Goal: Transaction & Acquisition: Book appointment/travel/reservation

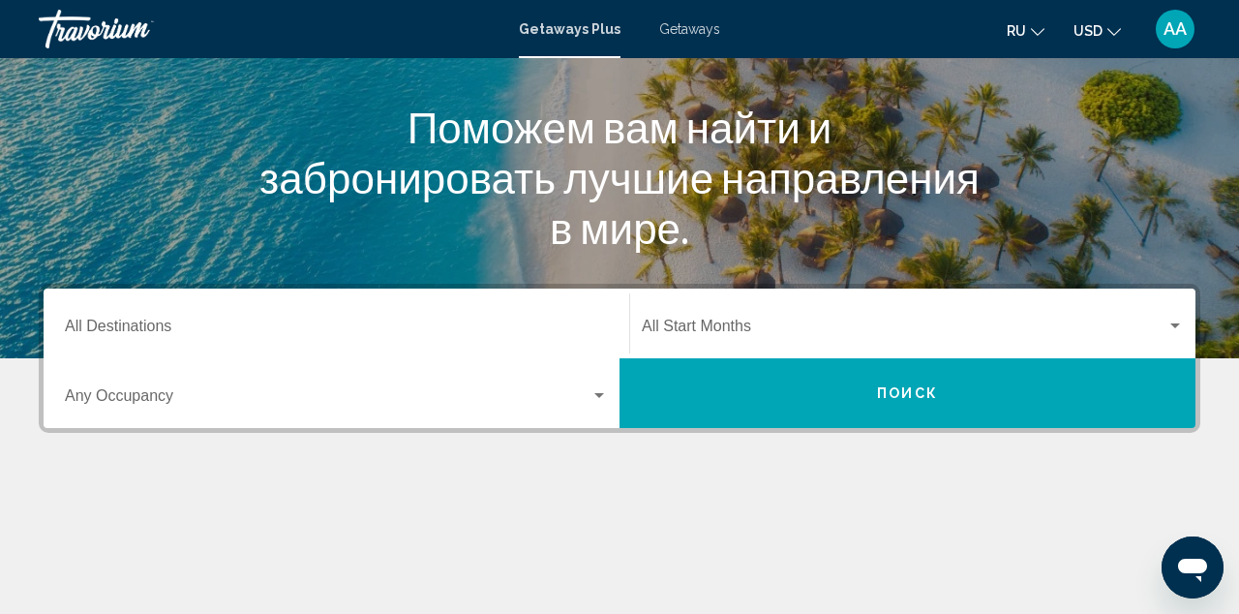
click at [760, 321] on span "Search widget" at bounding box center [904, 329] width 525 height 17
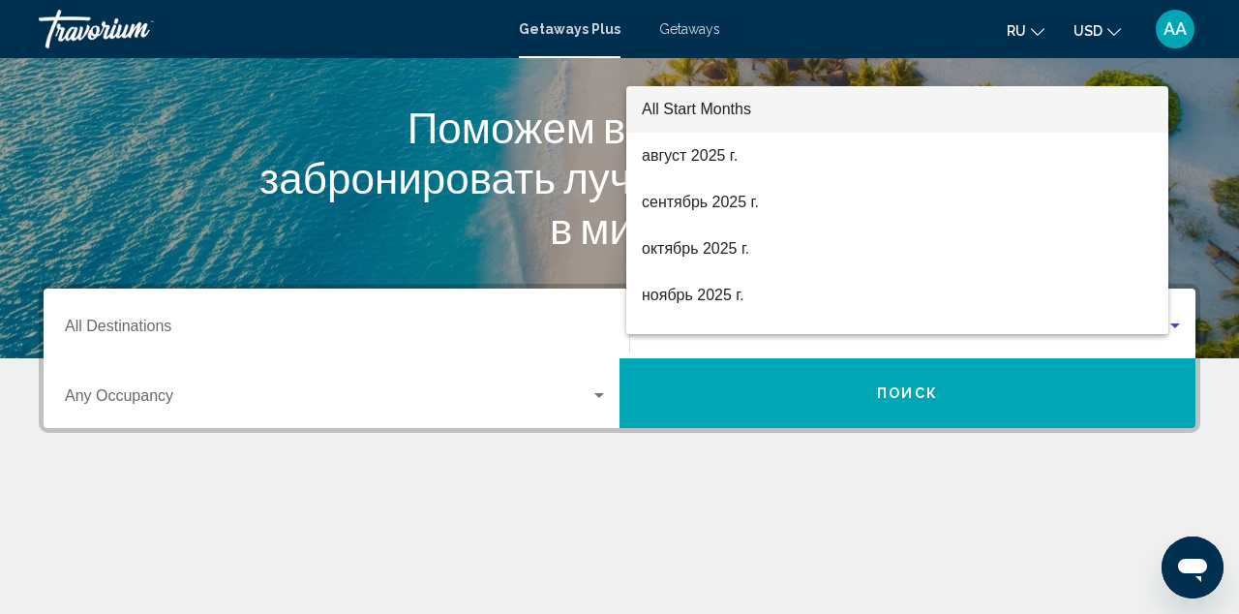
scroll to position [443, 0]
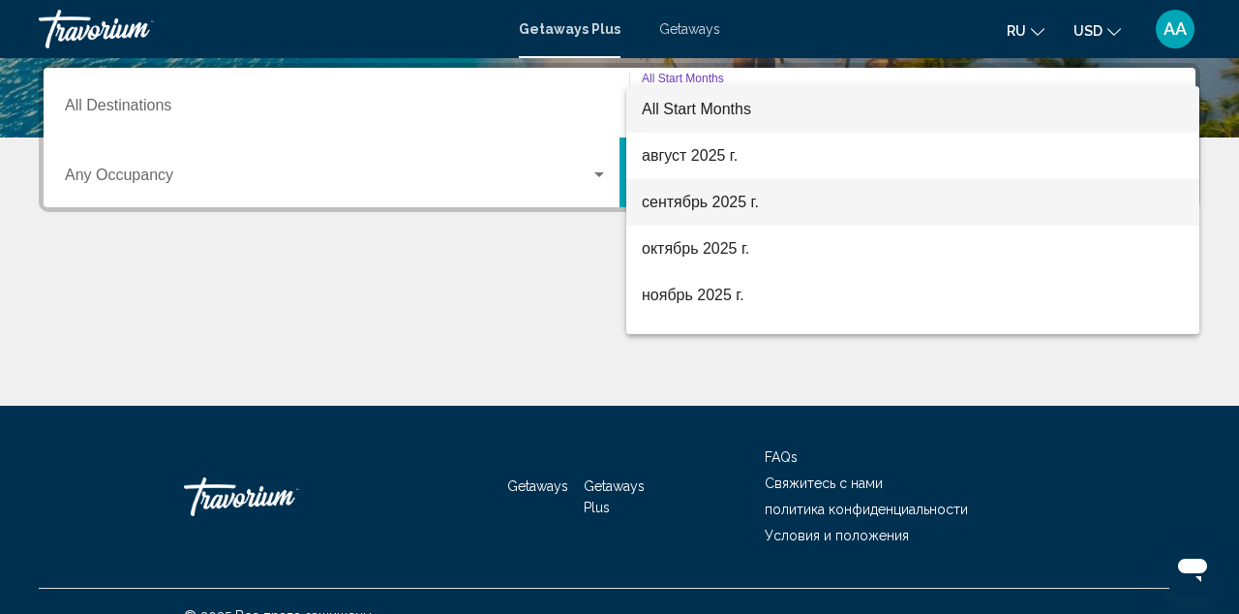
click at [680, 210] on span "сентябрь 2025 г." at bounding box center [913, 202] width 542 height 46
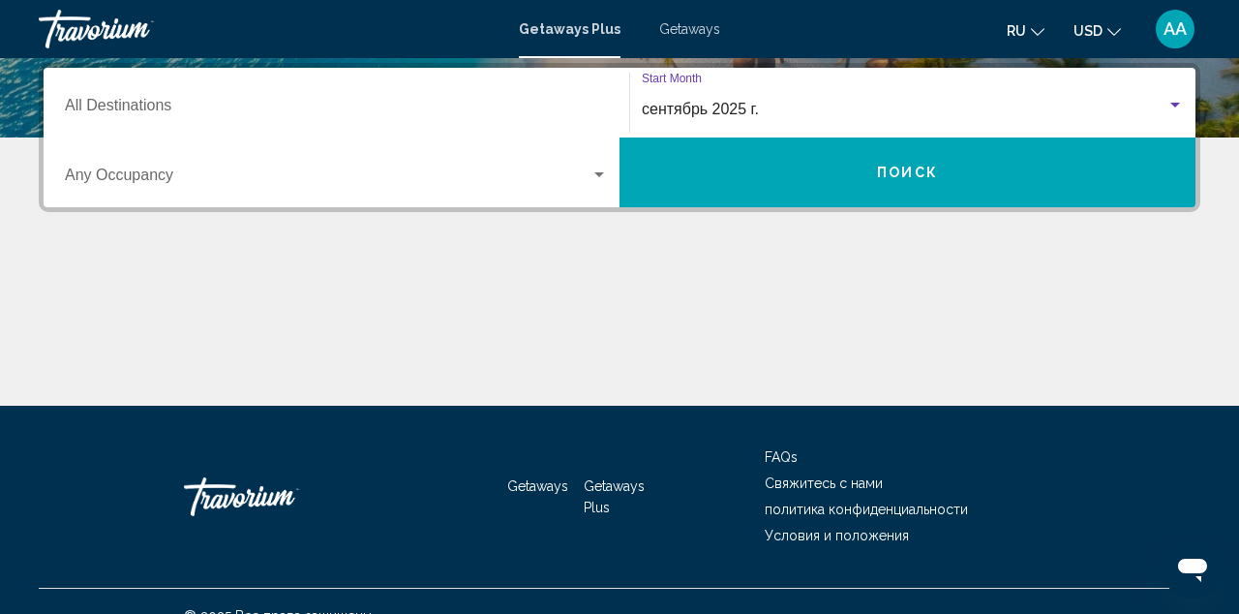
click at [451, 167] on div "Occupancy Any Occupancy" at bounding box center [336, 172] width 543 height 61
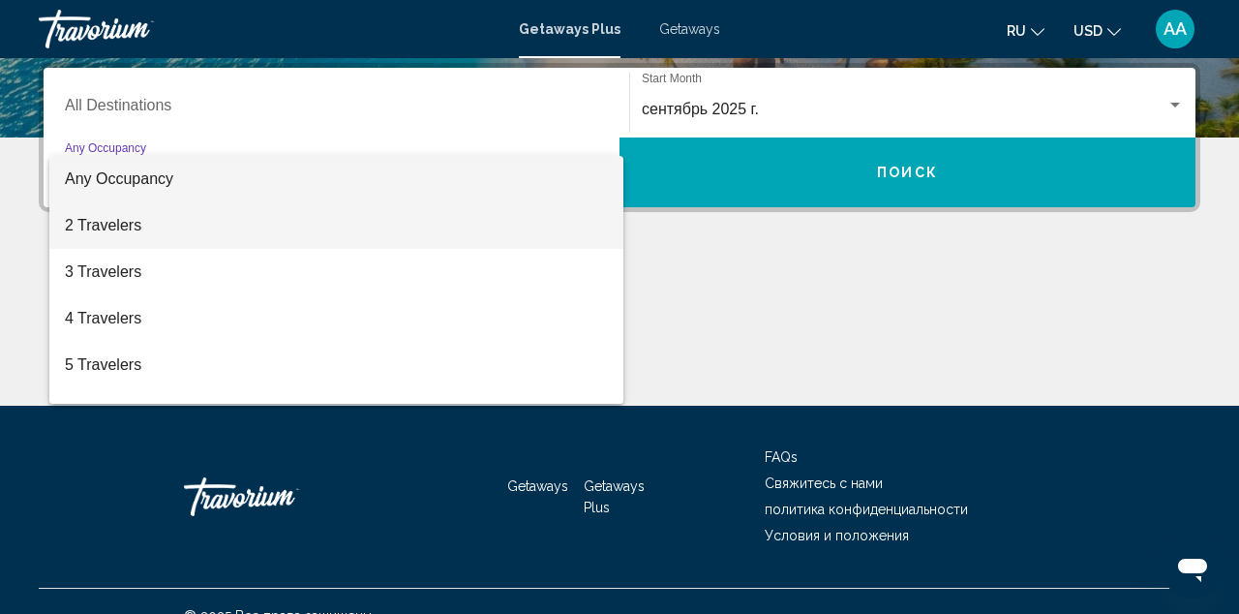
click at [337, 235] on span "2 Travelers" at bounding box center [336, 225] width 543 height 46
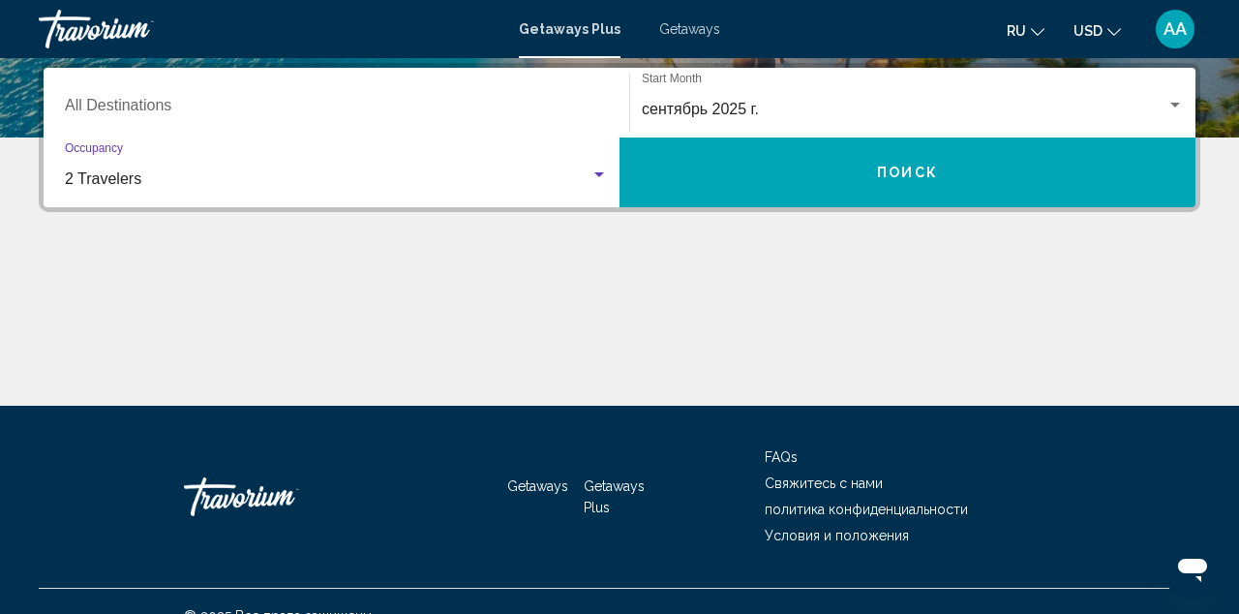
click at [746, 205] on button "Поиск" at bounding box center [908, 172] width 576 height 70
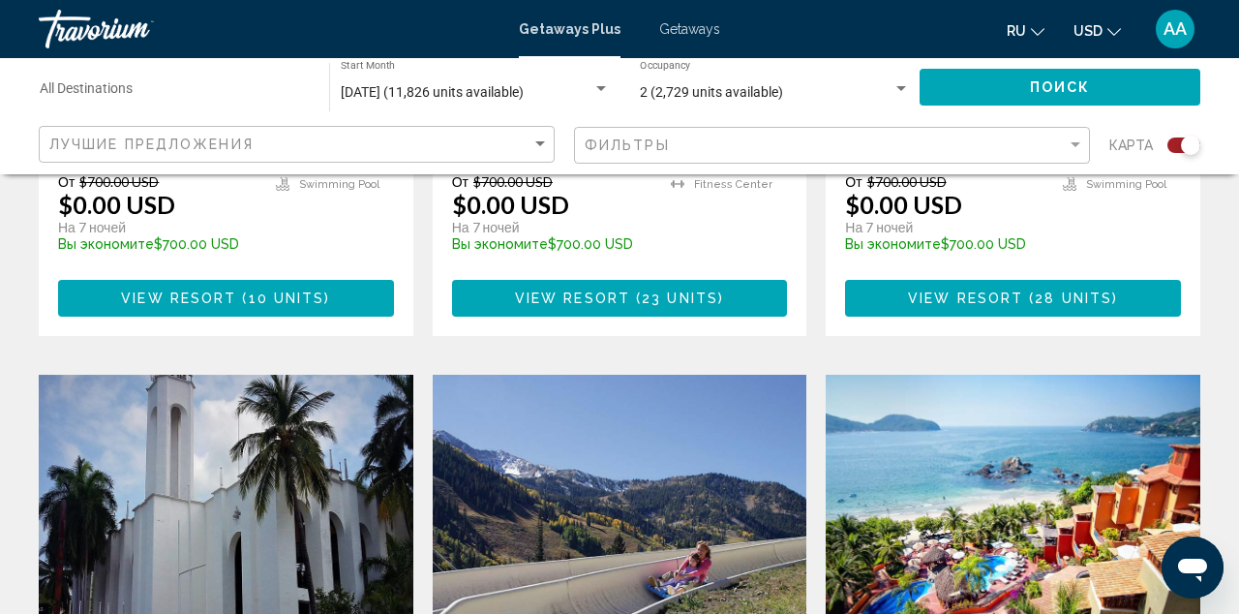
scroll to position [1522, 0]
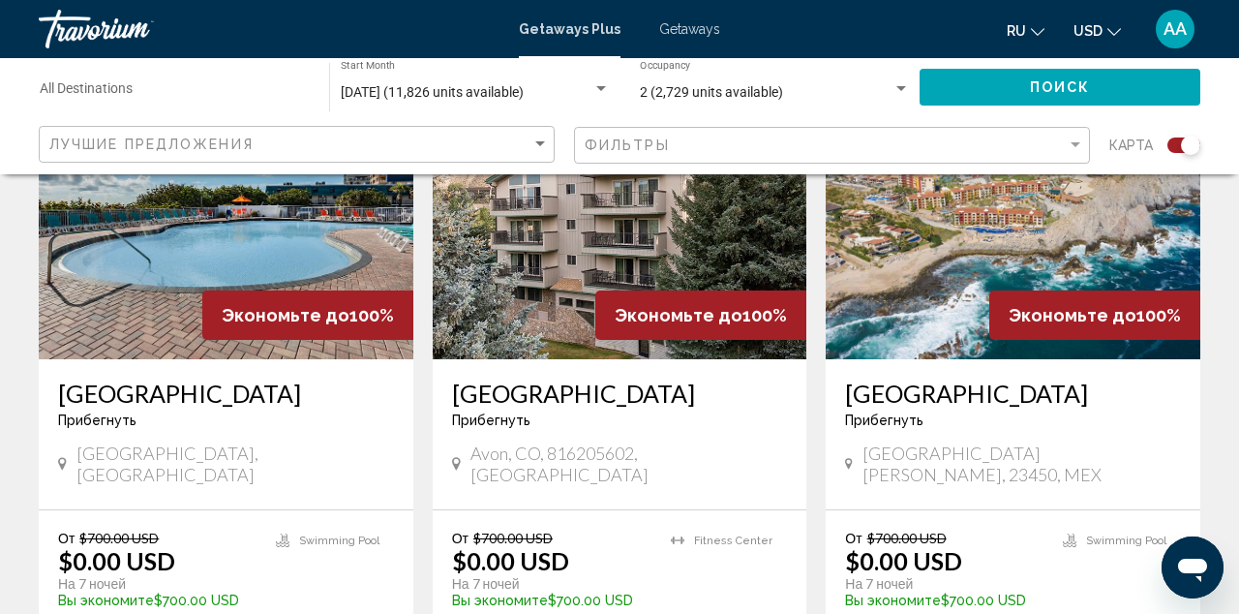
click at [272, 78] on div "Destination All Destinations" at bounding box center [175, 87] width 270 height 53
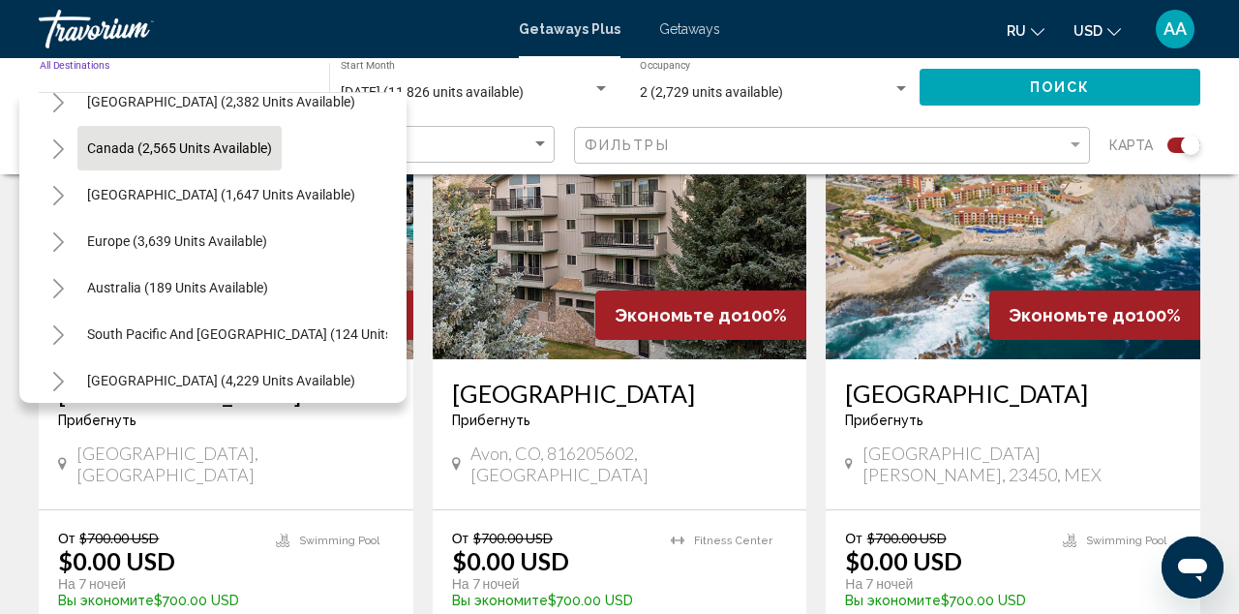
scroll to position [124, 0]
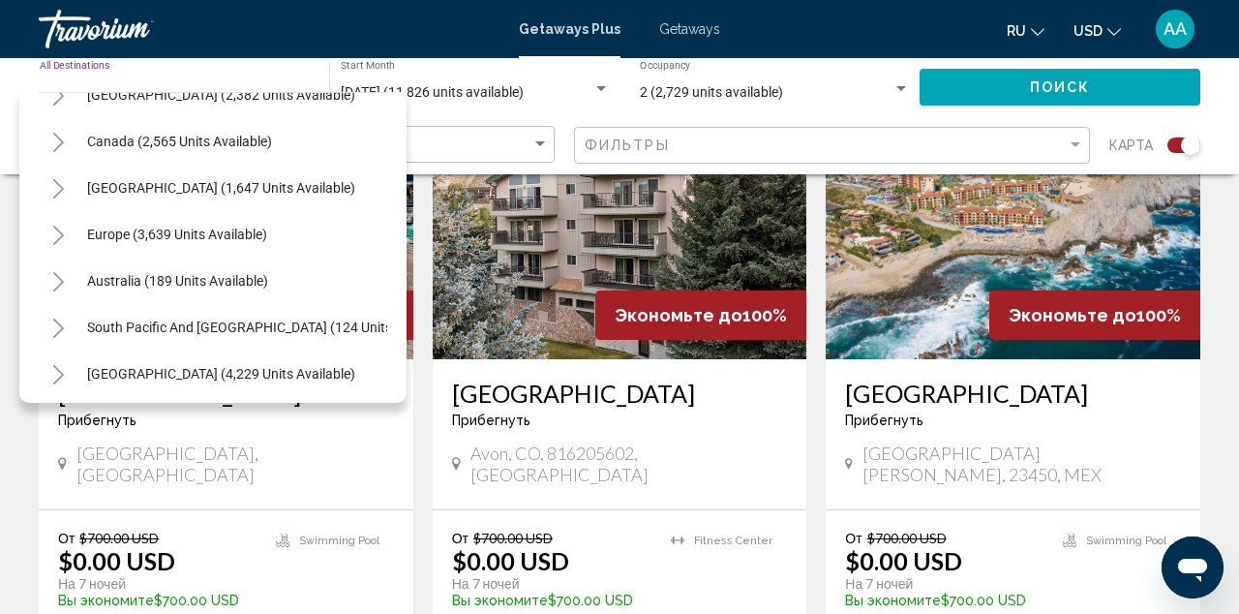
click at [48, 241] on button "Toggle Europe (3,639 units available)" at bounding box center [58, 234] width 39 height 39
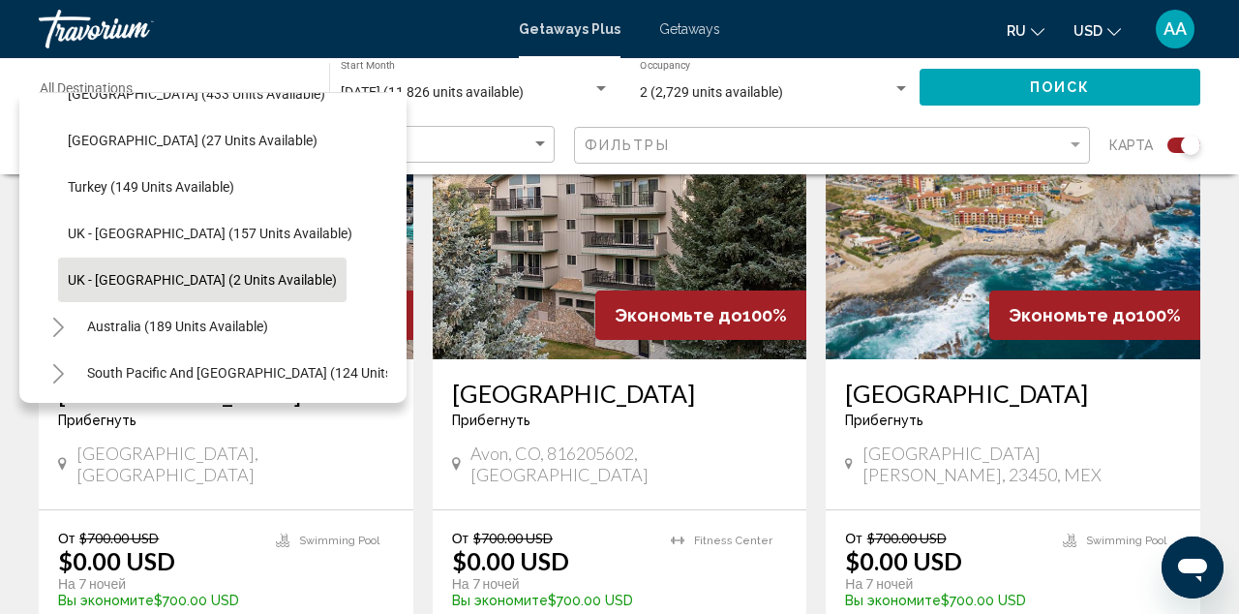
scroll to position [987, 0]
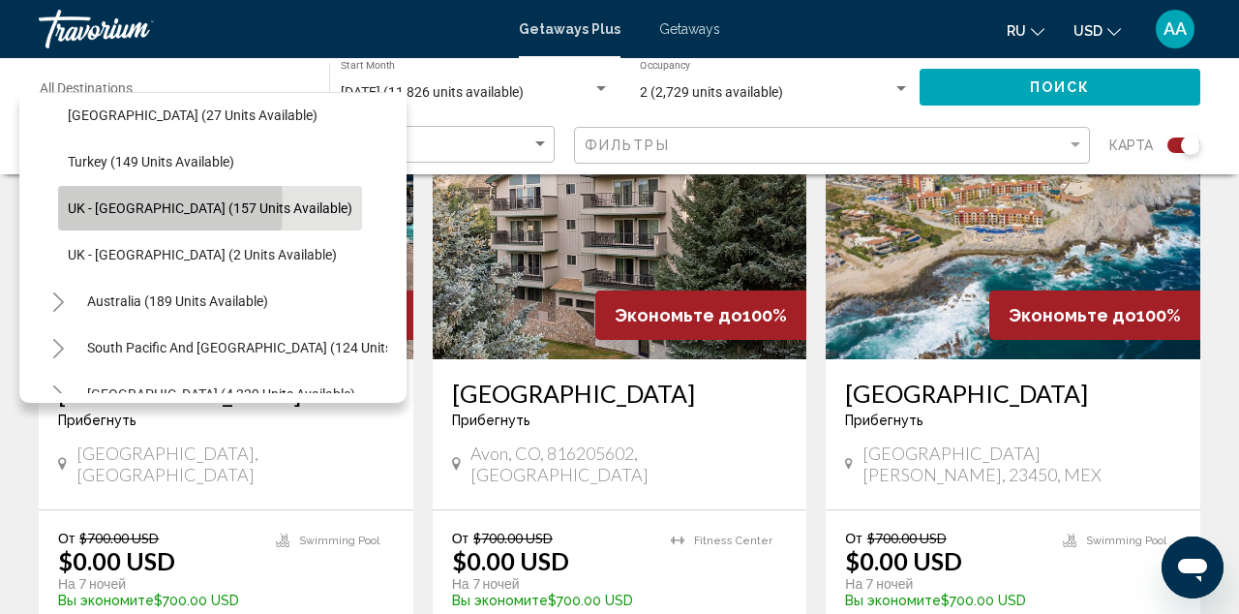
click at [79, 206] on span "UK - [GEOGRAPHIC_DATA] (157 units available)" at bounding box center [210, 207] width 285 height 15
type input "**********"
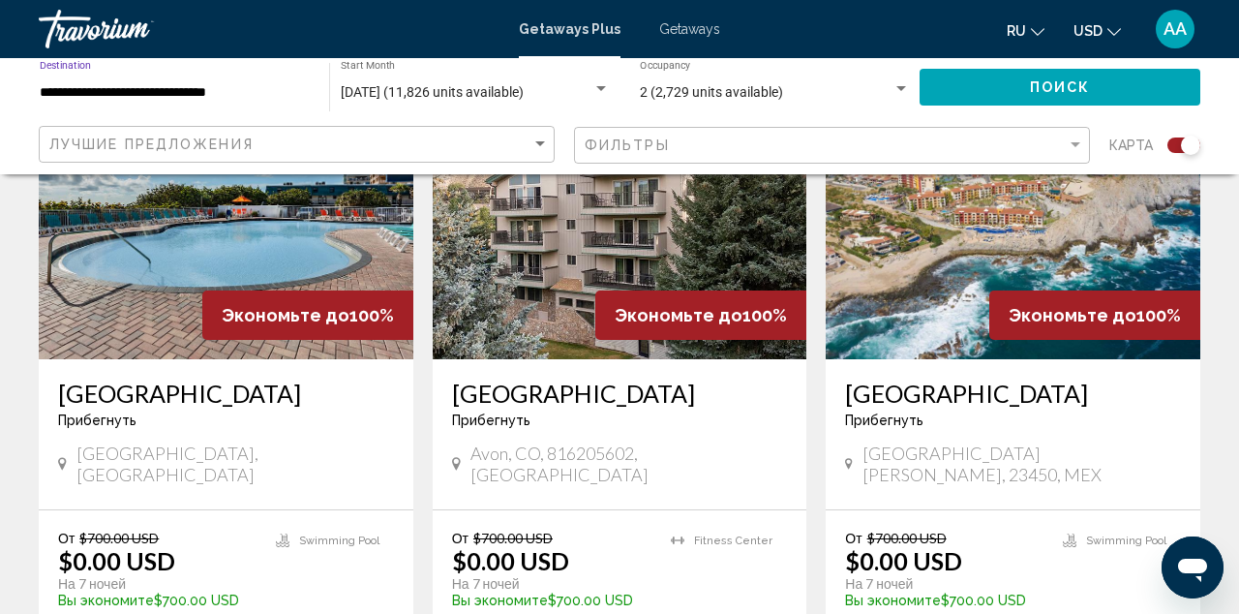
click at [978, 82] on button "Поиск" at bounding box center [1060, 87] width 281 height 36
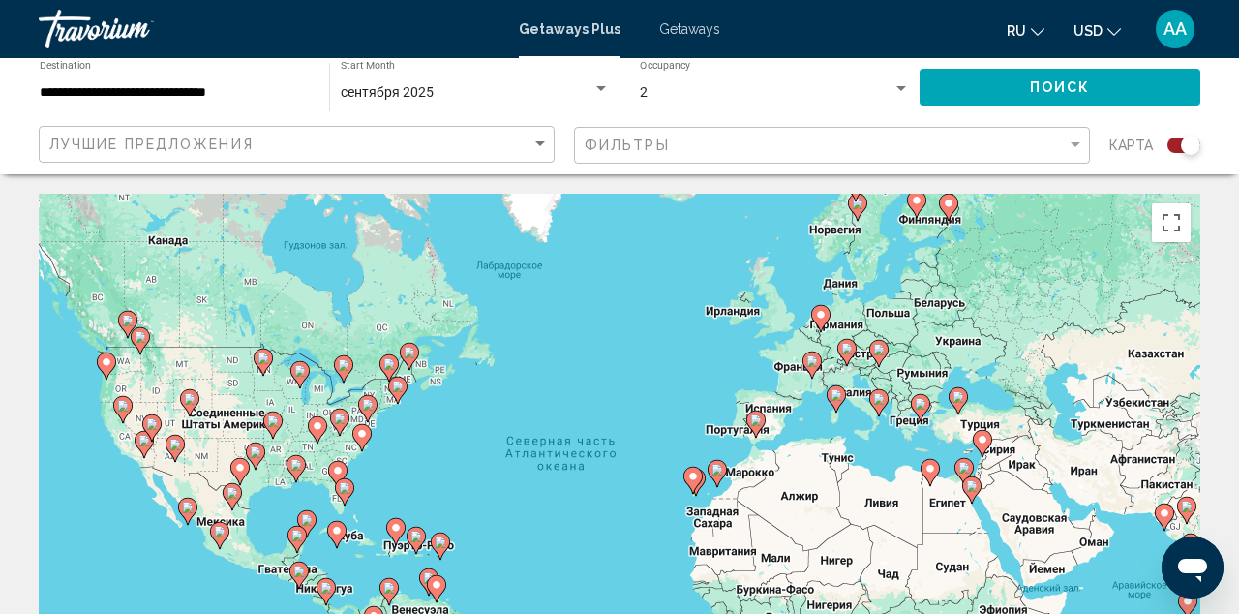
click at [997, 85] on button "Поиск" at bounding box center [1060, 87] width 281 height 36
click at [473, 82] on div "[DATE] Start Month All Start Months" at bounding box center [475, 87] width 269 height 53
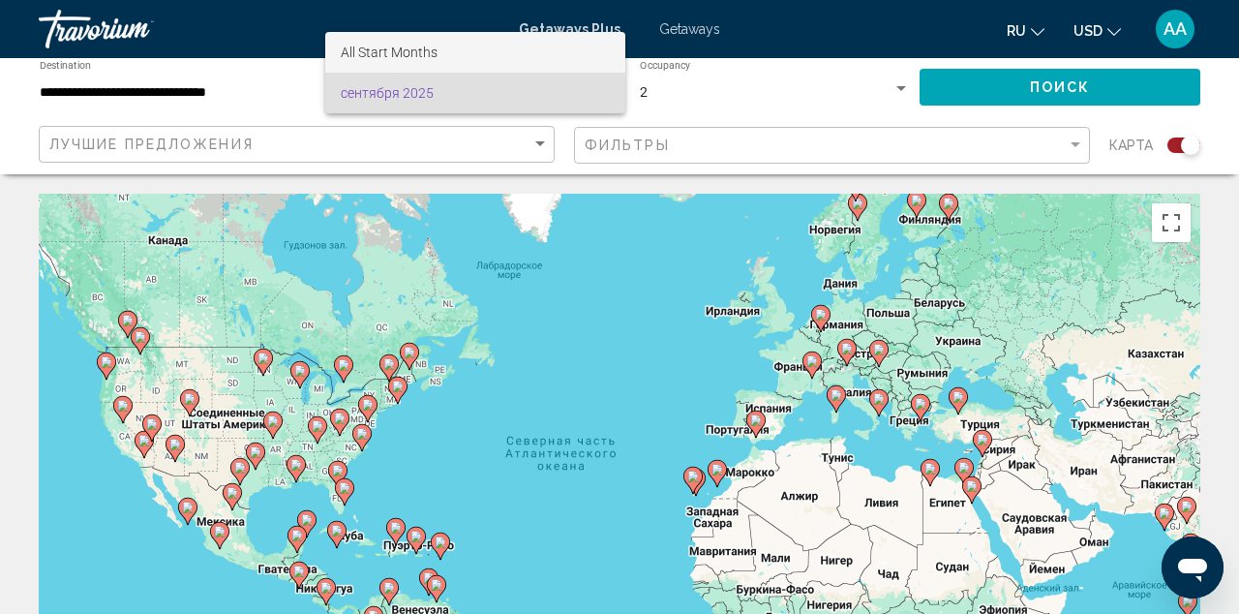
click at [512, 43] on span "All Start Months" at bounding box center [475, 52] width 269 height 41
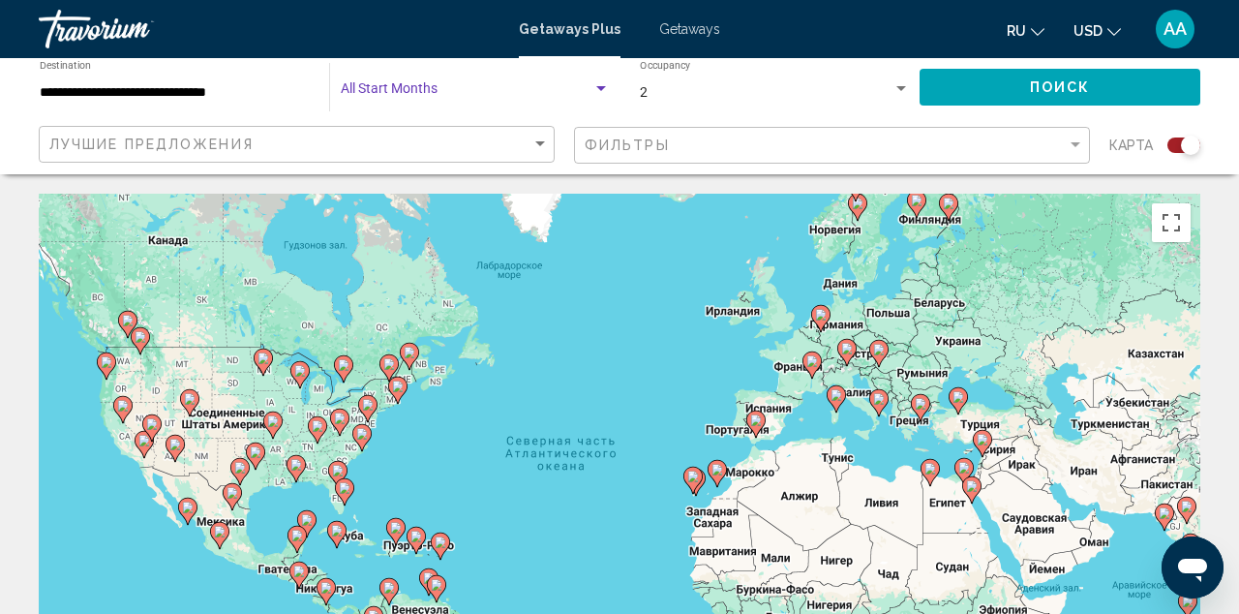
click at [991, 93] on button "Поиск" at bounding box center [1060, 87] width 281 height 36
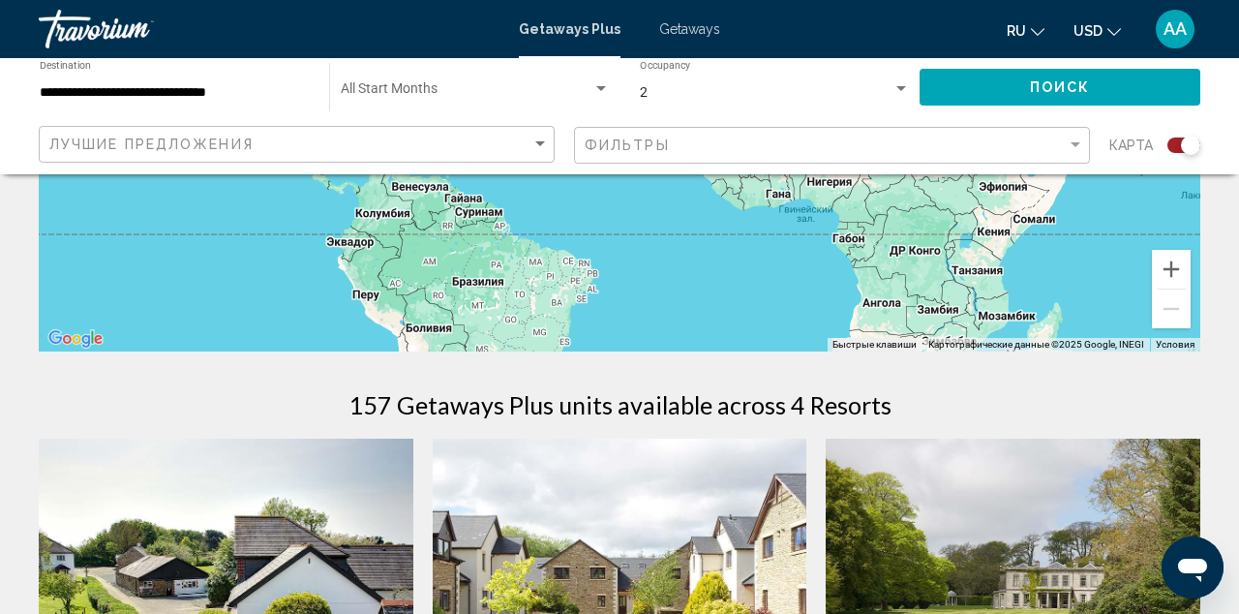
scroll to position [63, 0]
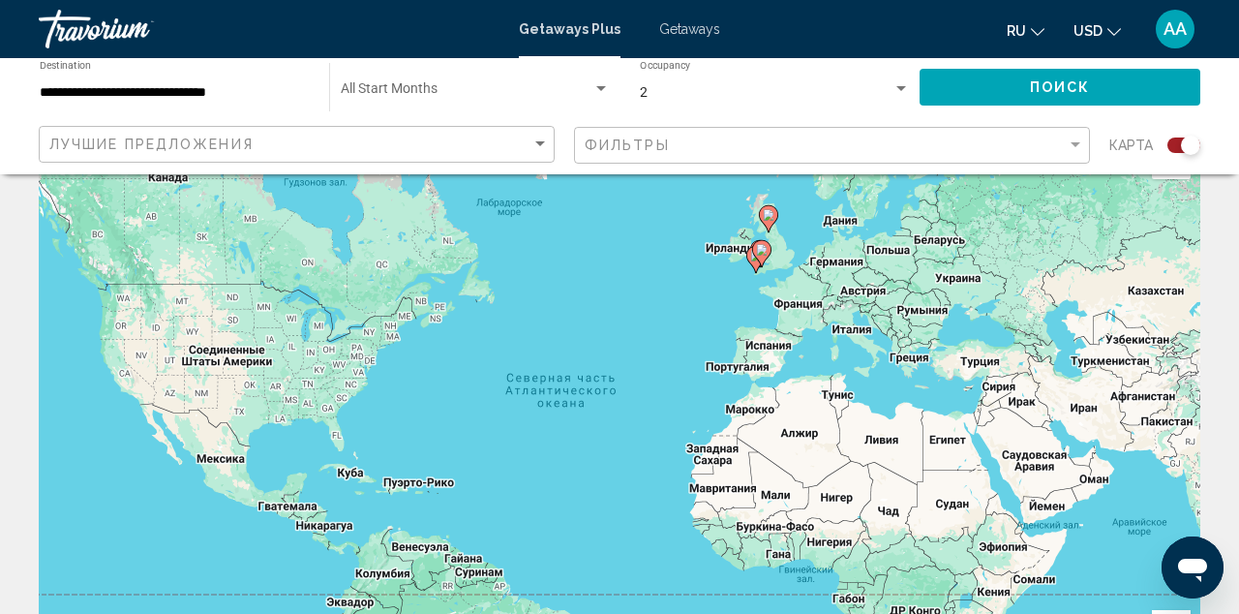
click at [685, 22] on span "Getaways" at bounding box center [689, 28] width 61 height 15
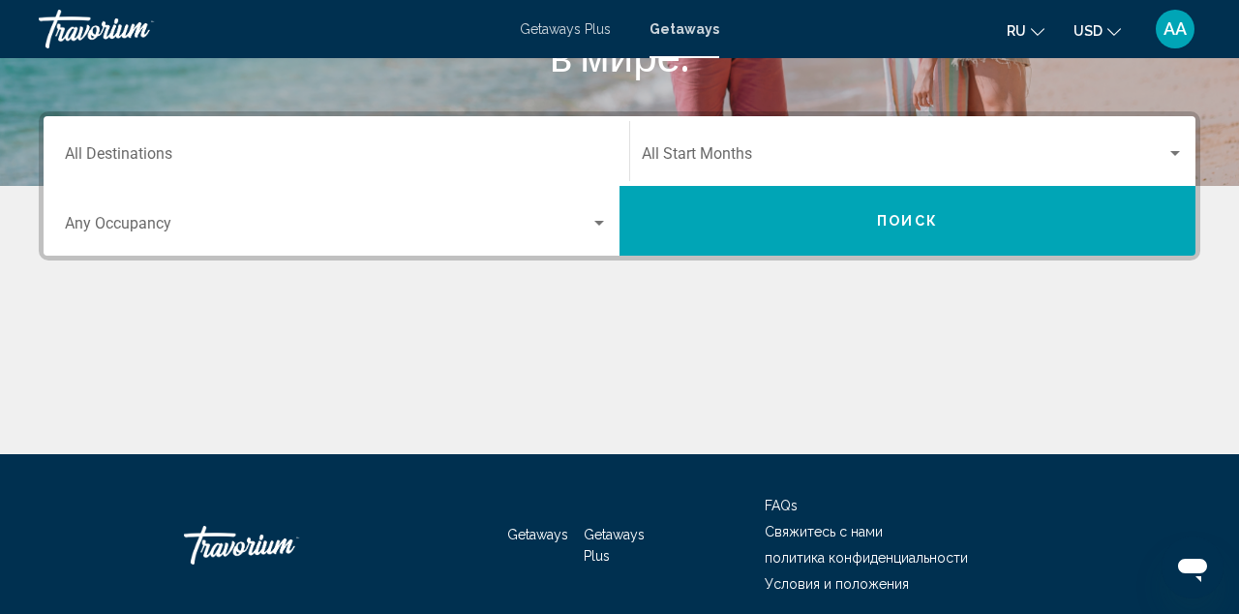
click at [489, 149] on input "Destination All Destinations" at bounding box center [336, 157] width 543 height 17
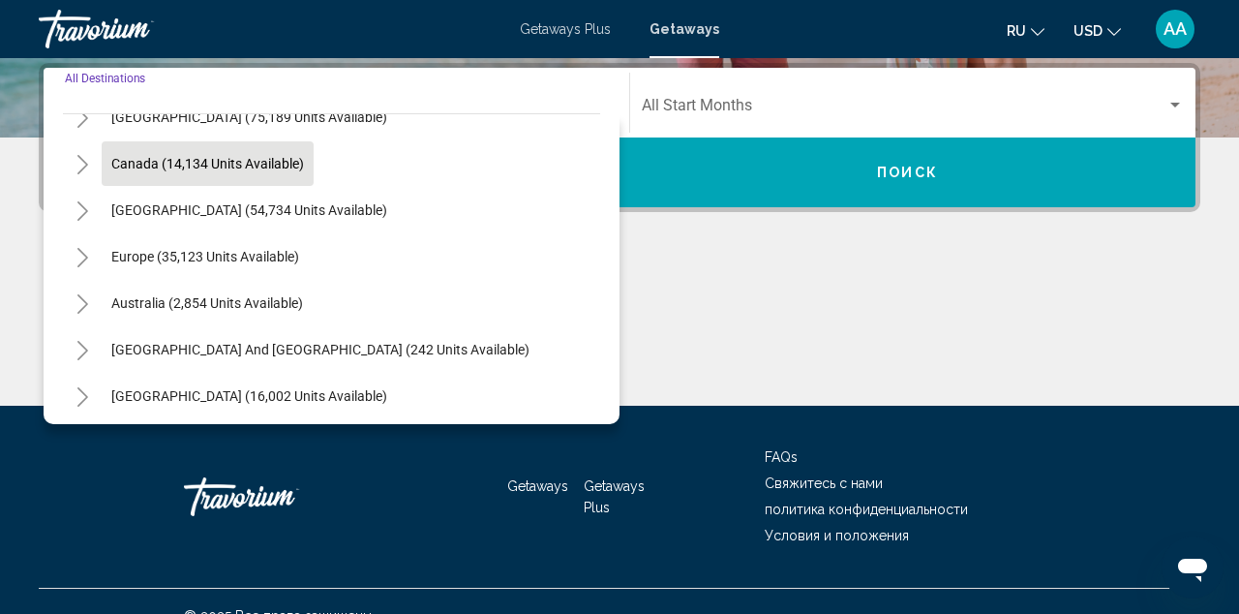
scroll to position [134, 0]
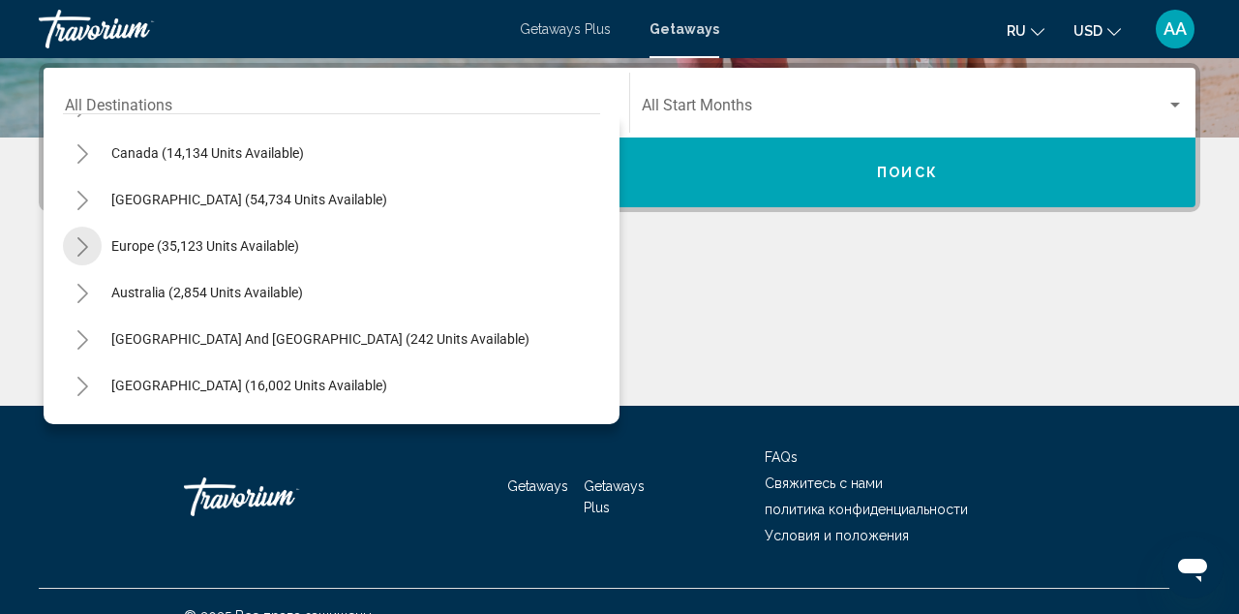
click at [86, 245] on icon "Toggle Europe (35,123 units available)" at bounding box center [83, 246] width 15 height 19
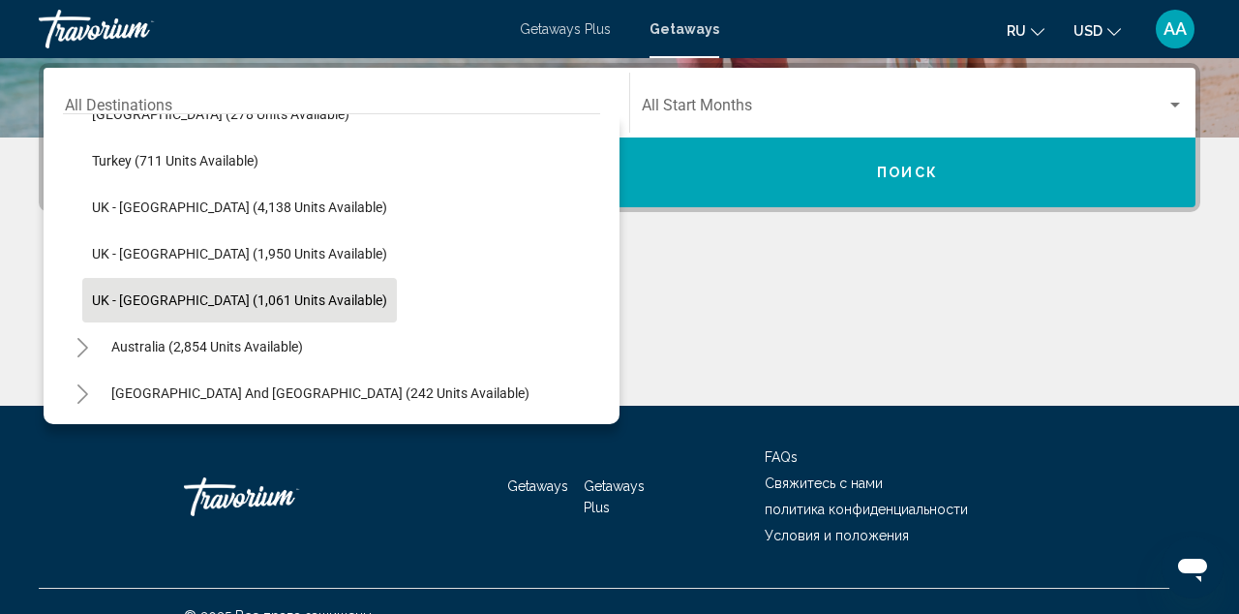
scroll to position [1194, 0]
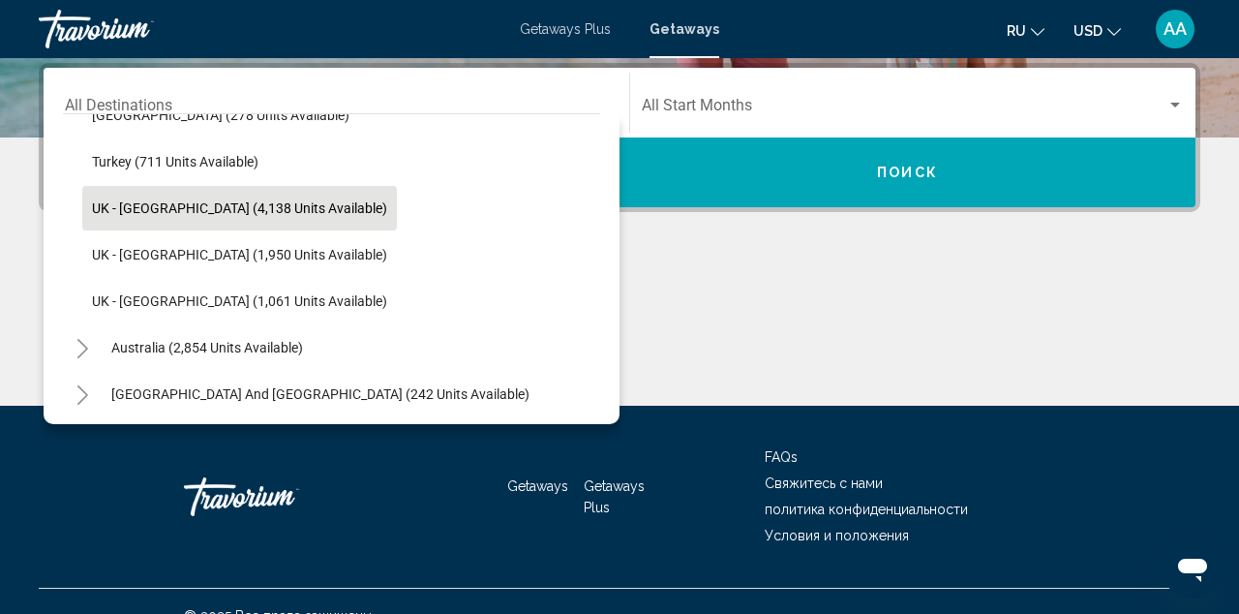
click at [95, 215] on span "UK - [GEOGRAPHIC_DATA] (4,138 units available)" at bounding box center [239, 207] width 295 height 15
type input "**********"
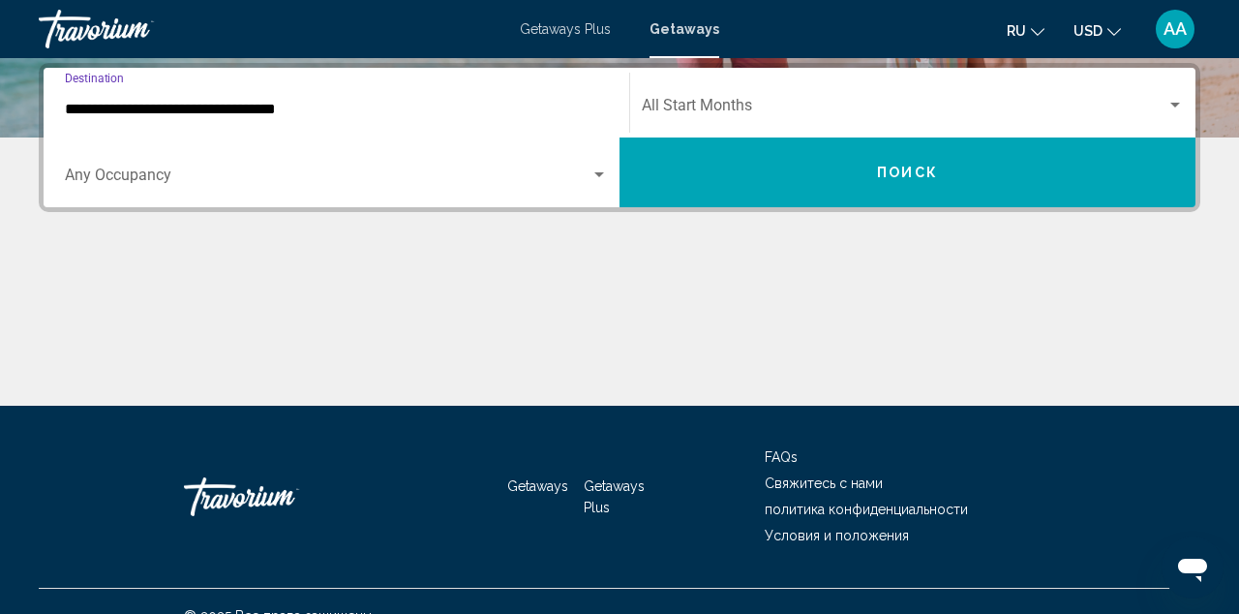
click at [455, 190] on div "Occupancy Any Occupancy" at bounding box center [336, 172] width 543 height 61
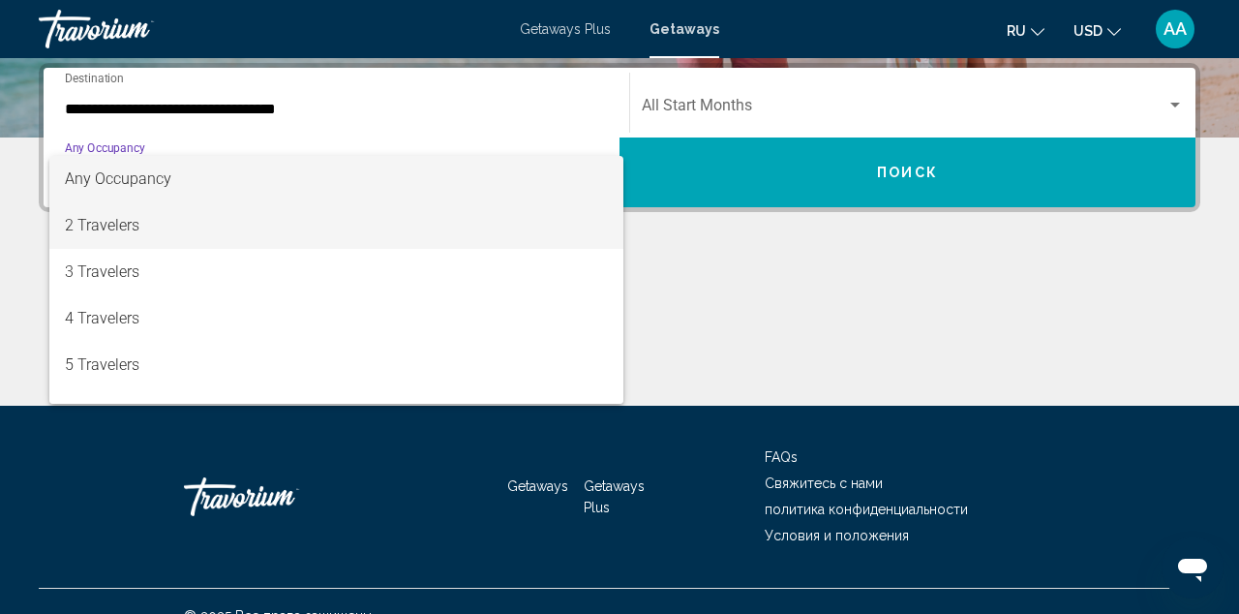
click at [339, 233] on span "2 Travelers" at bounding box center [336, 225] width 543 height 46
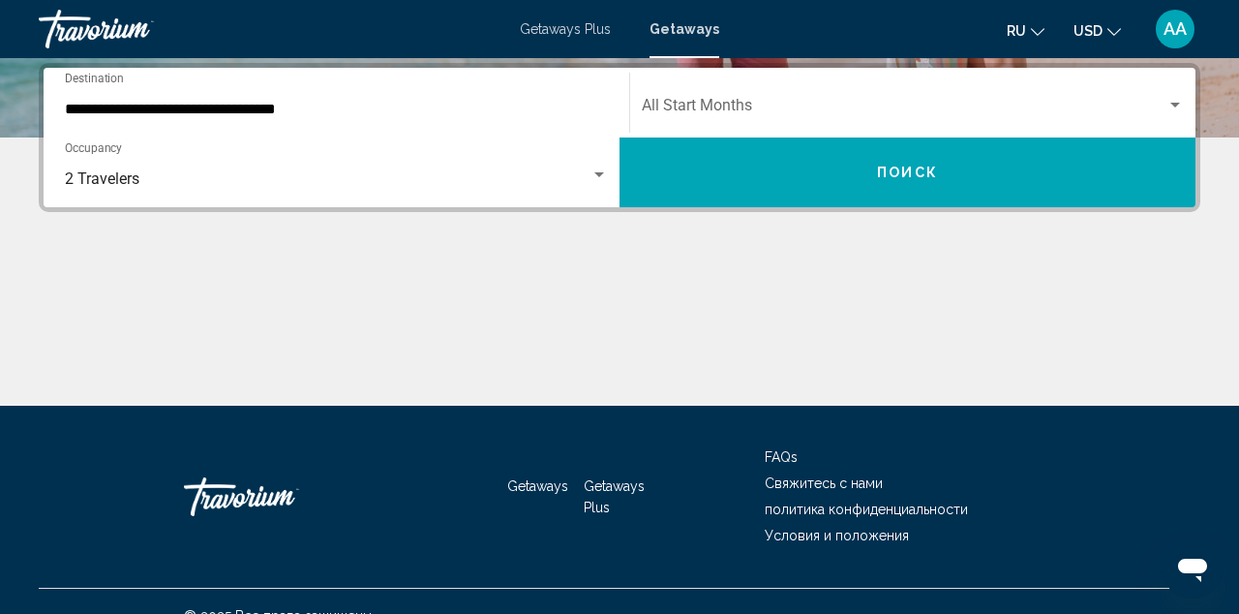
click at [782, 126] on div "Start Month All Start Months" at bounding box center [913, 103] width 542 height 61
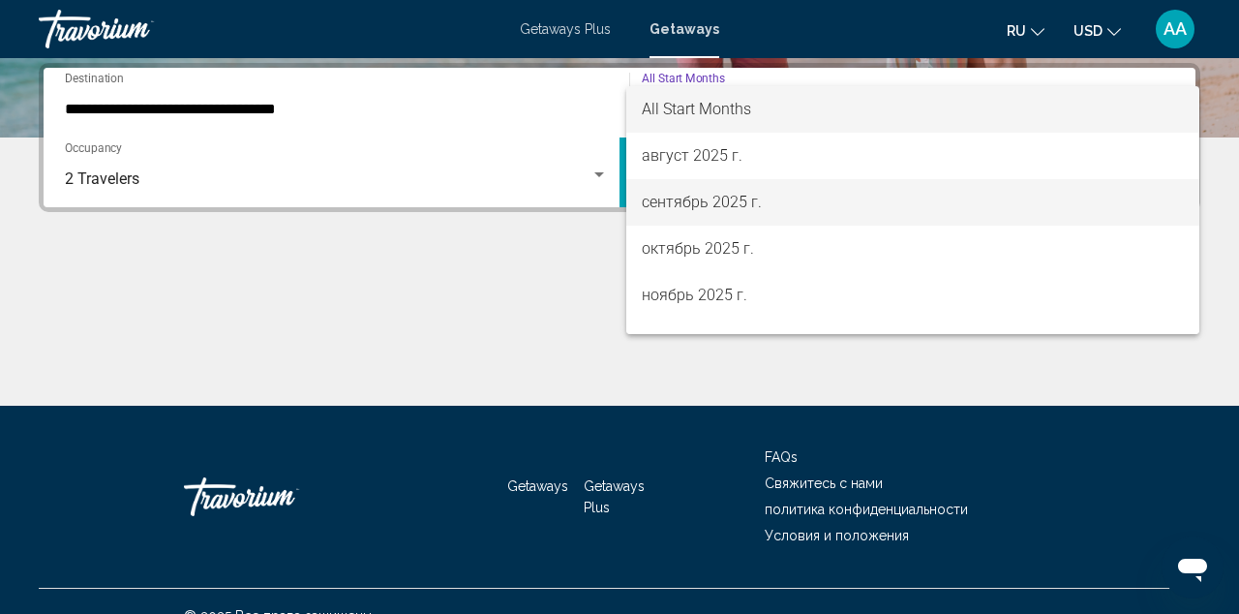
click at [701, 208] on span "сентябрь 2025 г." at bounding box center [913, 202] width 542 height 46
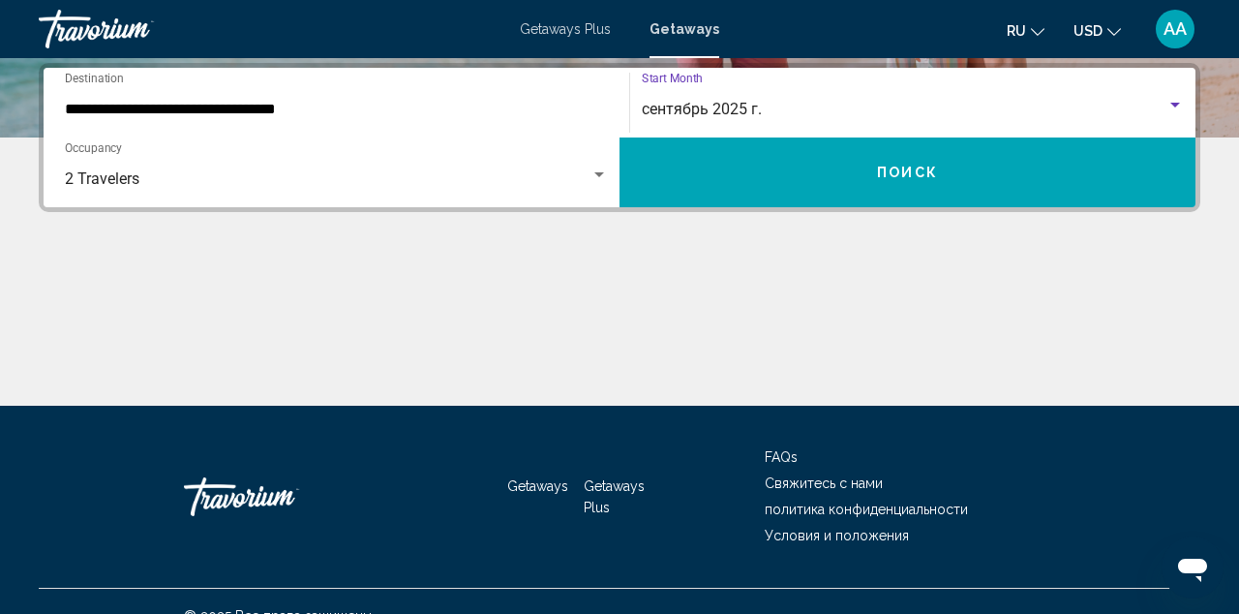
click at [767, 163] on button "Поиск" at bounding box center [908, 172] width 576 height 70
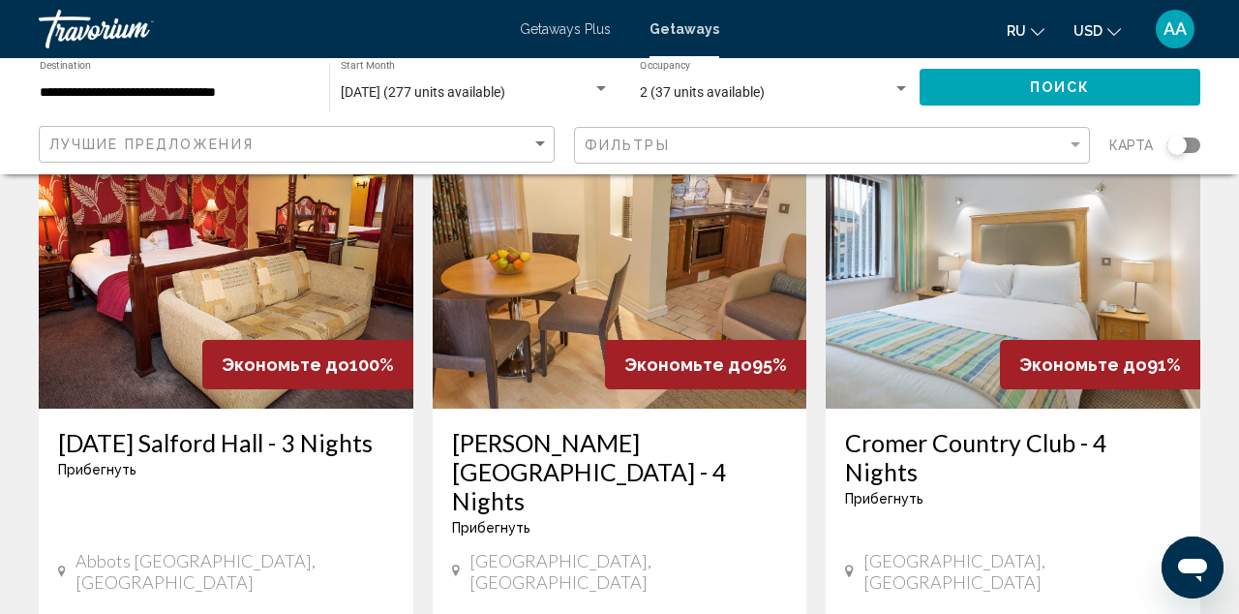
scroll to position [143, 0]
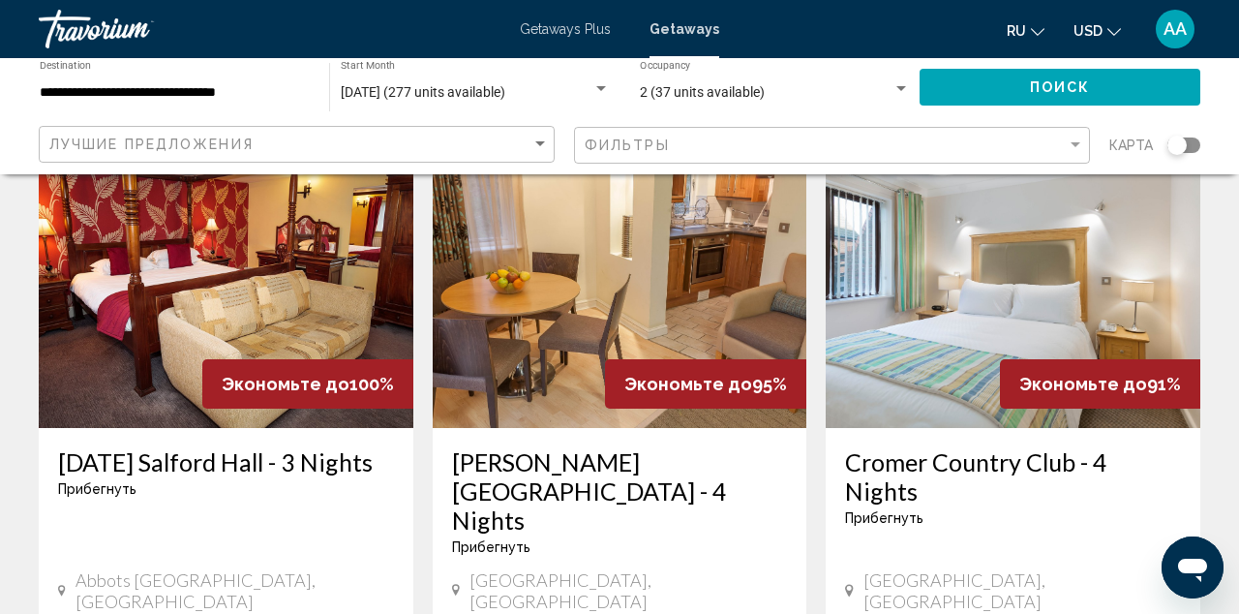
click at [323, 298] on img "Main content" at bounding box center [226, 273] width 375 height 310
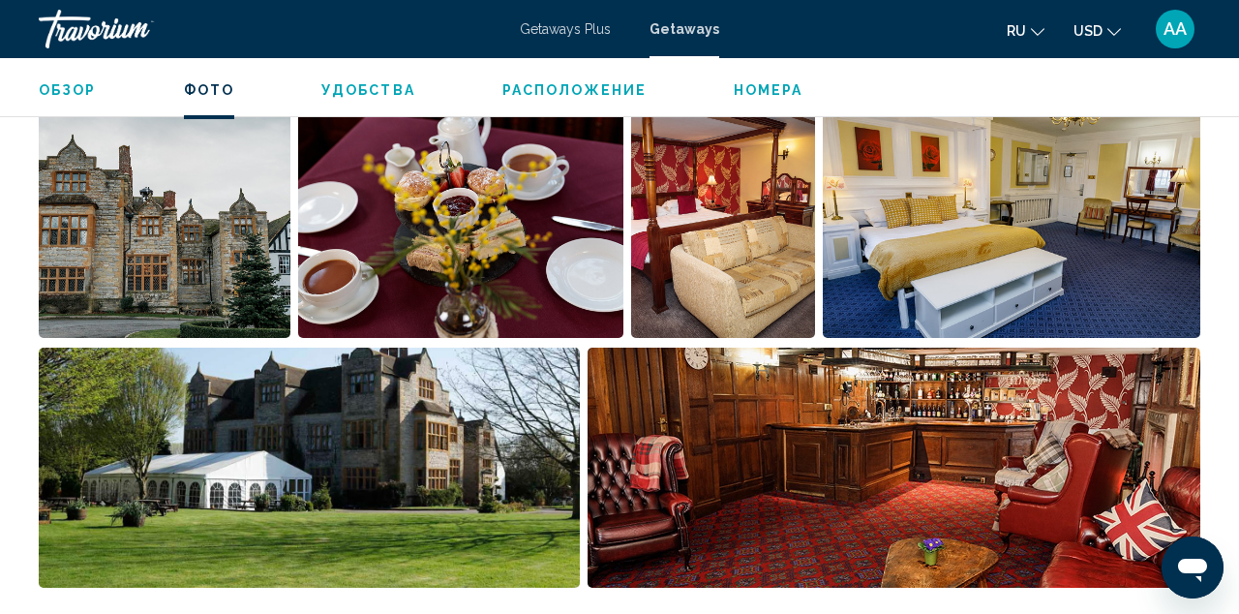
scroll to position [1279, 1]
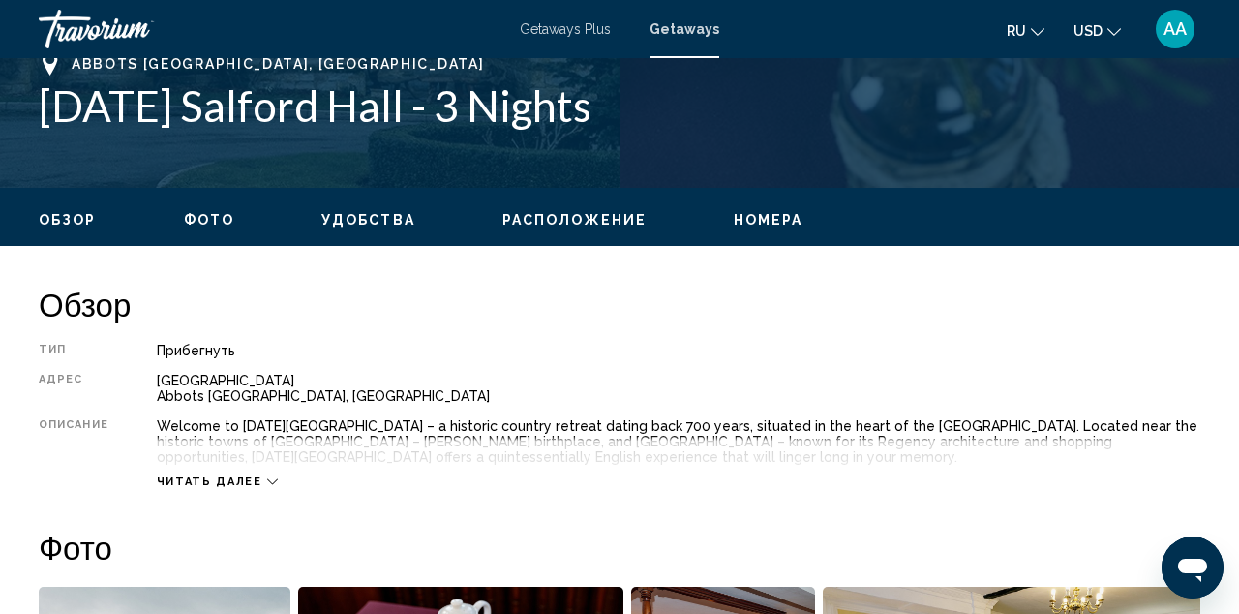
click at [226, 217] on span "Фото" at bounding box center [209, 219] width 50 height 15
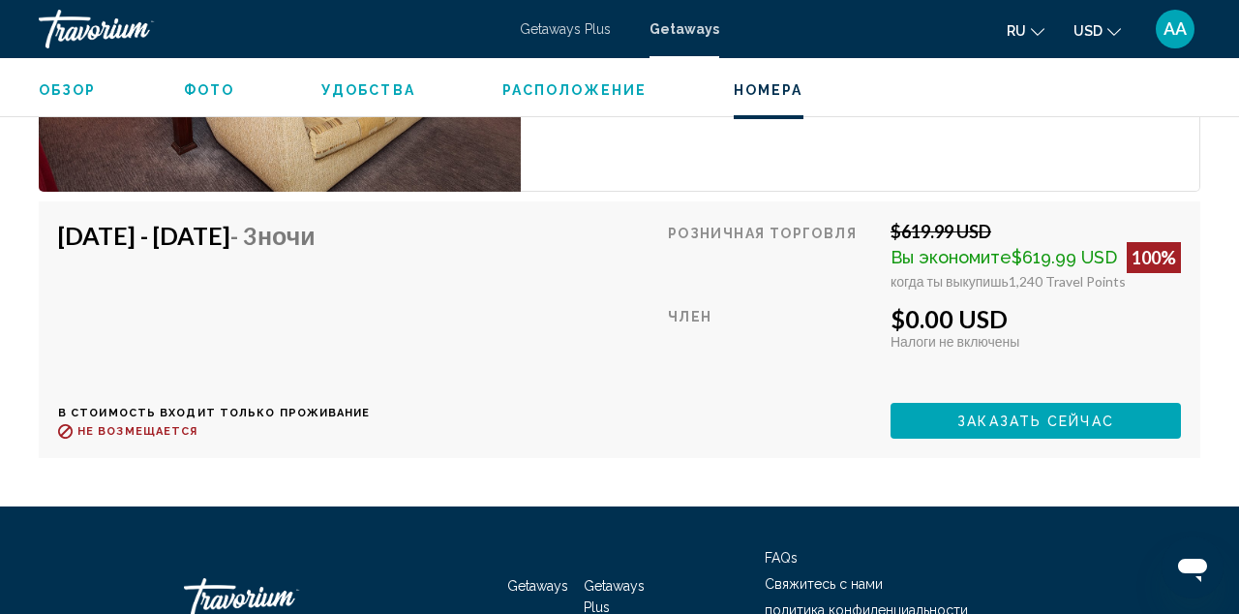
scroll to position [3215, 0]
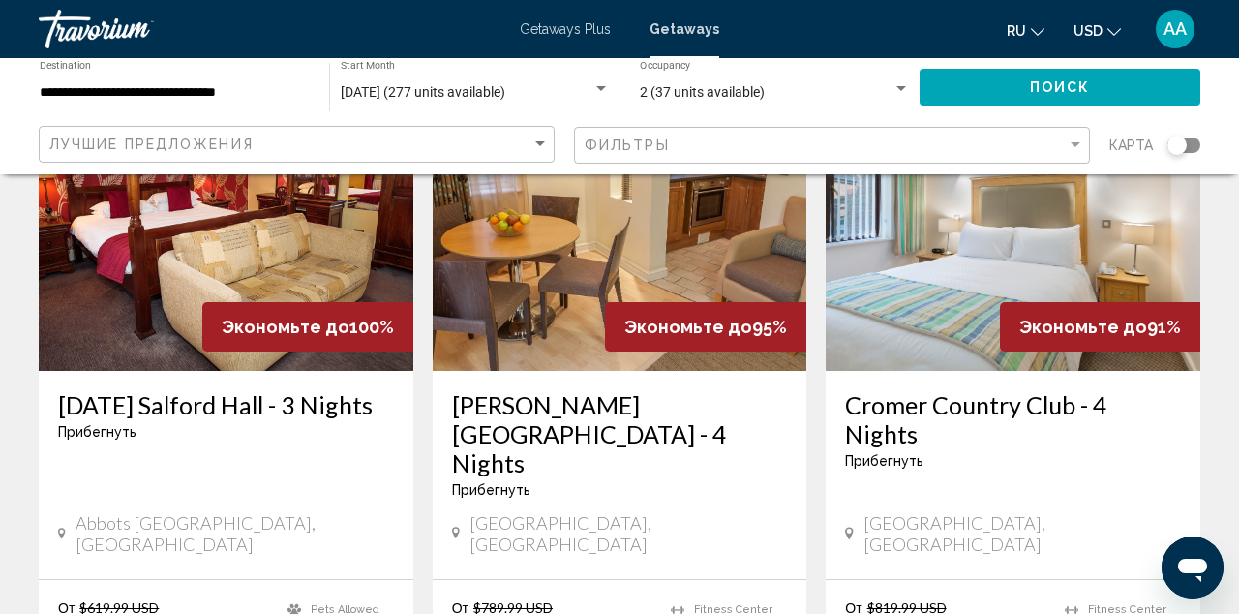
scroll to position [201, 0]
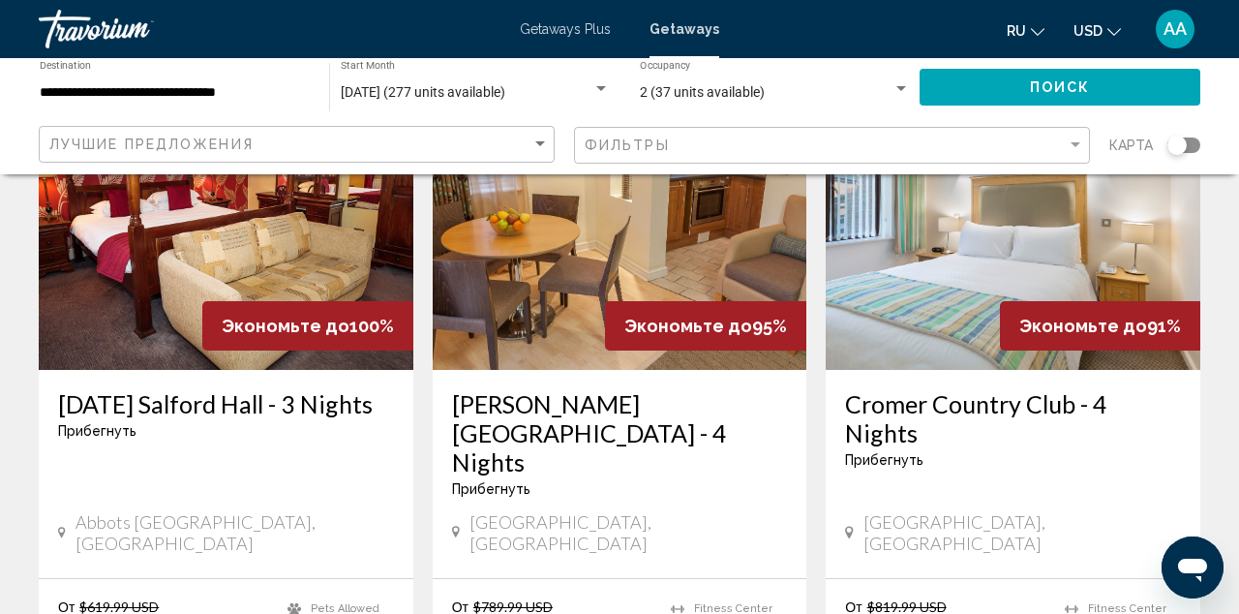
click at [662, 271] on img "Main content" at bounding box center [620, 215] width 375 height 310
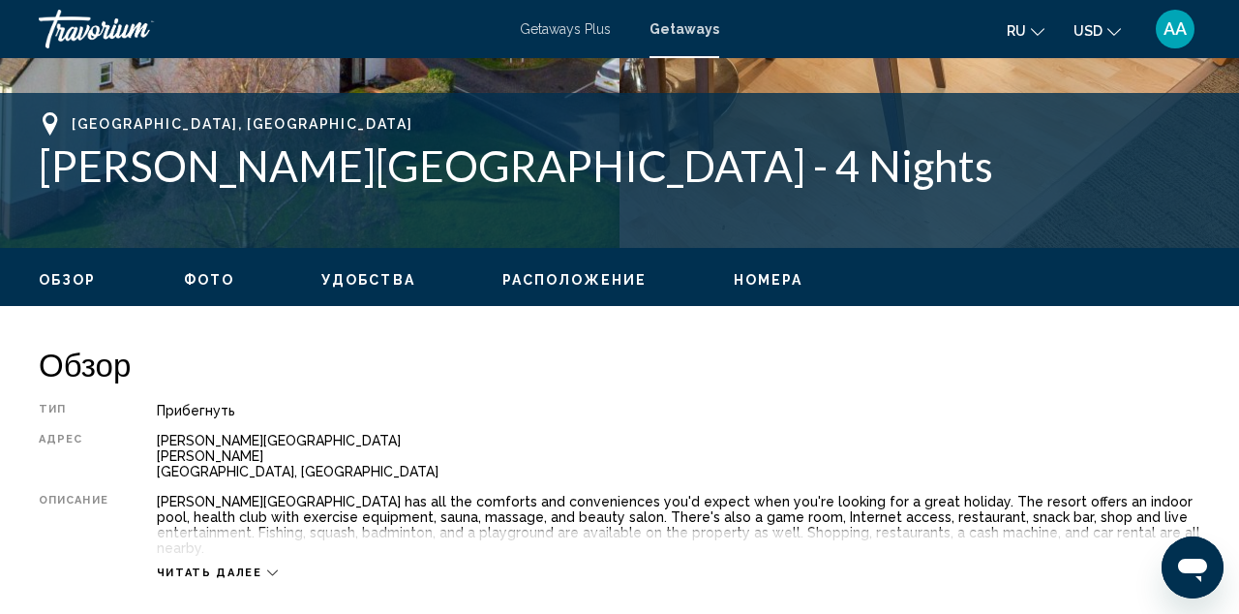
scroll to position [737, 0]
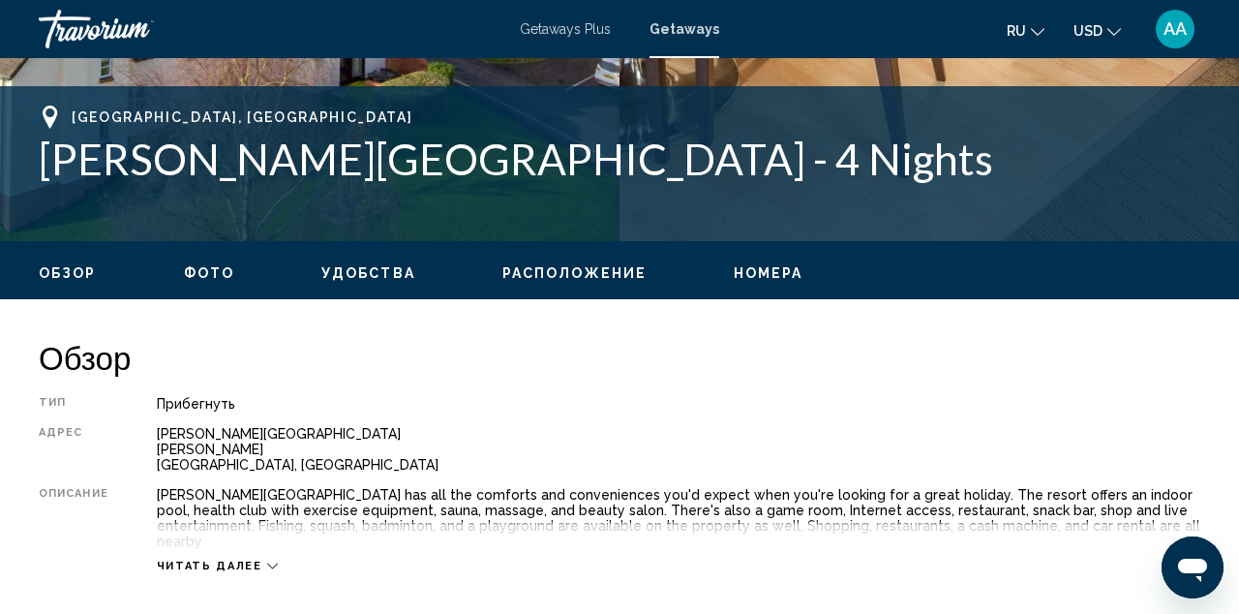
click at [215, 270] on span "Фото" at bounding box center [209, 272] width 50 height 15
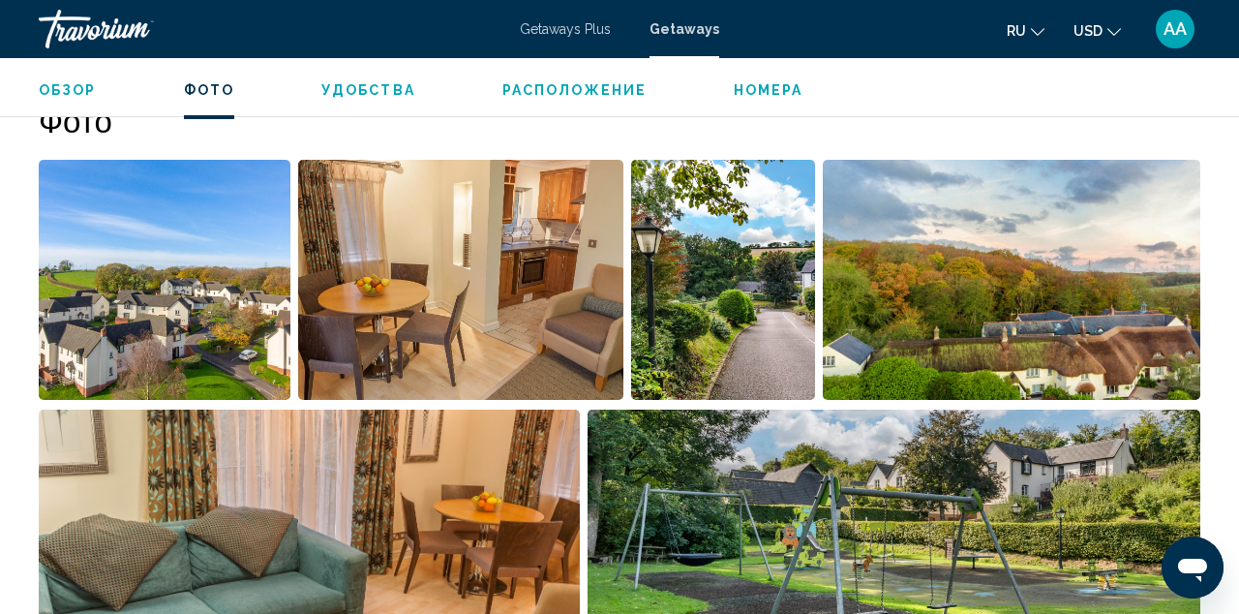
scroll to position [1249, 0]
click at [77, 99] on li "Обзор" at bounding box center [68, 89] width 58 height 17
click at [75, 89] on span "Обзор" at bounding box center [68, 89] width 58 height 15
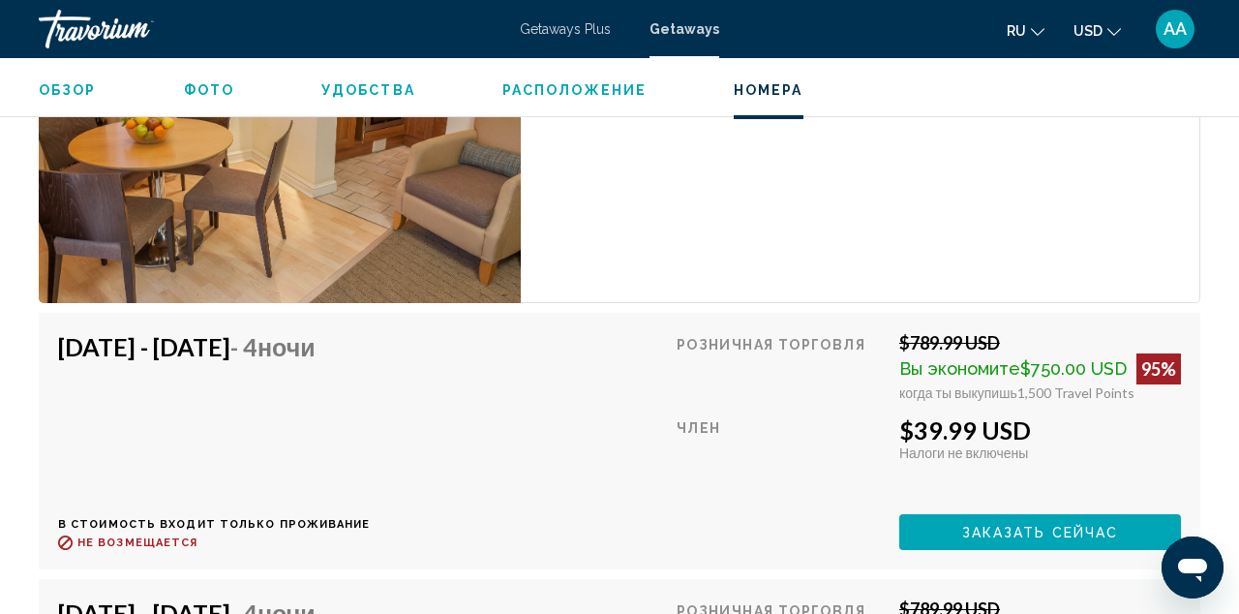
scroll to position [3979, 0]
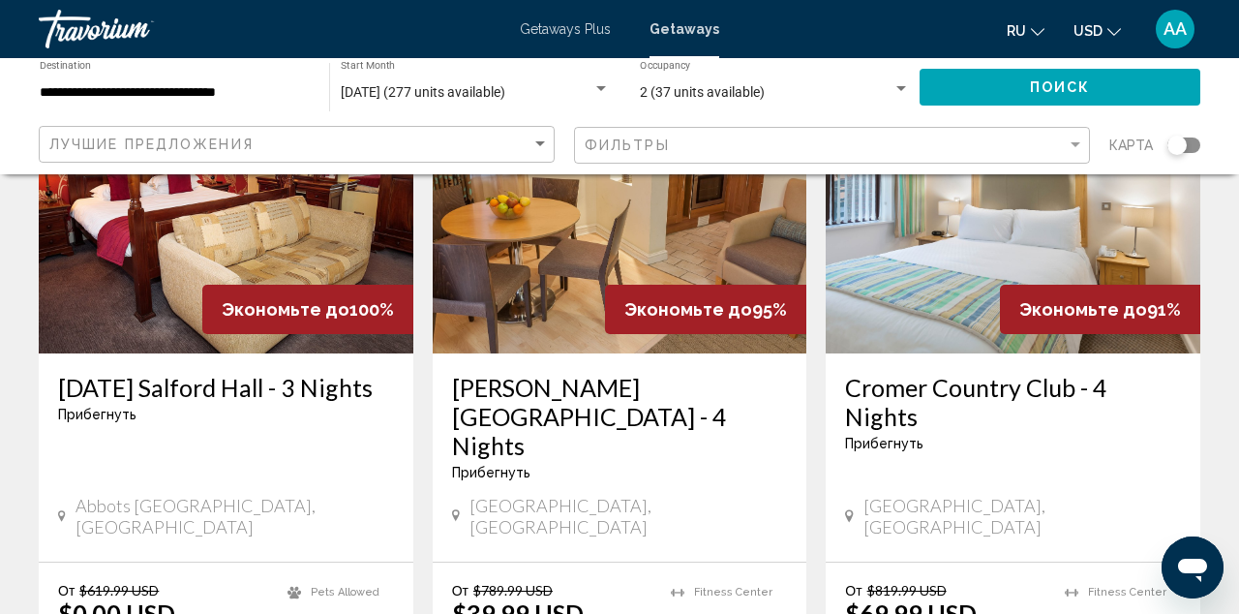
scroll to position [225, 0]
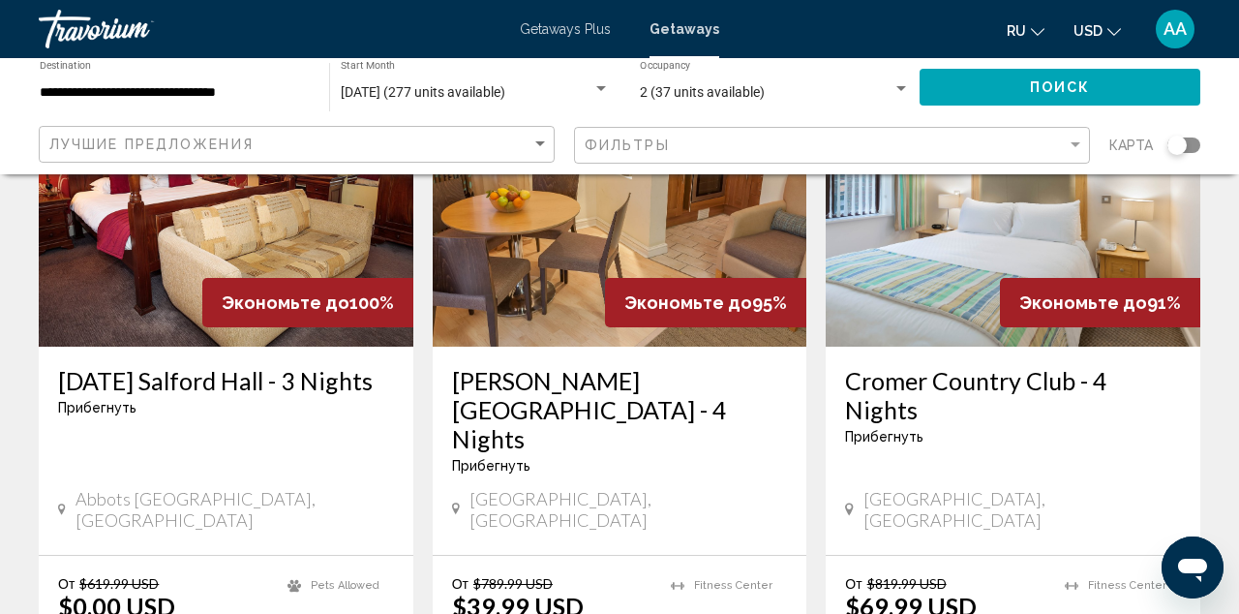
click at [961, 260] on img "Main content" at bounding box center [1013, 192] width 375 height 310
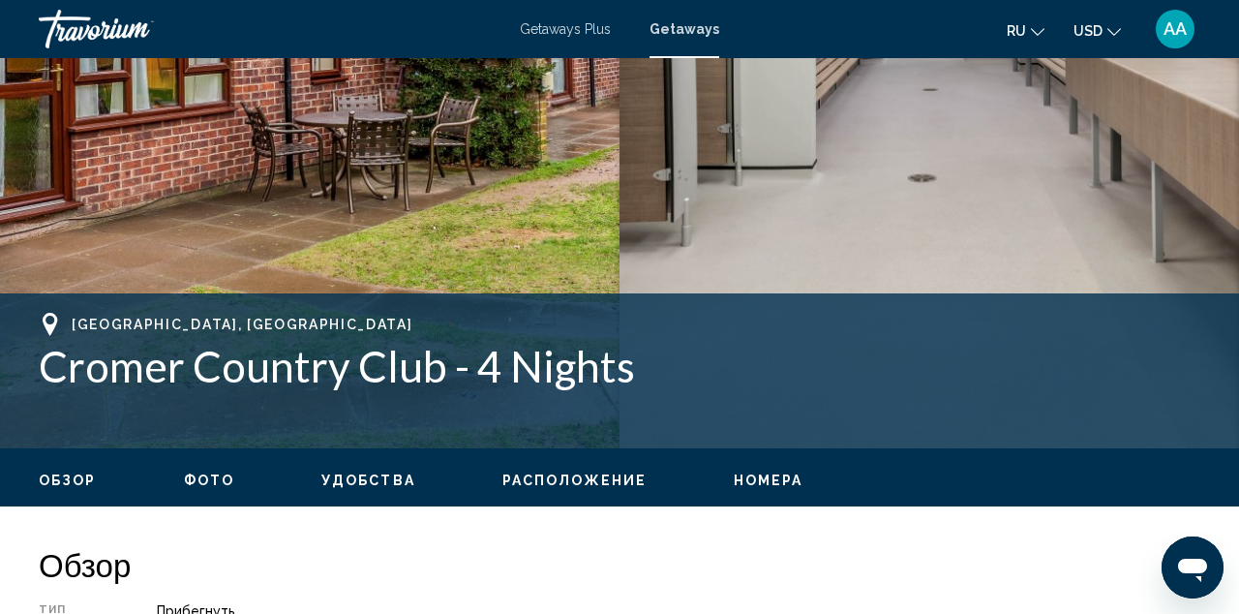
scroll to position [530, 0]
click at [229, 473] on span "Фото" at bounding box center [209, 480] width 50 height 15
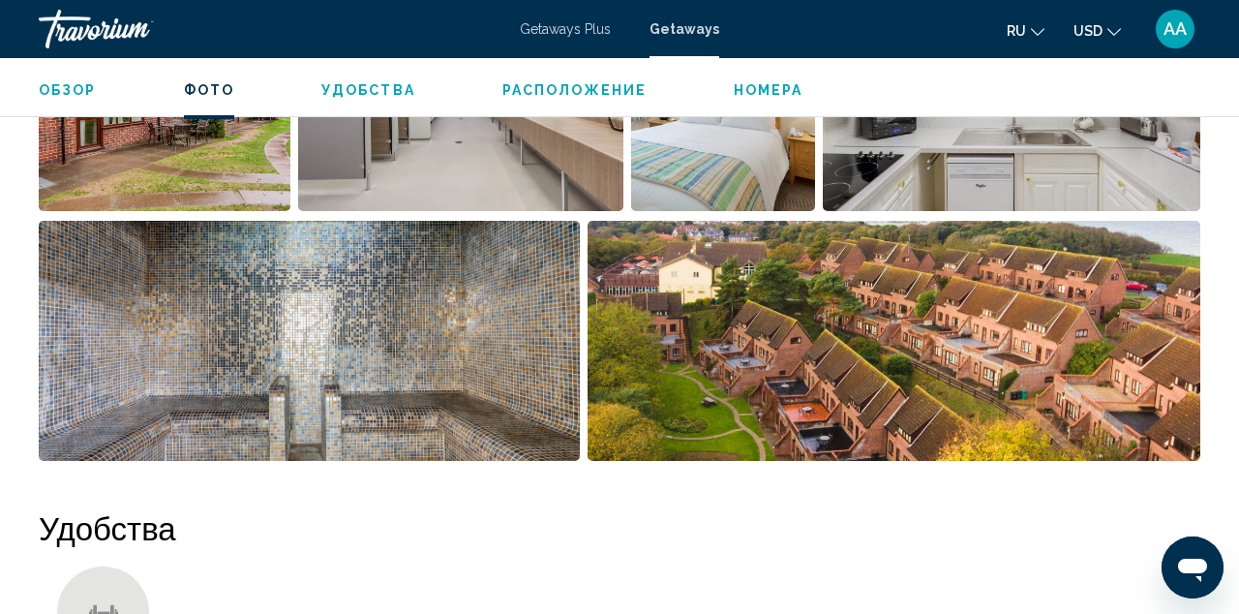
scroll to position [1424, 0]
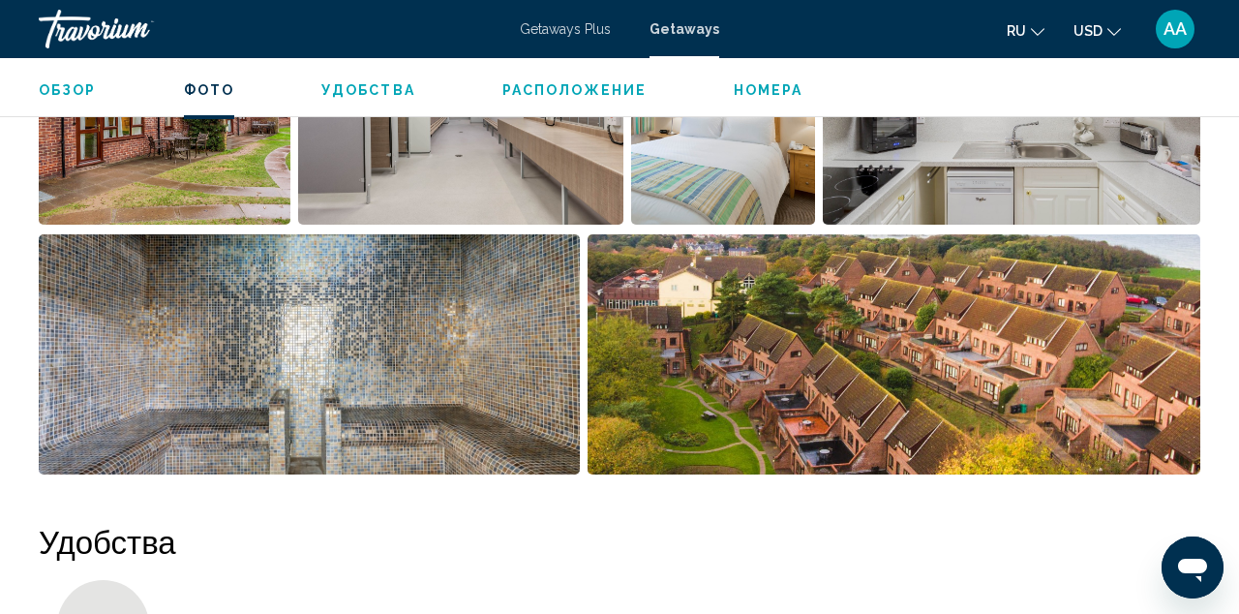
click at [779, 342] on img "Open full-screen image slider" at bounding box center [895, 354] width 614 height 240
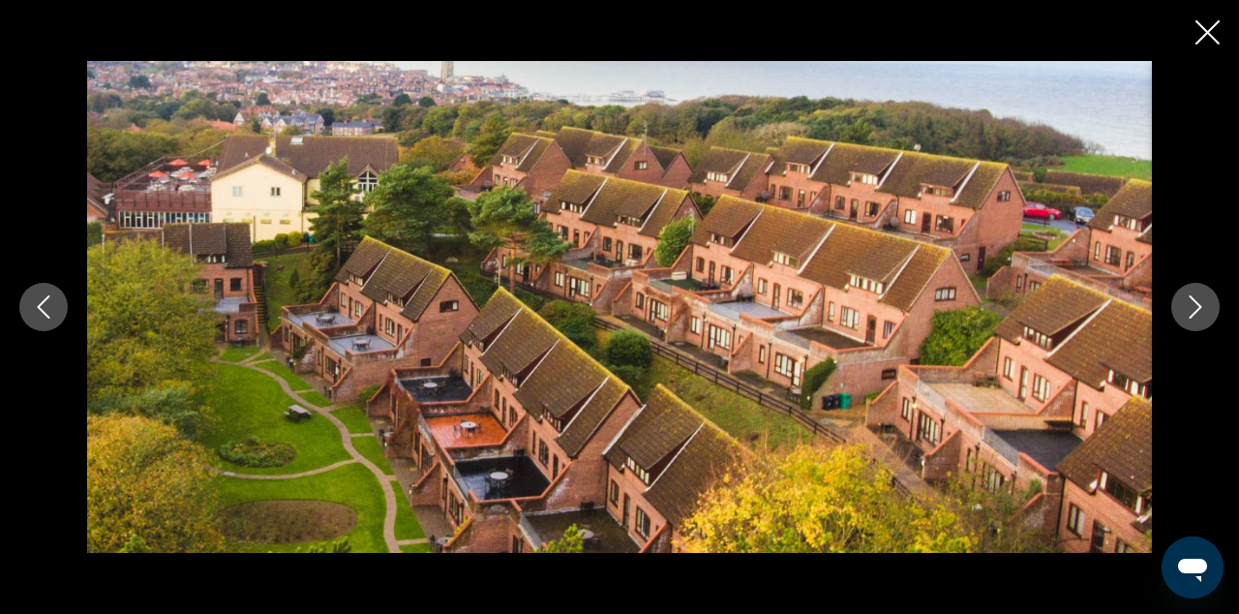
click at [1206, 301] on icon "Next image" at bounding box center [1195, 306] width 23 height 23
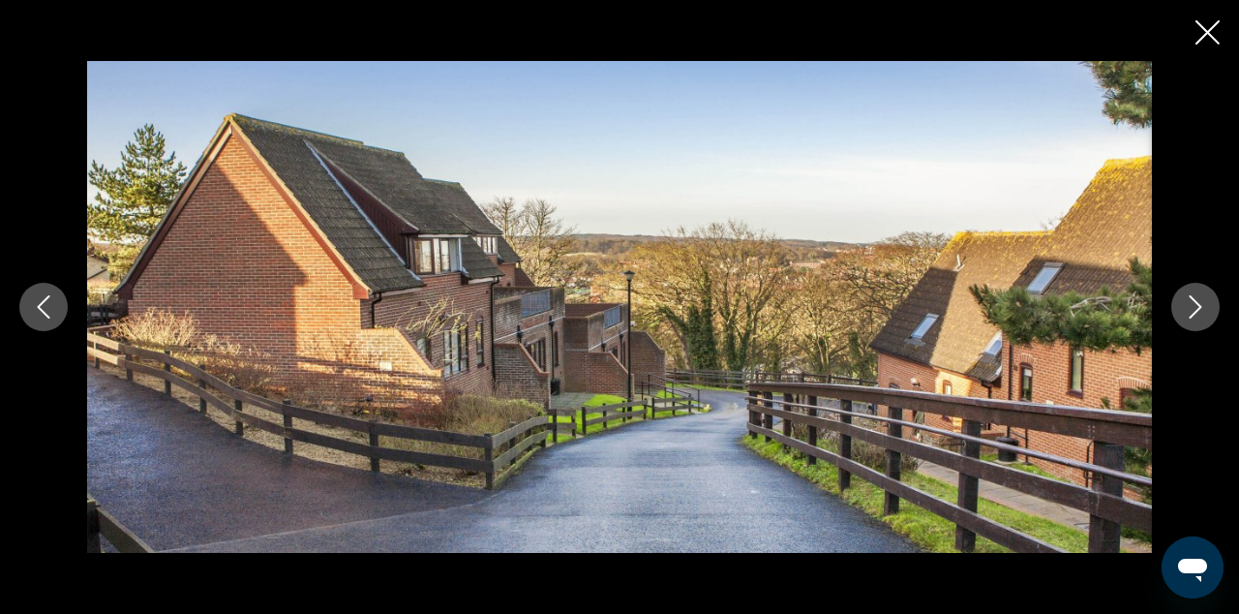
click at [1206, 301] on icon "Next image" at bounding box center [1195, 306] width 23 height 23
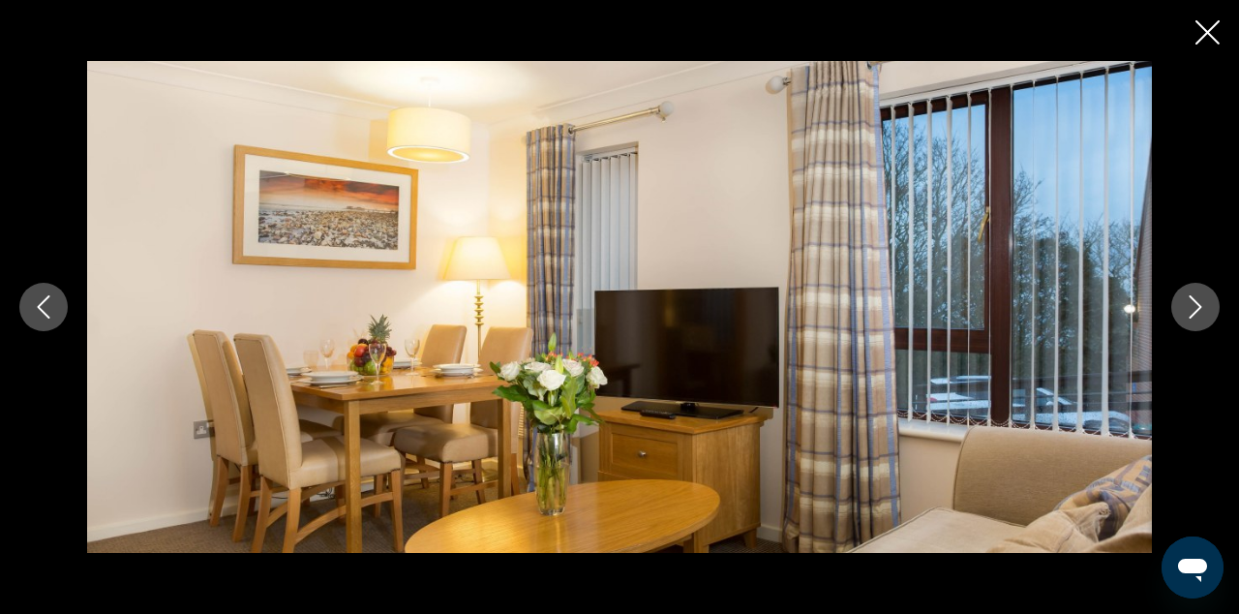
click at [1206, 302] on icon "Next image" at bounding box center [1195, 306] width 23 height 23
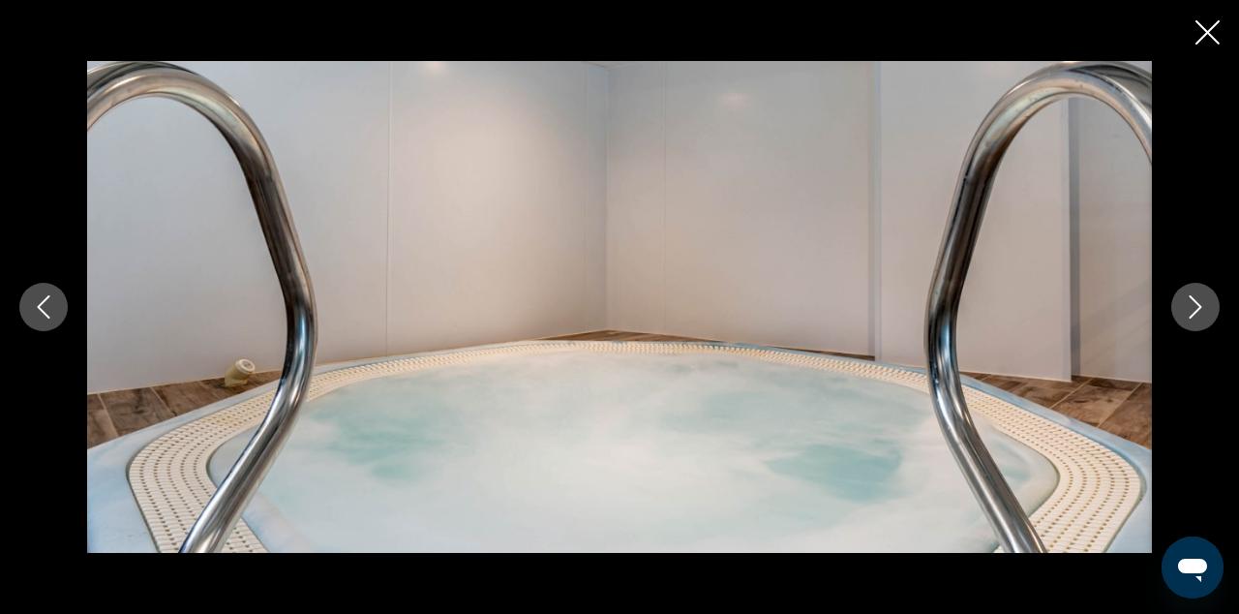
click at [1206, 303] on icon "Next image" at bounding box center [1195, 306] width 23 height 23
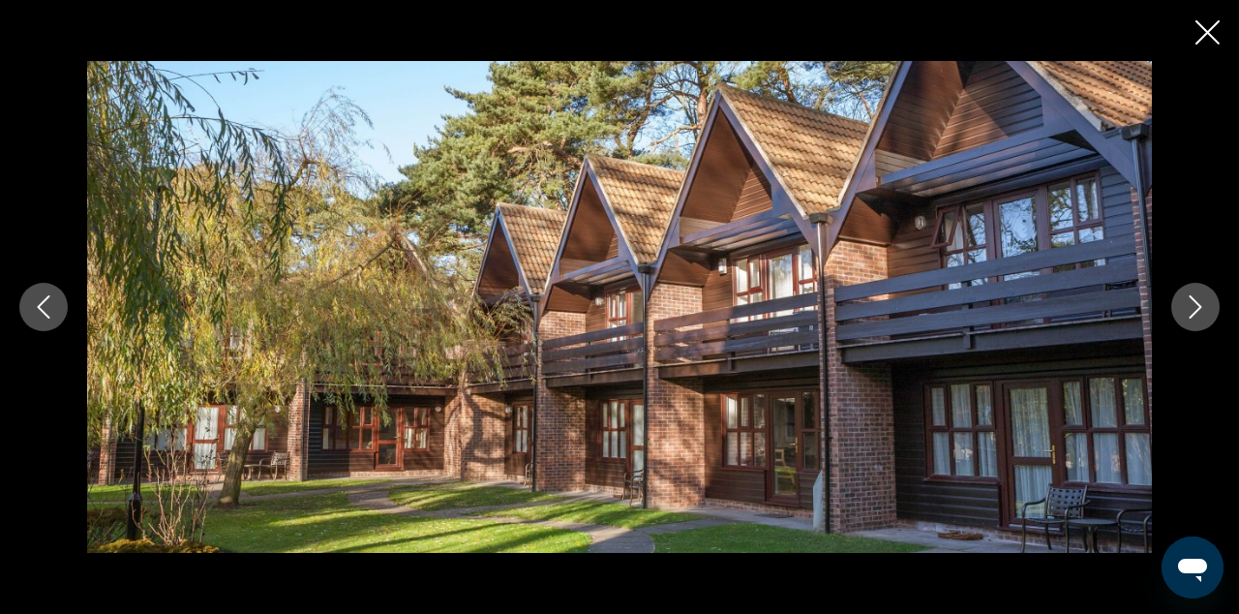
click at [1206, 303] on icon "Next image" at bounding box center [1195, 306] width 23 height 23
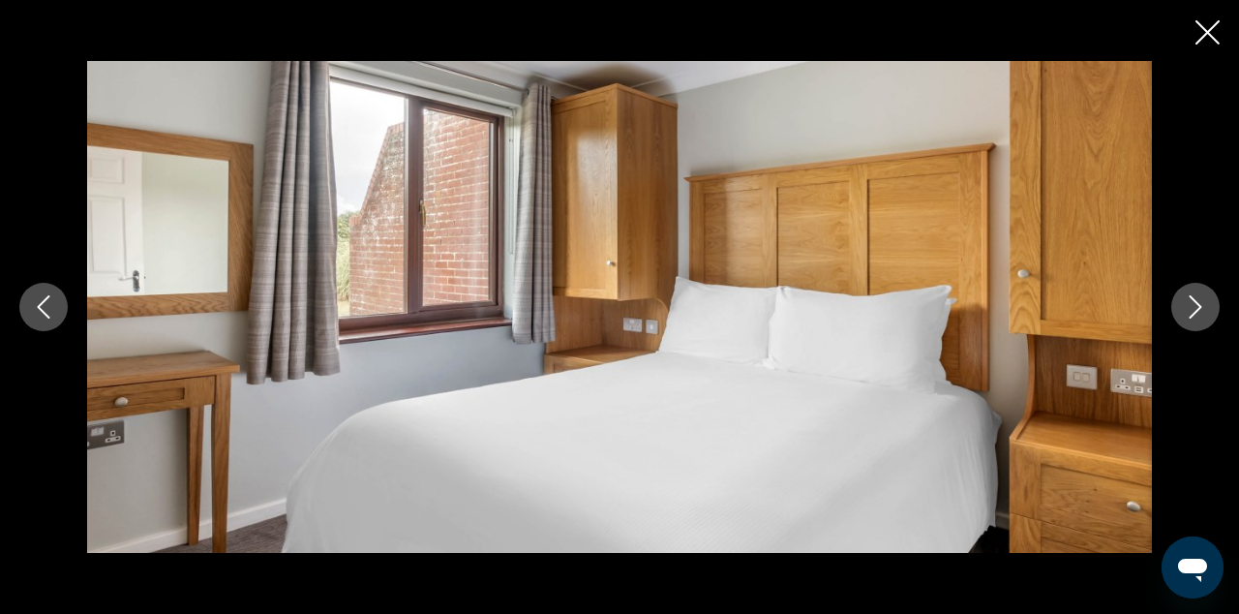
click at [1206, 304] on icon "Next image" at bounding box center [1195, 306] width 23 height 23
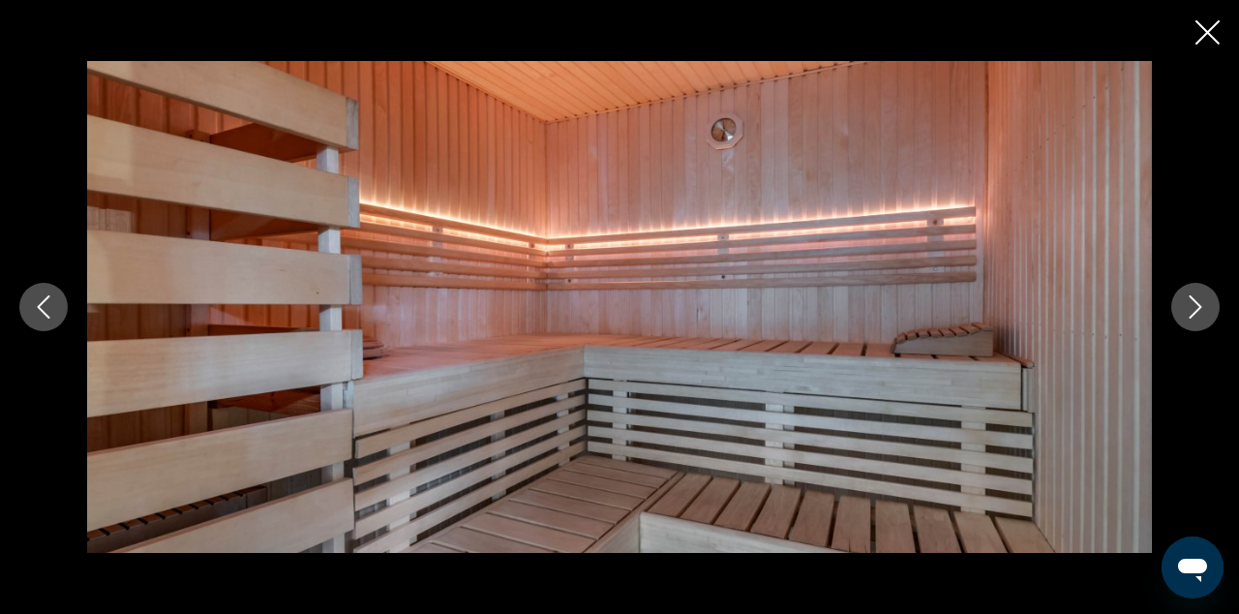
click at [1206, 305] on icon "Next image" at bounding box center [1195, 306] width 23 height 23
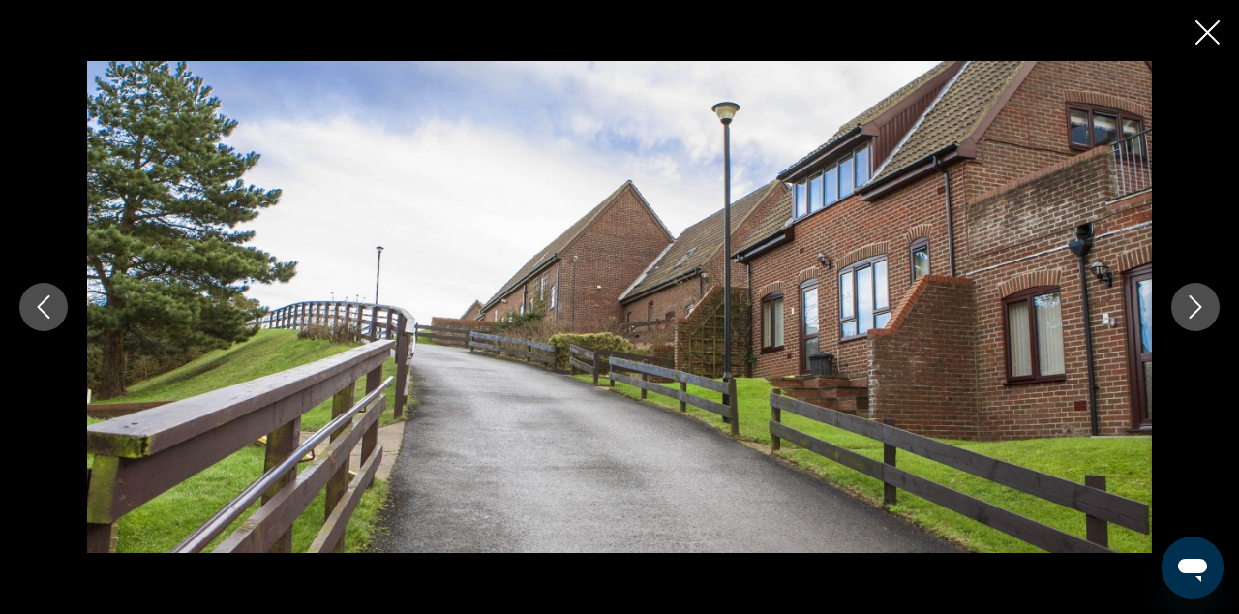
click at [1206, 306] on icon "Next image" at bounding box center [1195, 306] width 23 height 23
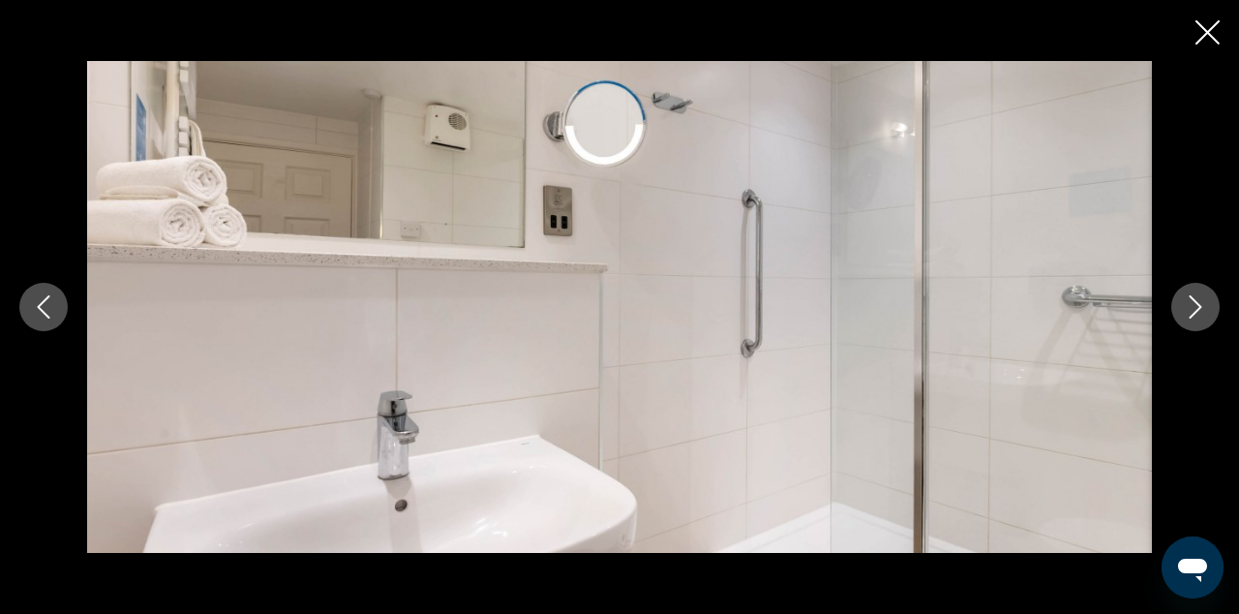
click at [1206, 307] on icon "Next image" at bounding box center [1195, 306] width 23 height 23
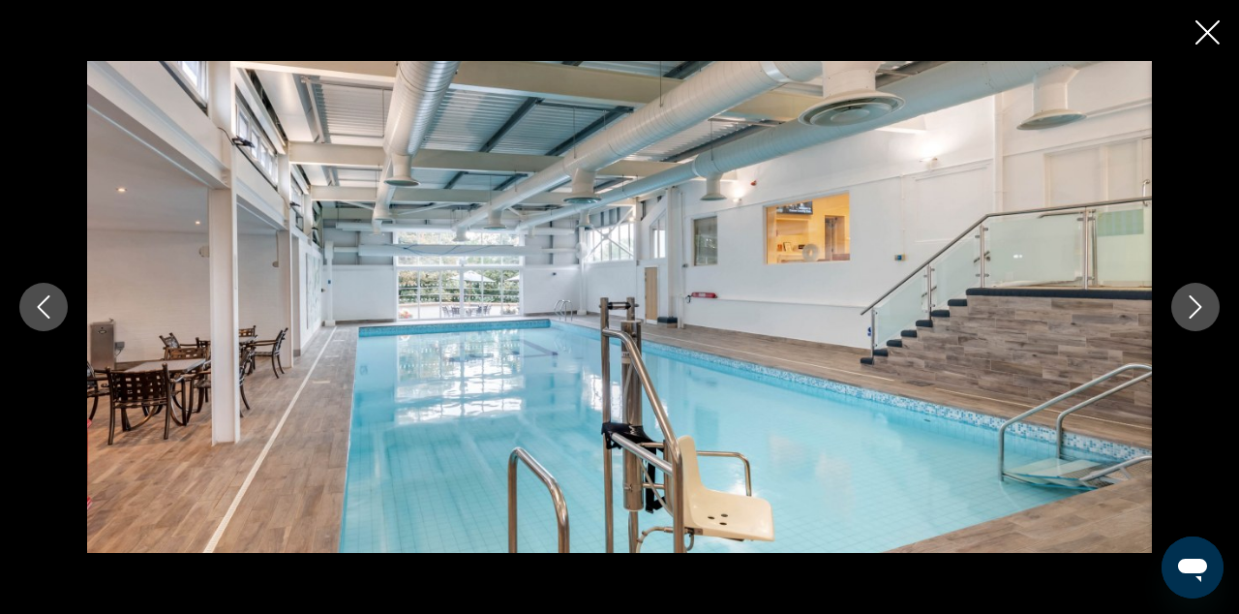
click at [1206, 307] on icon "Next image" at bounding box center [1195, 306] width 23 height 23
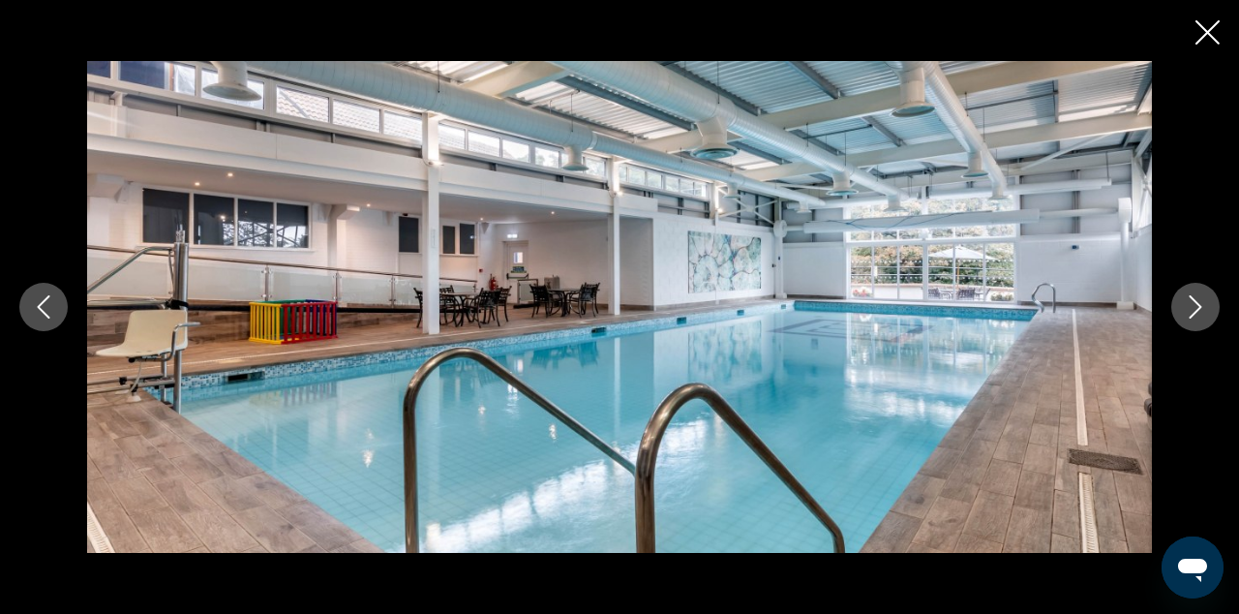
click at [1206, 307] on icon "Next image" at bounding box center [1195, 306] width 23 height 23
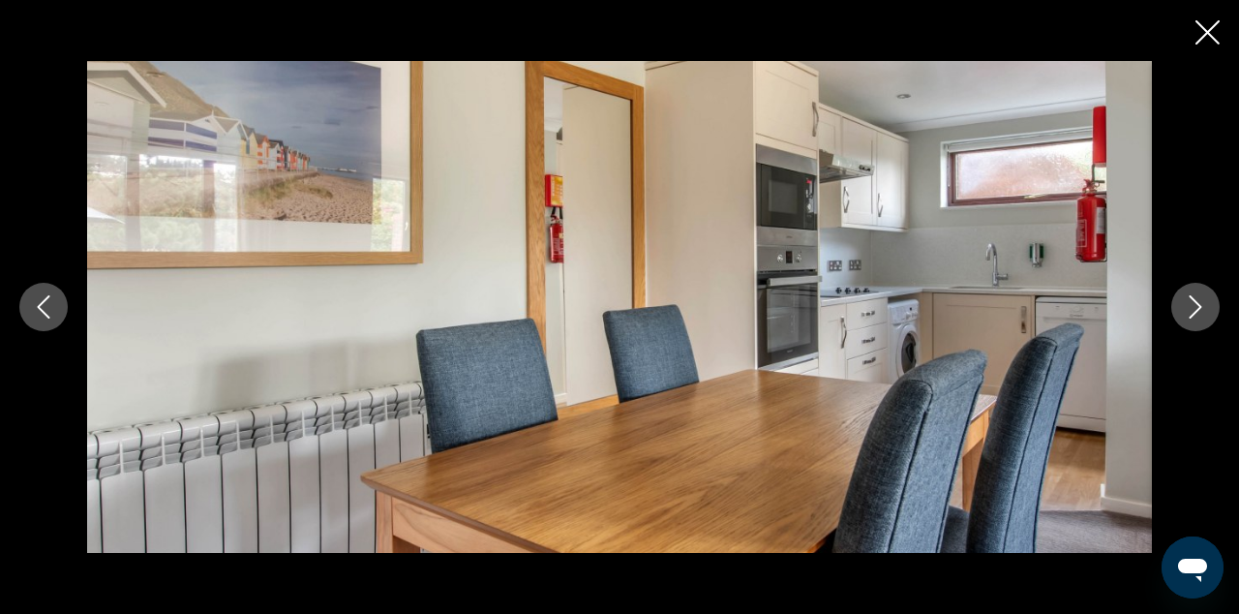
click at [1206, 307] on icon "Next image" at bounding box center [1195, 306] width 23 height 23
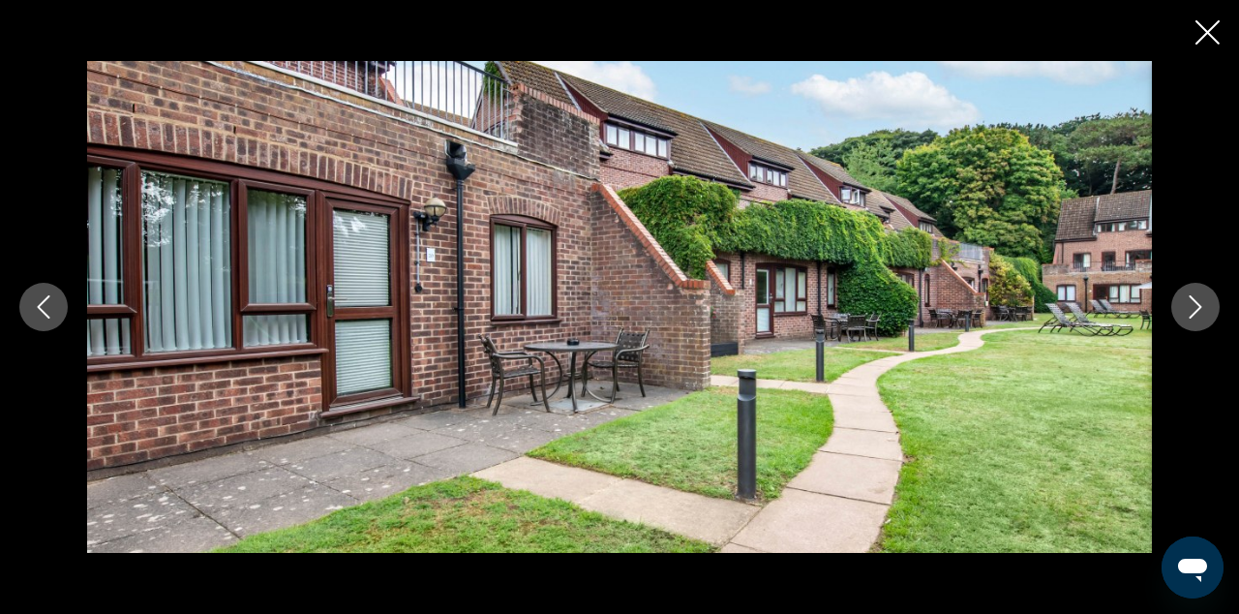
click at [1212, 45] on icon "Close slideshow" at bounding box center [1208, 32] width 24 height 24
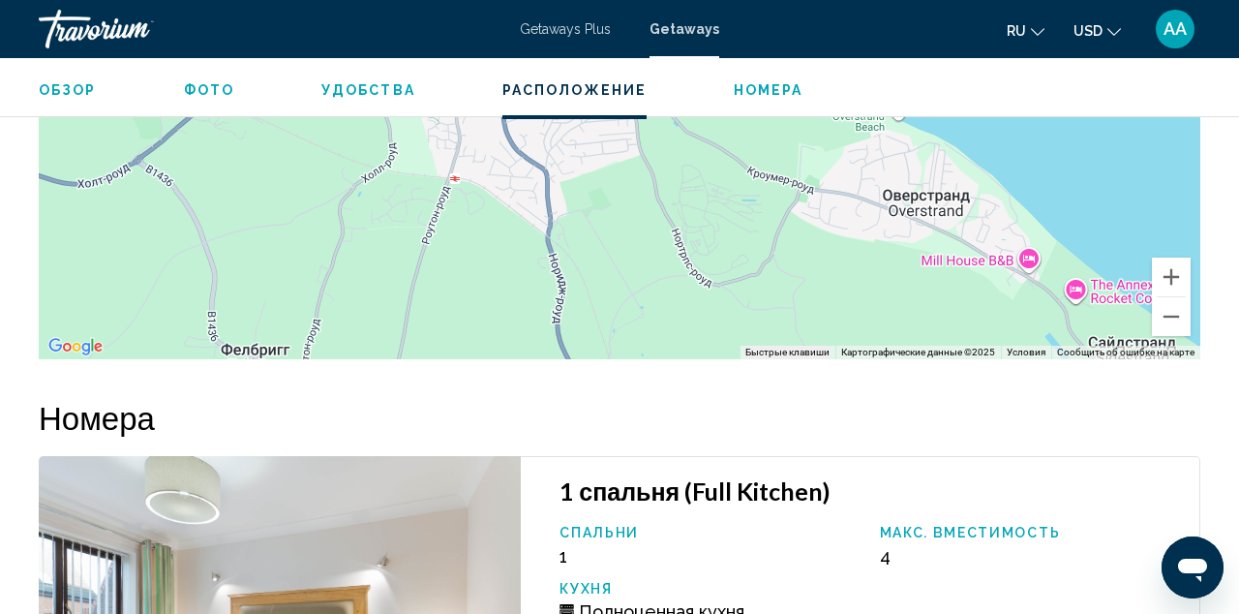
scroll to position [3475, 0]
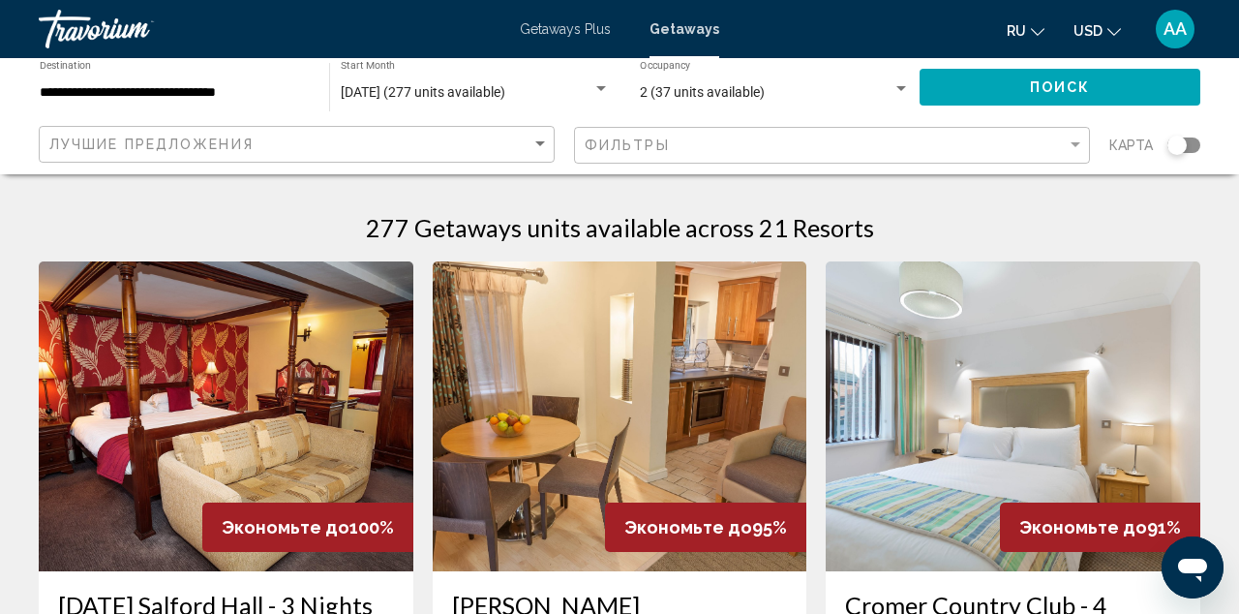
click at [505, 92] on span "[DATE] (277 units available)" at bounding box center [423, 91] width 165 height 15
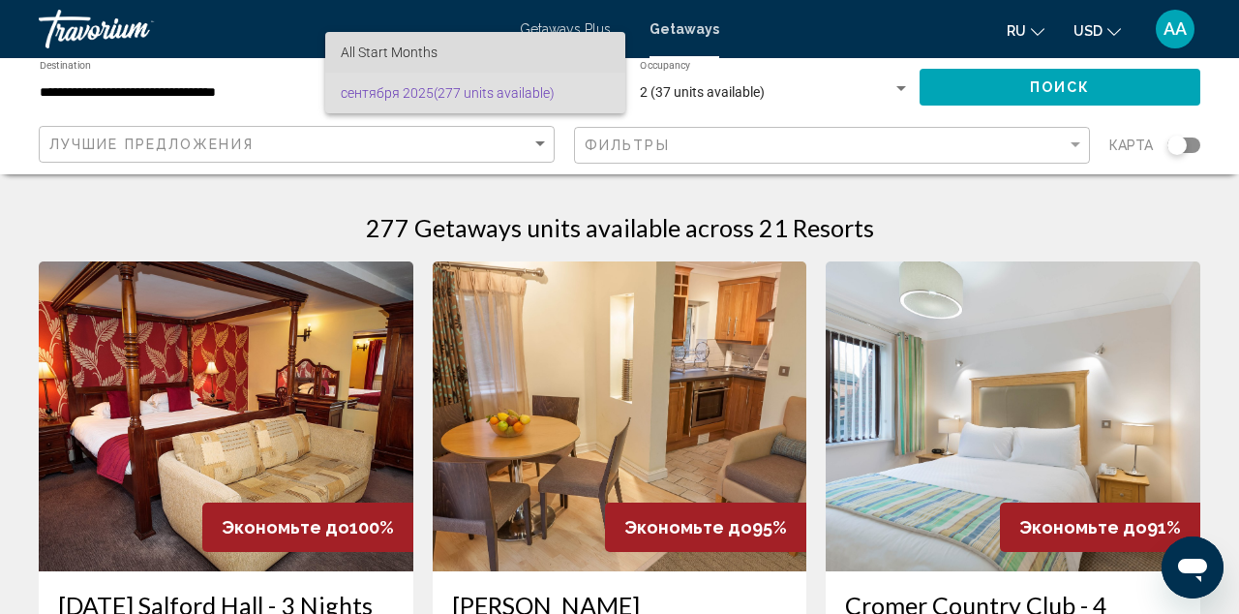
click at [534, 44] on span "All Start Months" at bounding box center [475, 52] width 269 height 41
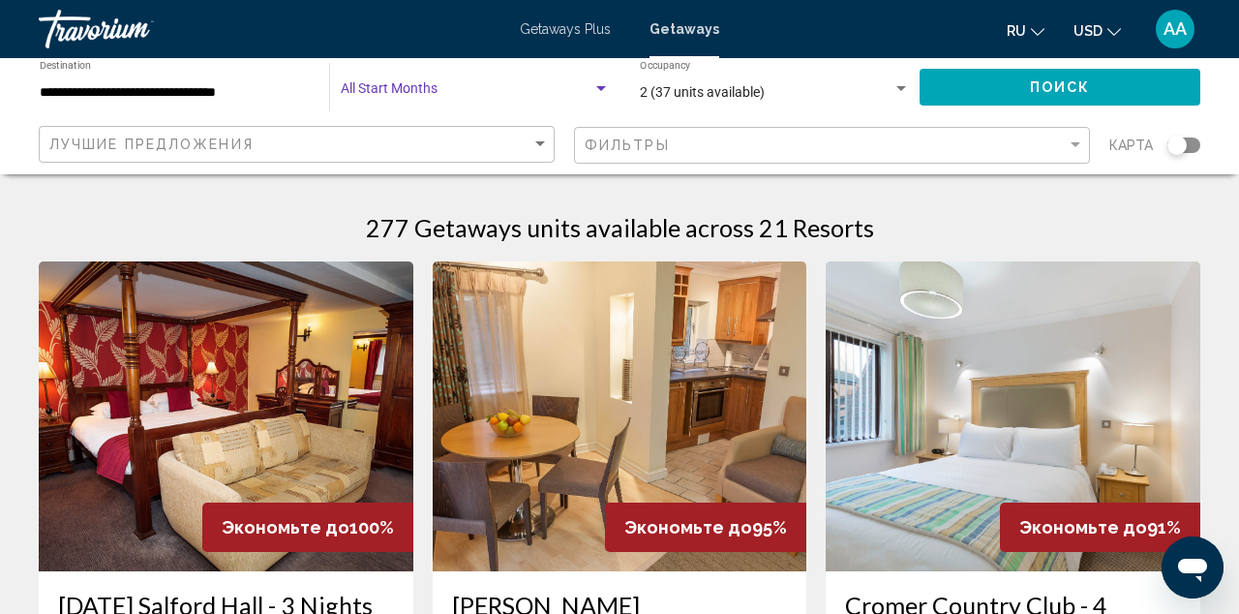
click at [504, 97] on span "Search widget" at bounding box center [467, 92] width 252 height 15
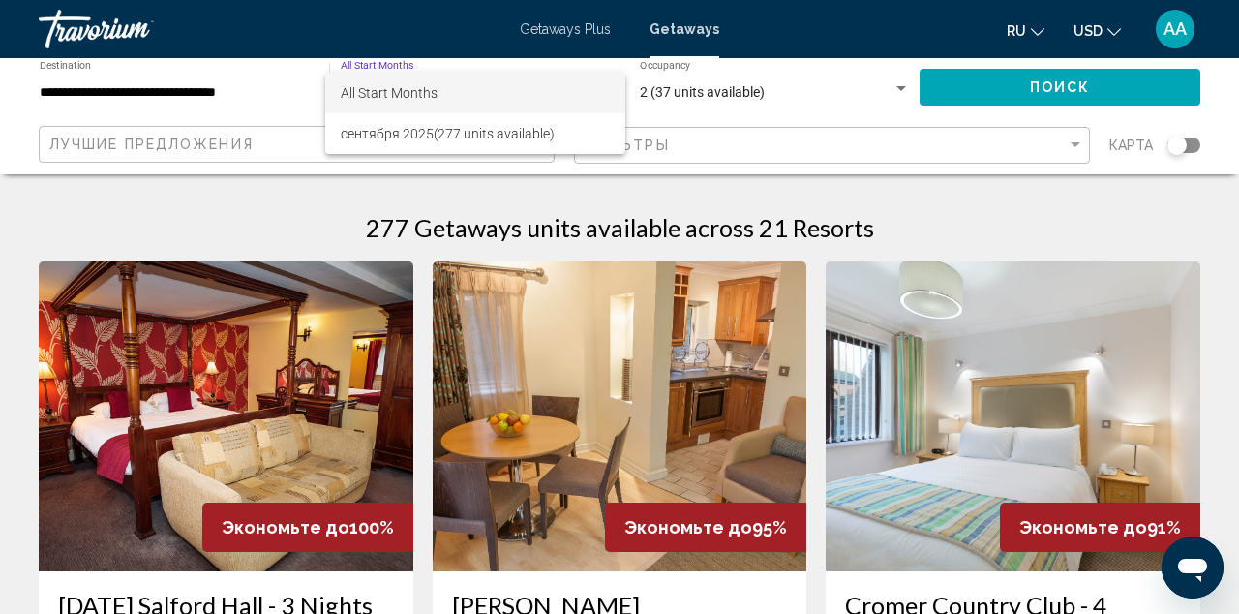
click at [775, 92] on div at bounding box center [619, 307] width 1239 height 614
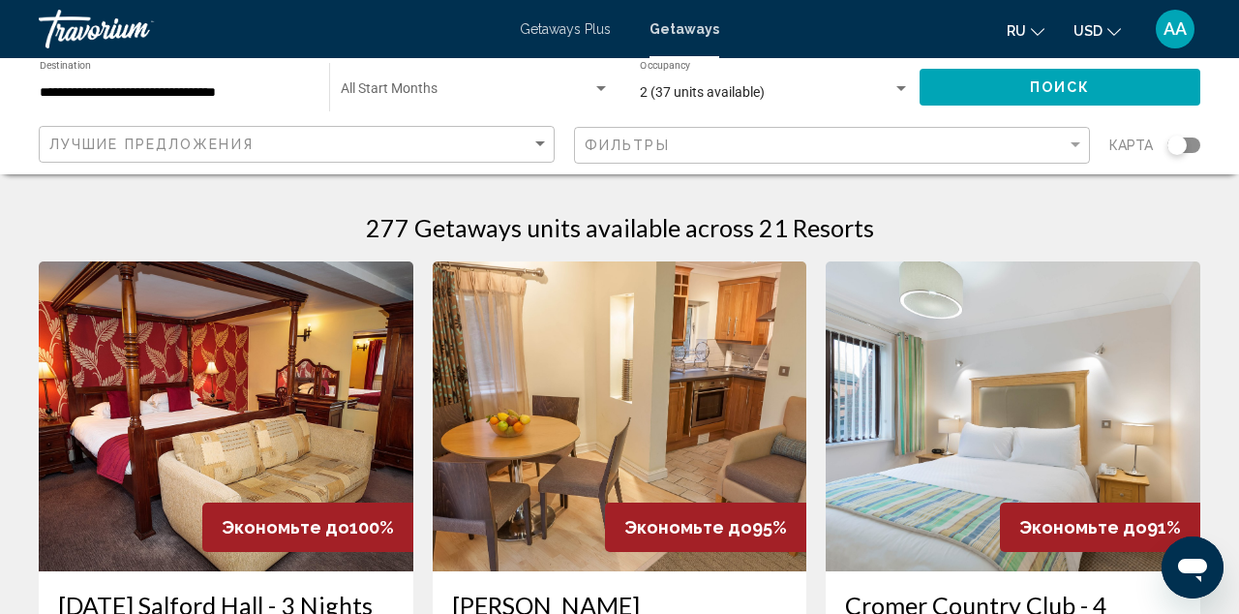
click at [846, 86] on div "2 (37 units available)" at bounding box center [766, 92] width 253 height 15
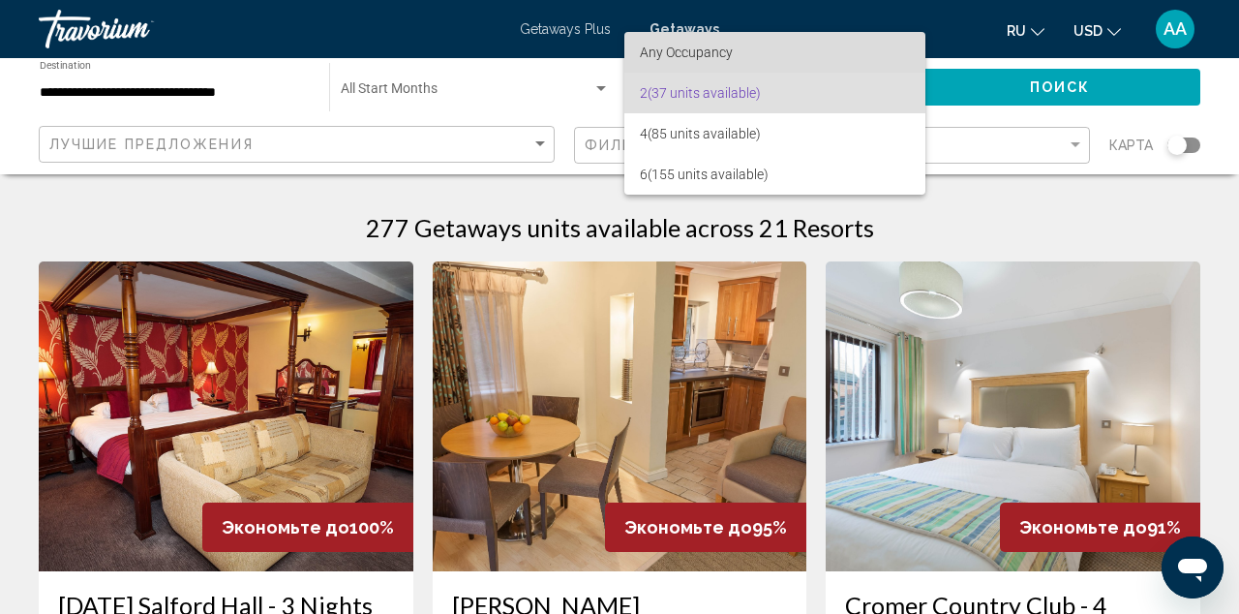
click at [829, 62] on span "Any Occupancy" at bounding box center [775, 52] width 270 height 41
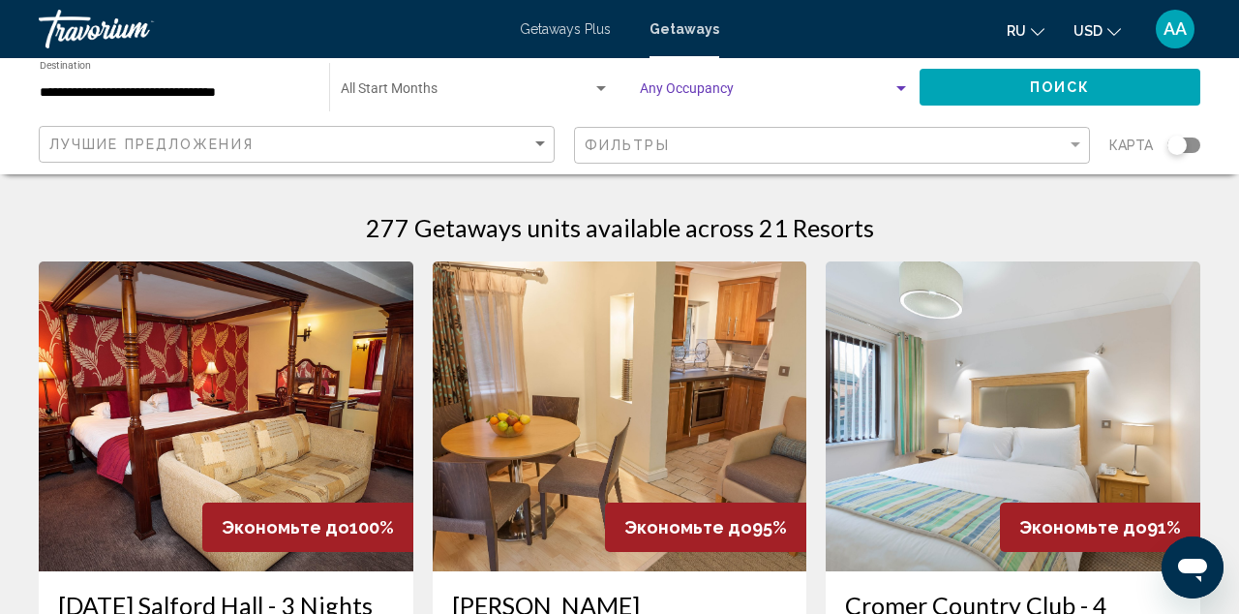
click at [792, 97] on span "Search widget" at bounding box center [766, 92] width 253 height 15
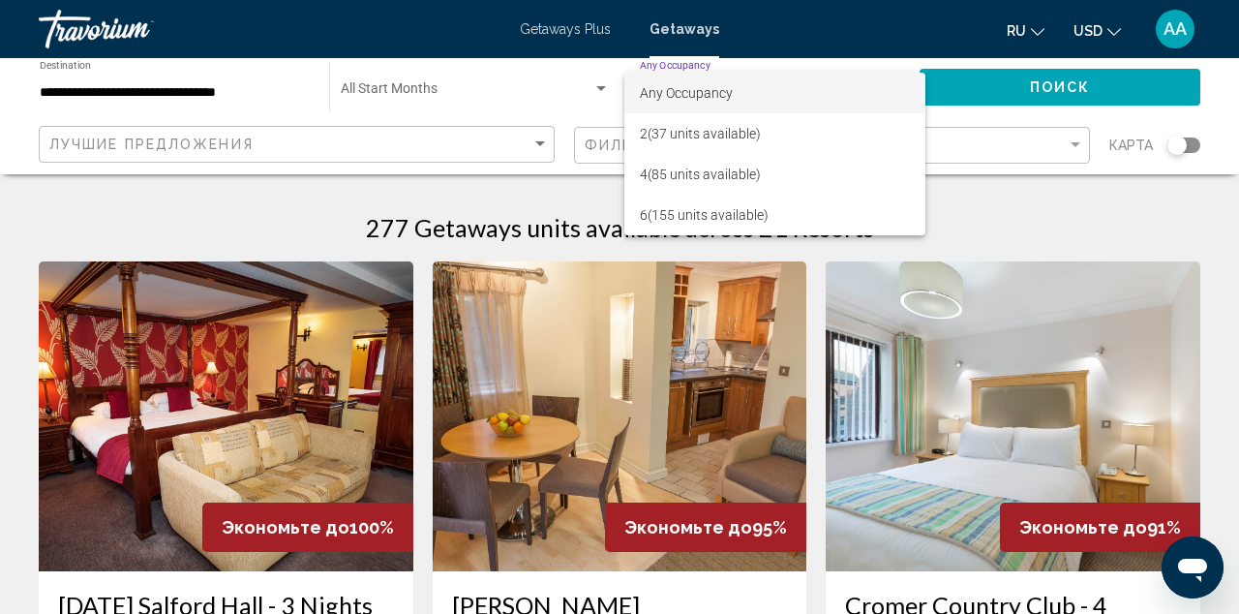
click at [792, 98] on span "Any Occupancy" at bounding box center [775, 93] width 270 height 41
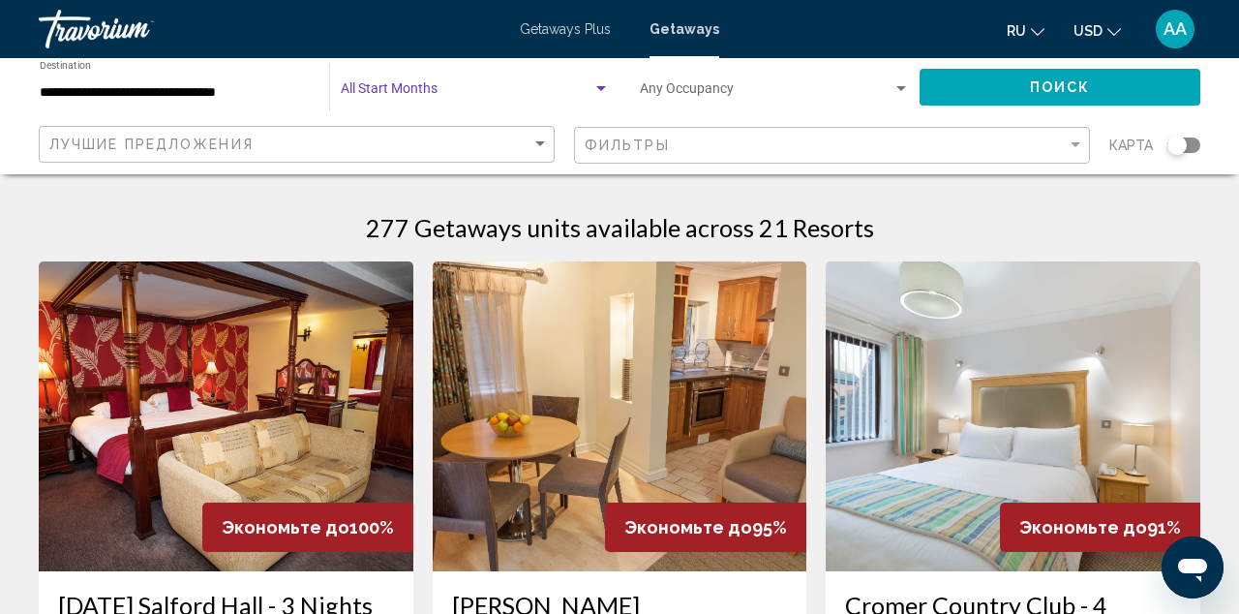
click at [541, 85] on span "Search widget" at bounding box center [467, 92] width 252 height 15
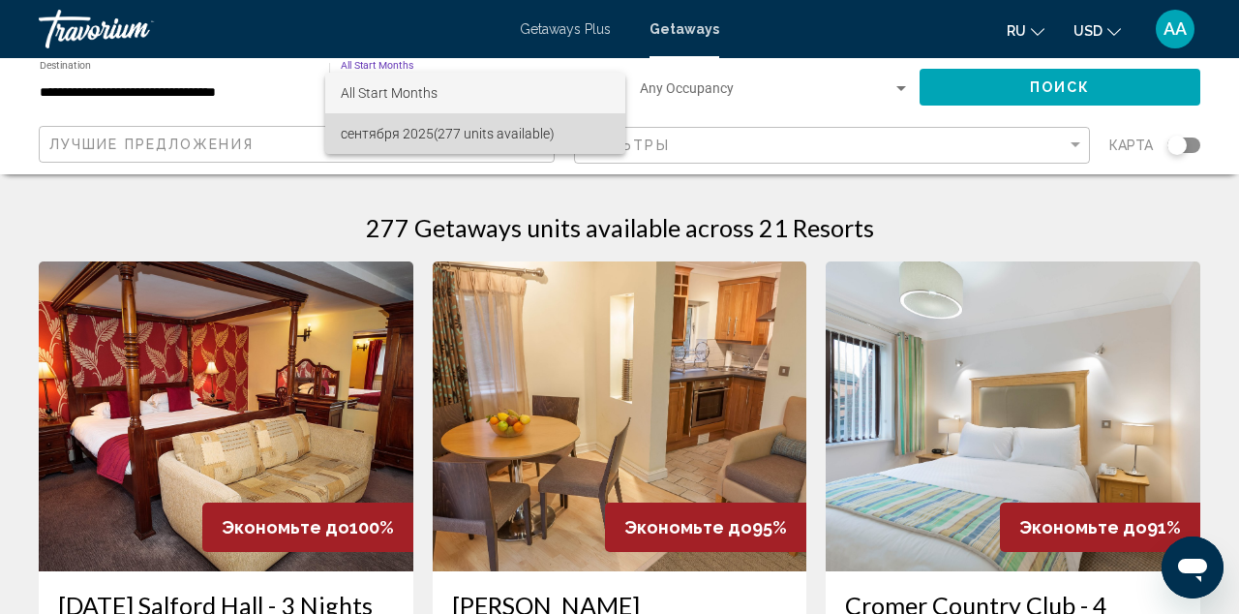
click at [481, 138] on span "[DATE] (277 units available)" at bounding box center [475, 133] width 269 height 41
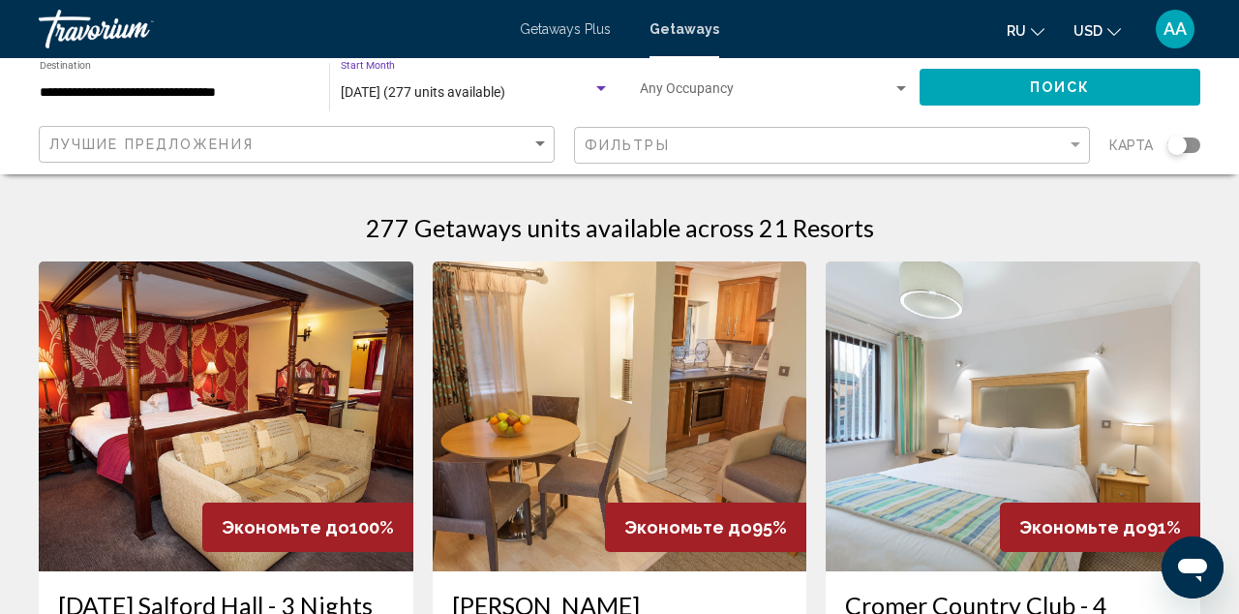
click at [1011, 88] on button "Поиск" at bounding box center [1060, 87] width 281 height 36
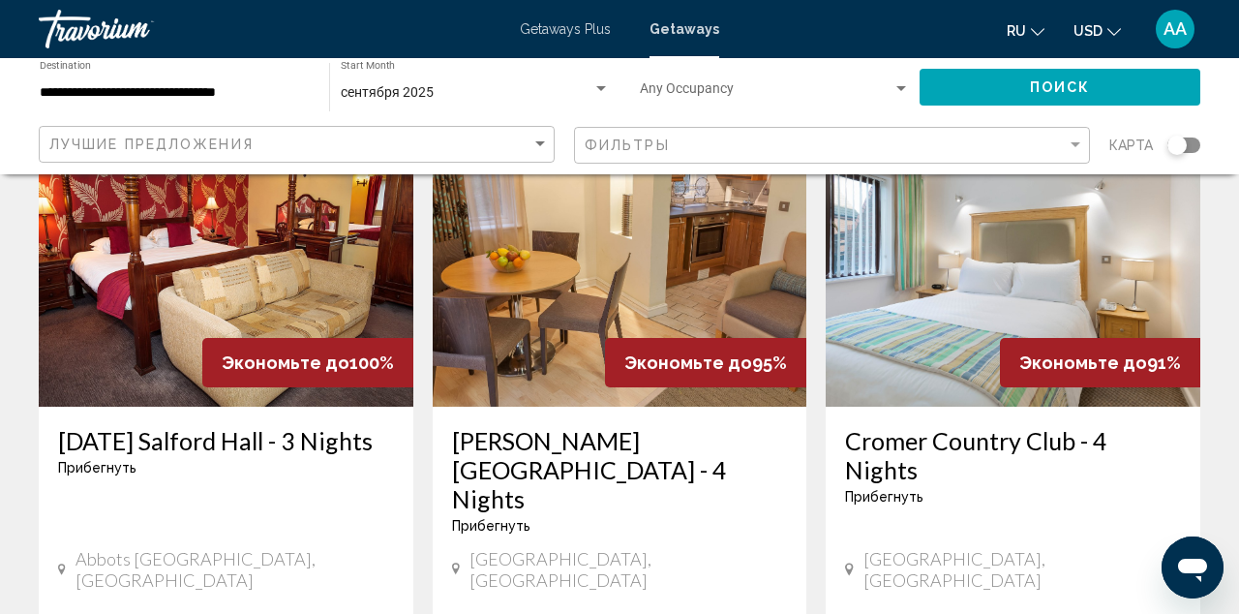
scroll to position [161, 0]
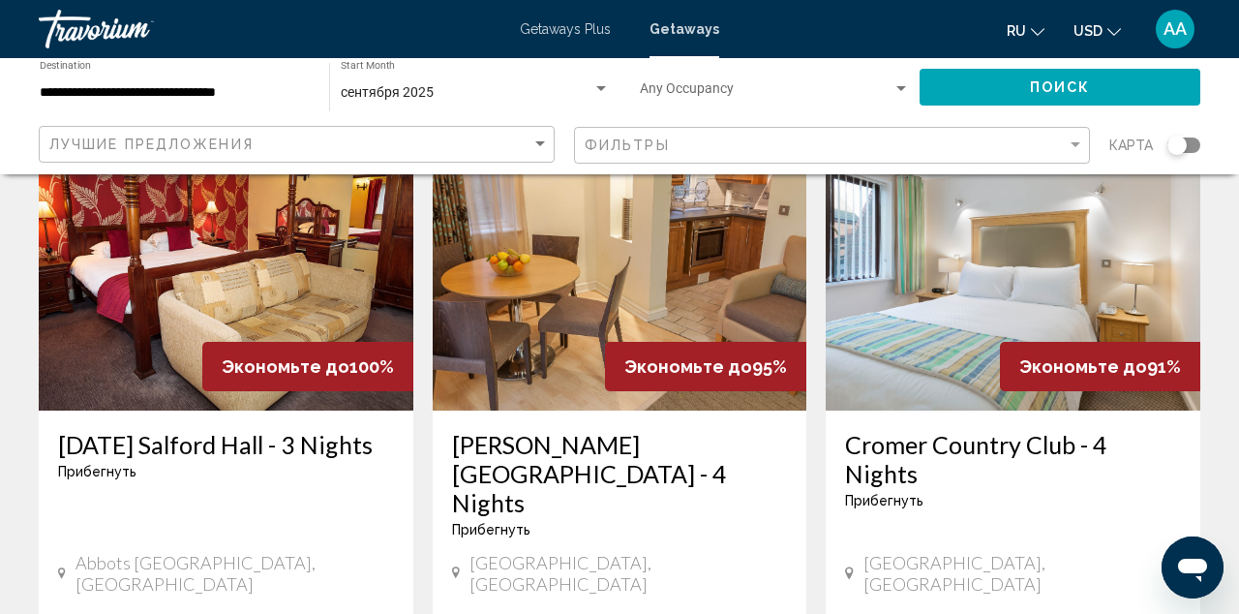
click at [274, 267] on img "Main content" at bounding box center [226, 256] width 375 height 310
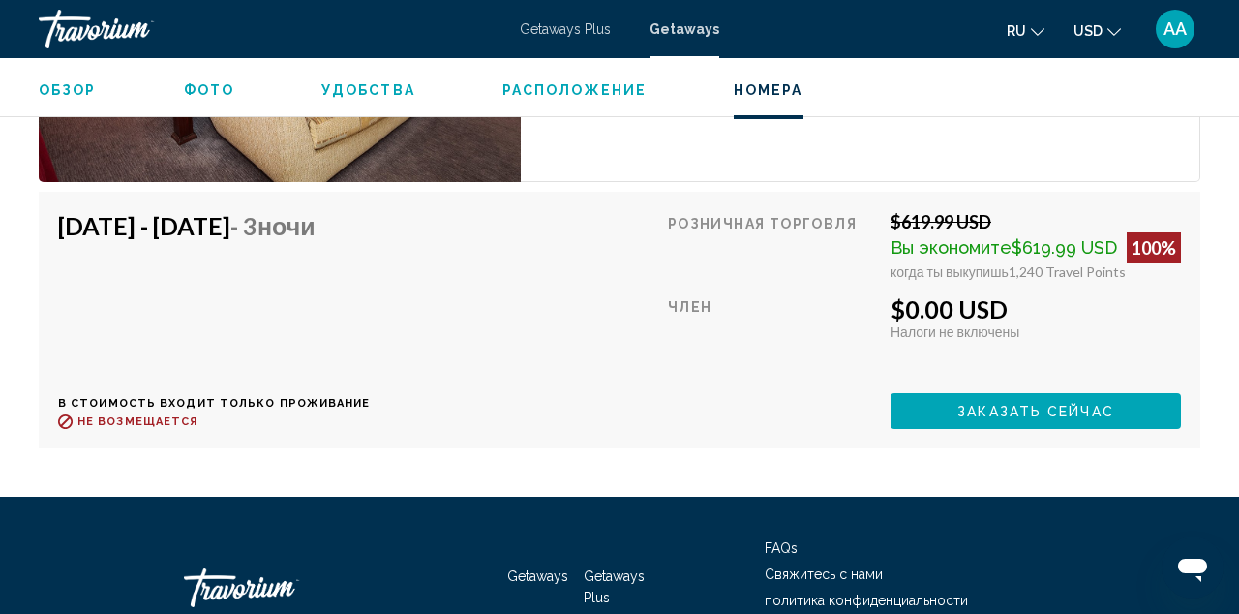
scroll to position [3219, 0]
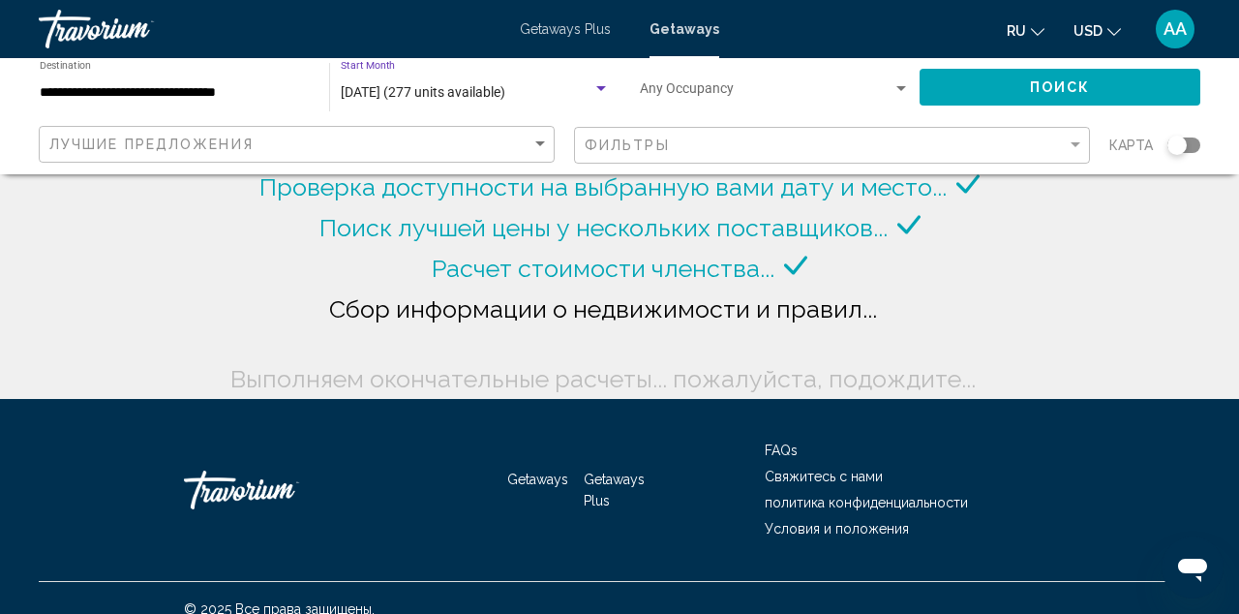
click at [595, 85] on div "Search widget" at bounding box center [601, 88] width 17 height 15
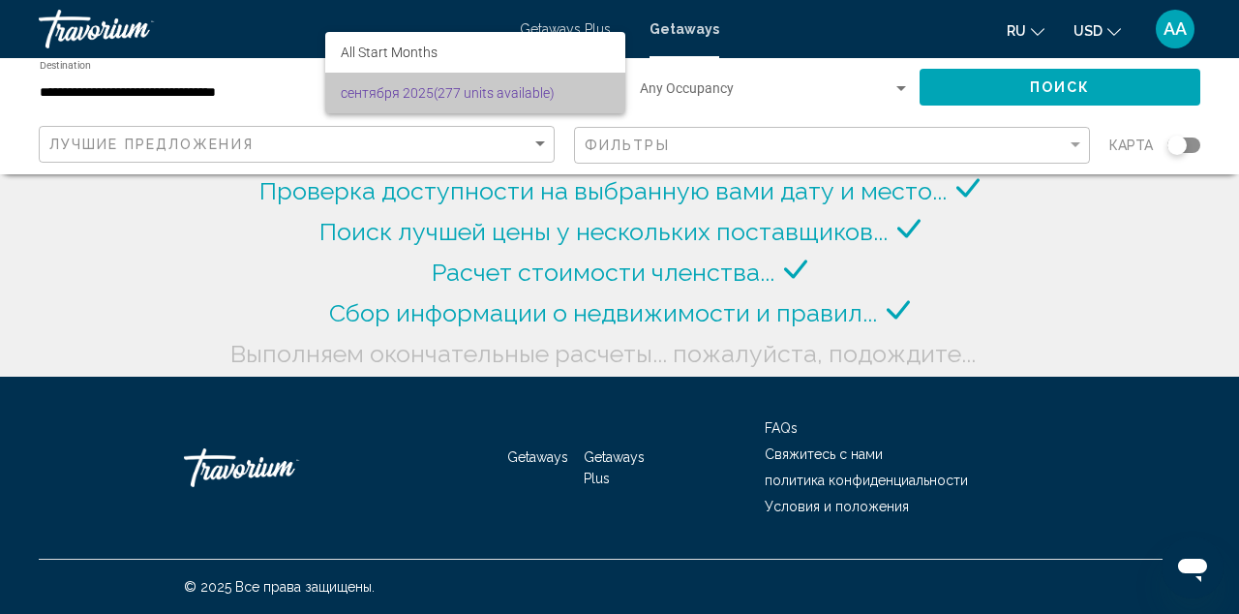
click at [595, 88] on span "[DATE] (277 units available)" at bounding box center [475, 93] width 269 height 41
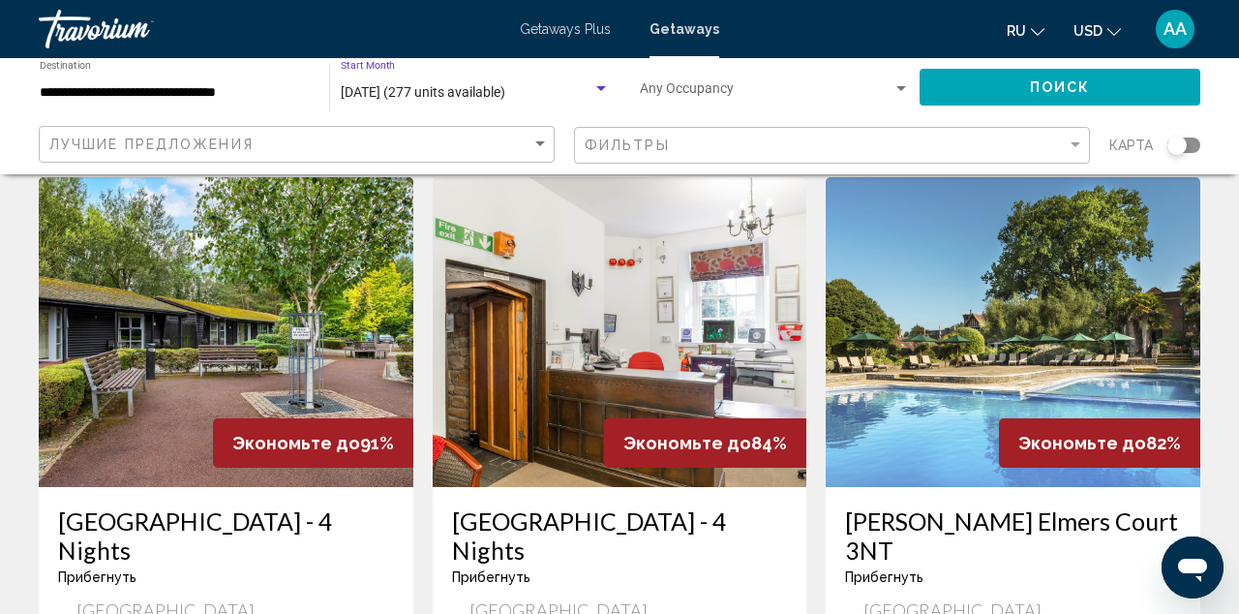
scroll to position [793, 0]
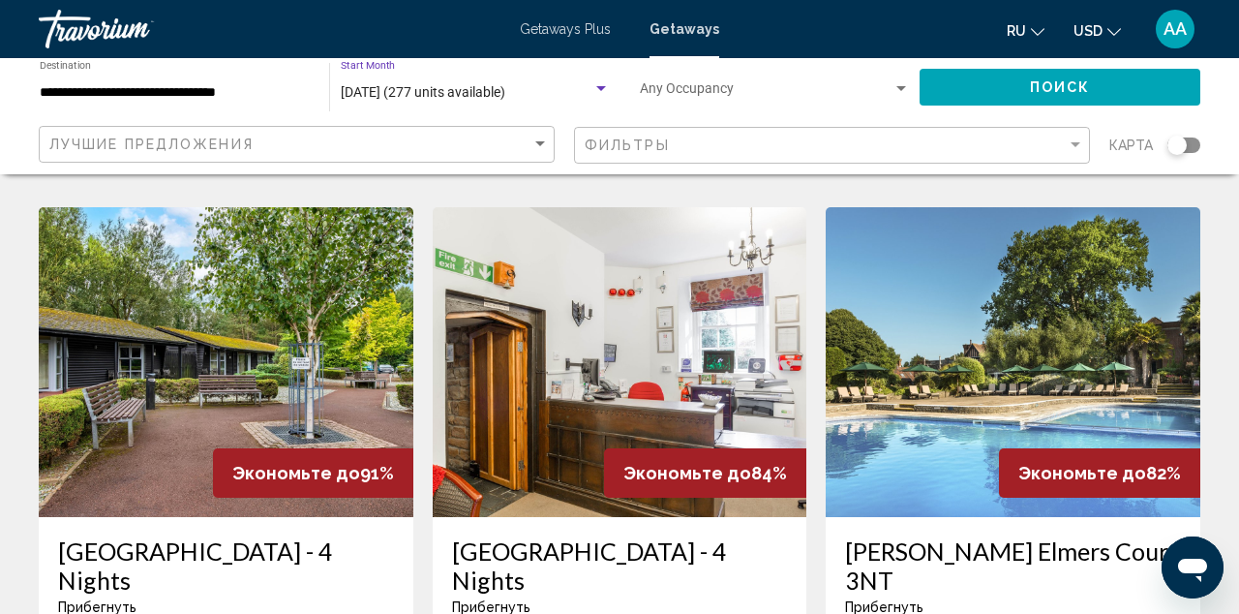
click at [322, 344] on img "Main content" at bounding box center [226, 362] width 375 height 310
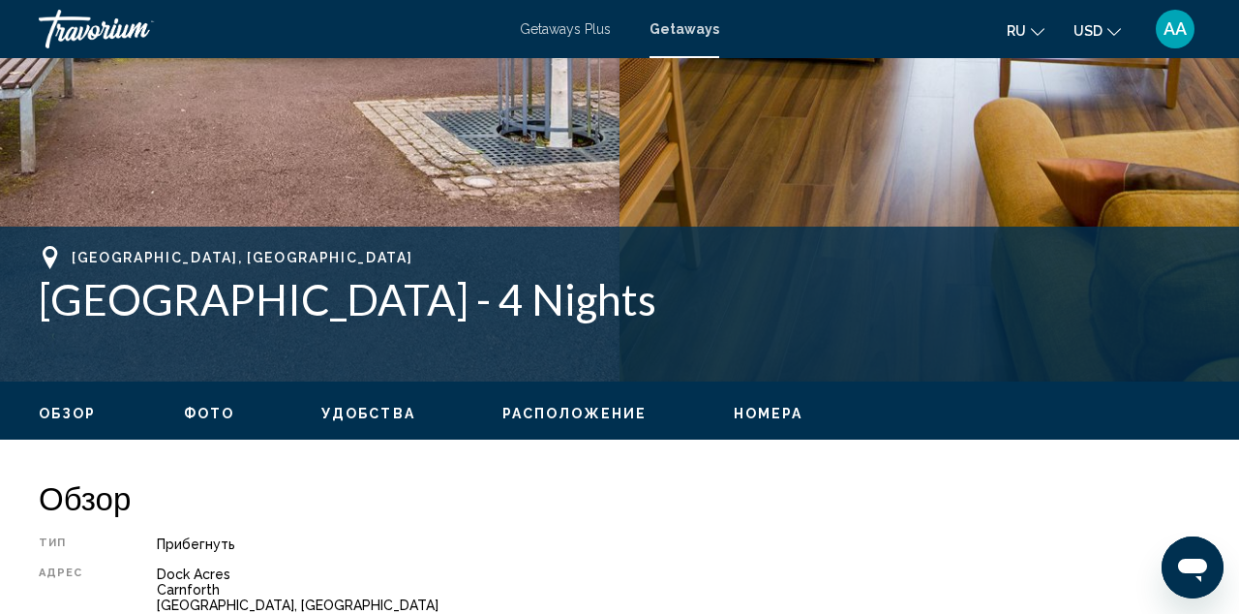
click at [217, 410] on span "Фото" at bounding box center [209, 413] width 50 height 15
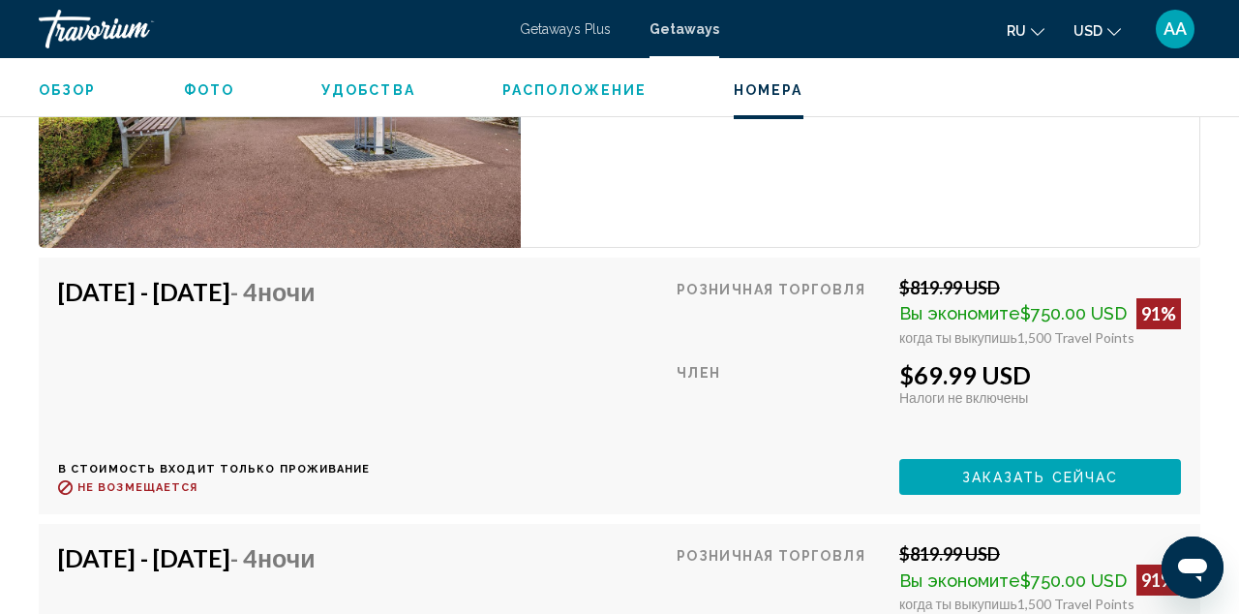
scroll to position [3968, 0]
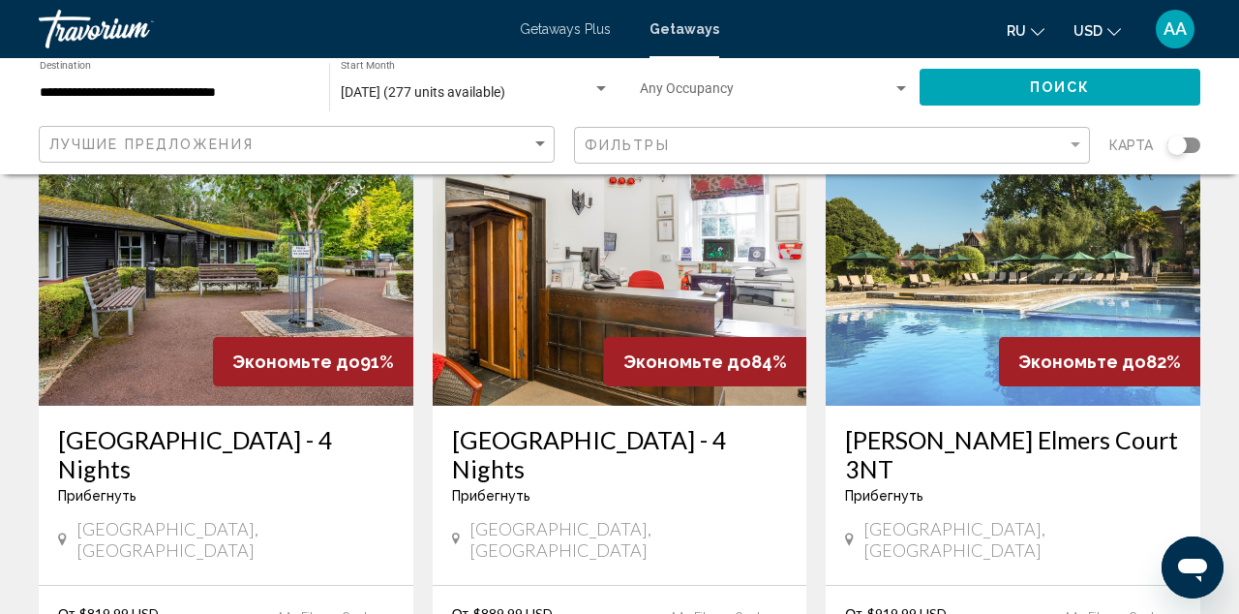
scroll to position [905, 0]
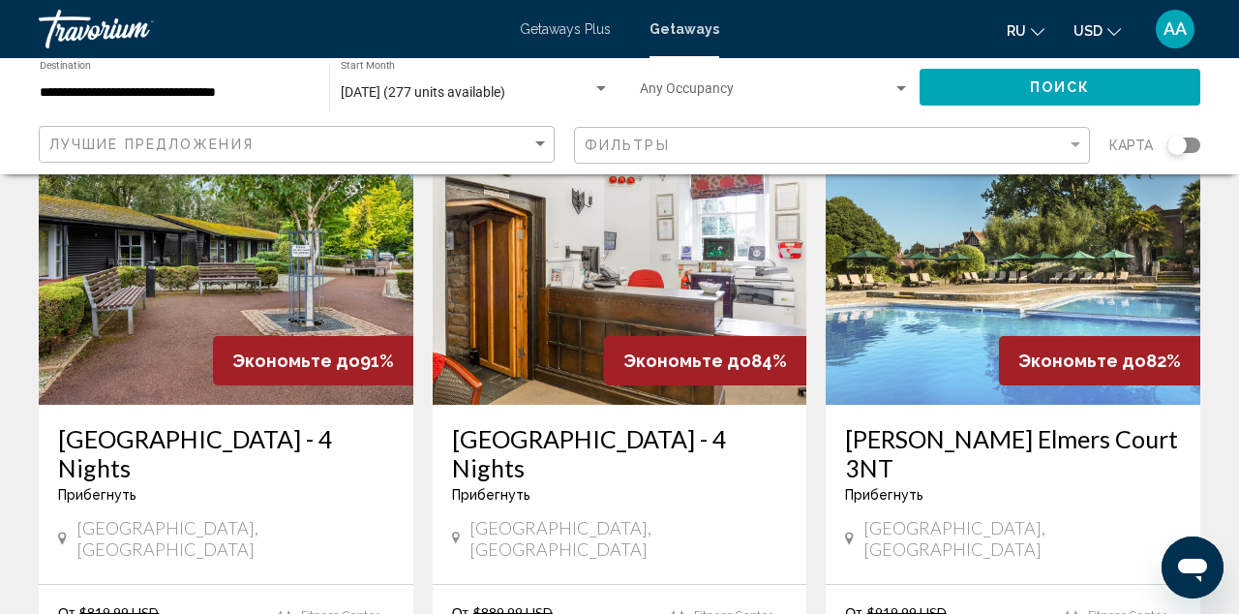
click at [686, 214] on img "Main content" at bounding box center [620, 250] width 375 height 310
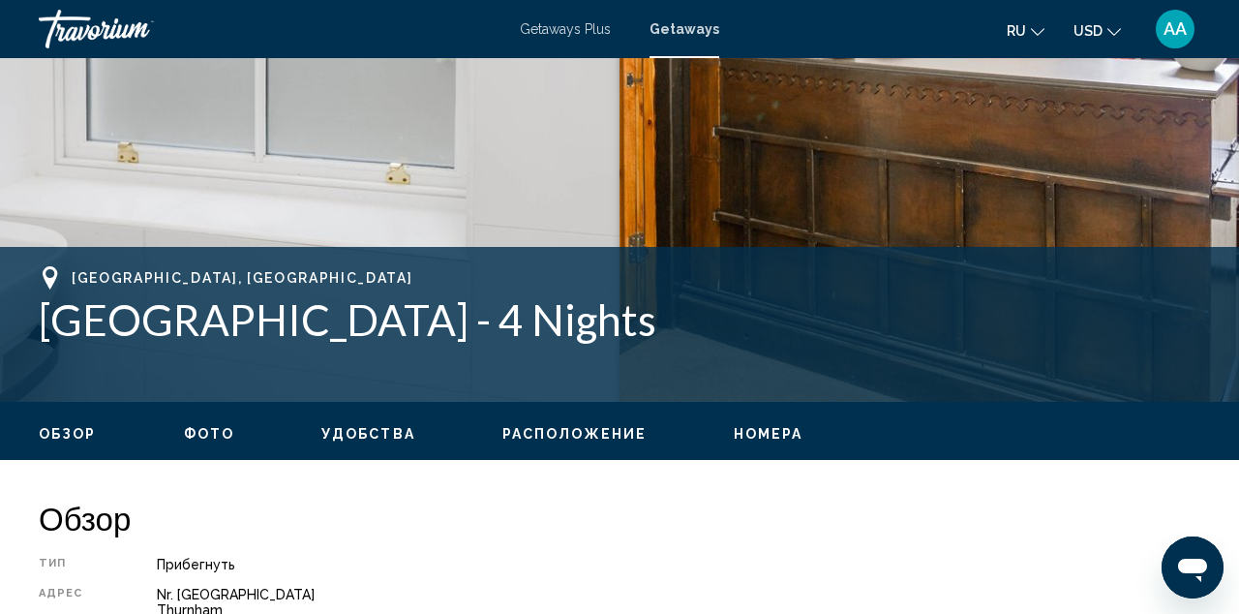
scroll to position [578, 0]
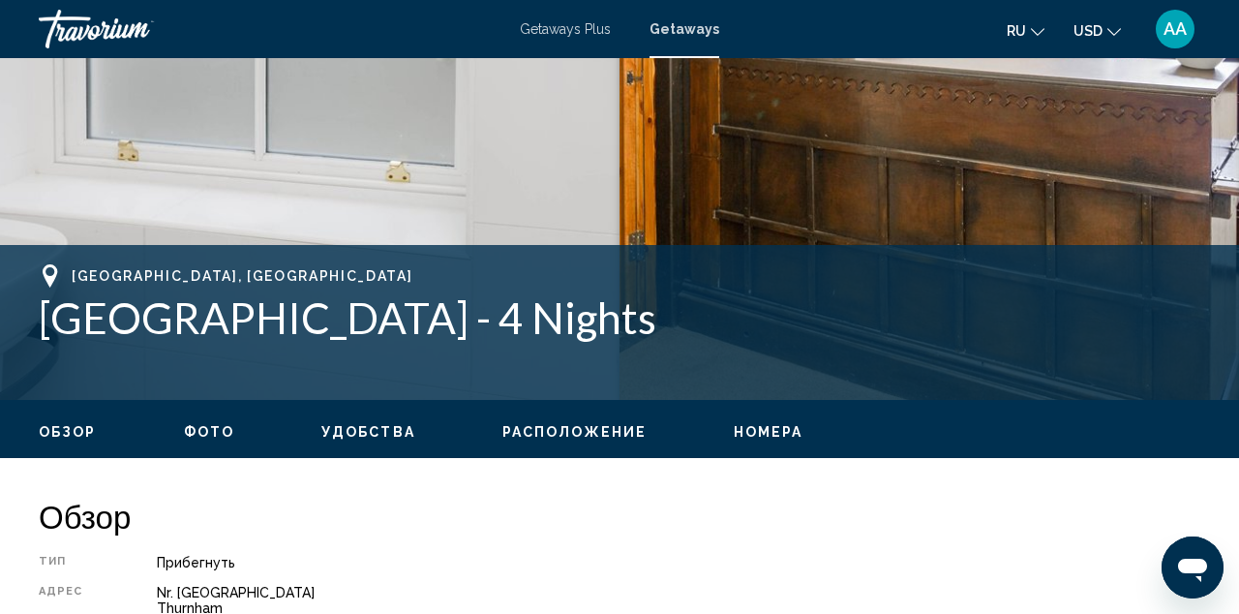
click at [238, 434] on ul "Обзор Фото Удобства Расположение Номера искать" at bounding box center [620, 429] width 1162 height 21
click at [209, 425] on span "Фото" at bounding box center [209, 431] width 50 height 15
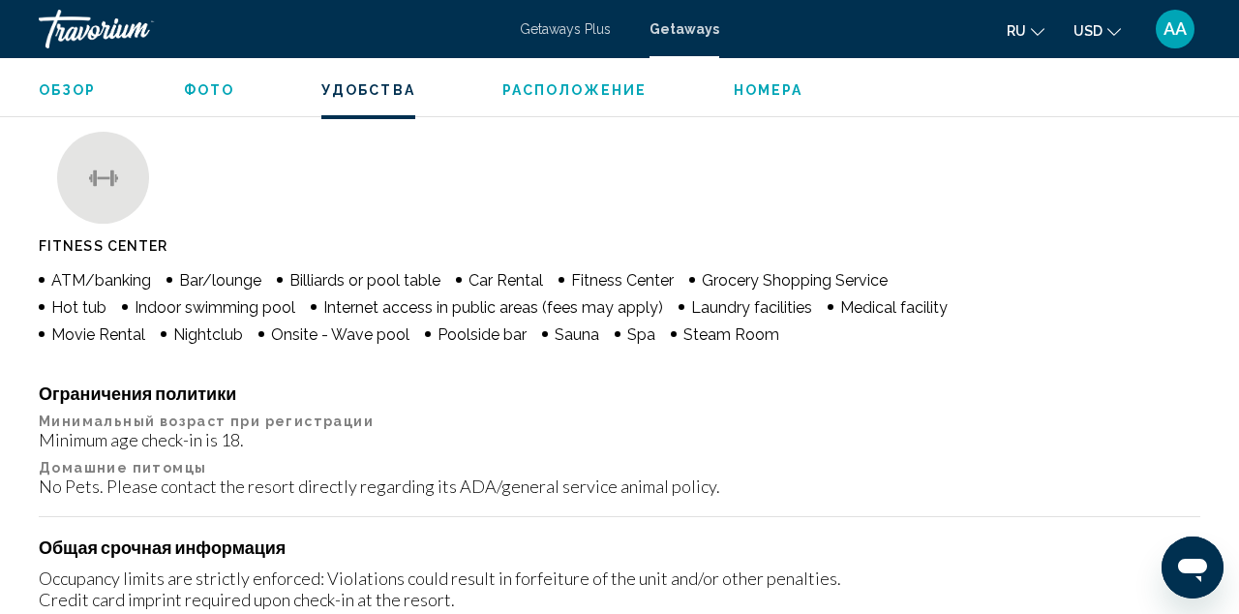
scroll to position [1877, 0]
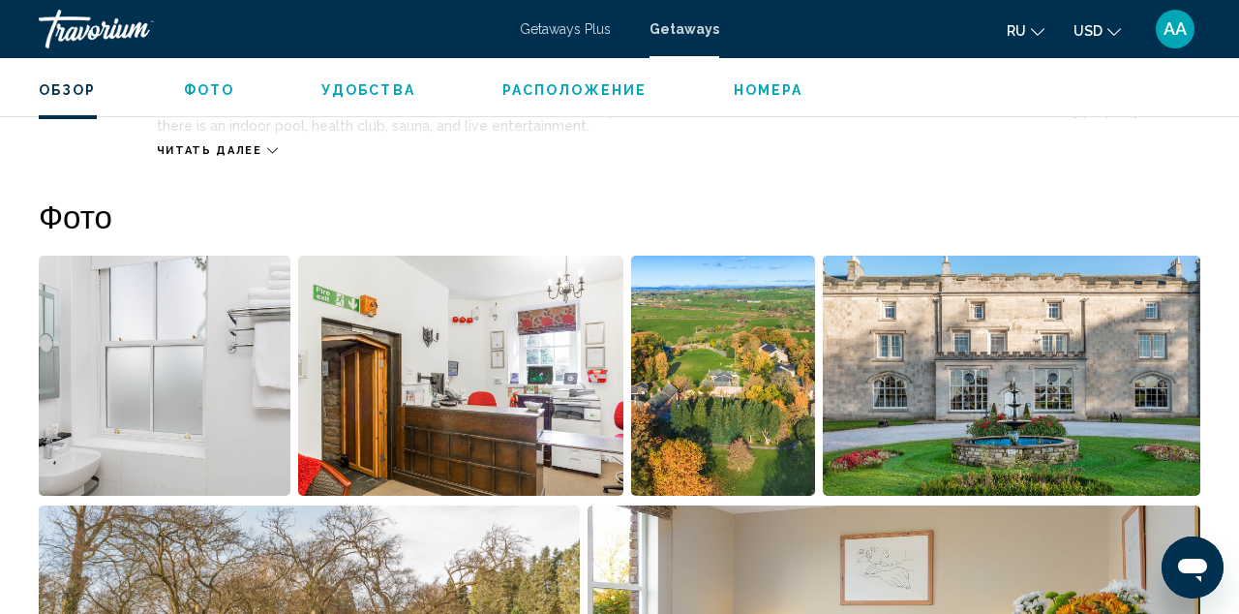
click at [783, 91] on span "Номера" at bounding box center [769, 89] width 70 height 15
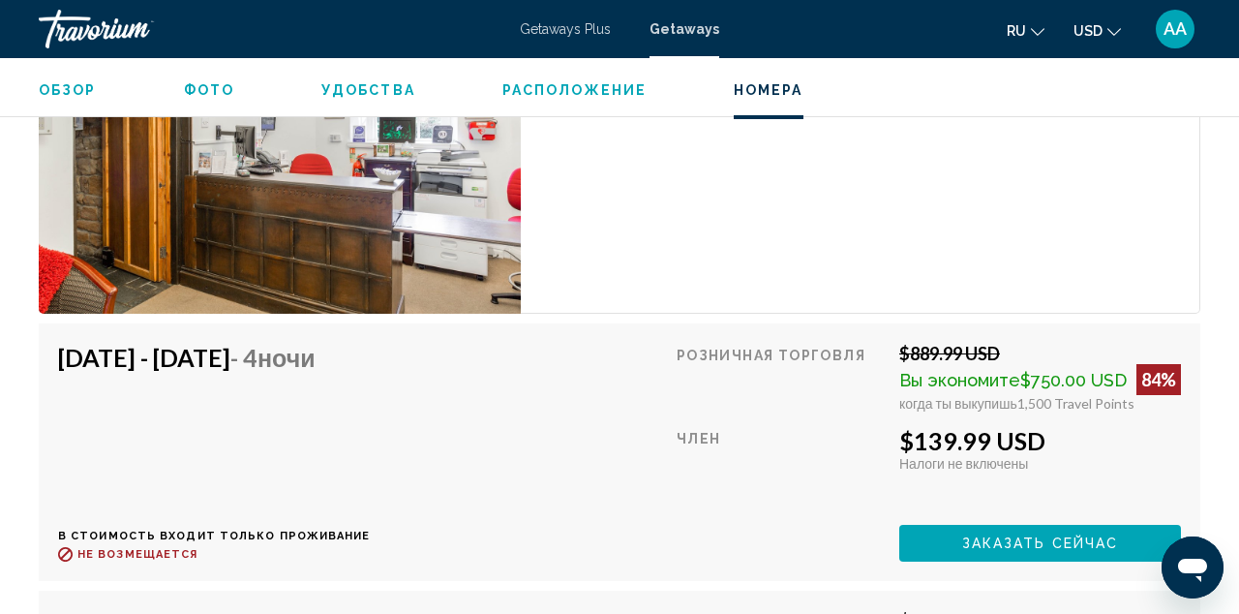
scroll to position [3978, 0]
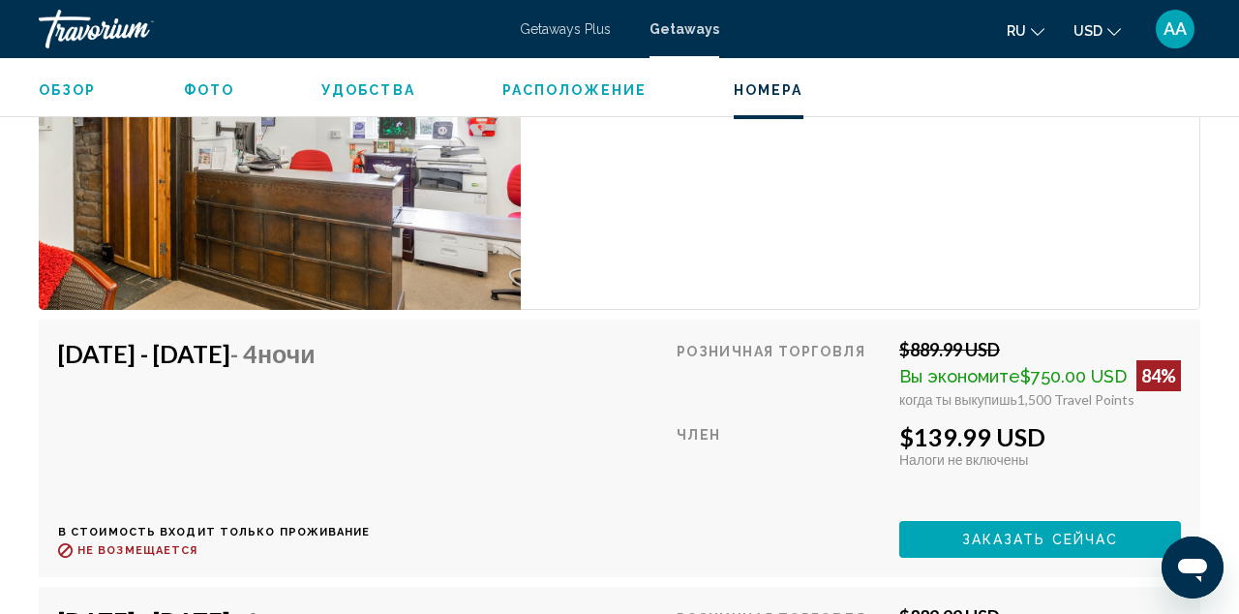
click at [353, 89] on span "Удобства" at bounding box center [368, 89] width 94 height 15
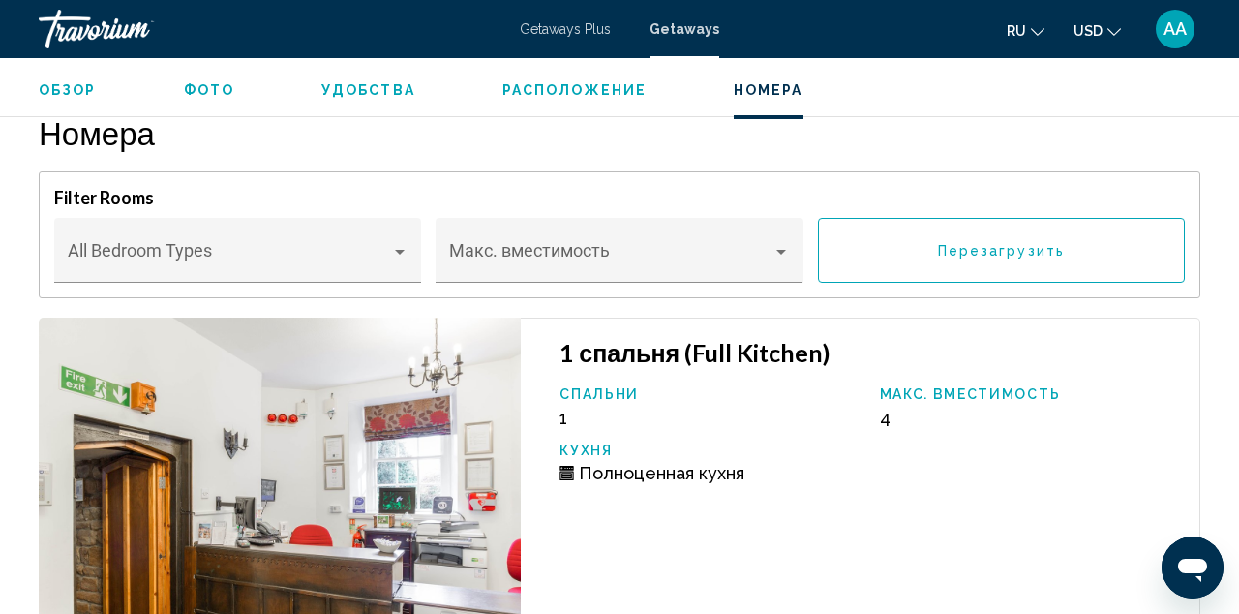
scroll to position [1830, 0]
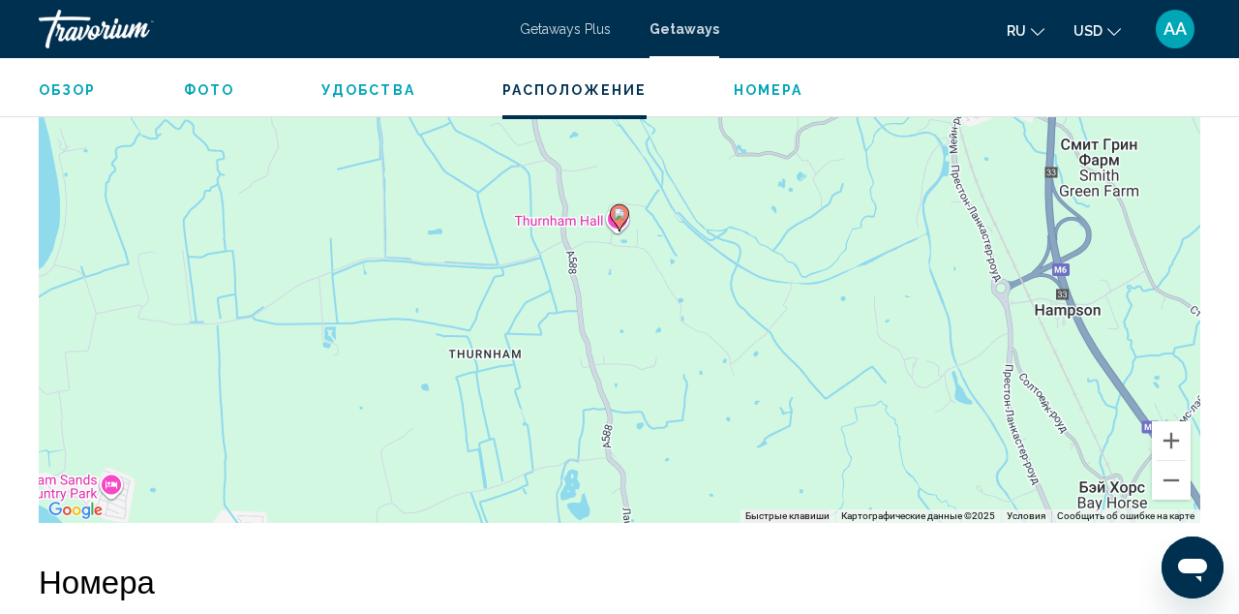
click at [757, 83] on span "Номера" at bounding box center [769, 89] width 70 height 15
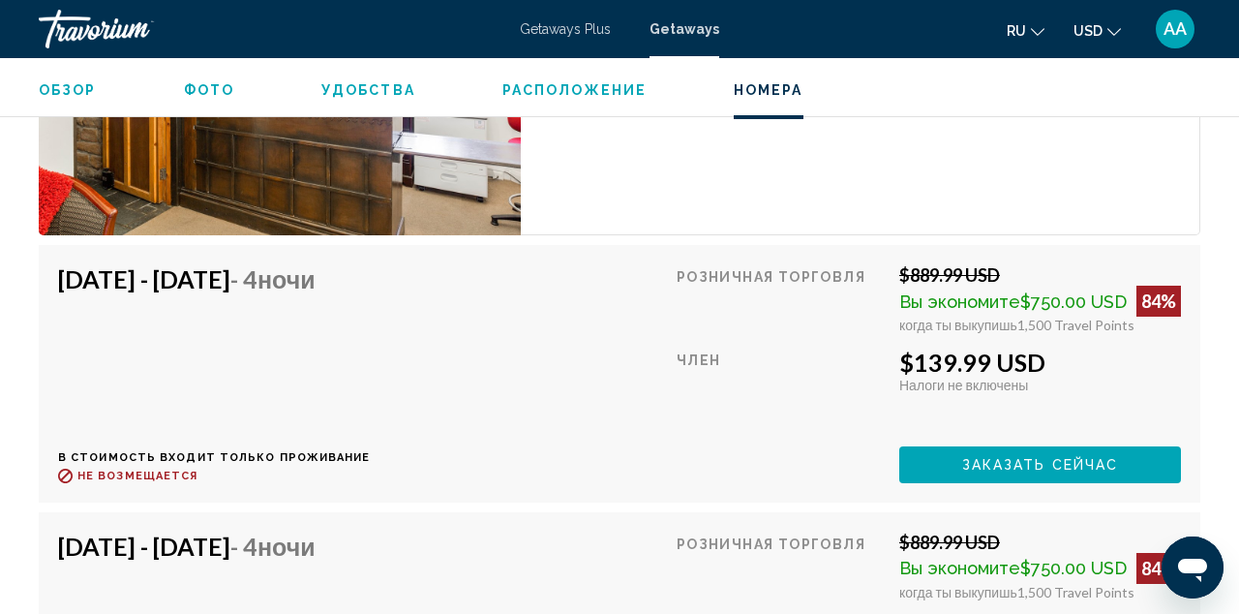
scroll to position [4119, 0]
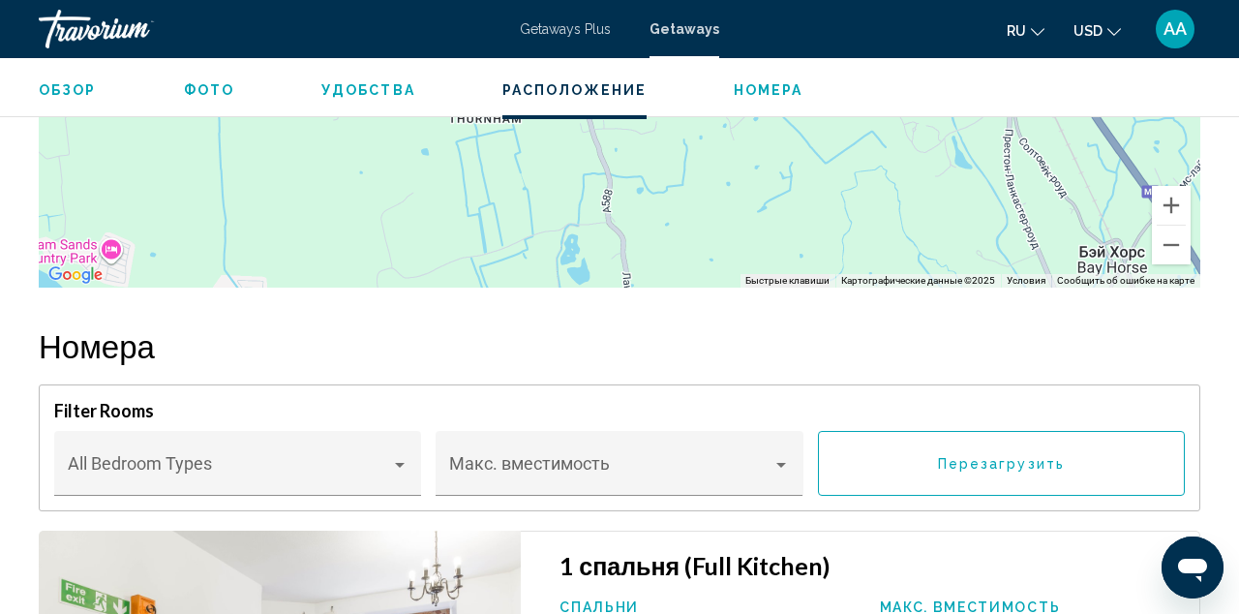
click at [208, 93] on span "Фото" at bounding box center [209, 89] width 50 height 15
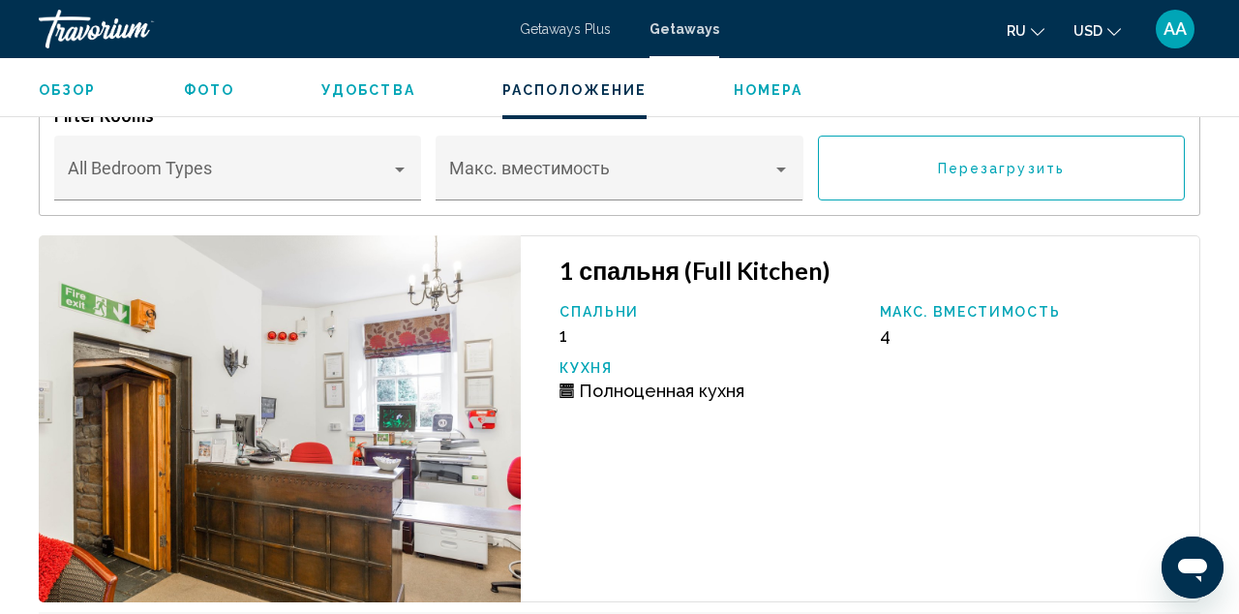
scroll to position [3681, 0]
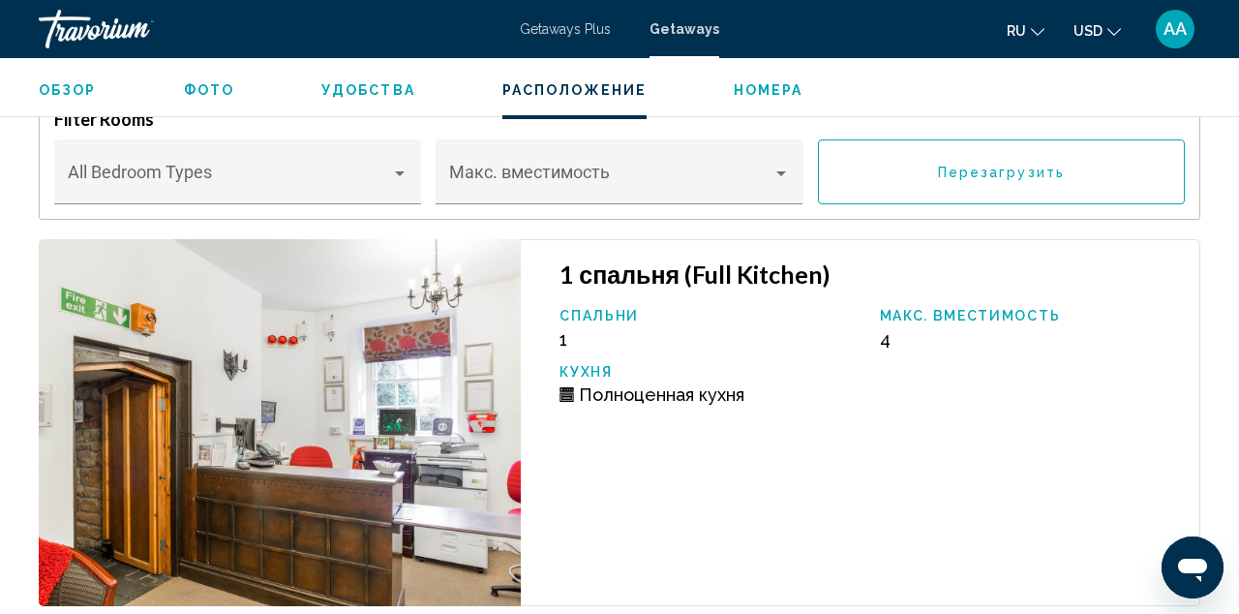
click at [250, 386] on img "Main content" at bounding box center [280, 423] width 482 height 368
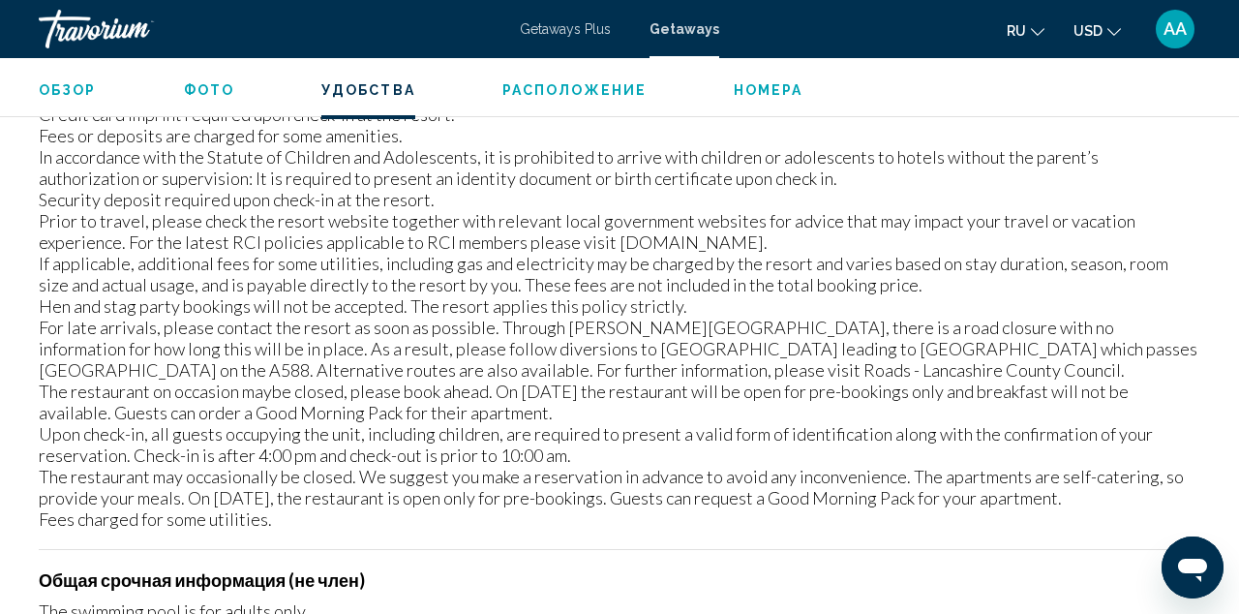
scroll to position [2171, 0]
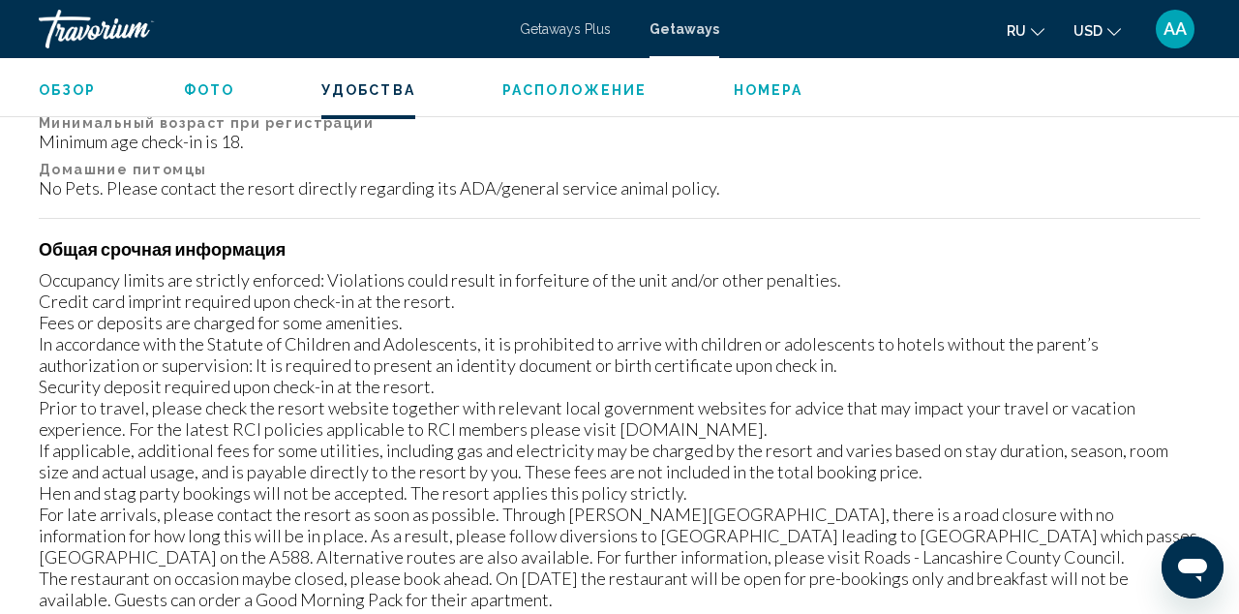
click at [213, 84] on span "Фото" at bounding box center [209, 89] width 50 height 15
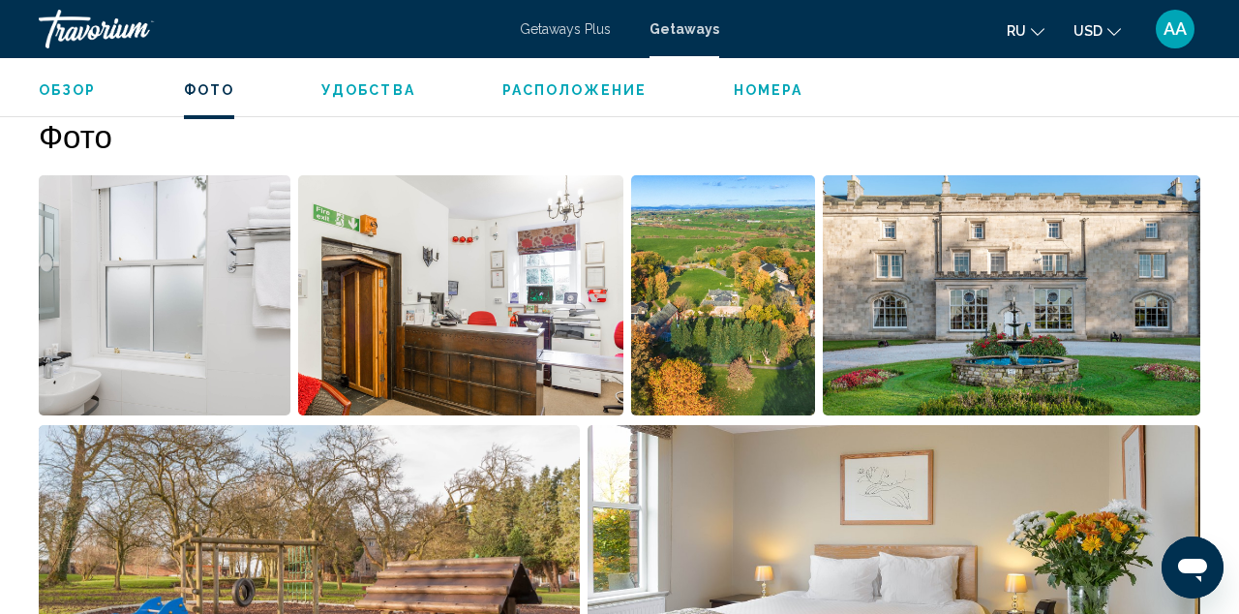
click at [134, 355] on img "Open full-screen image slider" at bounding box center [165, 295] width 252 height 240
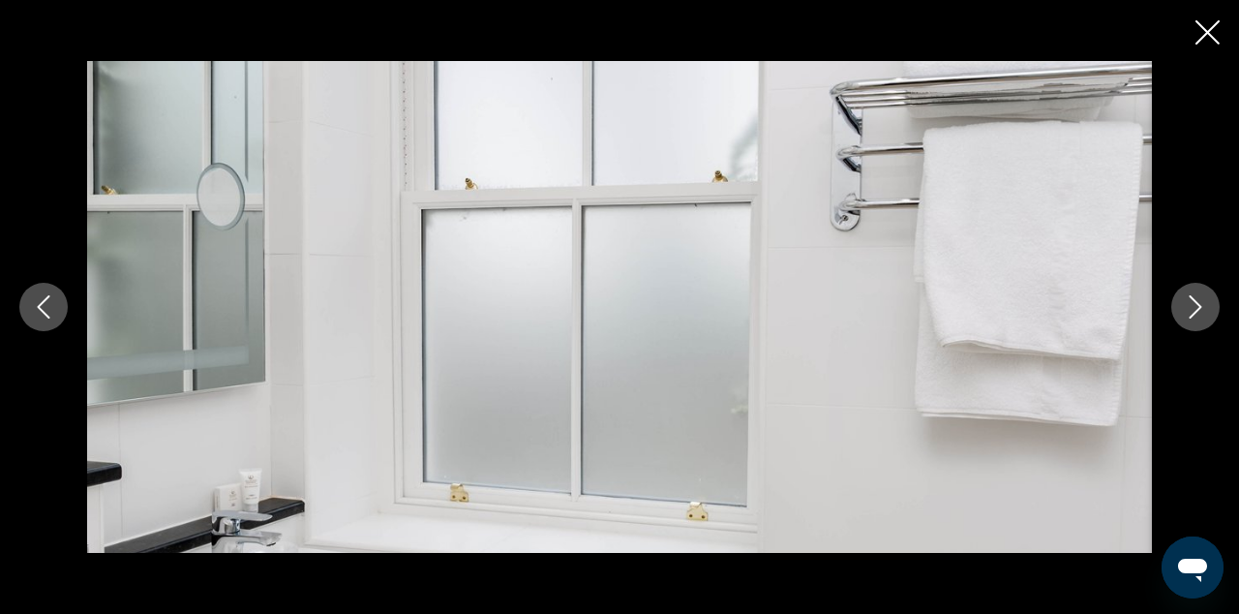
click at [1205, 304] on icon "Next image" at bounding box center [1195, 306] width 23 height 23
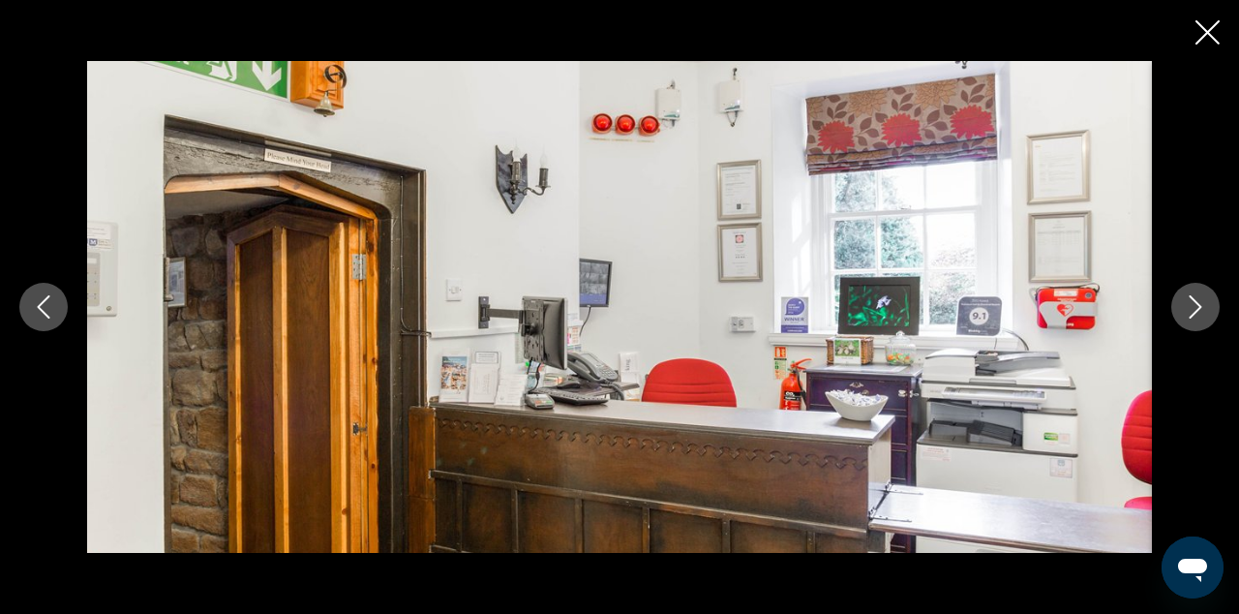
click at [1205, 305] on icon "Next image" at bounding box center [1195, 306] width 23 height 23
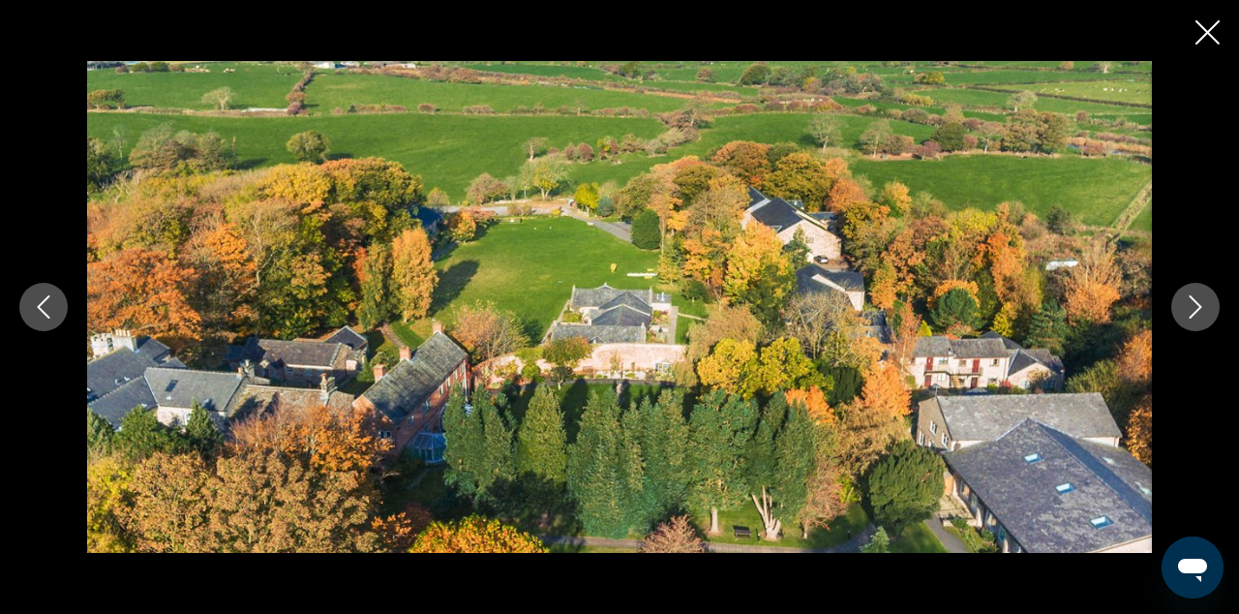
click at [1205, 306] on icon "Next image" at bounding box center [1195, 306] width 23 height 23
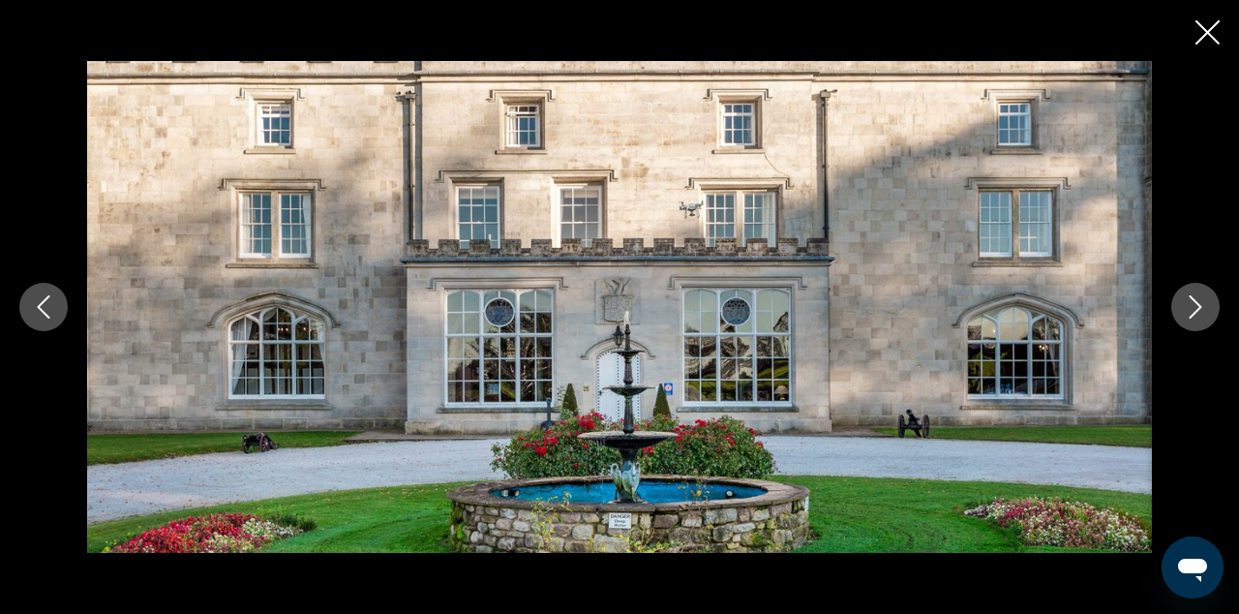
click at [1205, 307] on icon "Next image" at bounding box center [1195, 306] width 23 height 23
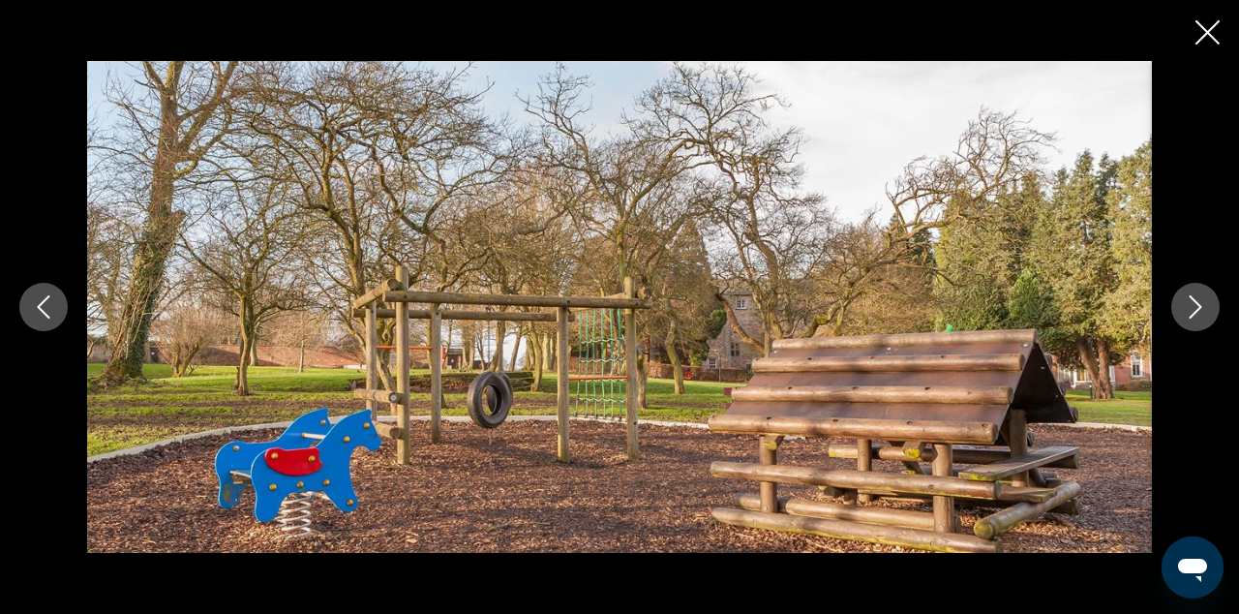
click at [1205, 308] on icon "Next image" at bounding box center [1195, 306] width 23 height 23
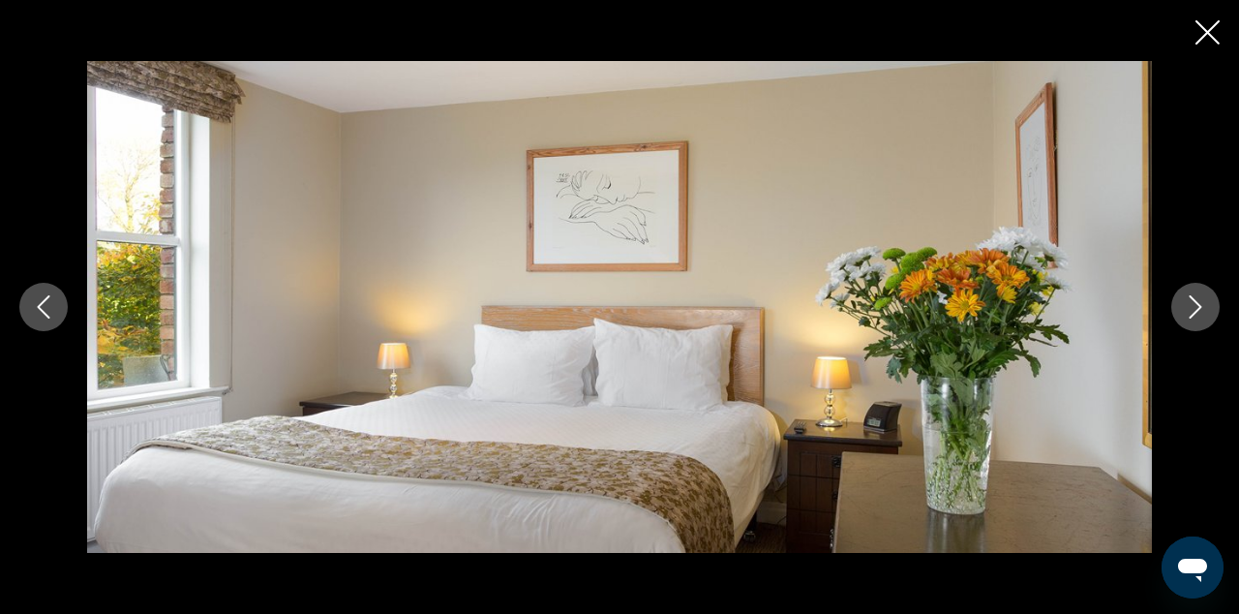
click at [1205, 309] on icon "Next image" at bounding box center [1195, 306] width 23 height 23
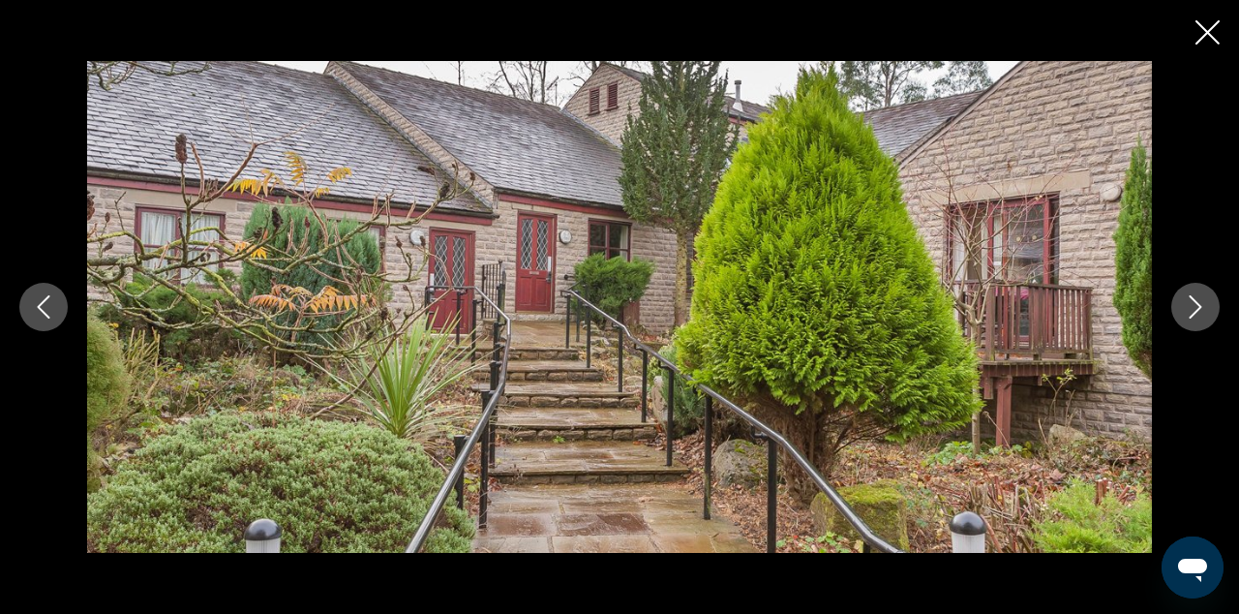
click at [1205, 310] on icon "Next image" at bounding box center [1195, 306] width 23 height 23
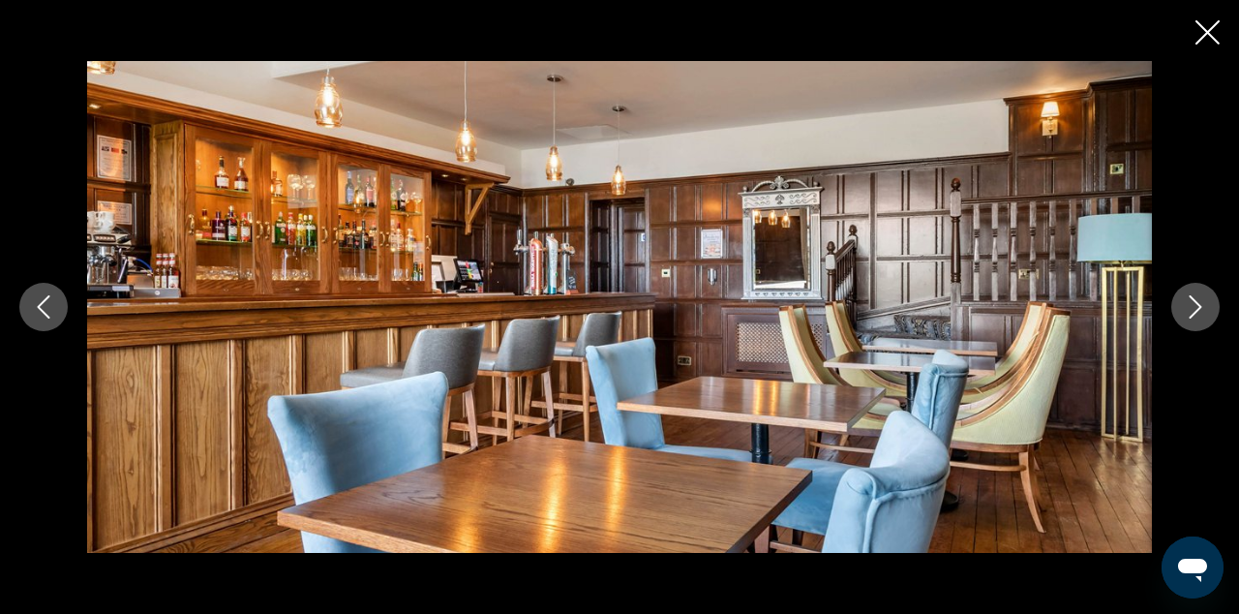
click at [1205, 311] on icon "Next image" at bounding box center [1195, 306] width 23 height 23
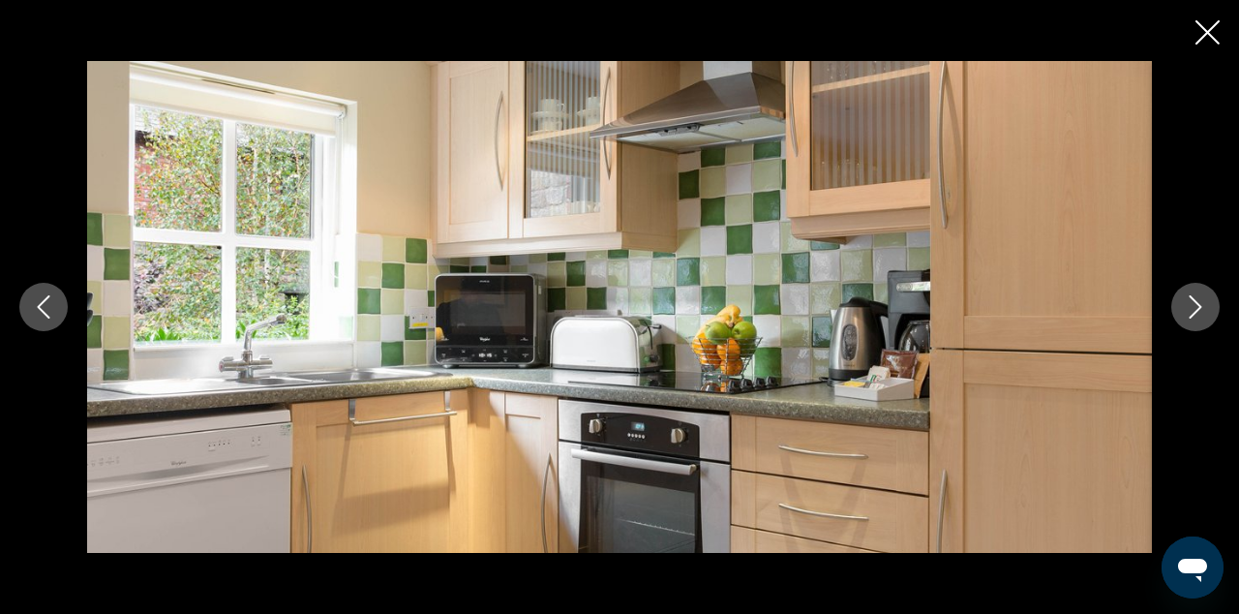
click at [1205, 311] on icon "Next image" at bounding box center [1195, 306] width 23 height 23
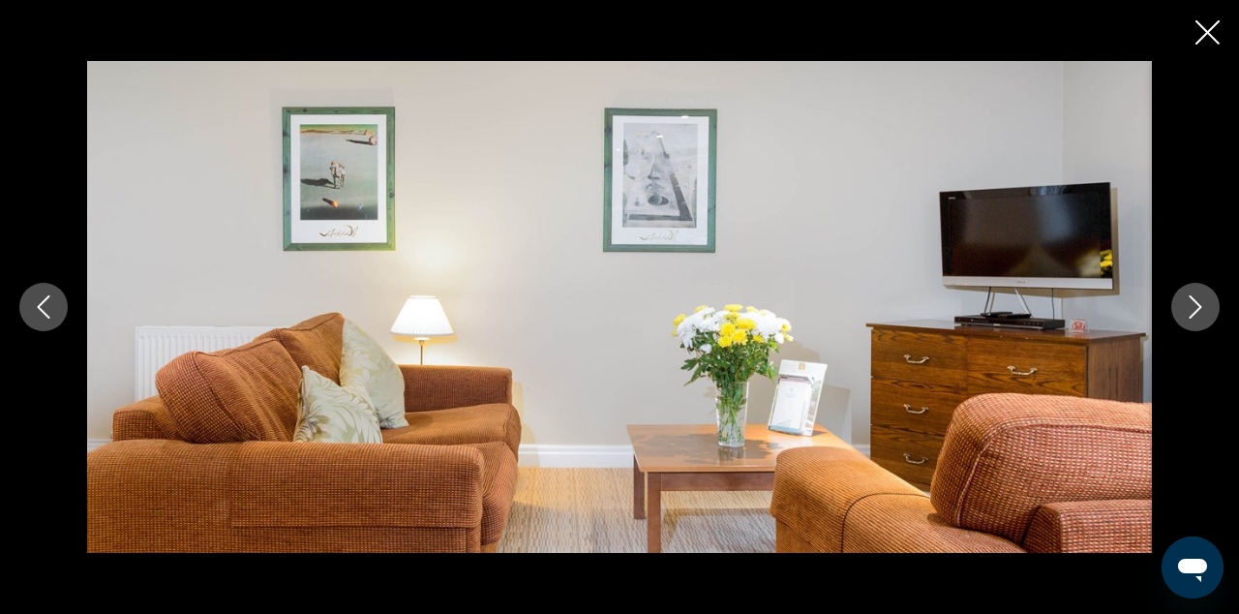
click at [1205, 312] on icon "Next image" at bounding box center [1195, 306] width 23 height 23
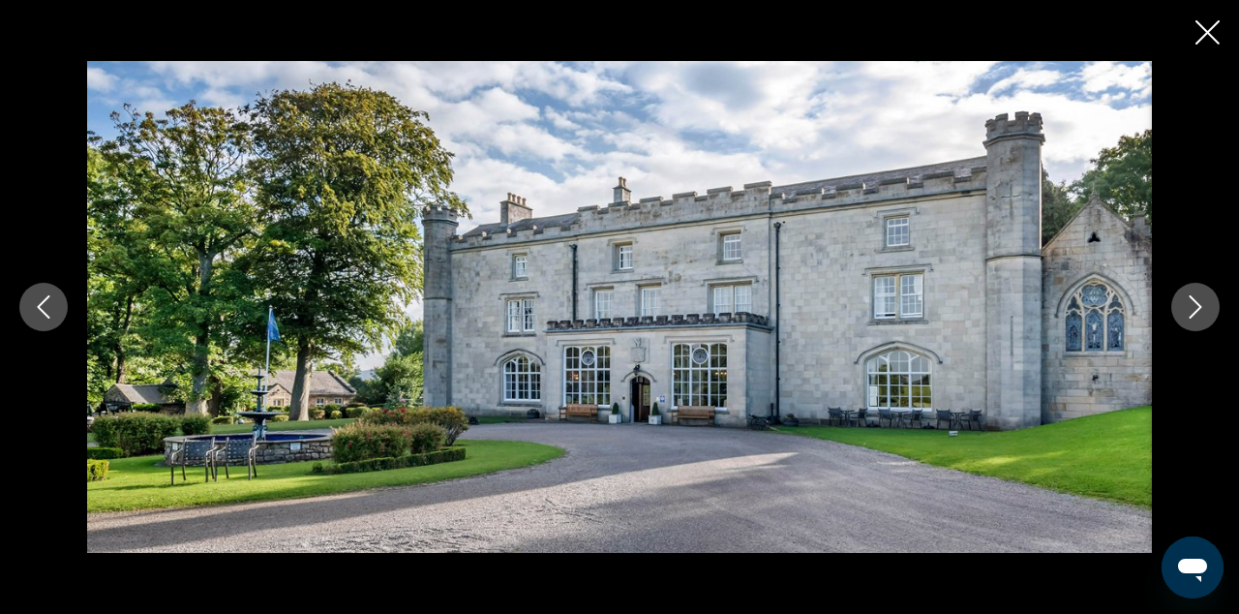
click at [1205, 315] on icon "Next image" at bounding box center [1195, 306] width 23 height 23
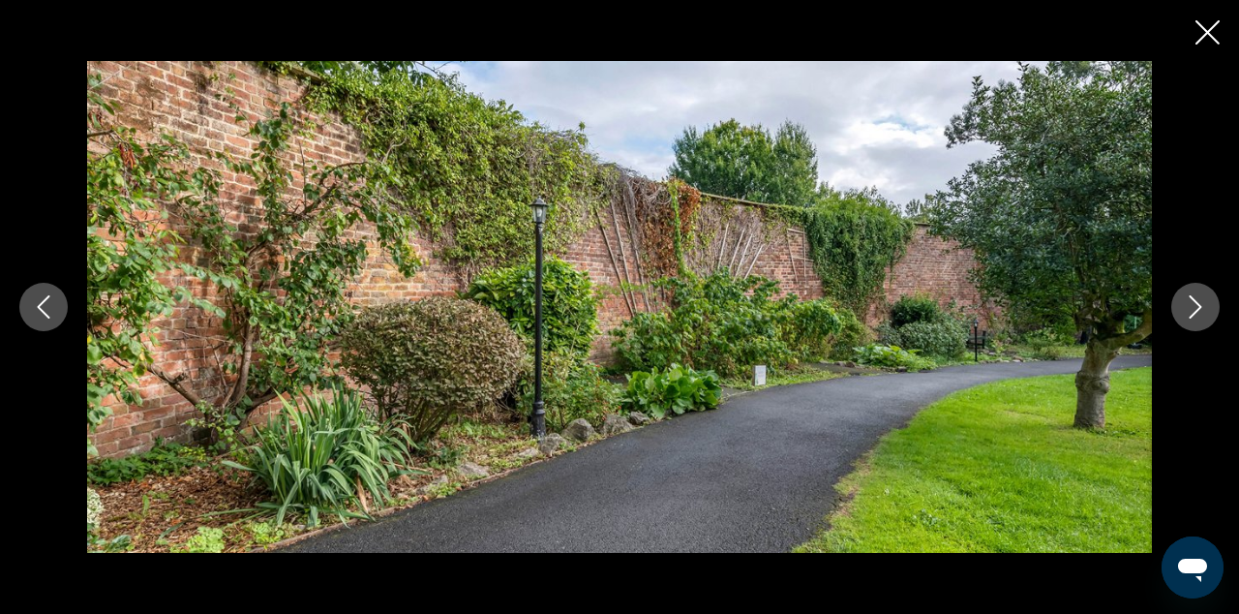
click at [1205, 316] on icon "Next image" at bounding box center [1195, 306] width 23 height 23
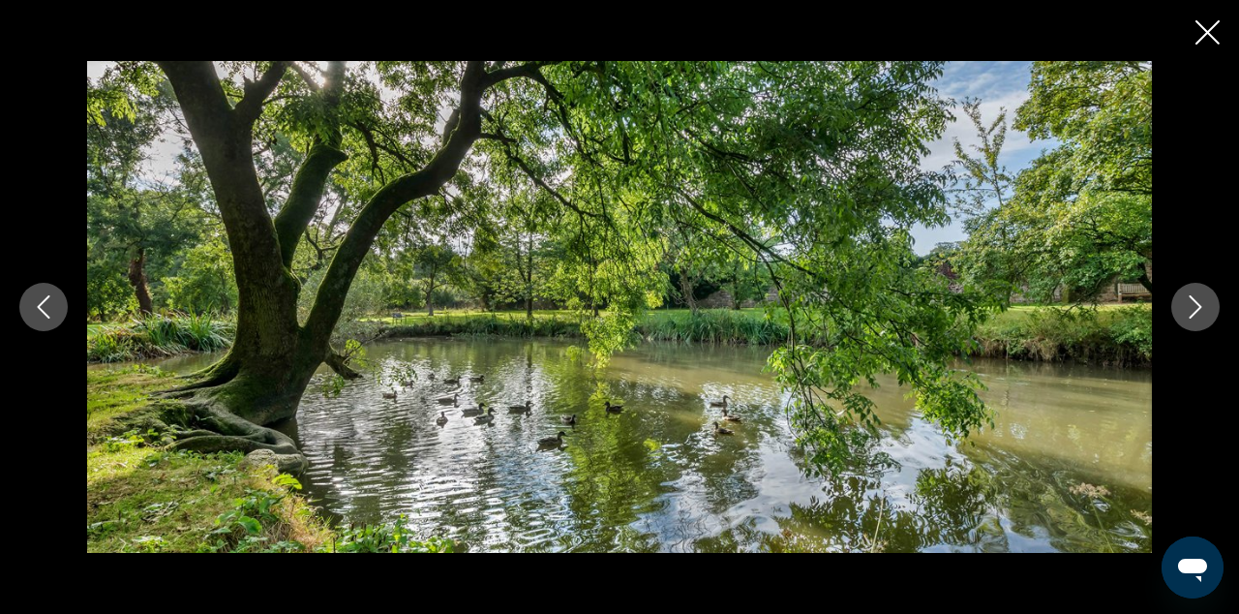
click at [1206, 317] on icon "Next image" at bounding box center [1195, 306] width 23 height 23
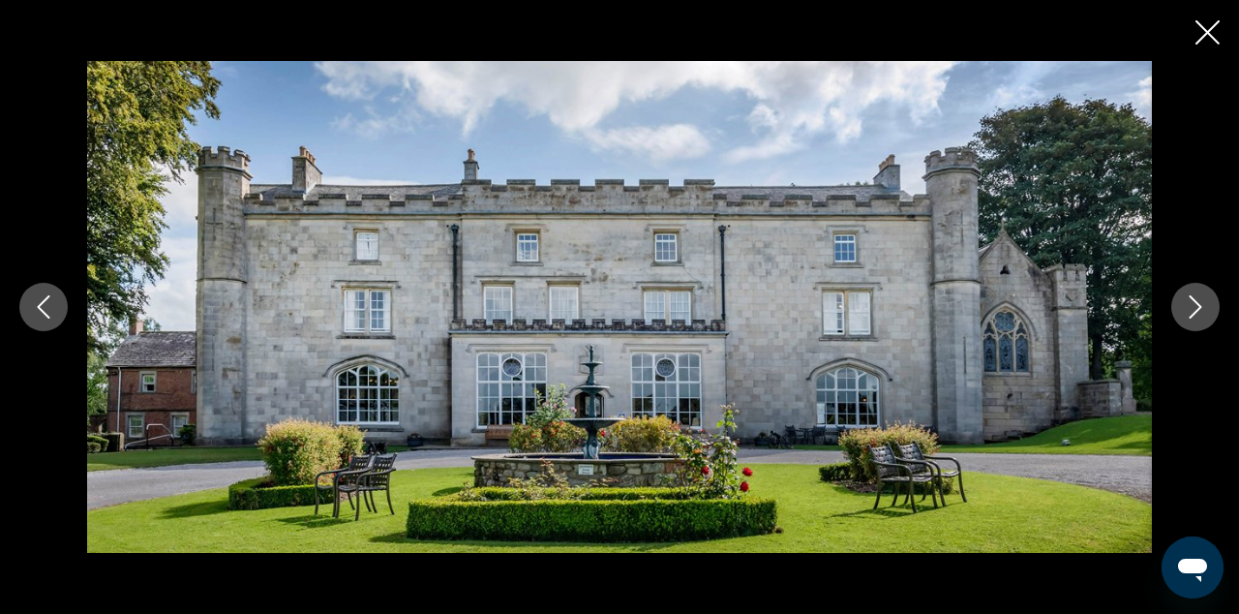
click at [1206, 318] on icon "Next image" at bounding box center [1195, 306] width 23 height 23
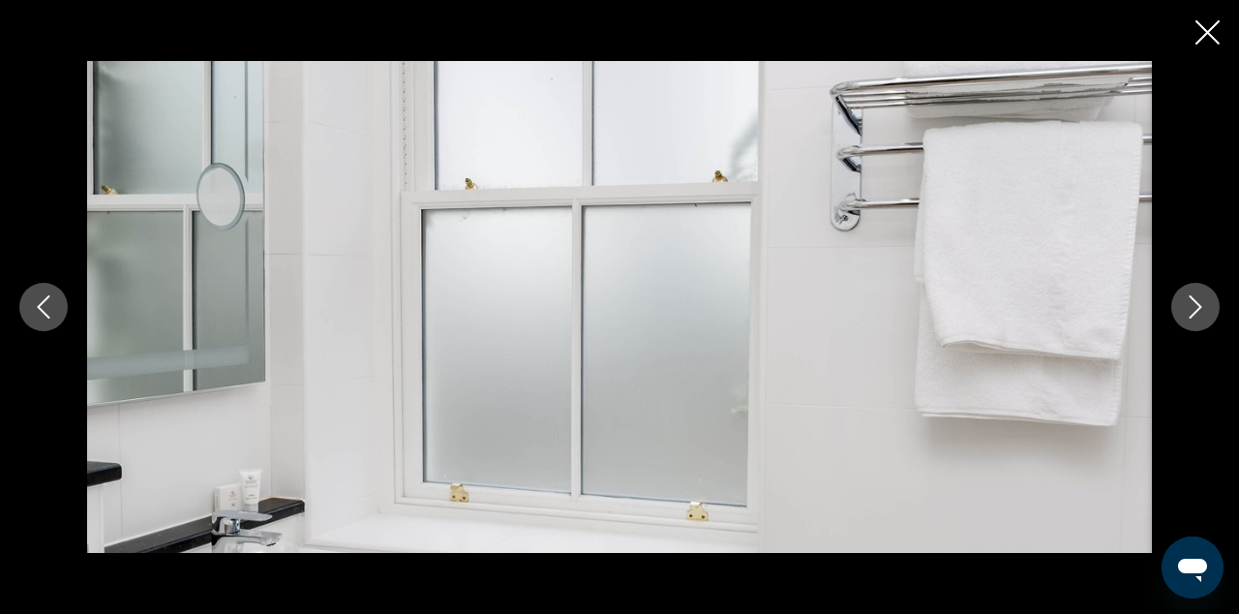
click at [1206, 318] on icon "Next image" at bounding box center [1195, 306] width 23 height 23
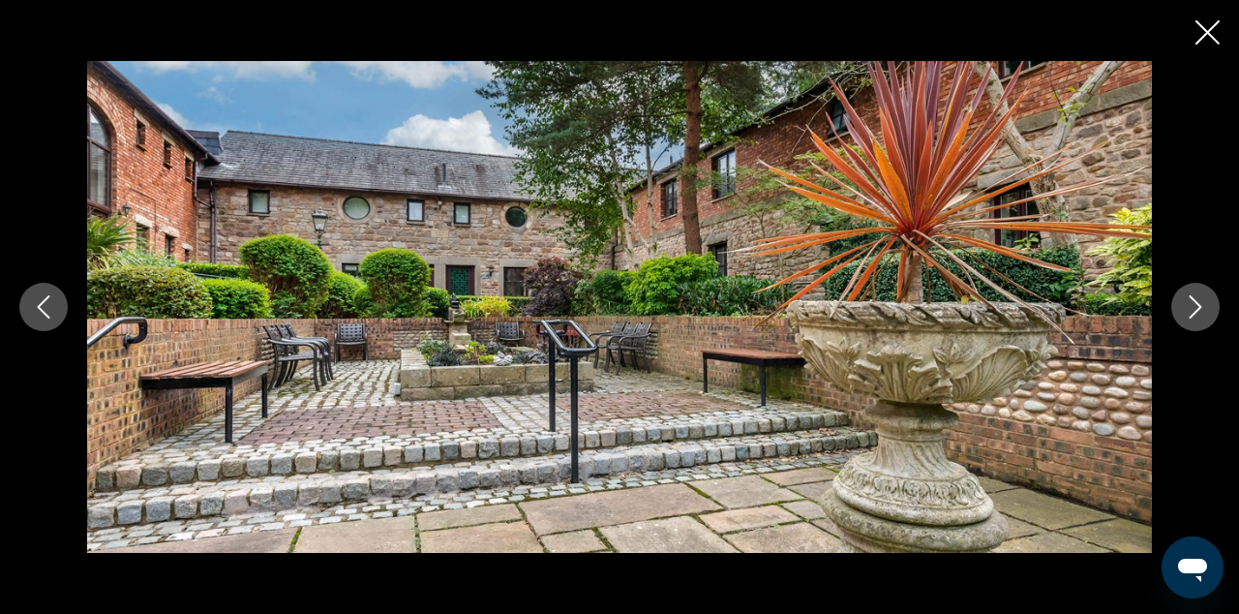
click at [1206, 319] on button "Next image" at bounding box center [1196, 307] width 48 height 48
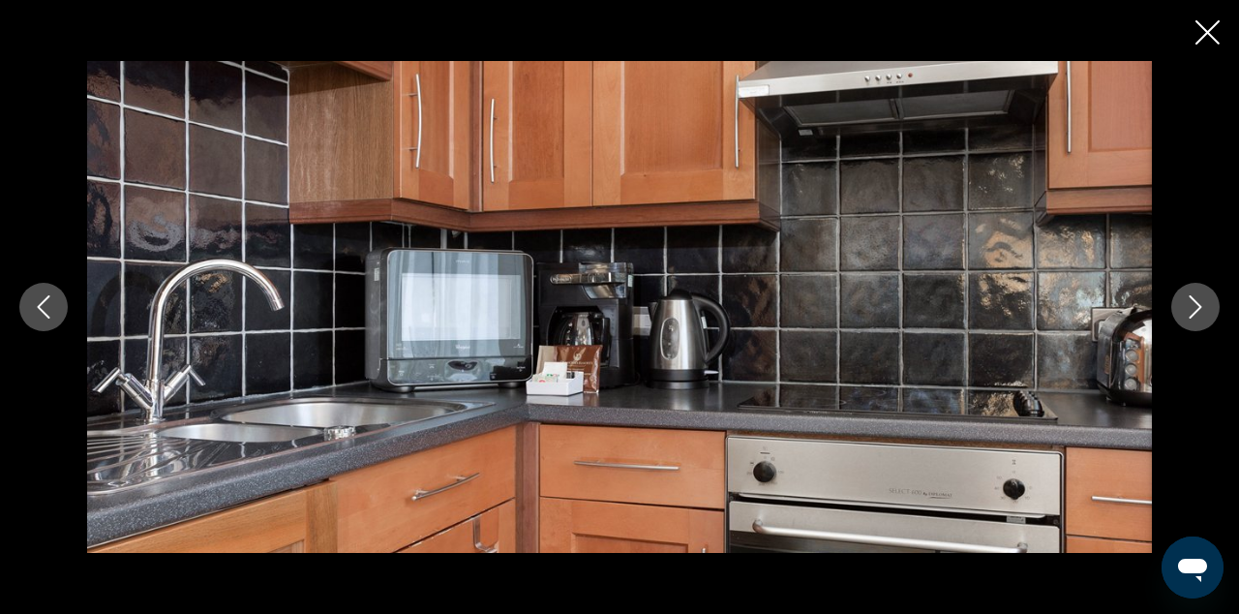
click at [1206, 320] on button "Next image" at bounding box center [1196, 307] width 48 height 48
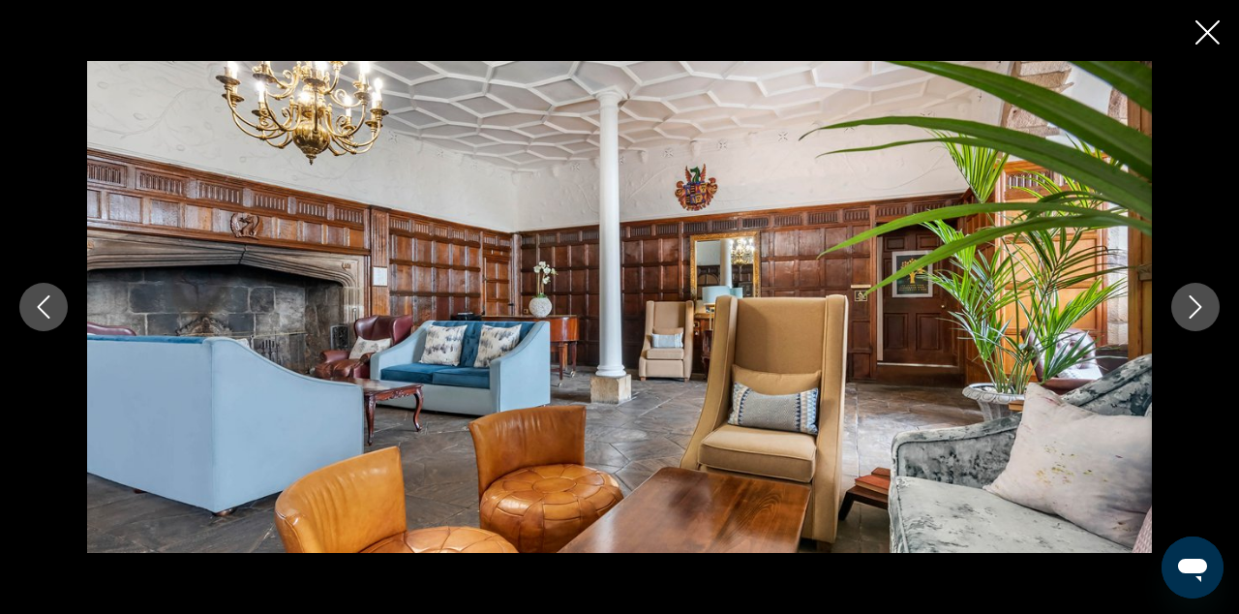
click at [1206, 320] on button "Next image" at bounding box center [1196, 307] width 48 height 48
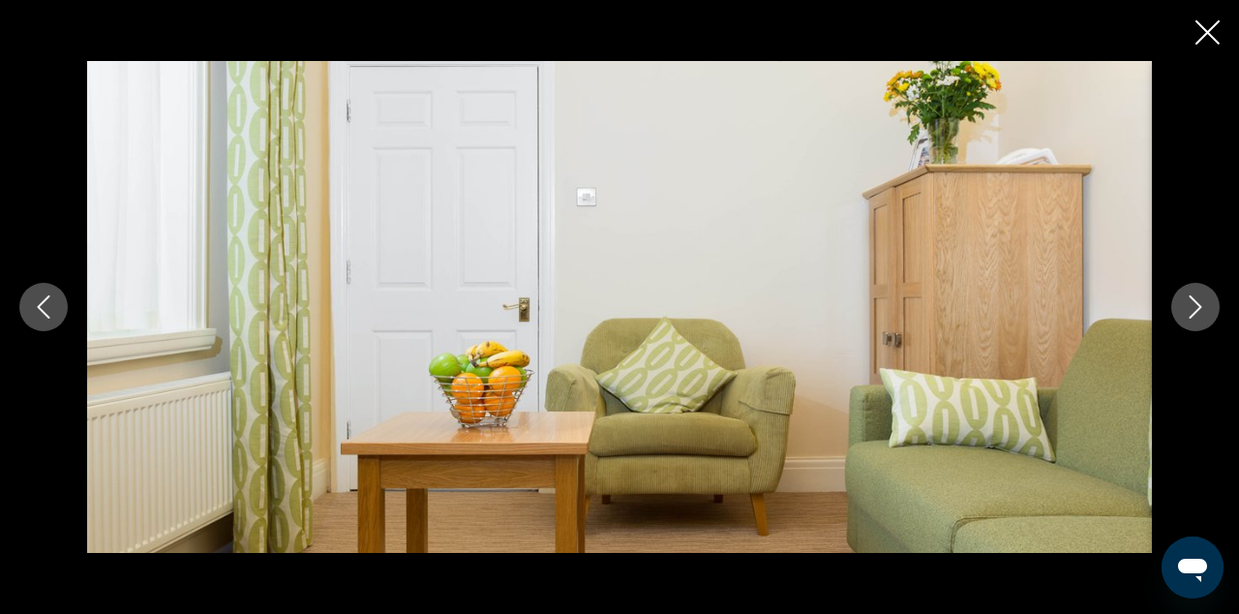
click at [1206, 321] on button "Next image" at bounding box center [1196, 307] width 48 height 48
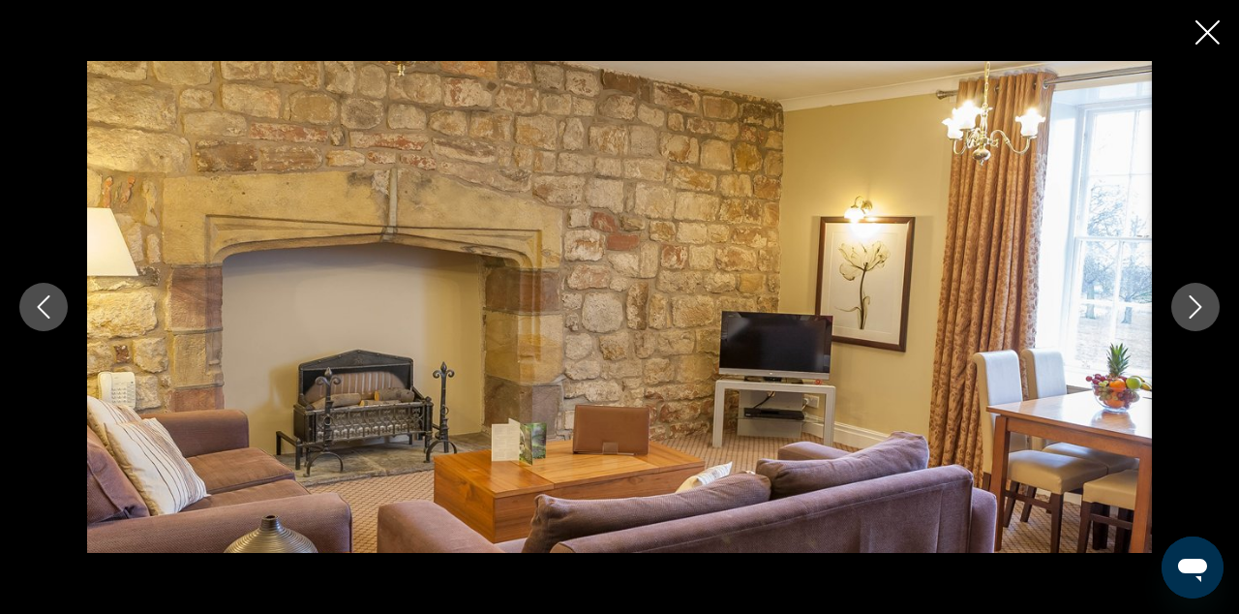
click at [1206, 322] on button "Next image" at bounding box center [1196, 307] width 48 height 48
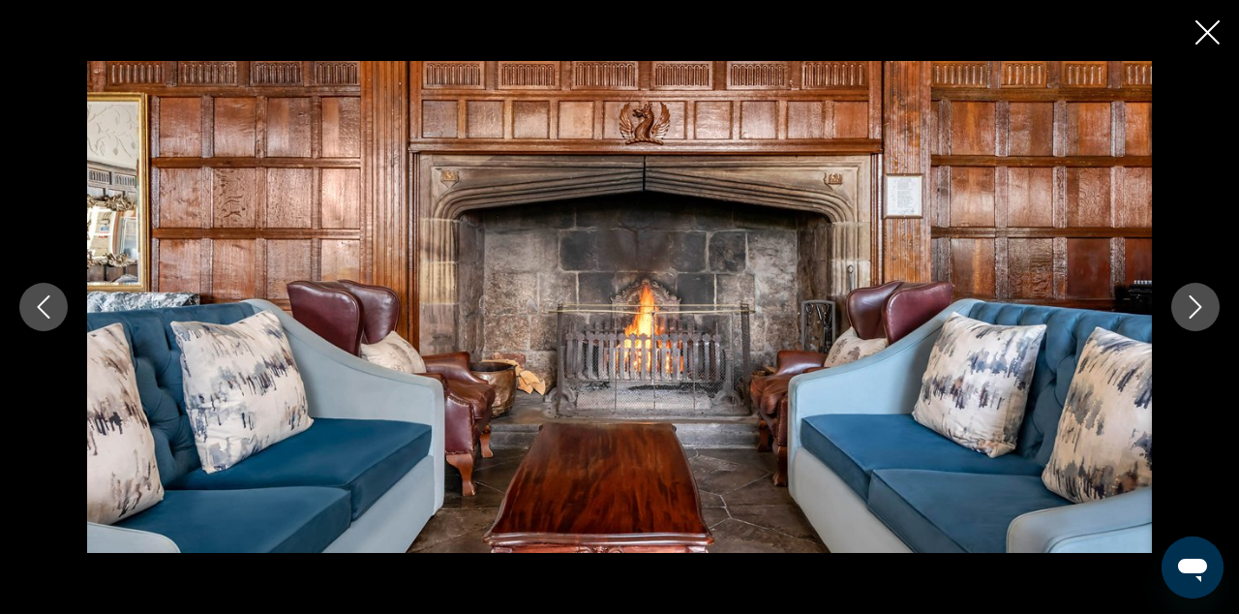
click at [1207, 323] on button "Next image" at bounding box center [1196, 307] width 48 height 48
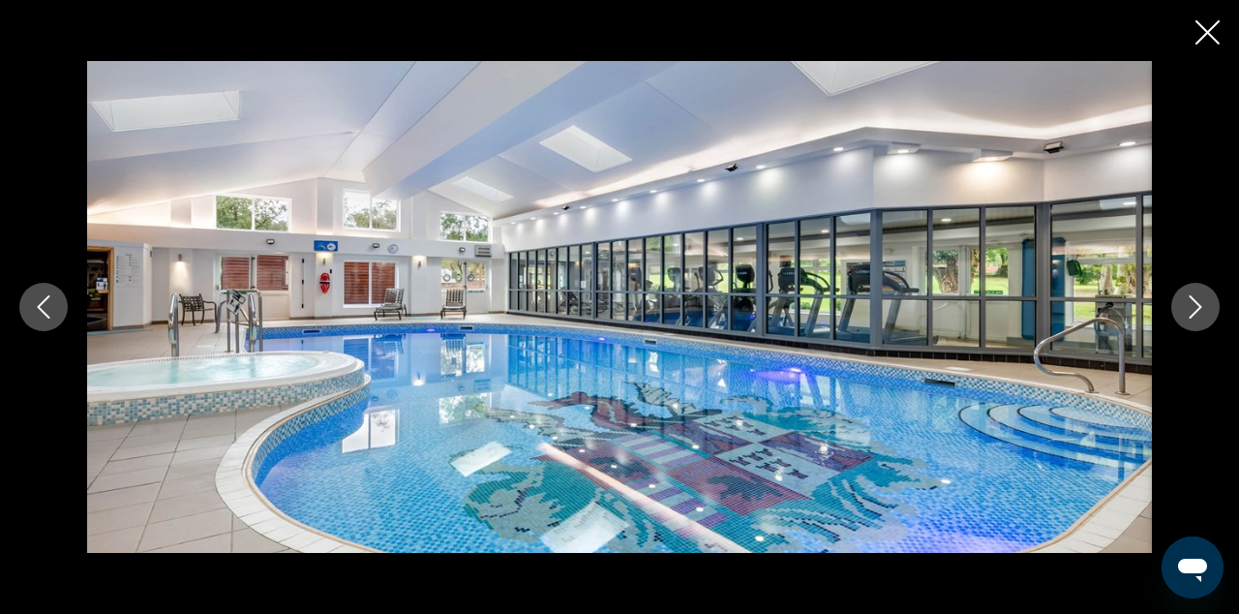
click at [1207, 323] on button "Next image" at bounding box center [1196, 307] width 48 height 48
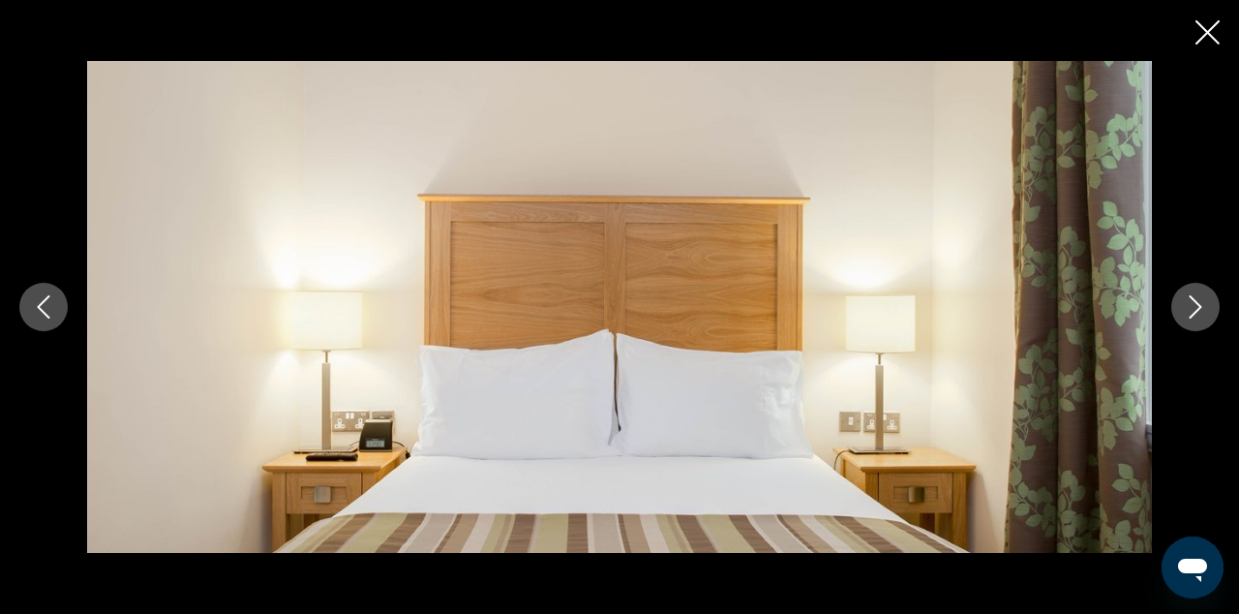
click at [39, 307] on icon "Previous image" at bounding box center [44, 306] width 13 height 23
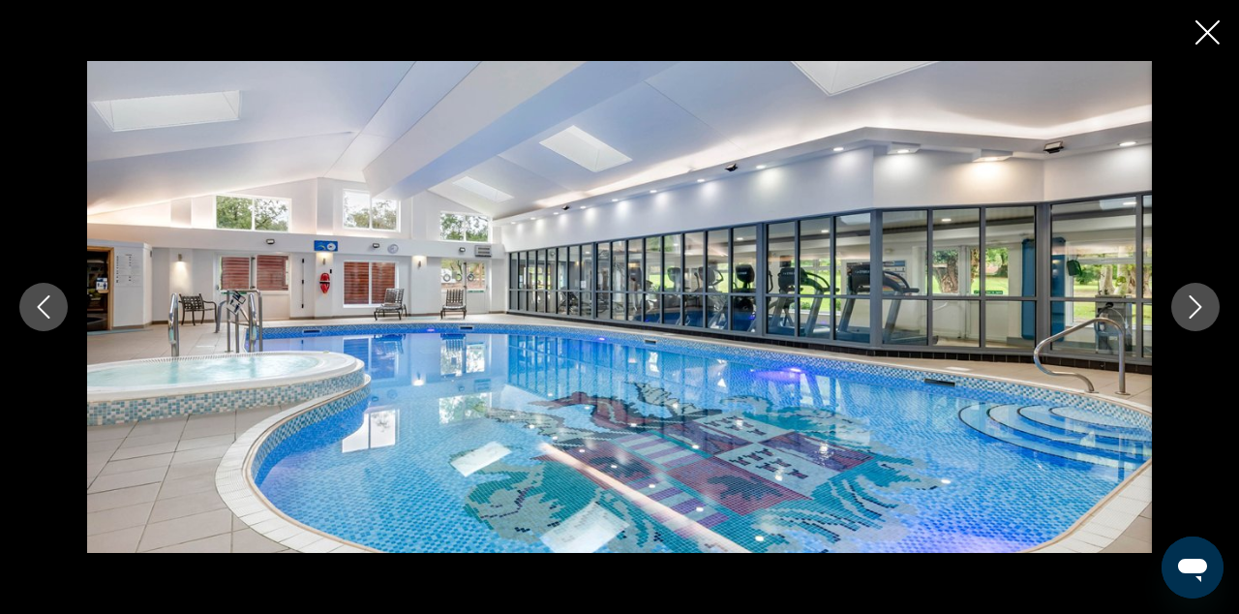
click at [1193, 317] on icon "Next image" at bounding box center [1195, 306] width 23 height 23
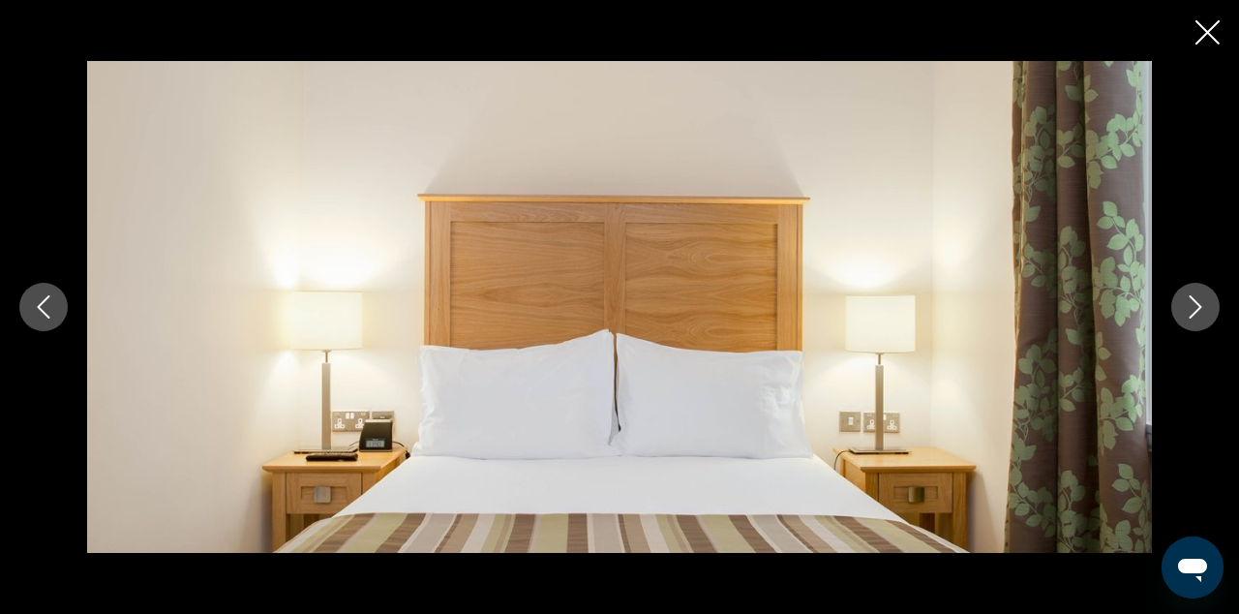
click at [1193, 317] on icon "Next image" at bounding box center [1195, 306] width 23 height 23
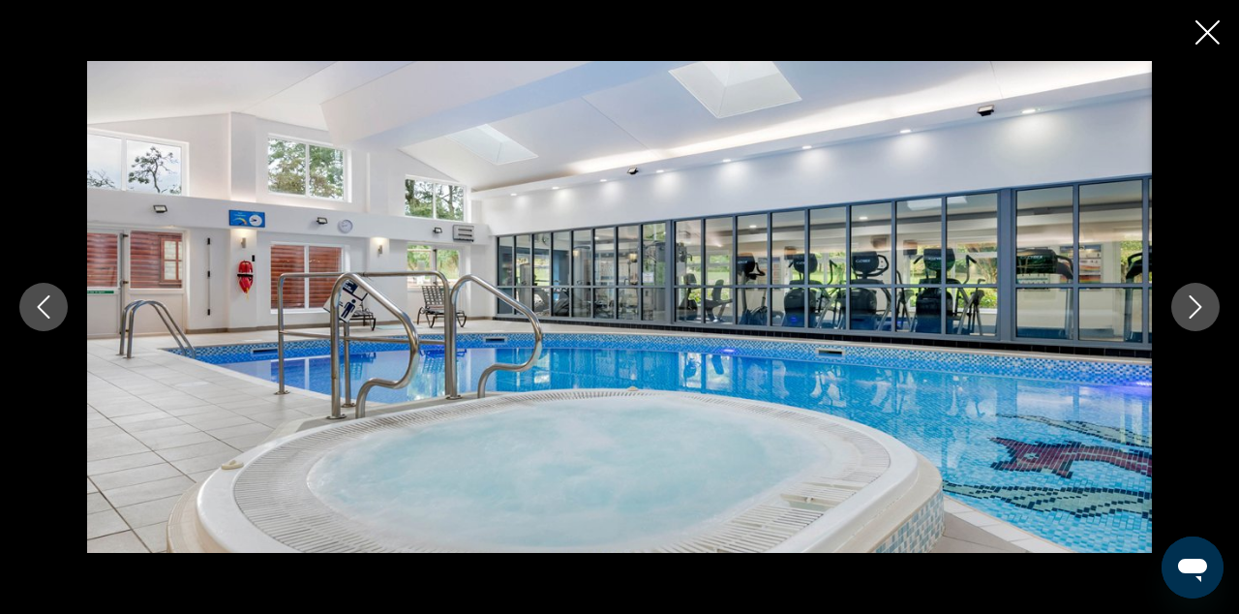
click at [1193, 317] on icon "Next image" at bounding box center [1195, 306] width 23 height 23
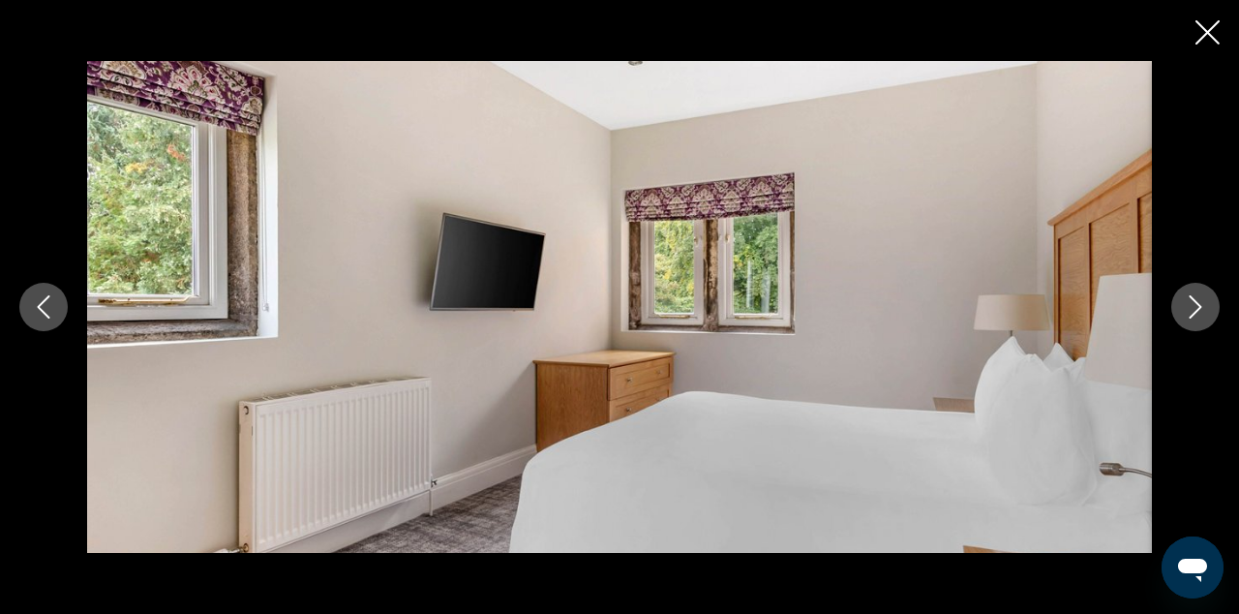
click at [1193, 317] on icon "Next image" at bounding box center [1195, 306] width 23 height 23
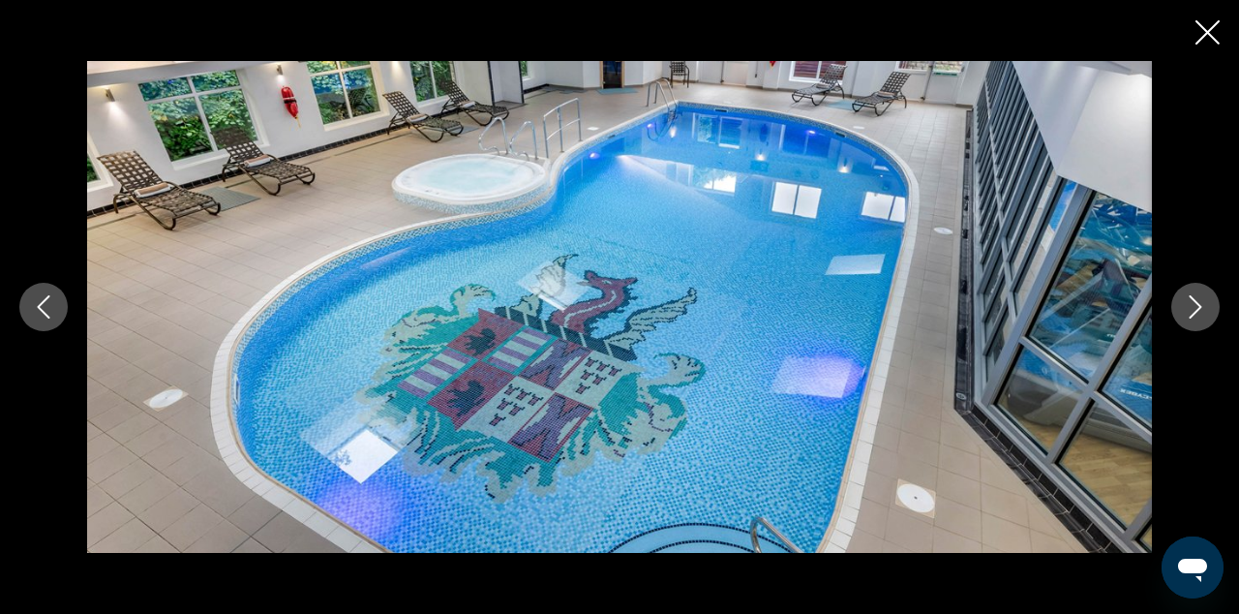
click at [1193, 317] on icon "Next image" at bounding box center [1195, 306] width 23 height 23
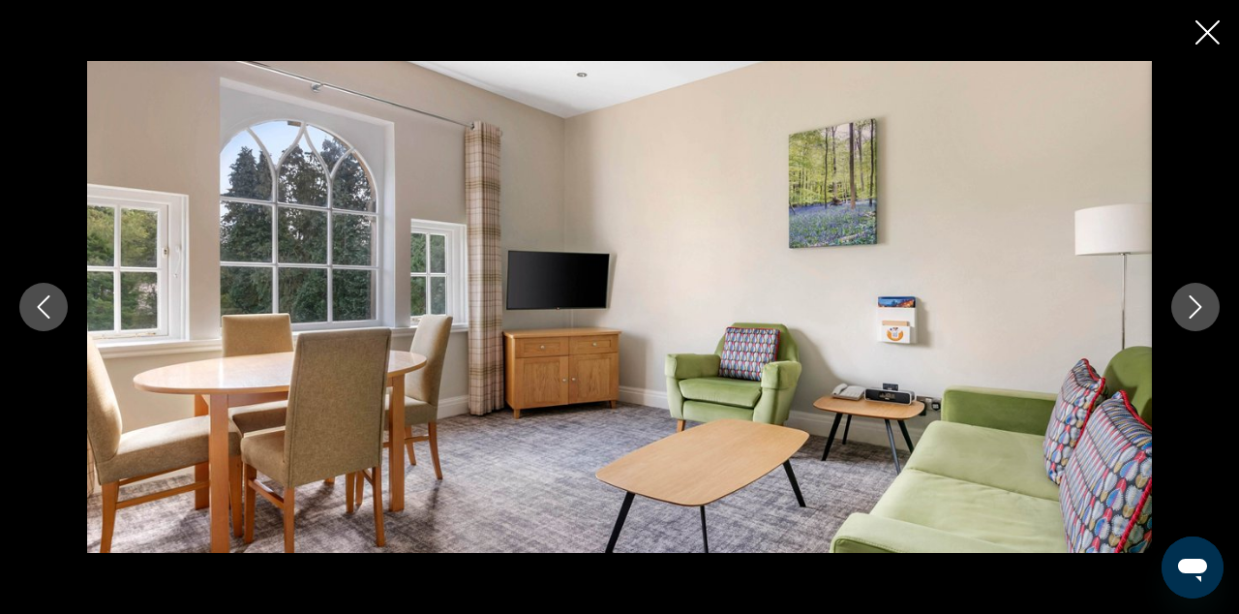
click at [1193, 317] on icon "Next image" at bounding box center [1195, 306] width 23 height 23
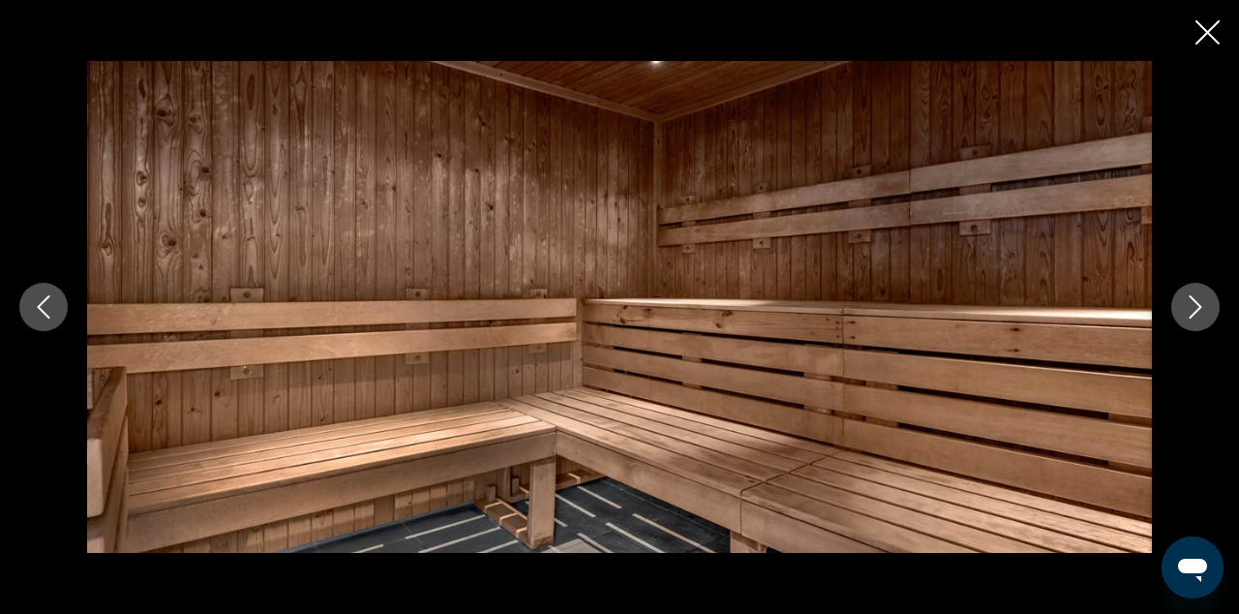
click at [1193, 317] on icon "Next image" at bounding box center [1195, 306] width 23 height 23
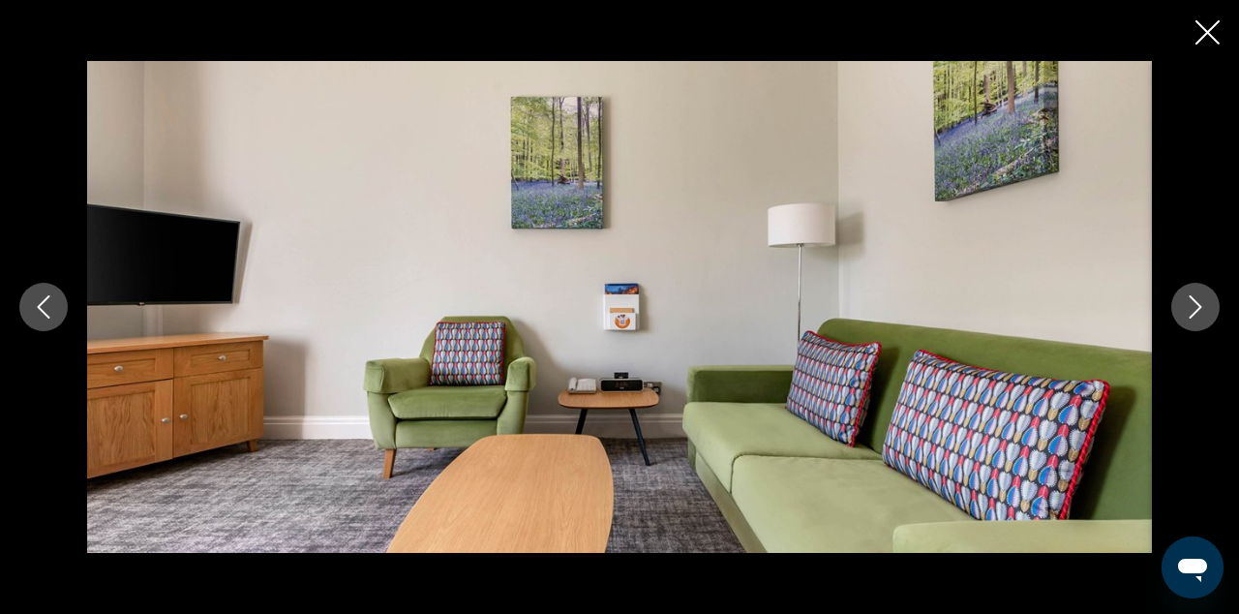
click at [1193, 318] on icon "Next image" at bounding box center [1195, 306] width 23 height 23
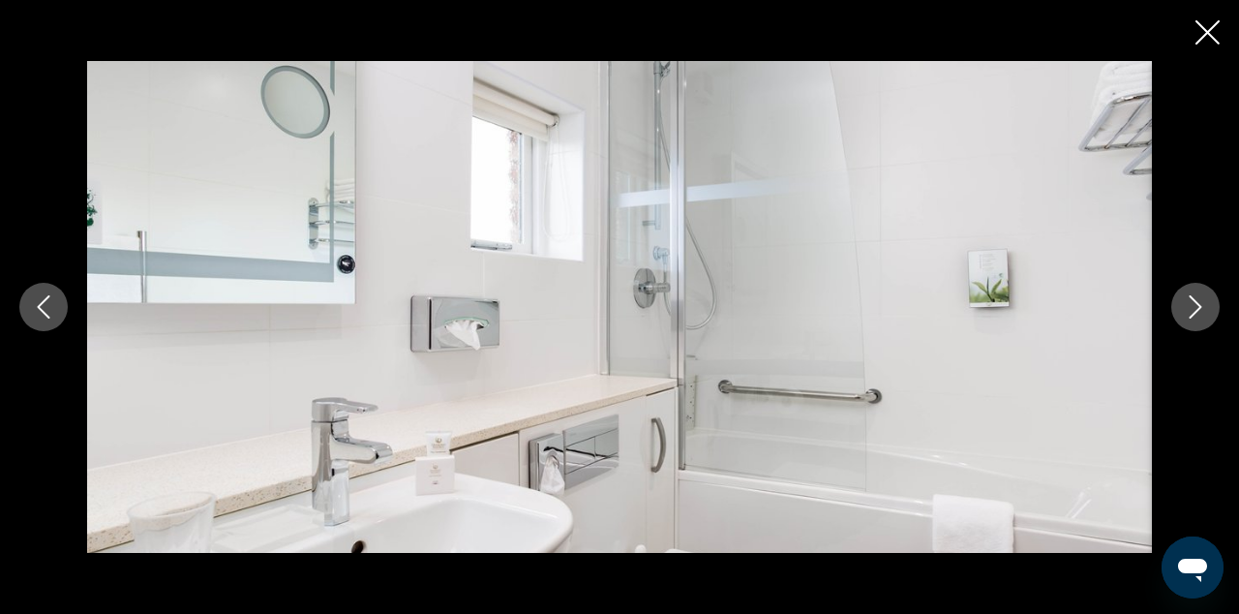
click at [1193, 319] on button "Next image" at bounding box center [1196, 307] width 48 height 48
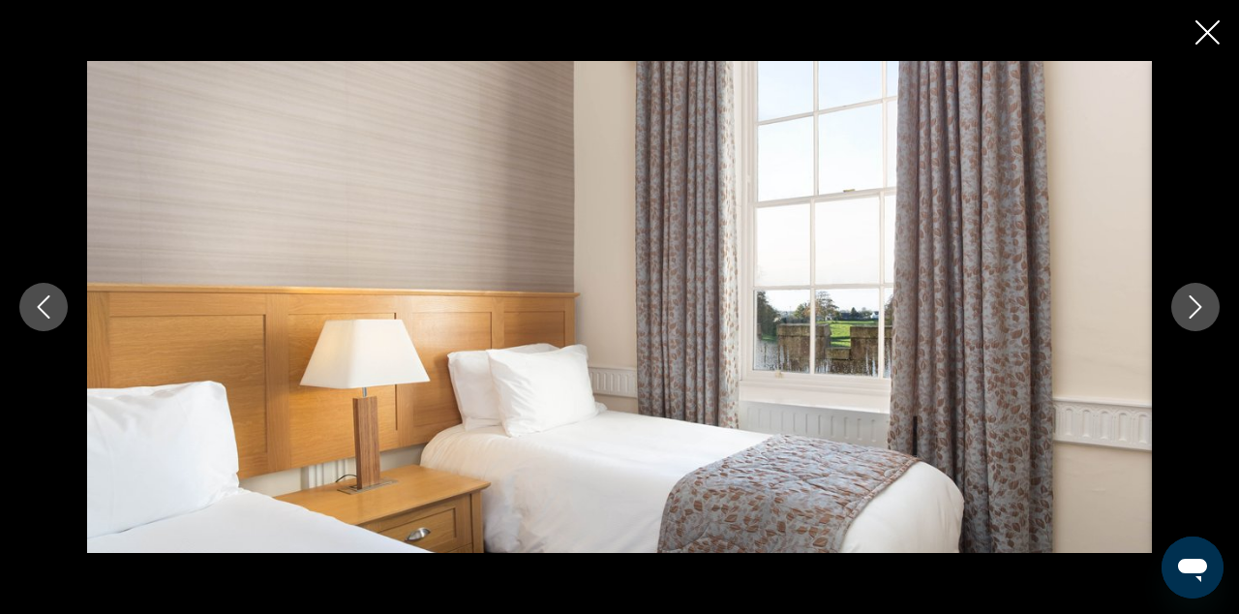
click at [1193, 319] on button "Next image" at bounding box center [1196, 307] width 48 height 48
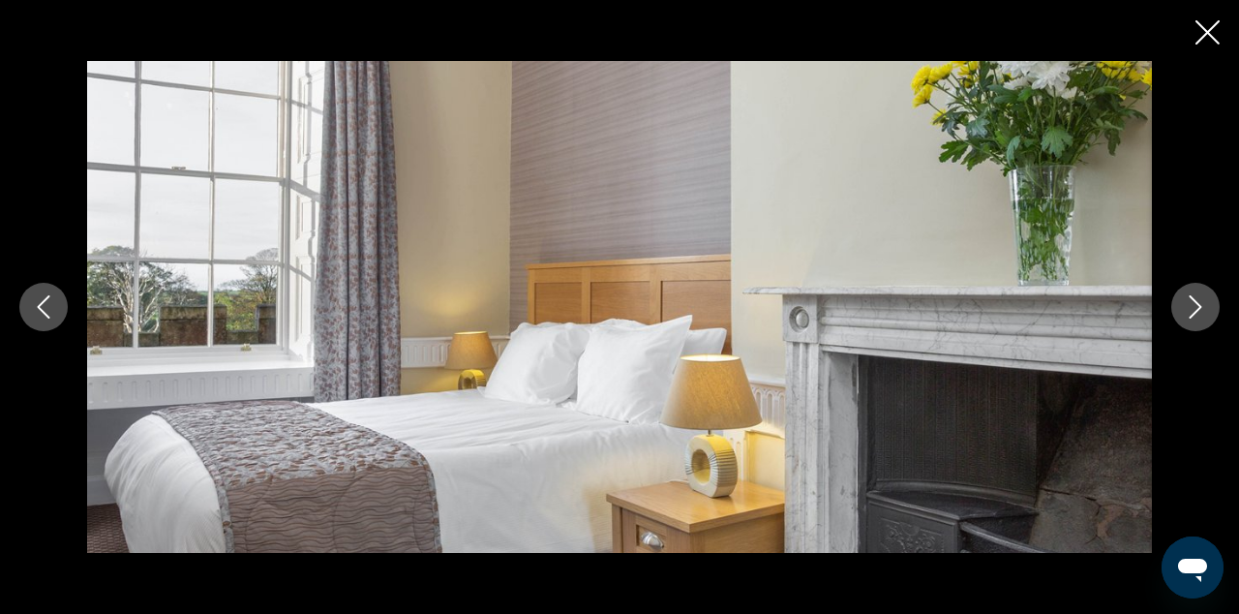
click at [1193, 319] on button "Next image" at bounding box center [1196, 307] width 48 height 48
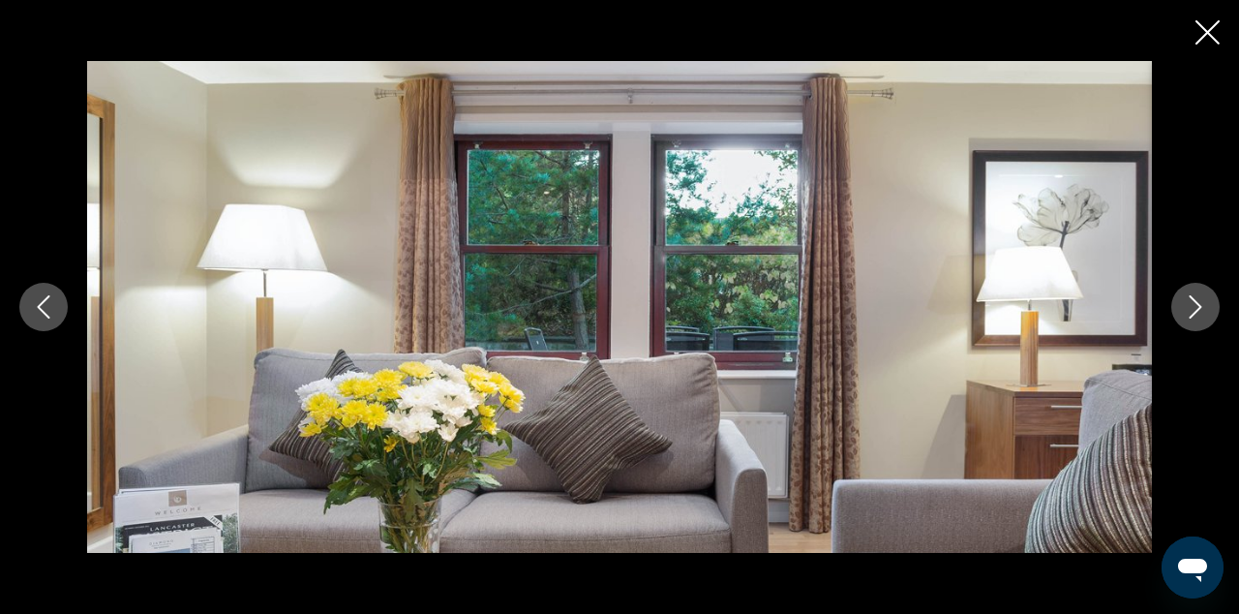
click at [1221, 32] on div "Main content" at bounding box center [619, 307] width 1239 height 614
click at [1207, 36] on icon "Close slideshow" at bounding box center [1208, 32] width 24 height 24
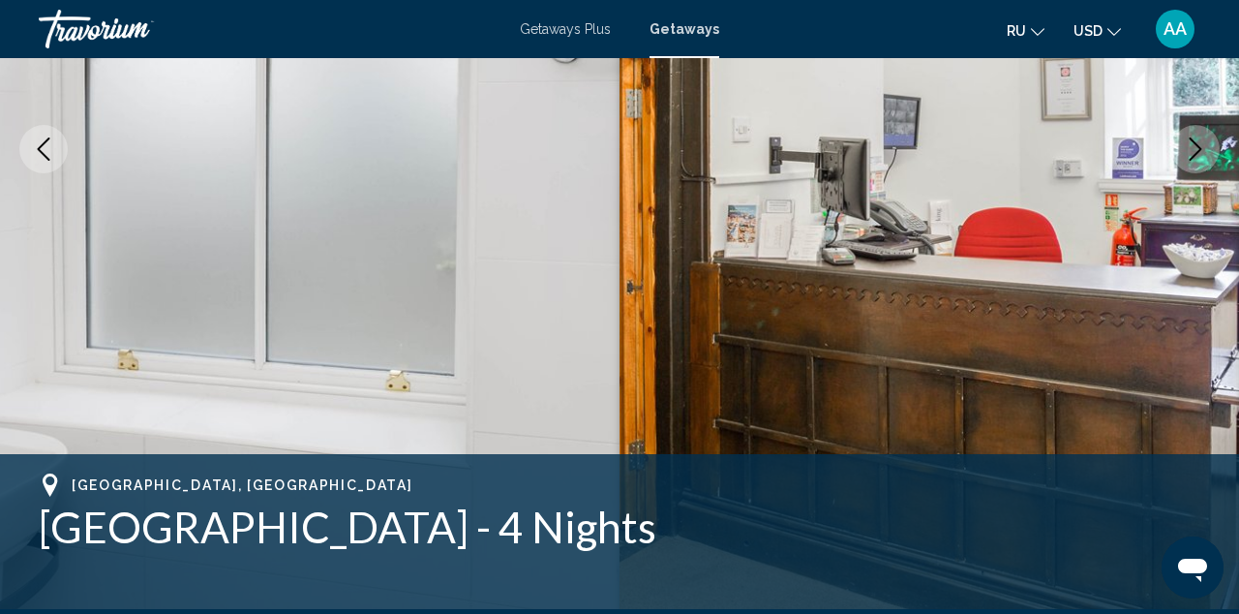
scroll to position [485, 0]
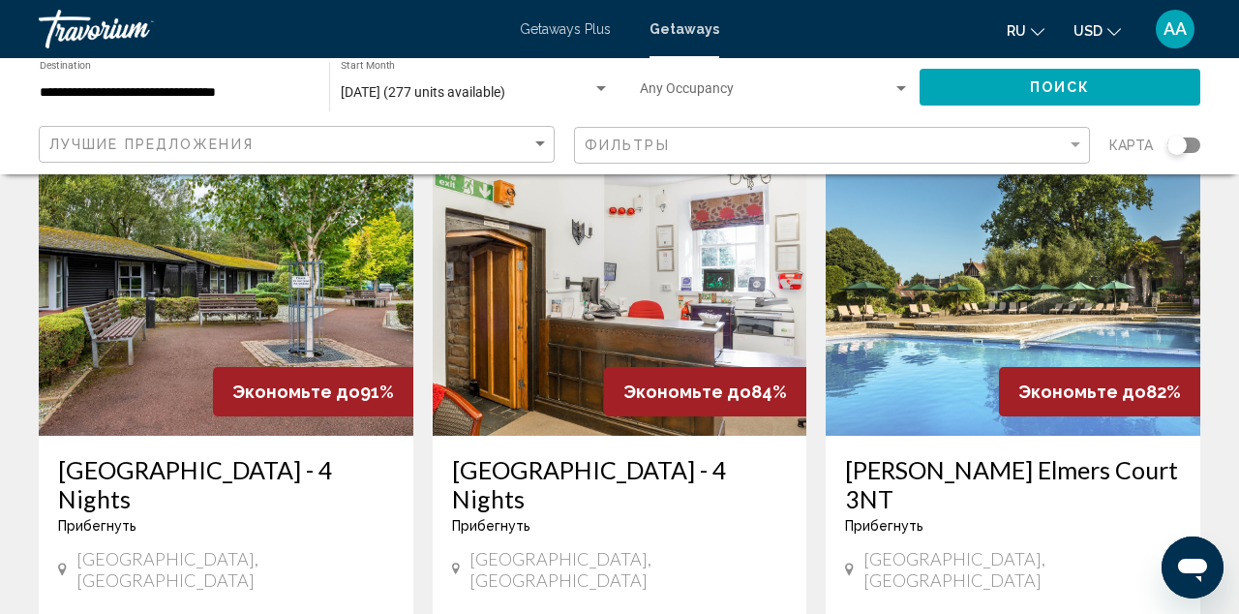
scroll to position [777, 0]
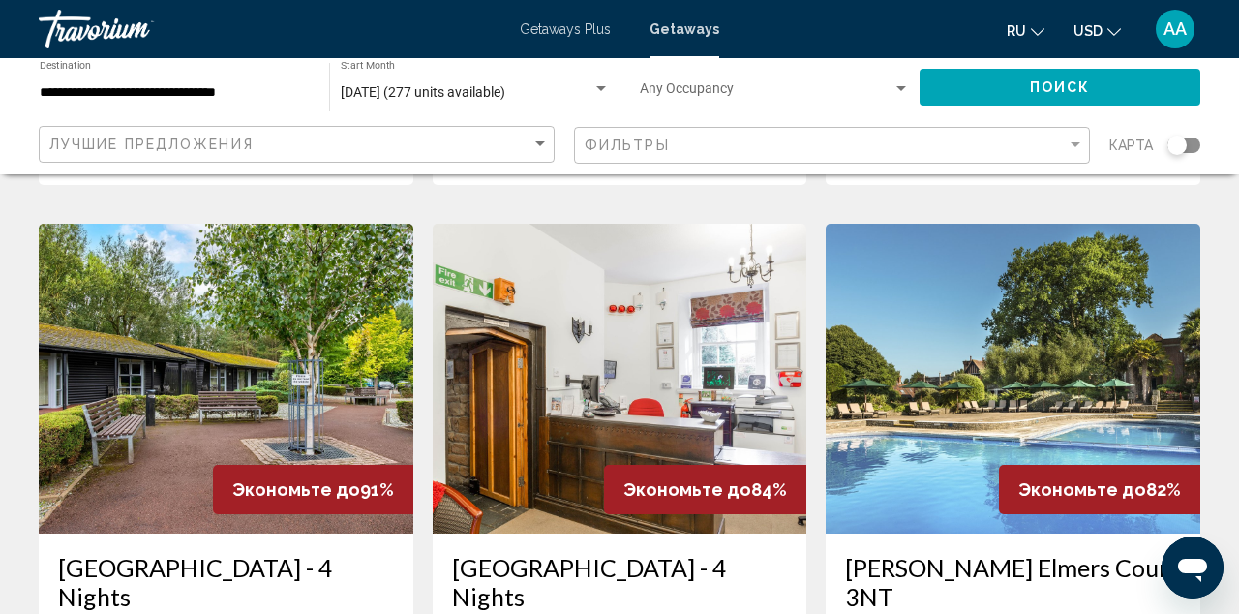
click at [1042, 372] on img "Main content" at bounding box center [1013, 379] width 375 height 310
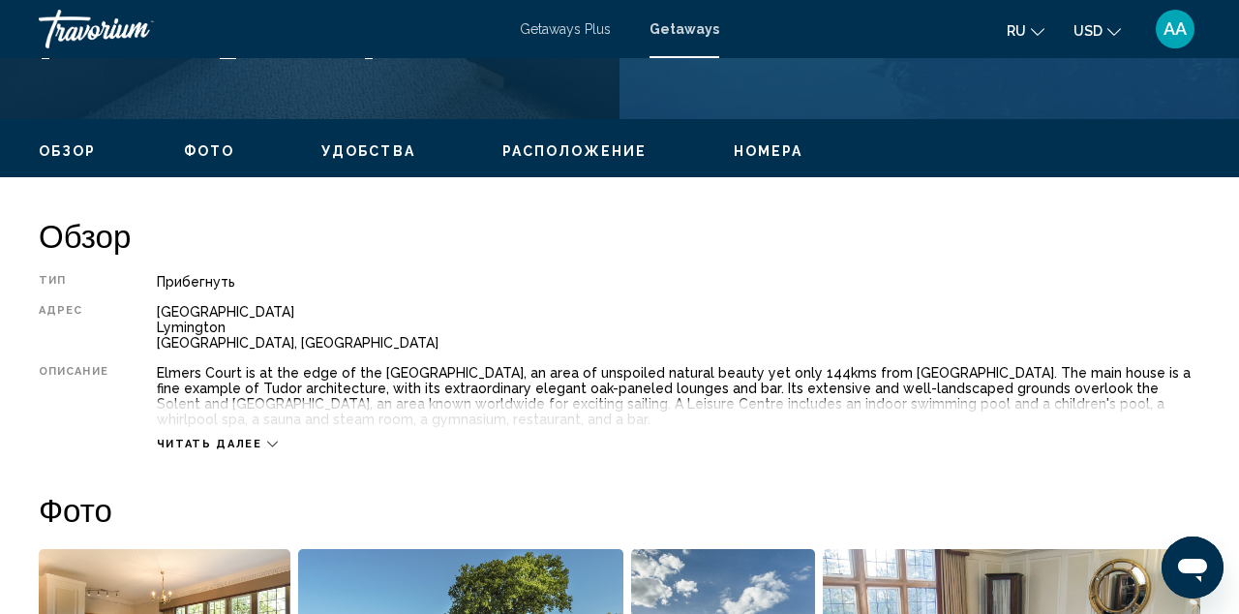
scroll to position [872, 0]
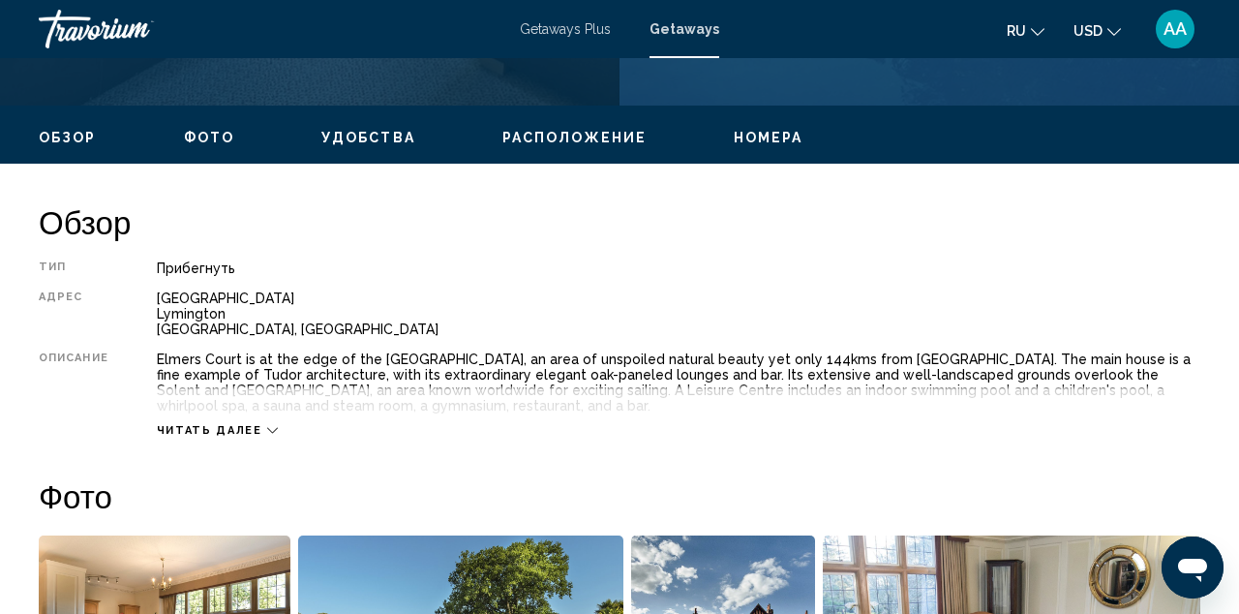
click at [208, 139] on span "Фото" at bounding box center [209, 137] width 50 height 15
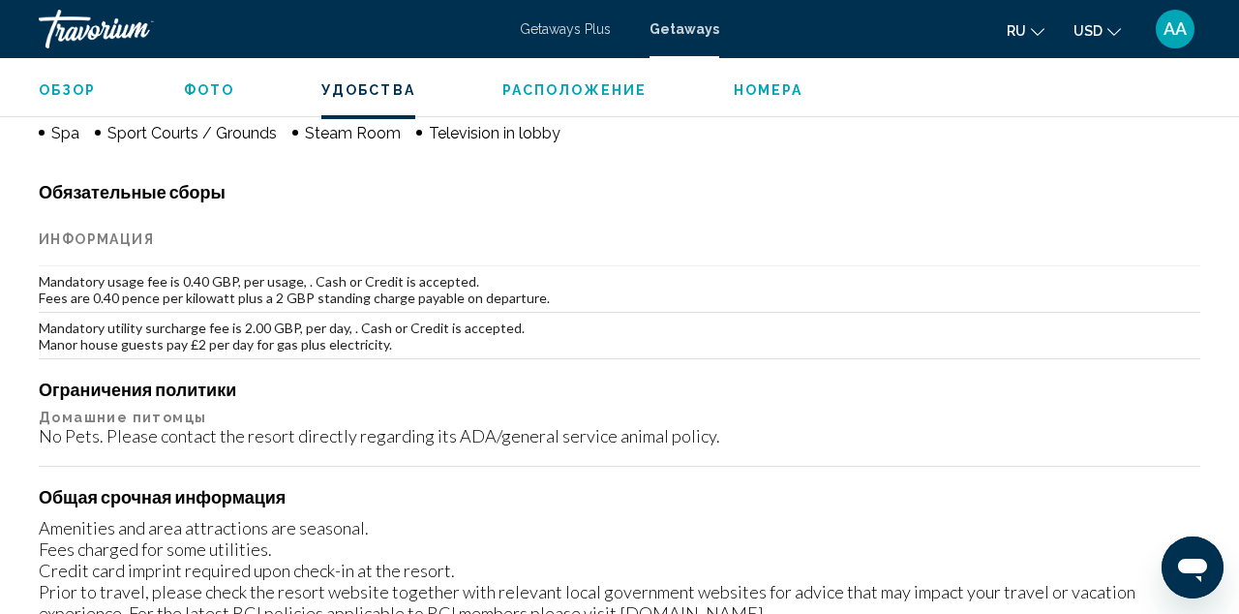
scroll to position [2152, 0]
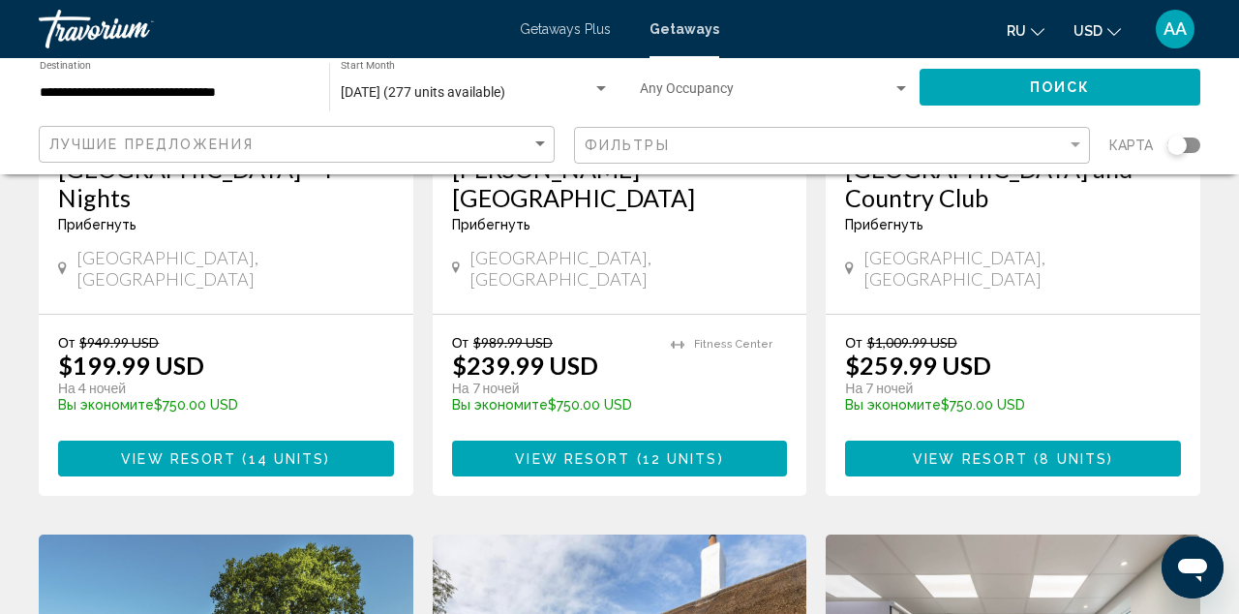
scroll to position [1850, 0]
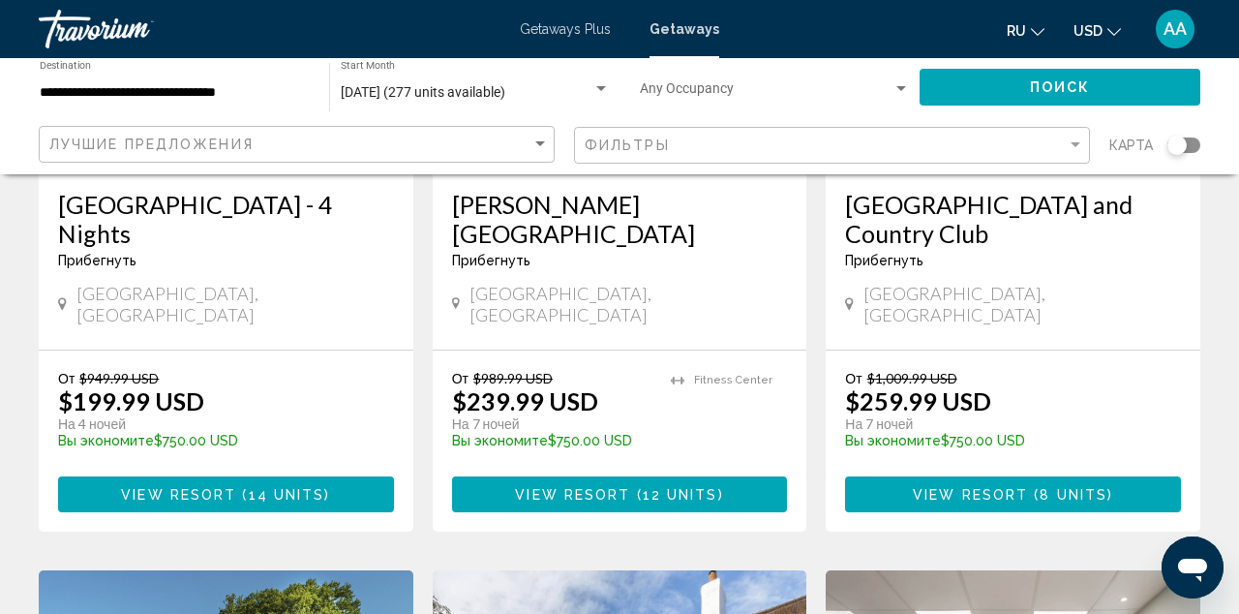
click at [170, 97] on input "**********" at bounding box center [175, 92] width 270 height 15
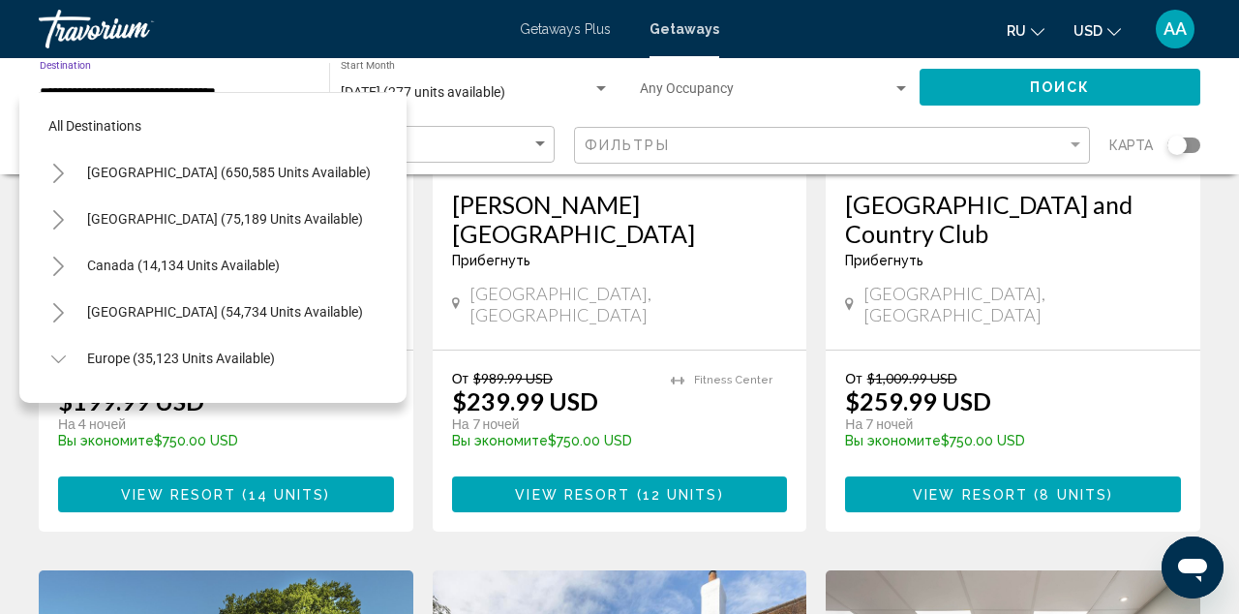
scroll to position [1138, 0]
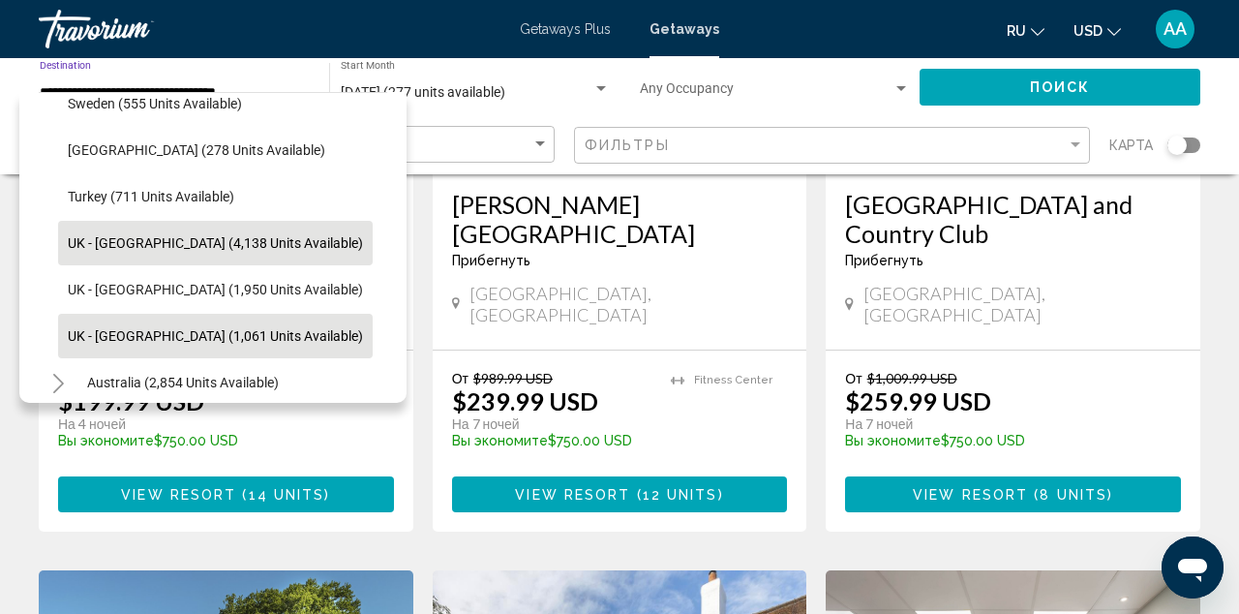
click at [132, 331] on span "UK - [GEOGRAPHIC_DATA] (1,061 units available)" at bounding box center [215, 335] width 295 height 15
type input "**********"
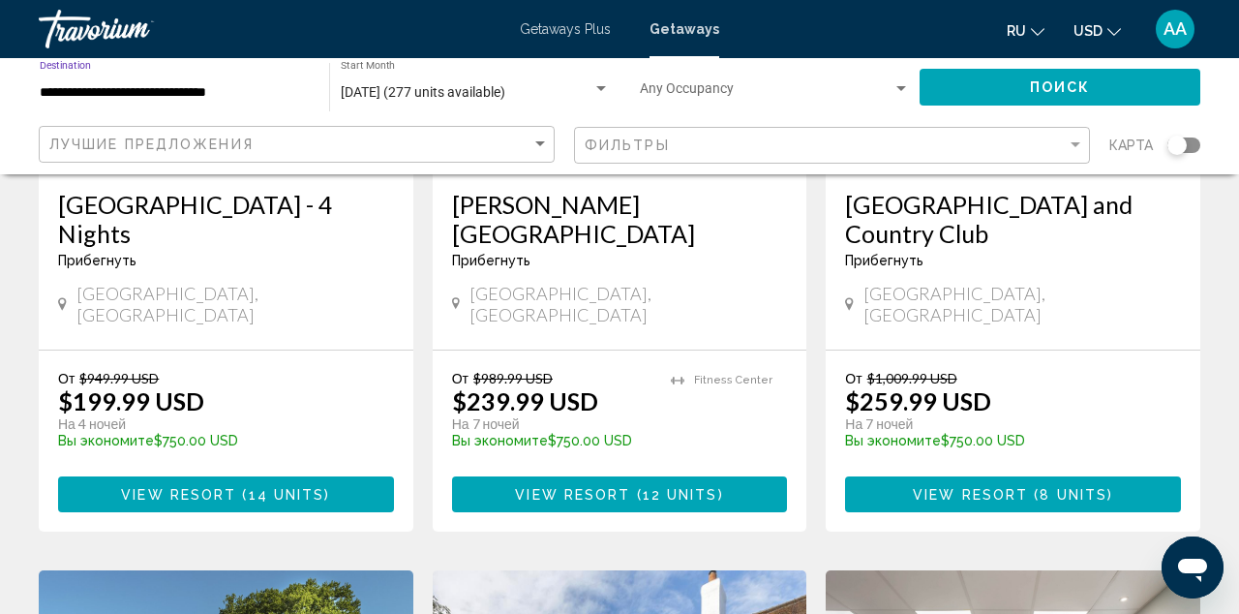
click at [995, 89] on button "Поиск" at bounding box center [1060, 87] width 281 height 36
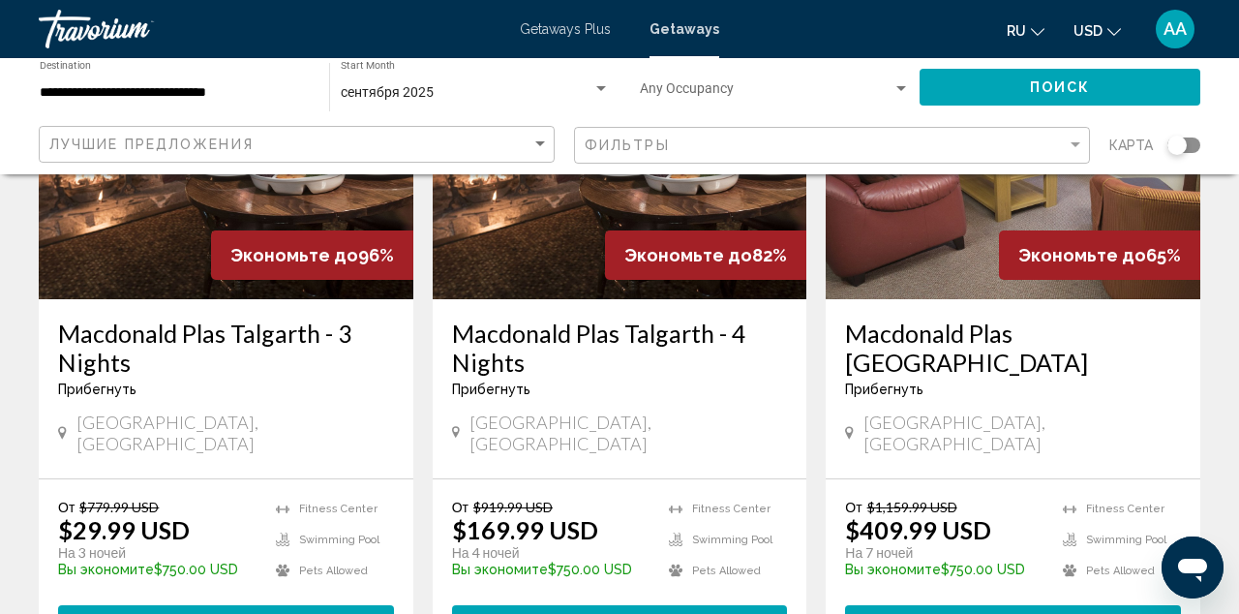
scroll to position [273, 0]
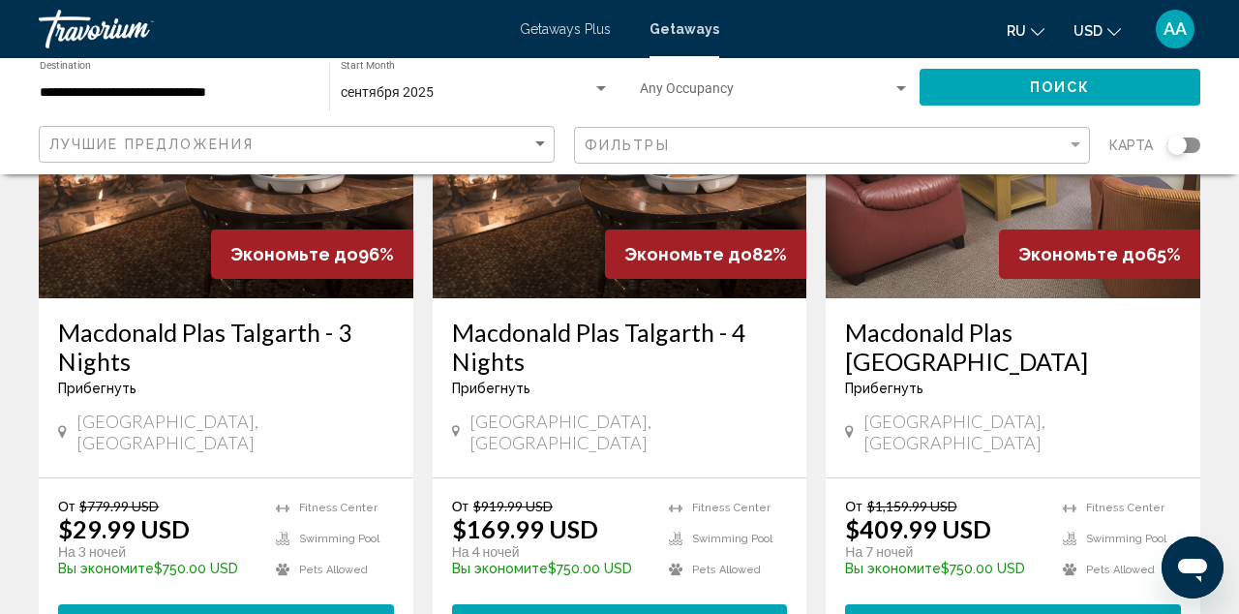
click at [187, 223] on img "Main content" at bounding box center [226, 143] width 375 height 310
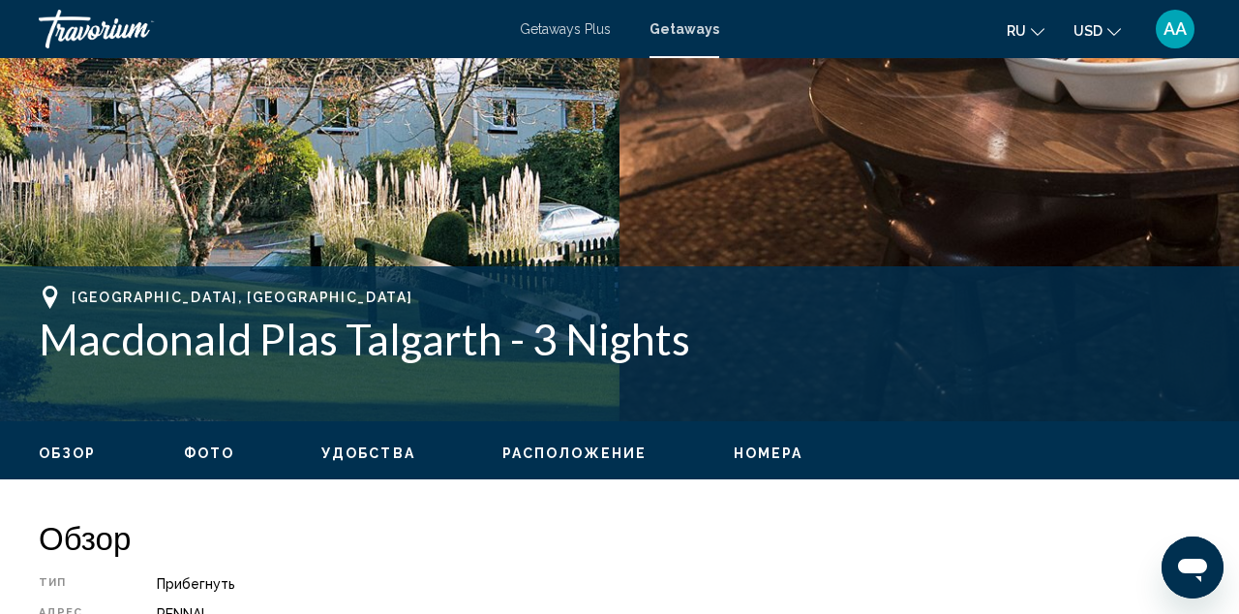
scroll to position [554, 0]
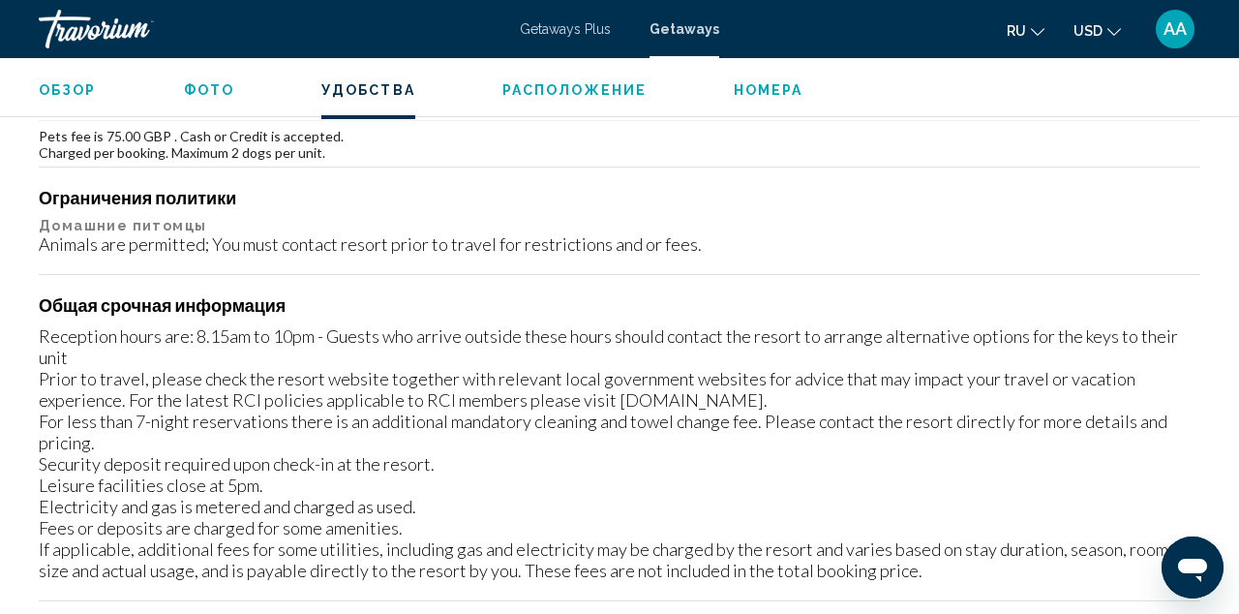
click at [606, 85] on span "Расположение" at bounding box center [575, 89] width 144 height 15
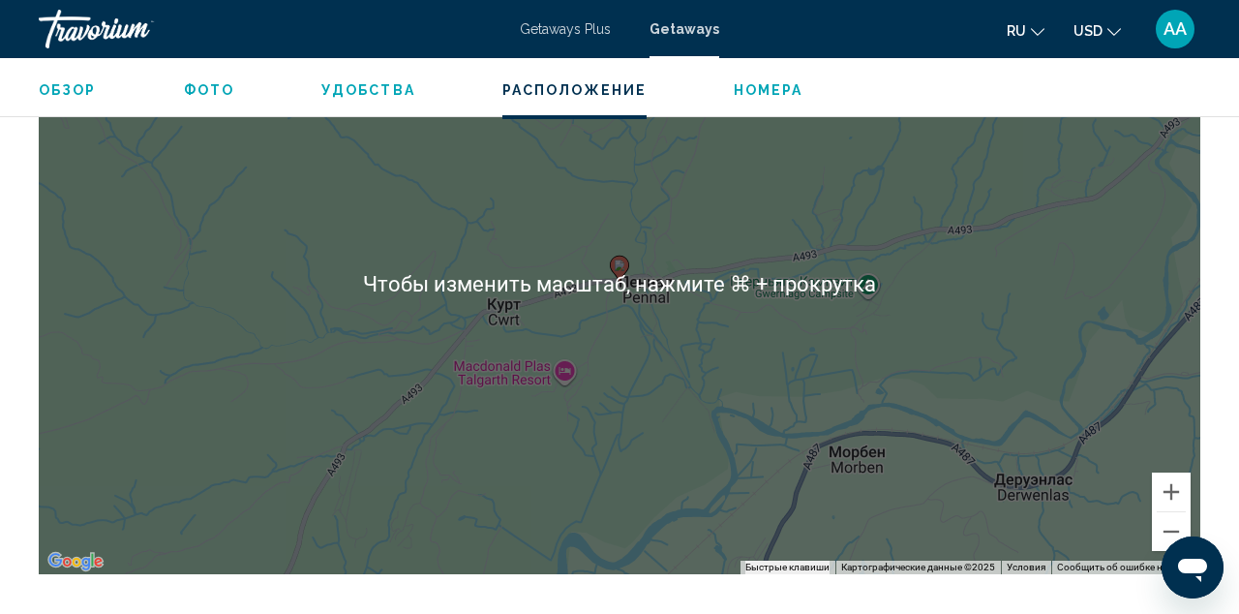
scroll to position [3090, 0]
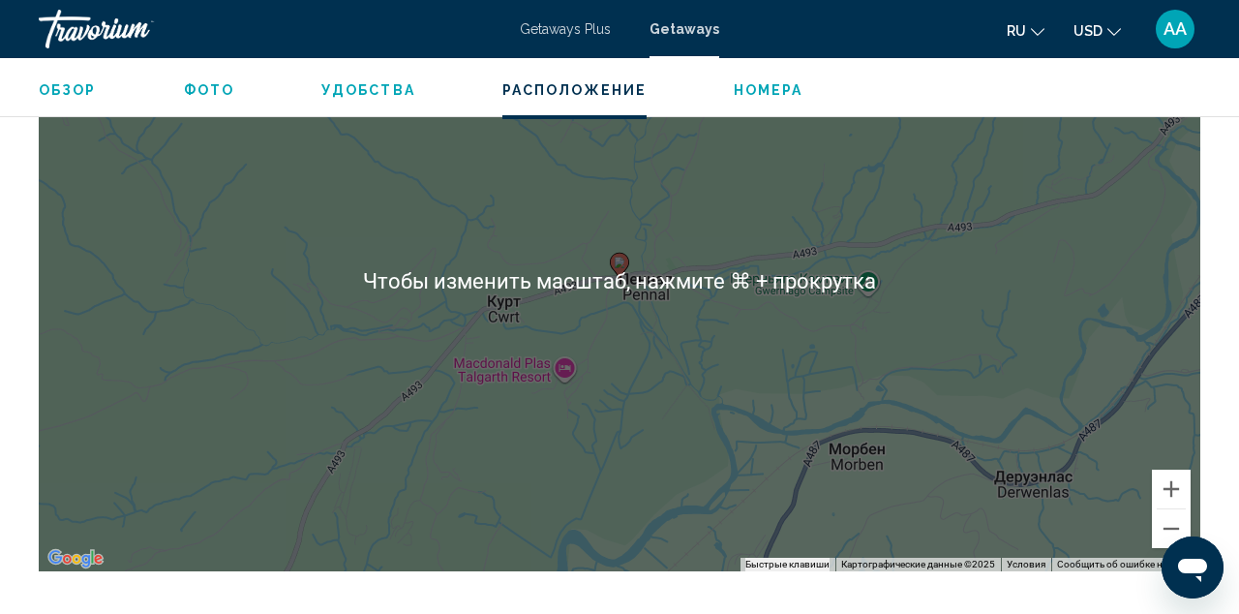
click at [663, 353] on div "Чтобы активировать перетаскивание с помощью клавиатуры, нажмите Alt + Ввод. Пос…" at bounding box center [620, 280] width 1162 height 581
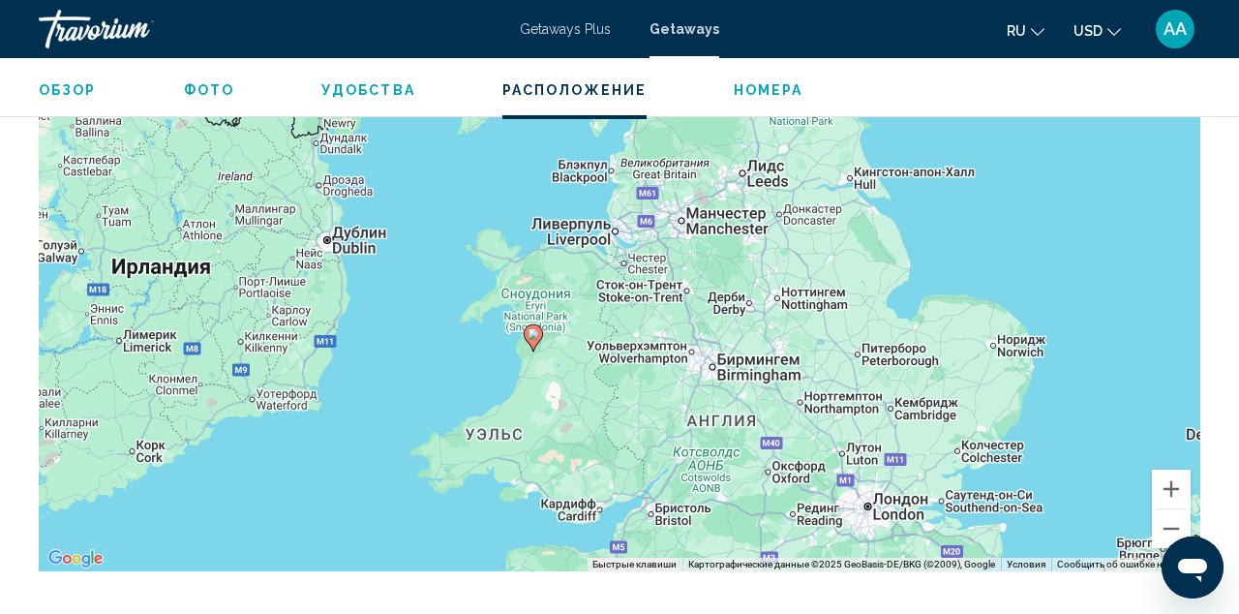
drag, startPoint x: 883, startPoint y: 348, endPoint x: 793, endPoint y: 399, distance: 103.6
click at [793, 400] on div "Чтобы активировать перетаскивание с помощью клавиатуры, нажмите Alt + Ввод. Пос…" at bounding box center [620, 280] width 1162 height 581
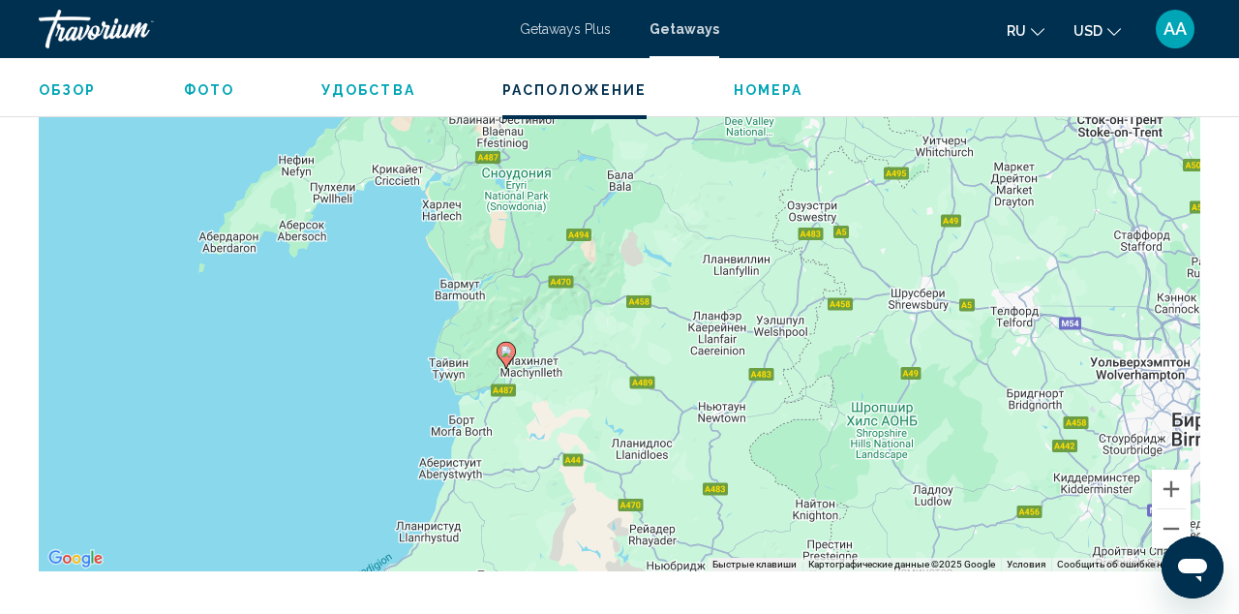
drag, startPoint x: 523, startPoint y: 399, endPoint x: 552, endPoint y: 360, distance: 48.4
click at [552, 360] on div "Чтобы активировать перетаскивание с помощью клавиатуры, нажмите Alt + Ввод. Пос…" at bounding box center [620, 280] width 1162 height 581
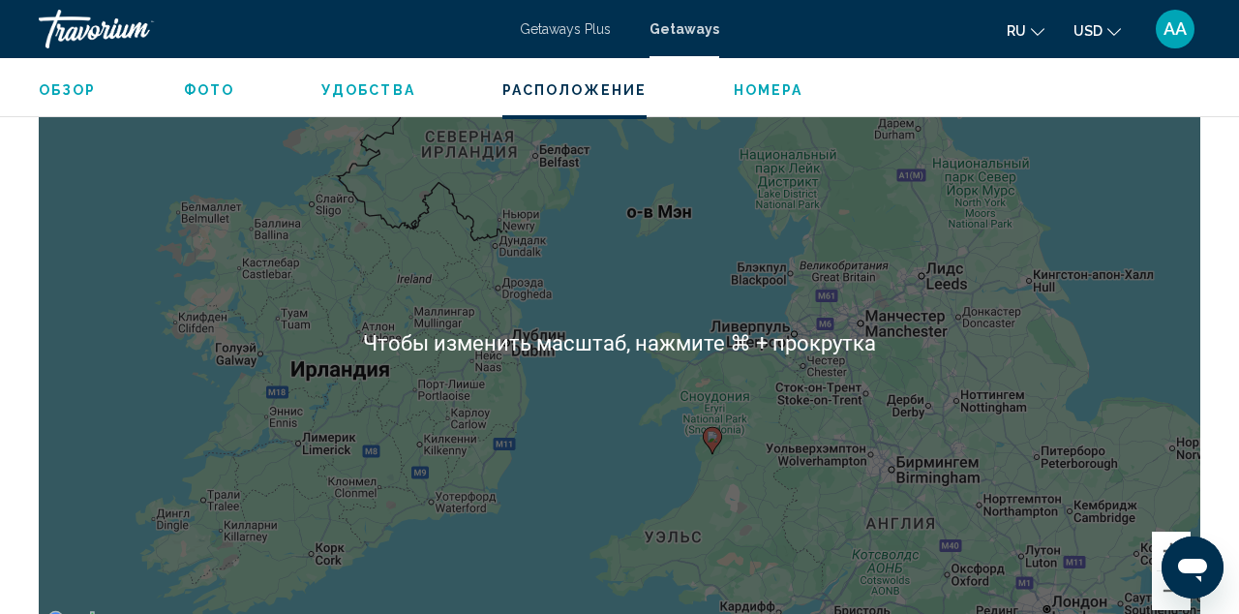
scroll to position [3028, 0]
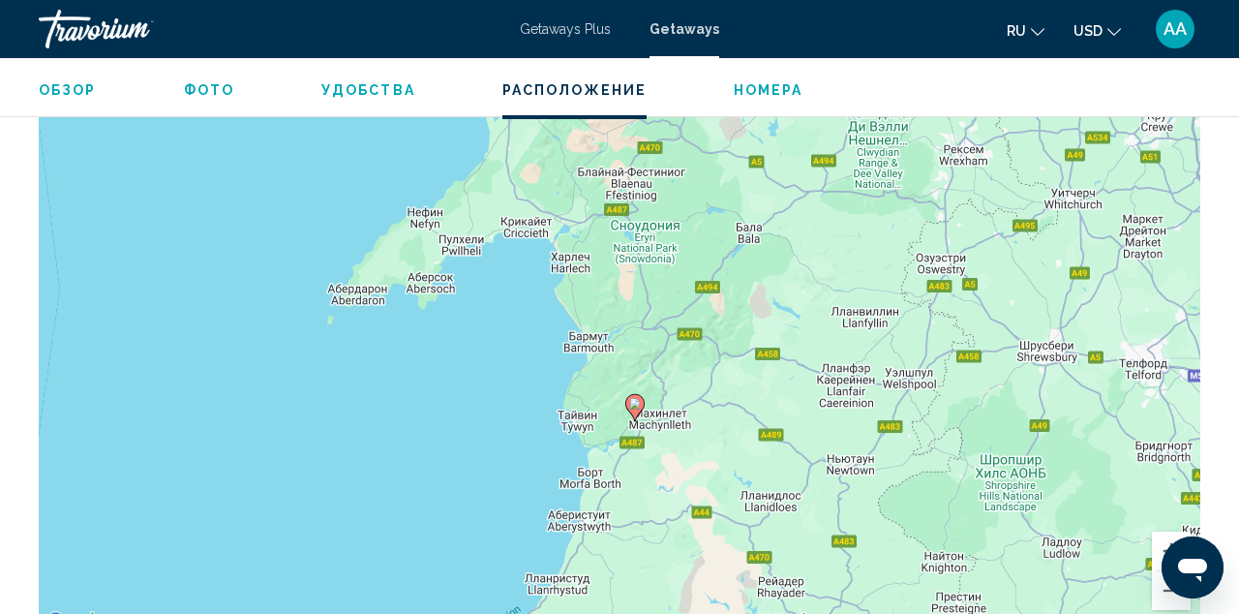
drag, startPoint x: 590, startPoint y: 460, endPoint x: 738, endPoint y: 384, distance: 166.3
click at [738, 385] on div "Чтобы активировать перетаскивание с помощью клавиатуры, нажмите Alt + Ввод. Пос…" at bounding box center [620, 342] width 1162 height 581
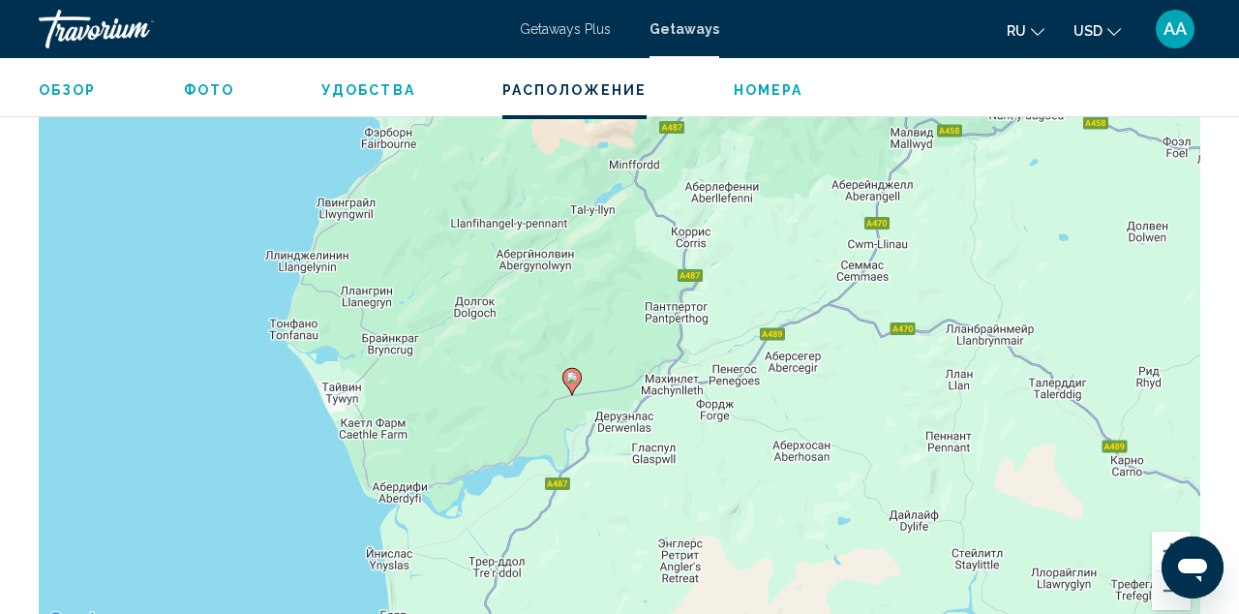
drag, startPoint x: 518, startPoint y: 396, endPoint x: 752, endPoint y: 359, distance: 237.2
click at [752, 362] on div "Чтобы активировать перетаскивание с помощью клавиатуры, нажмите Alt + Ввод. Пос…" at bounding box center [620, 342] width 1162 height 581
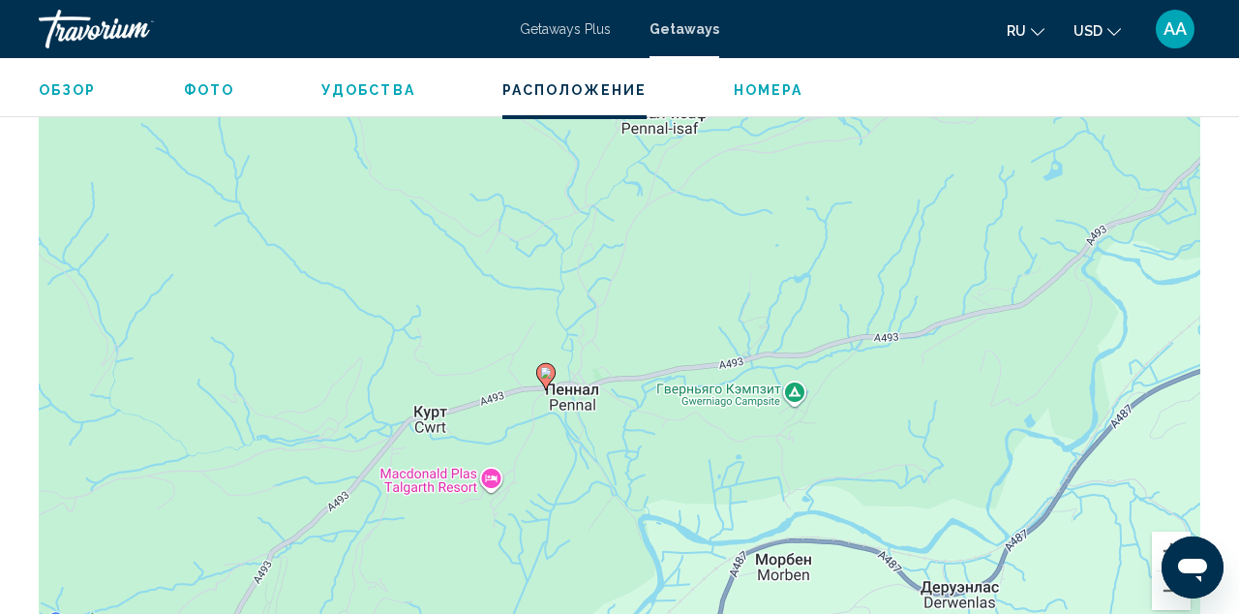
click at [68, 87] on span "Обзор" at bounding box center [68, 89] width 58 height 15
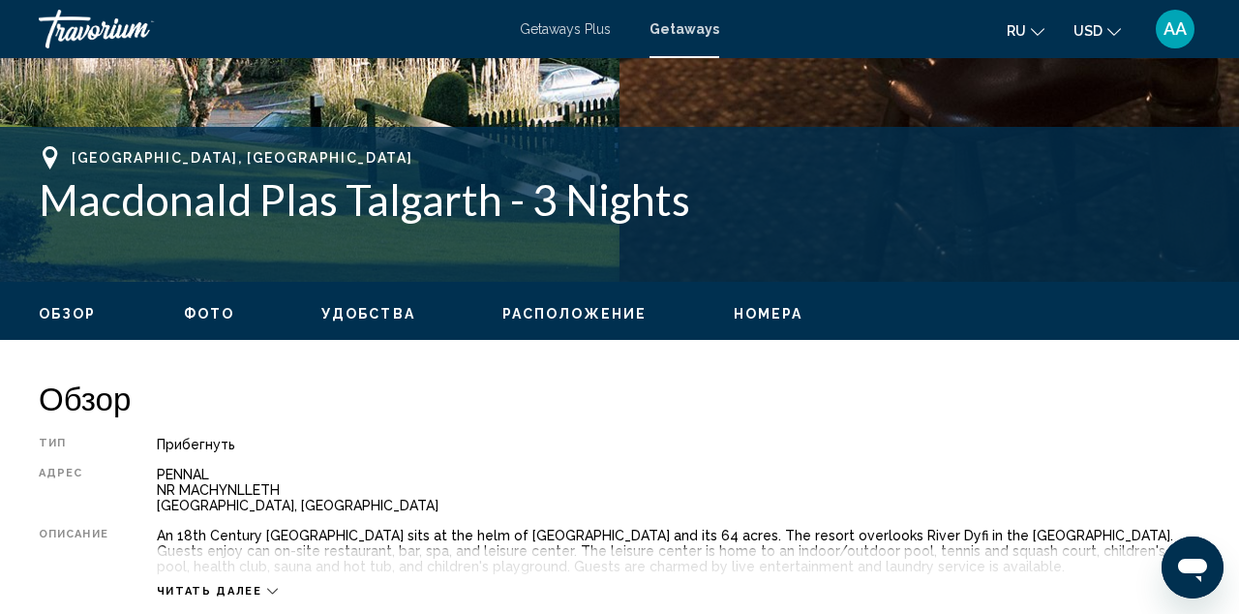
scroll to position [671, 0]
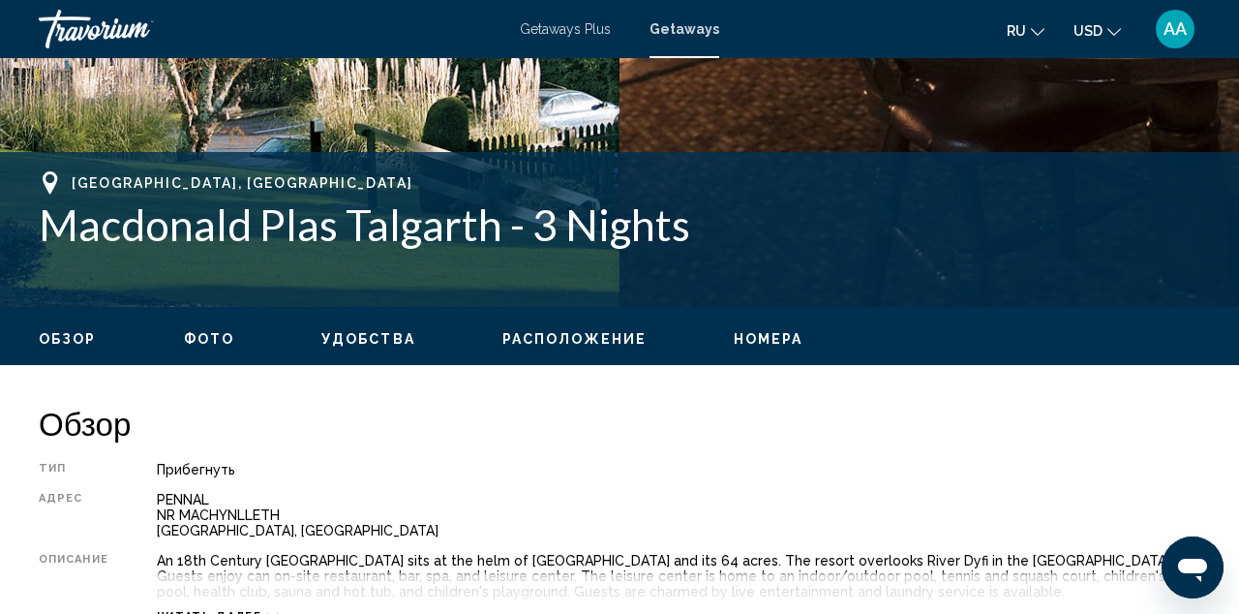
click at [225, 345] on span "Фото" at bounding box center [209, 338] width 50 height 15
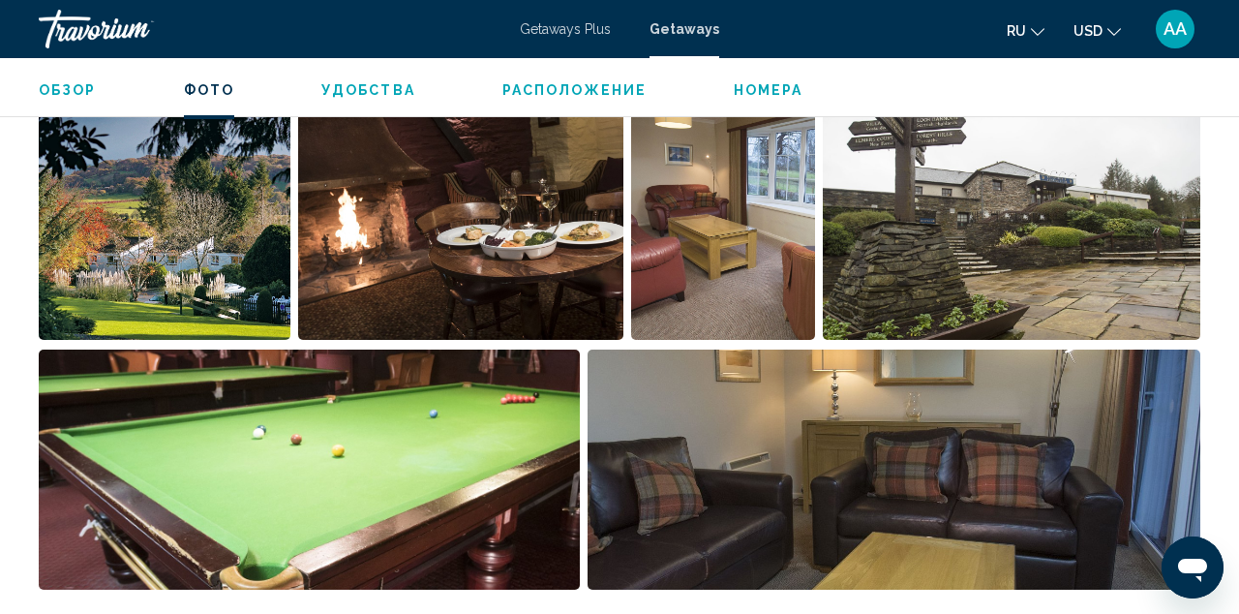
scroll to position [1293, 0]
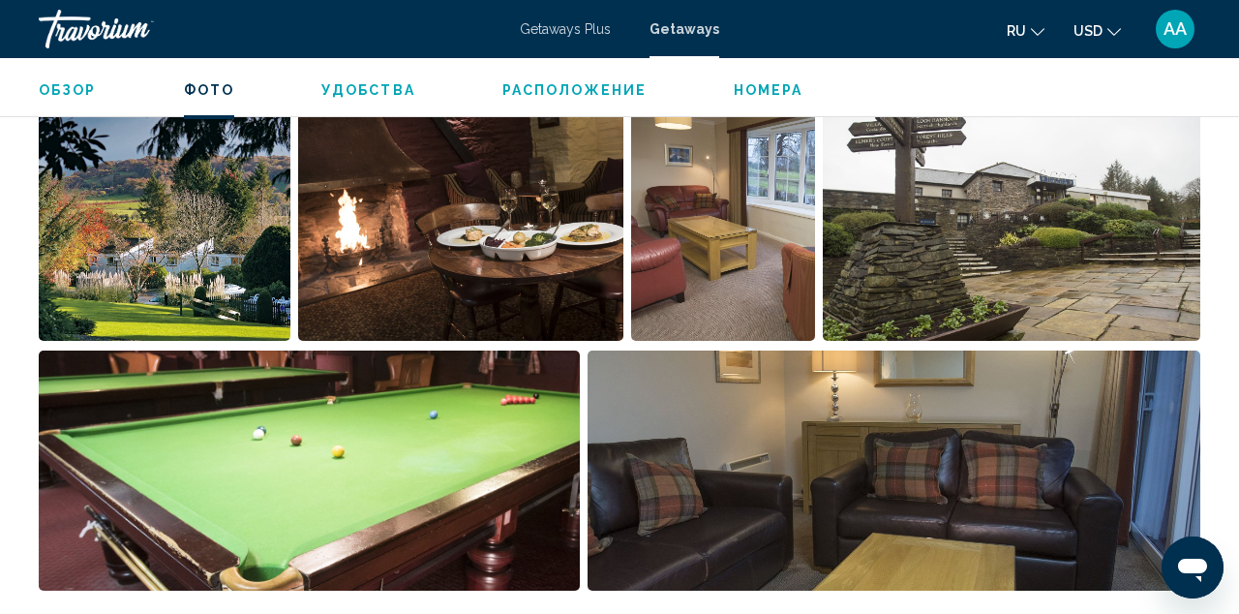
click at [209, 248] on img "Open full-screen image slider" at bounding box center [165, 221] width 252 height 240
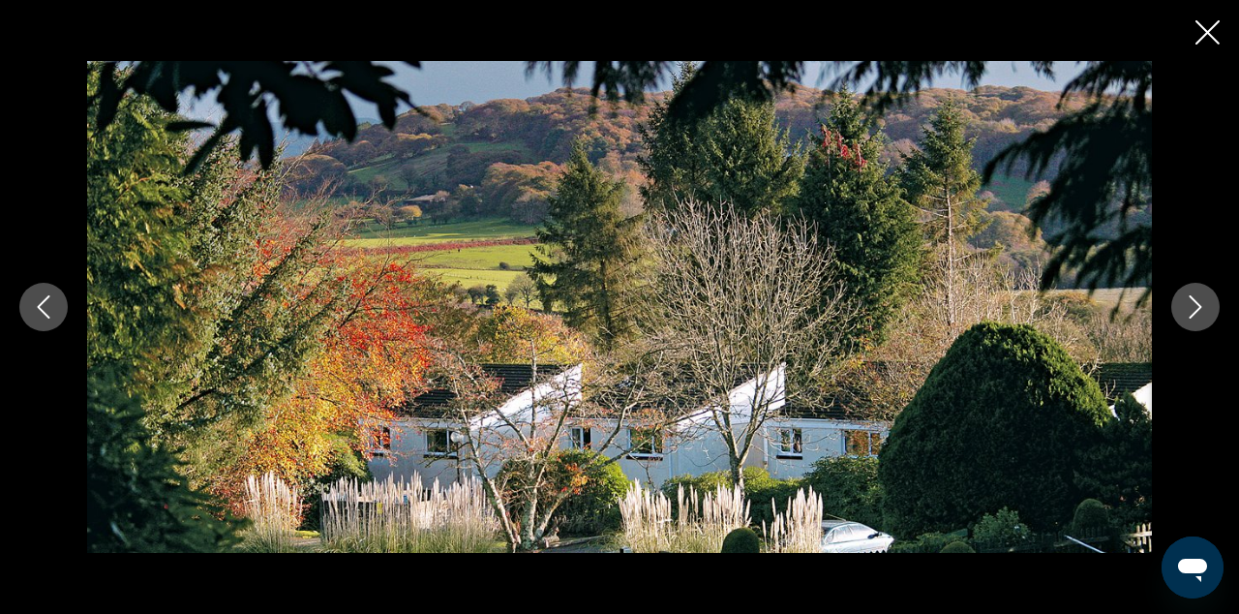
click at [1201, 311] on icon "Next image" at bounding box center [1195, 306] width 23 height 23
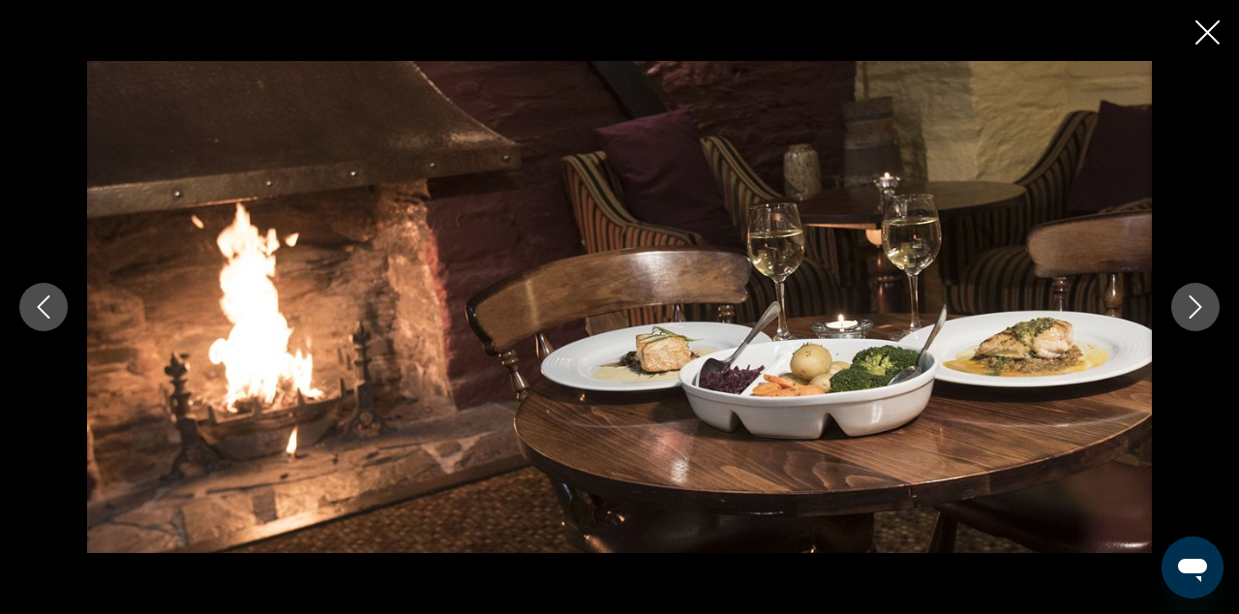
click at [1201, 311] on icon "Next image" at bounding box center [1195, 306] width 23 height 23
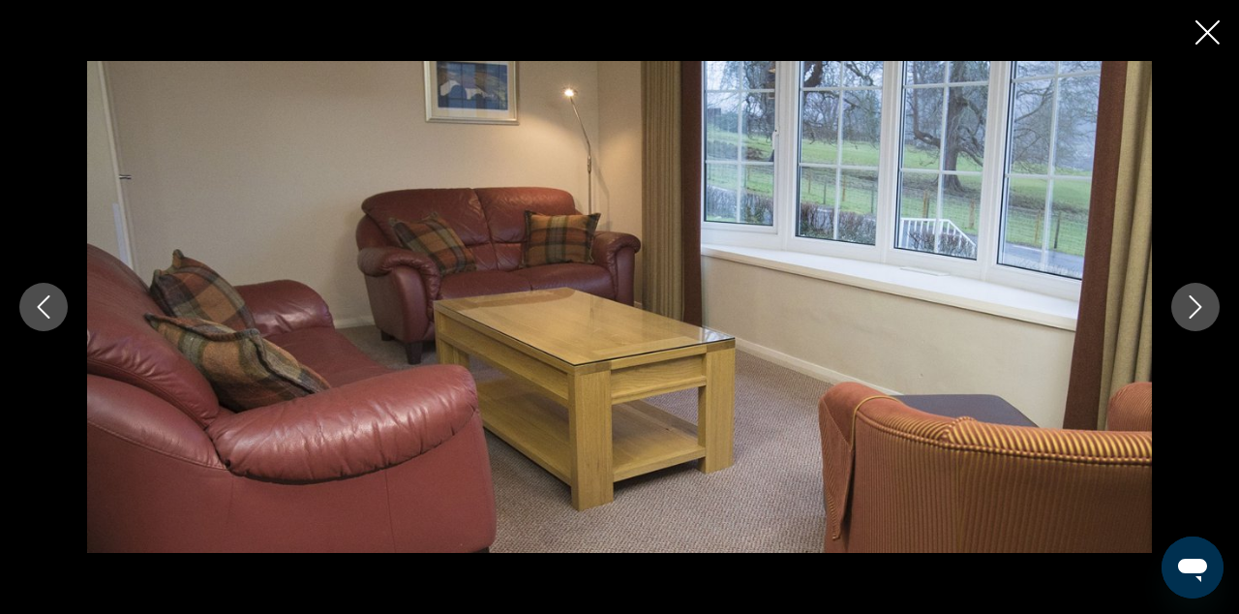
click at [1201, 311] on icon "Next image" at bounding box center [1195, 306] width 23 height 23
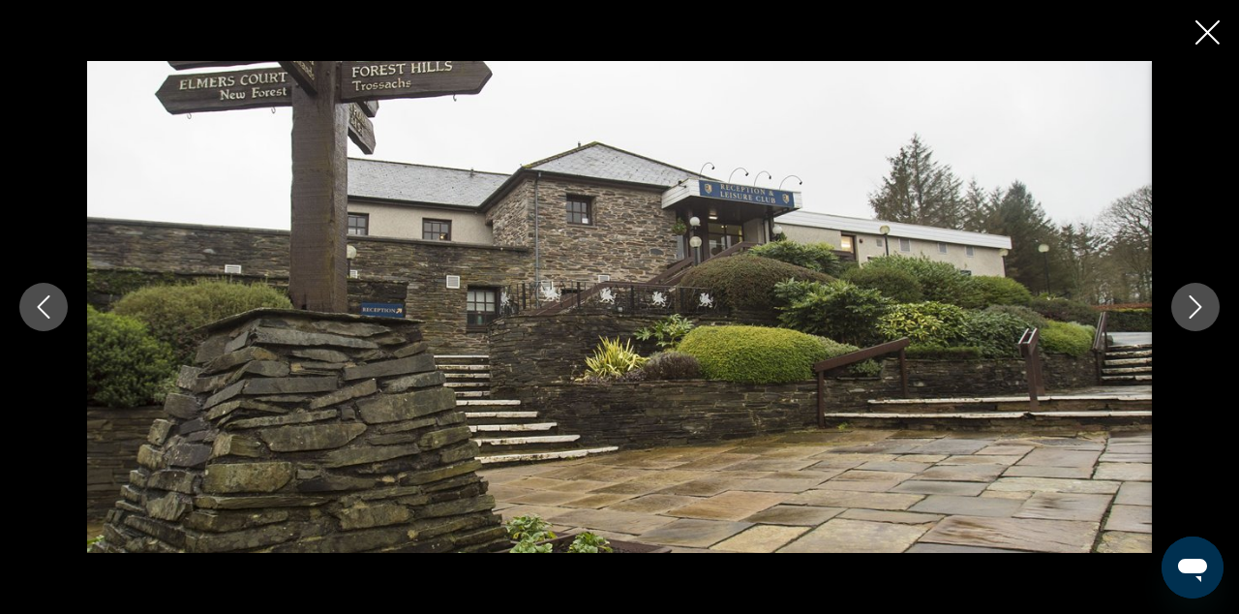
click at [1201, 311] on icon "Next image" at bounding box center [1195, 306] width 23 height 23
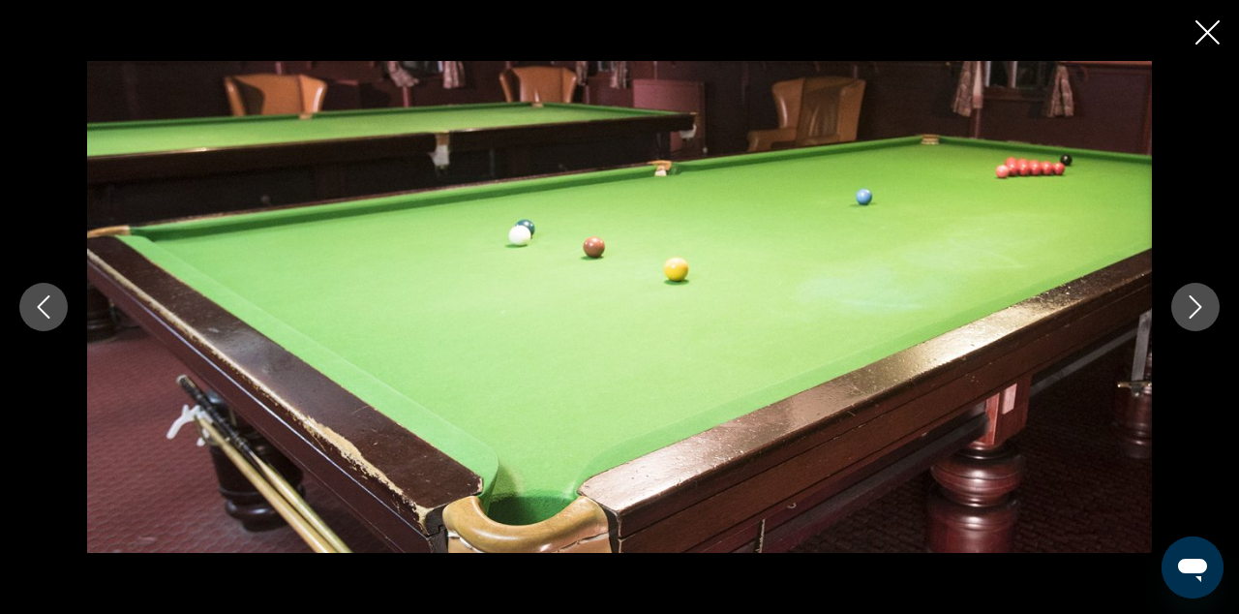
click at [1201, 312] on icon "Next image" at bounding box center [1195, 306] width 23 height 23
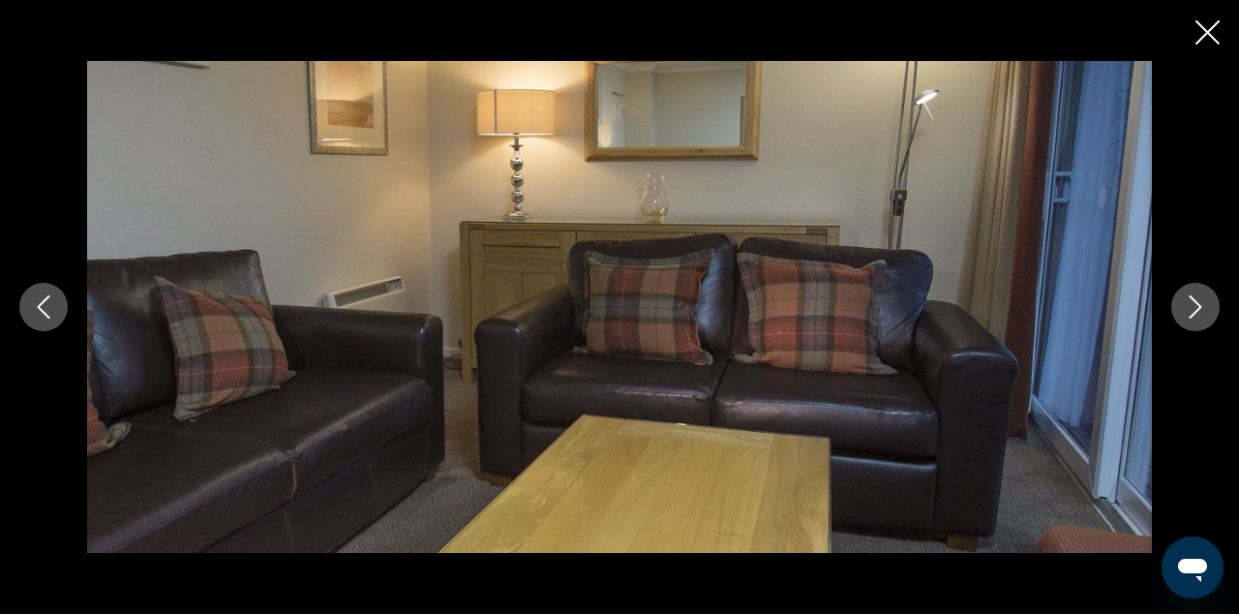
click at [1201, 313] on icon "Next image" at bounding box center [1195, 306] width 23 height 23
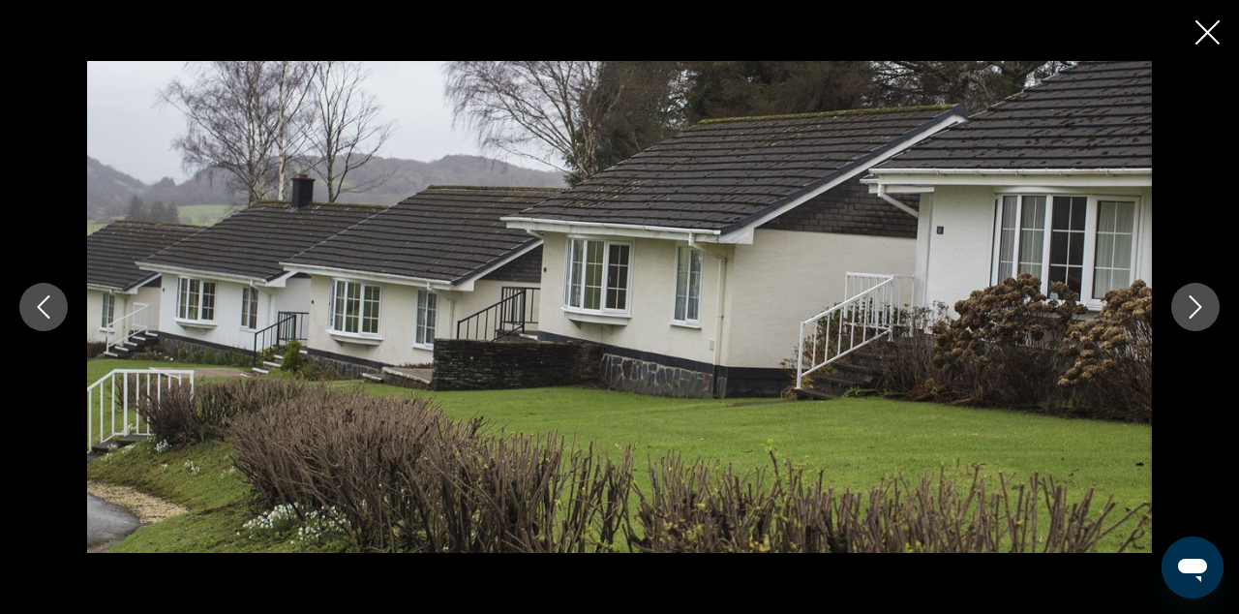
click at [1201, 315] on icon "Next image" at bounding box center [1195, 306] width 23 height 23
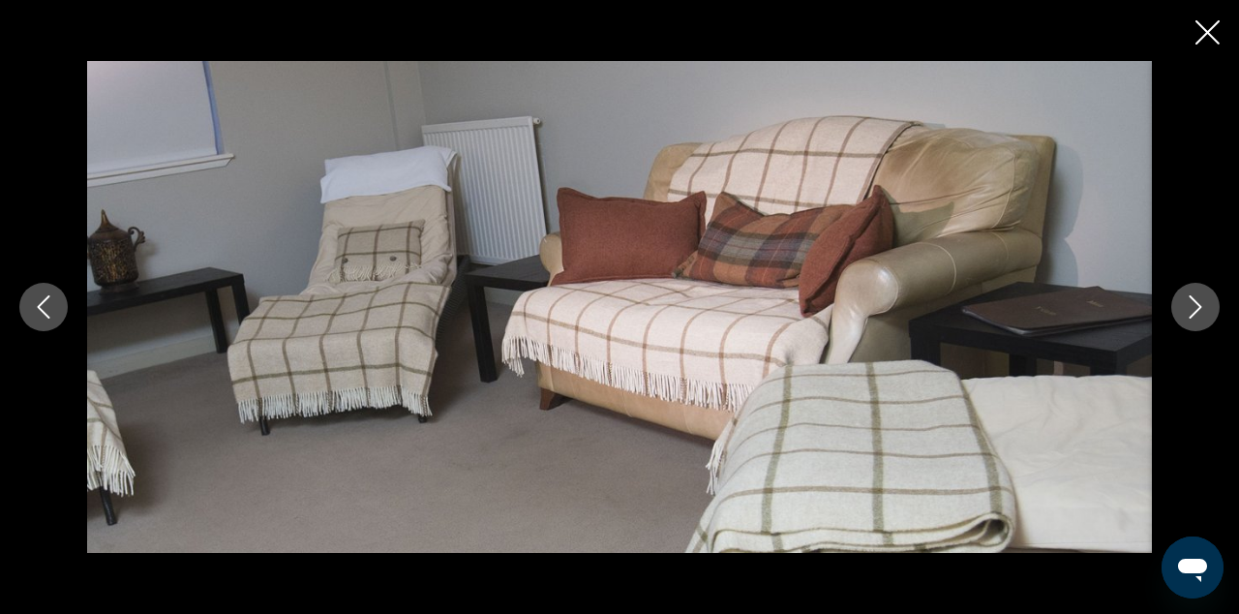
click at [1201, 317] on icon "Next image" at bounding box center [1195, 306] width 23 height 23
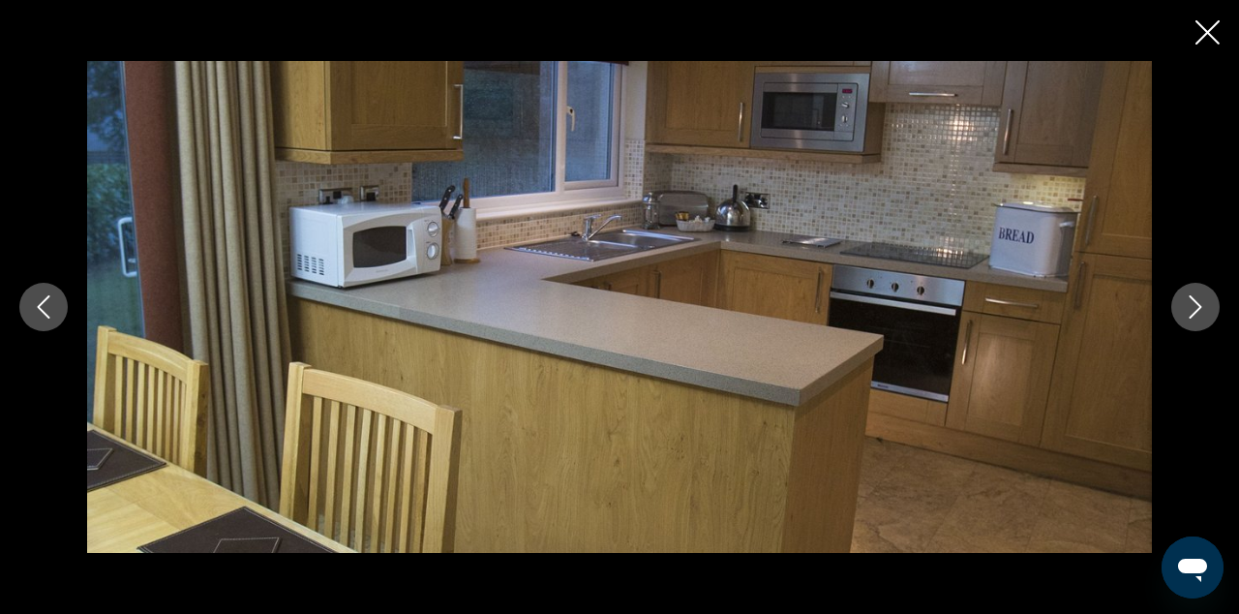
click at [1201, 319] on button "Next image" at bounding box center [1196, 307] width 48 height 48
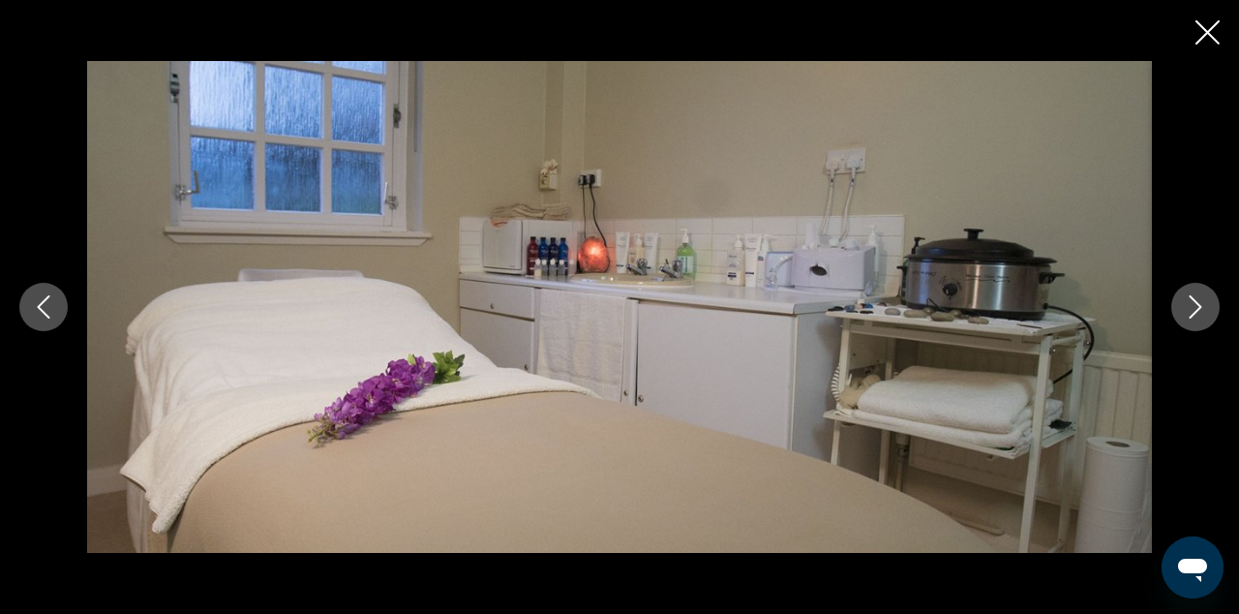
click at [1201, 320] on button "Next image" at bounding box center [1196, 307] width 48 height 48
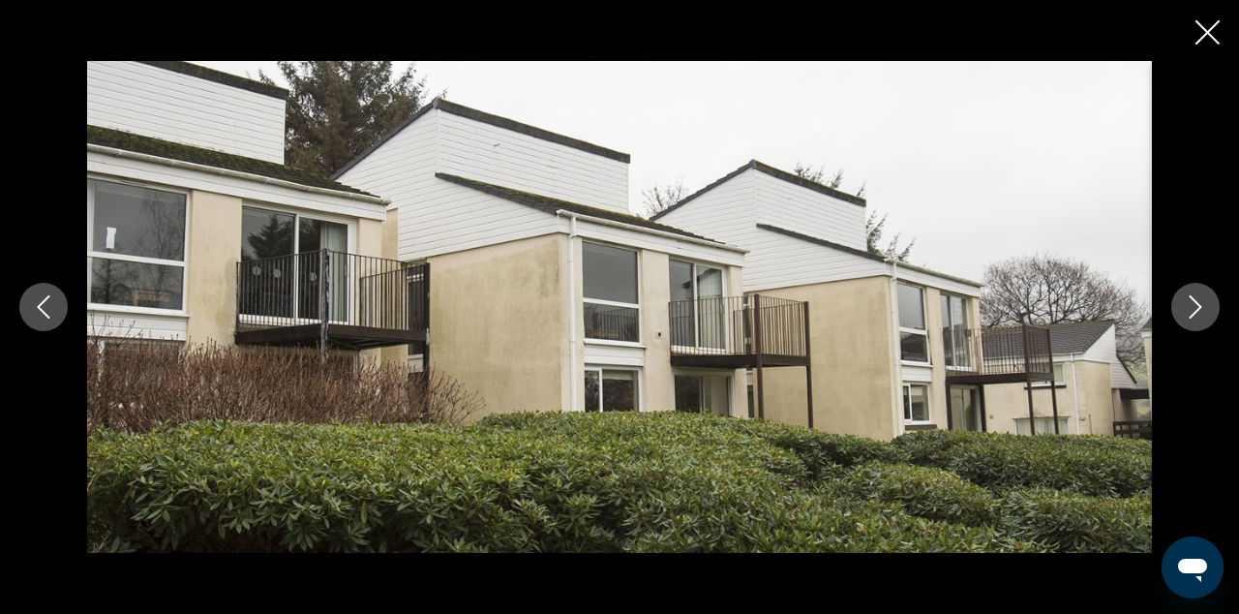
click at [1201, 321] on button "Next image" at bounding box center [1196, 307] width 48 height 48
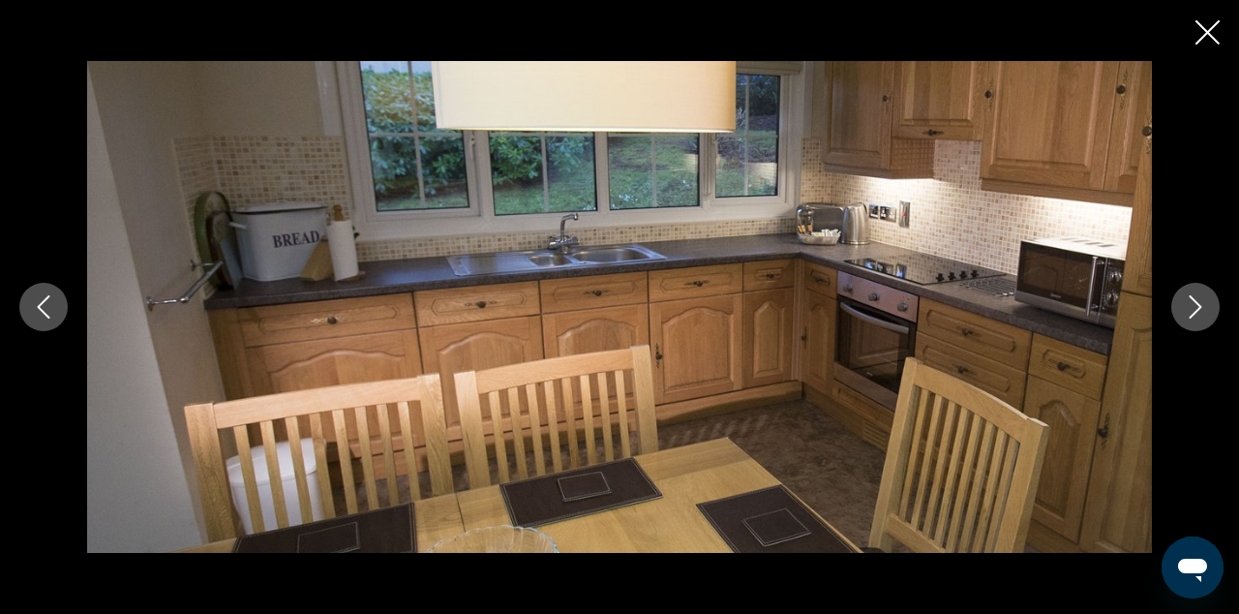
click at [1201, 322] on button "Next image" at bounding box center [1196, 307] width 48 height 48
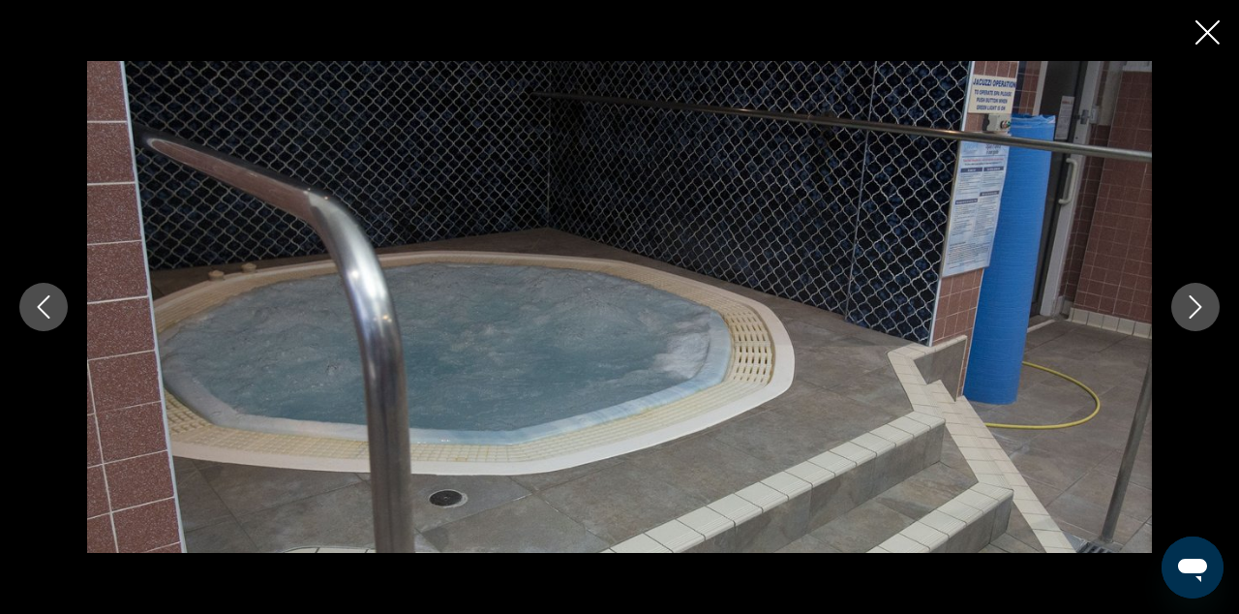
click at [1201, 323] on button "Next image" at bounding box center [1196, 307] width 48 height 48
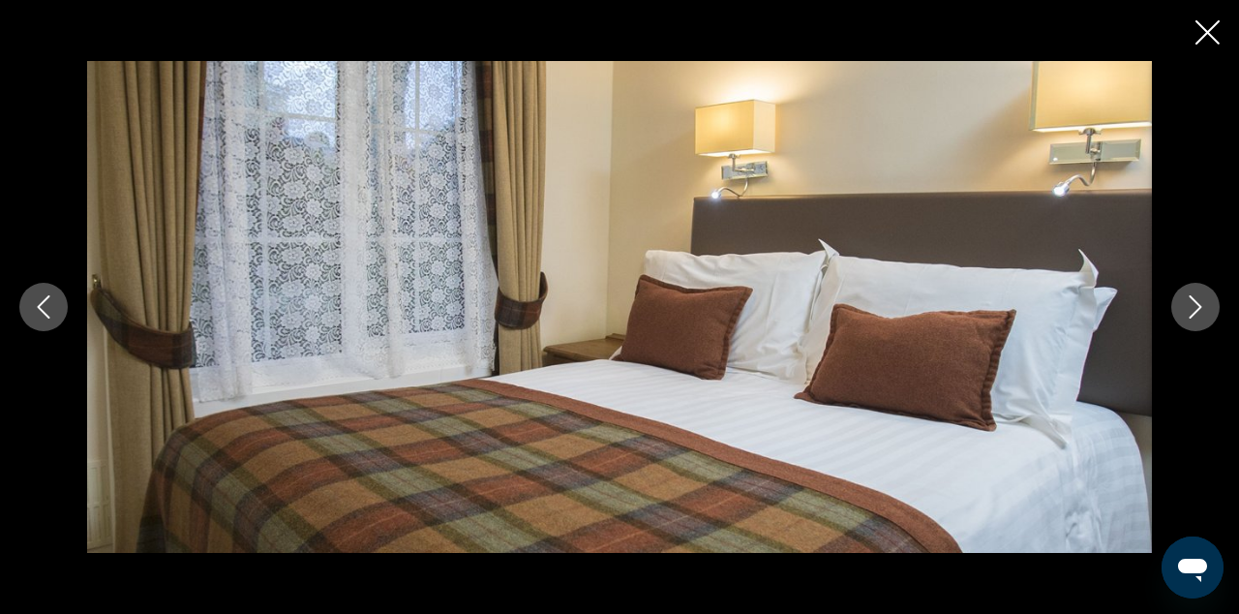
click at [1201, 324] on button "Next image" at bounding box center [1196, 307] width 48 height 48
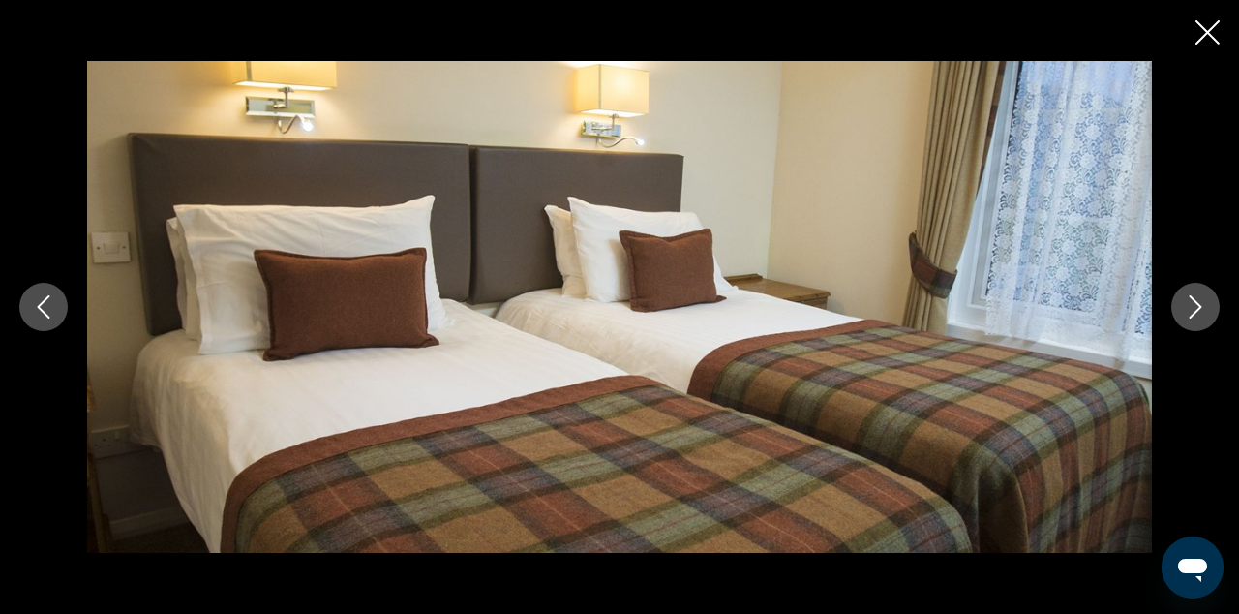
click at [1201, 324] on button "Next image" at bounding box center [1196, 307] width 48 height 48
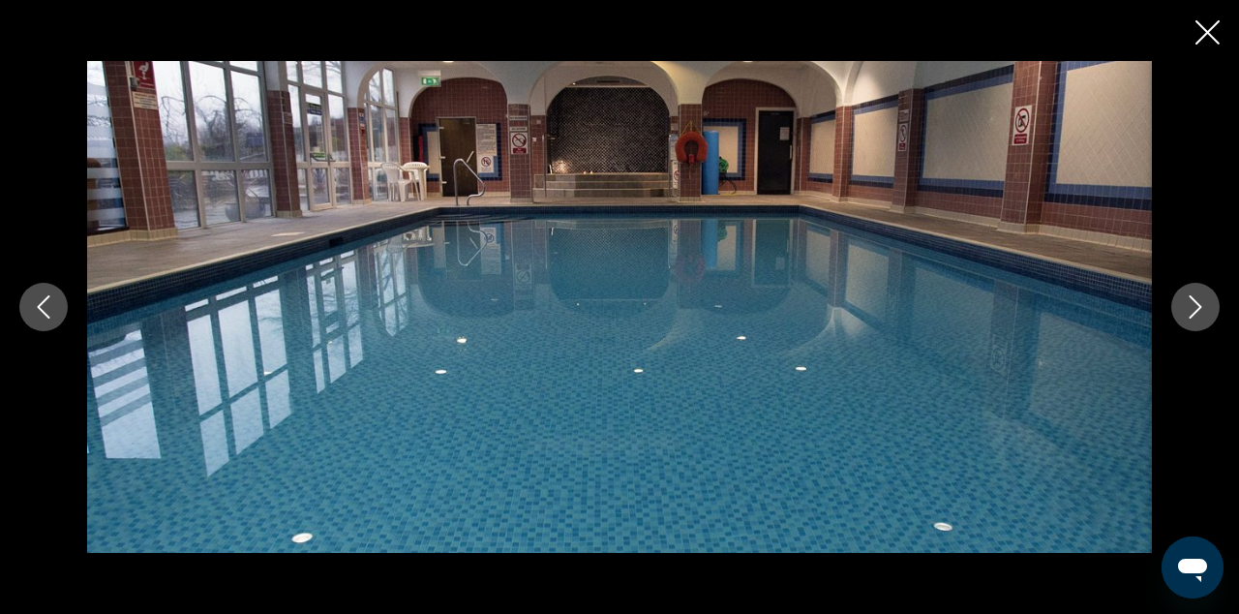
click at [1201, 324] on button "Next image" at bounding box center [1196, 307] width 48 height 48
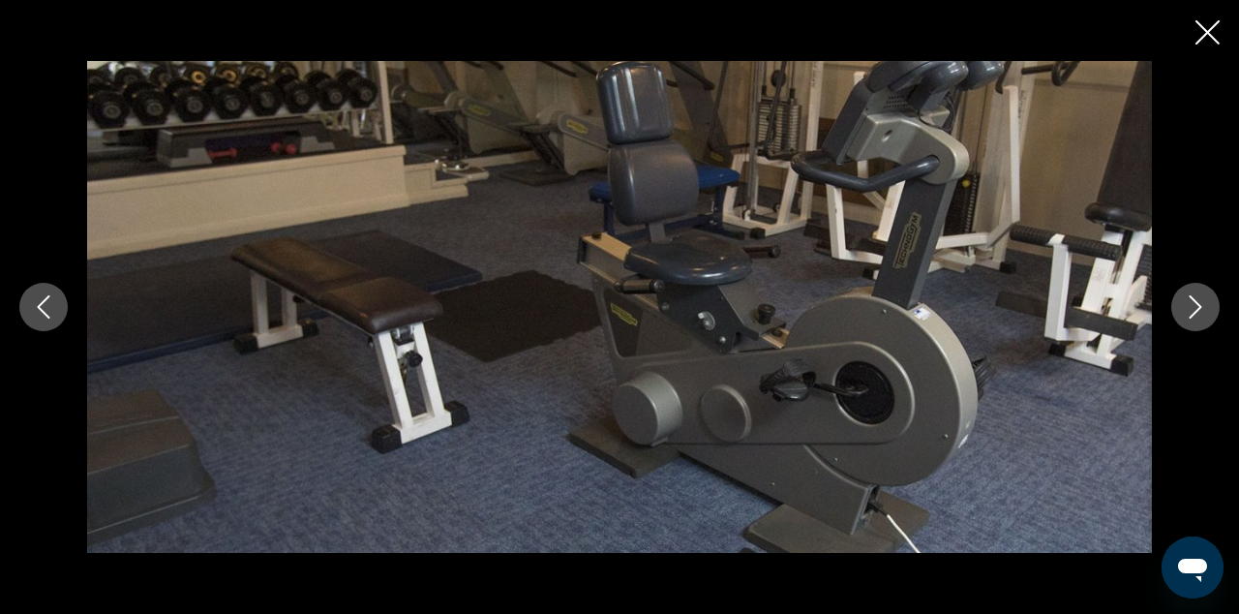
click at [1201, 324] on button "Next image" at bounding box center [1196, 307] width 48 height 48
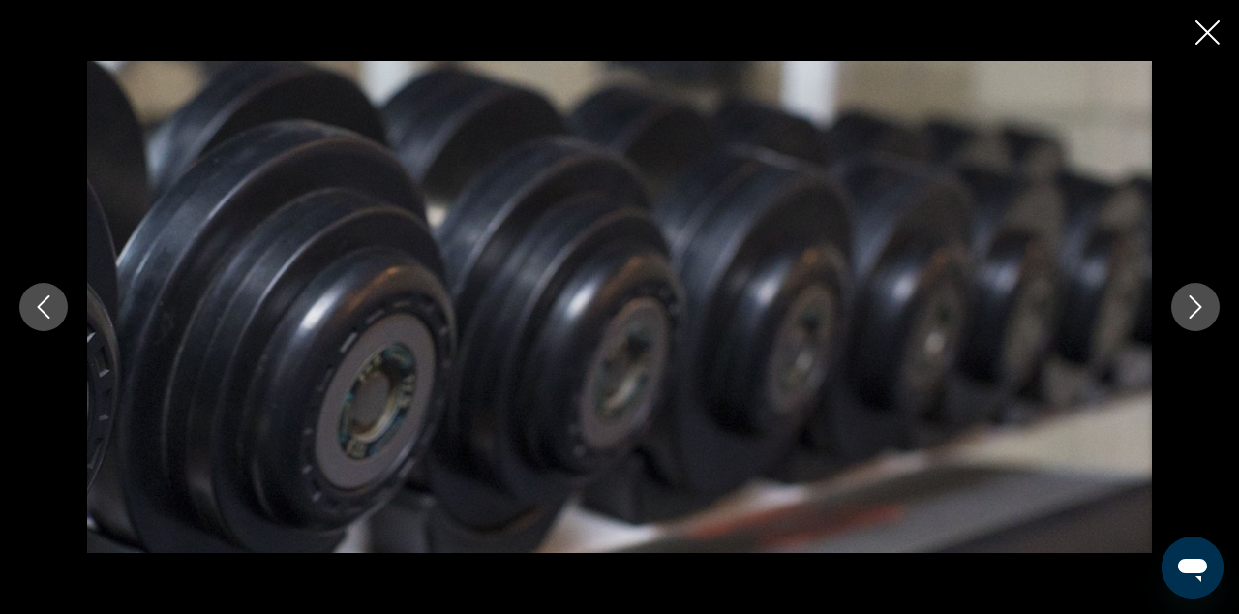
click at [1201, 325] on button "Next image" at bounding box center [1196, 307] width 48 height 48
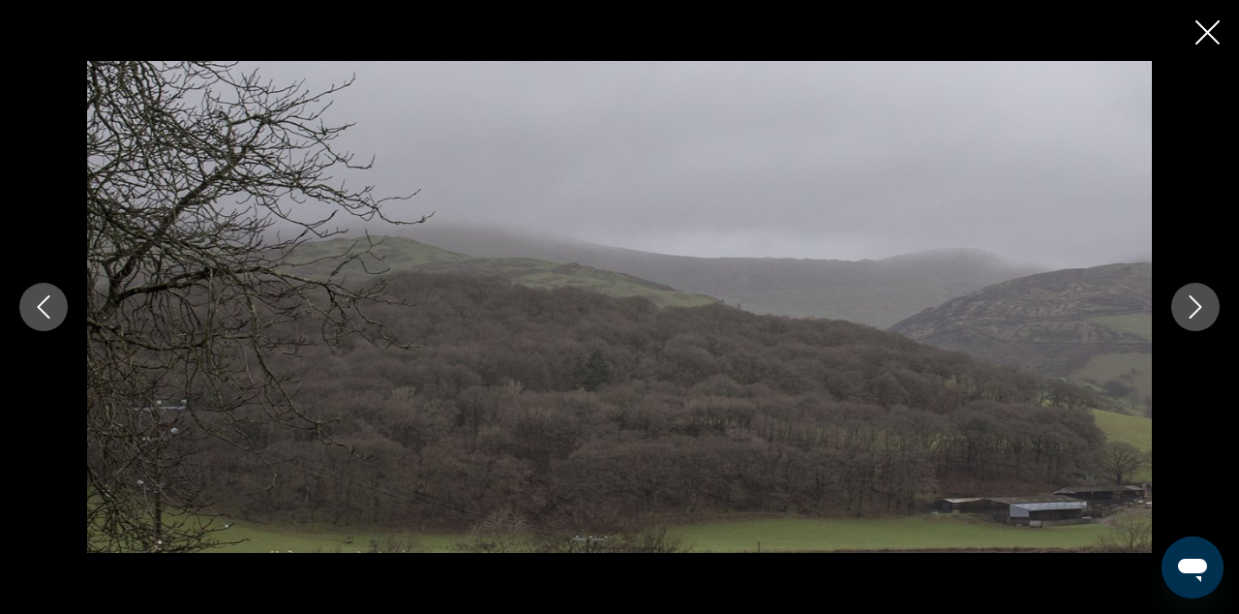
click at [1202, 327] on button "Next image" at bounding box center [1196, 307] width 48 height 48
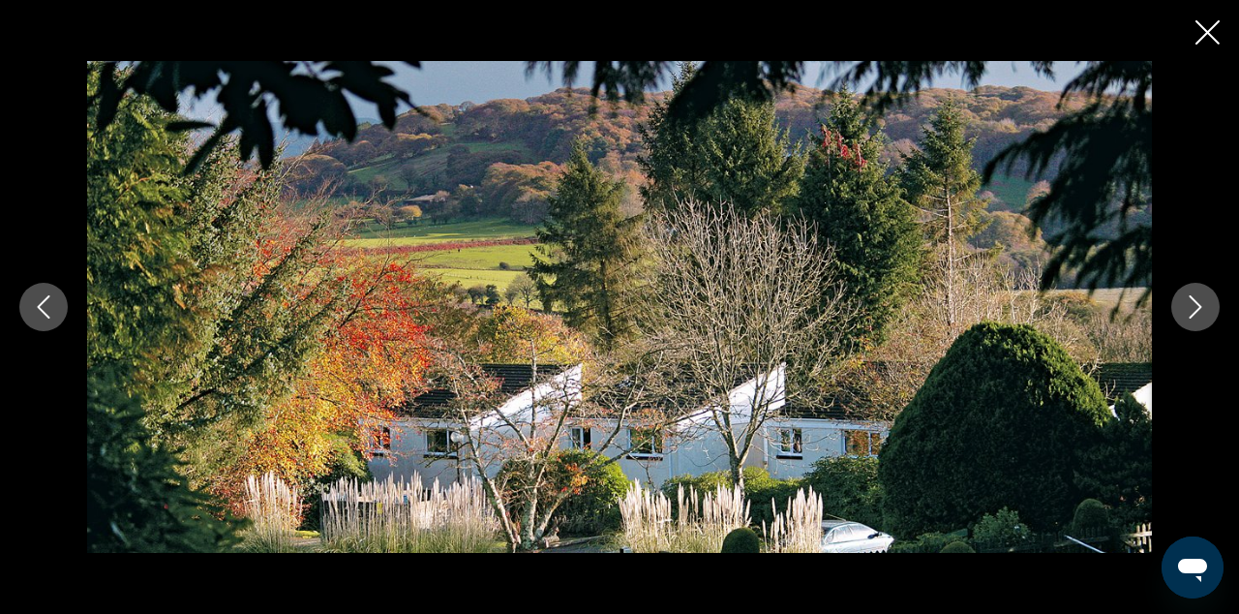
scroll to position [0, 0]
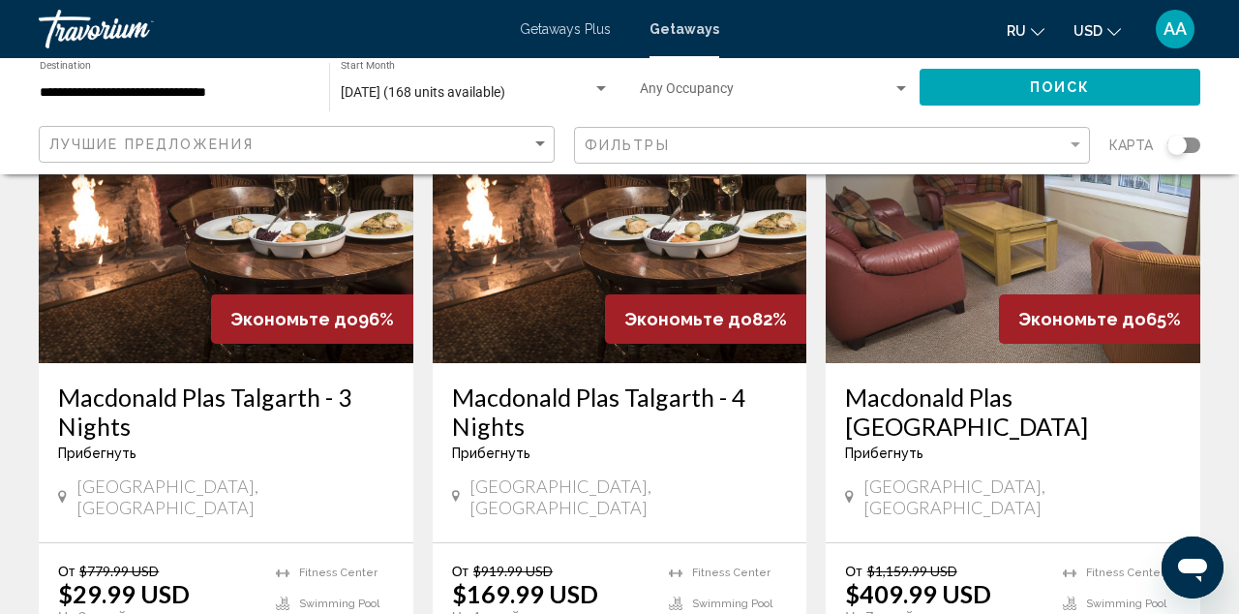
scroll to position [211, 0]
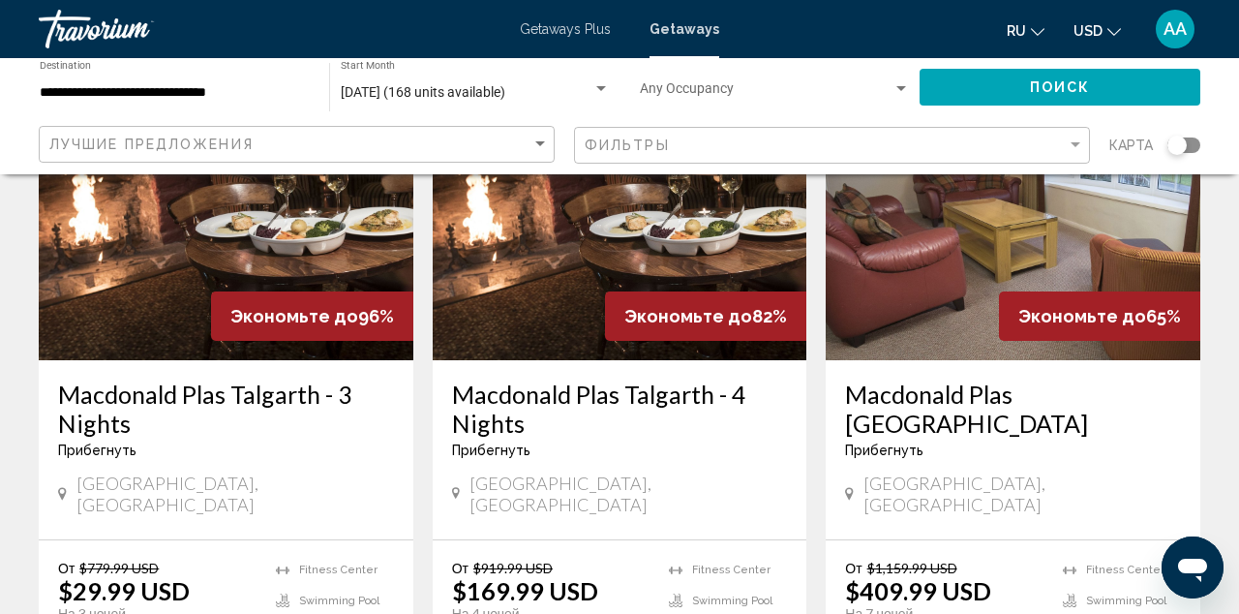
click at [193, 248] on img "Main content" at bounding box center [226, 205] width 375 height 310
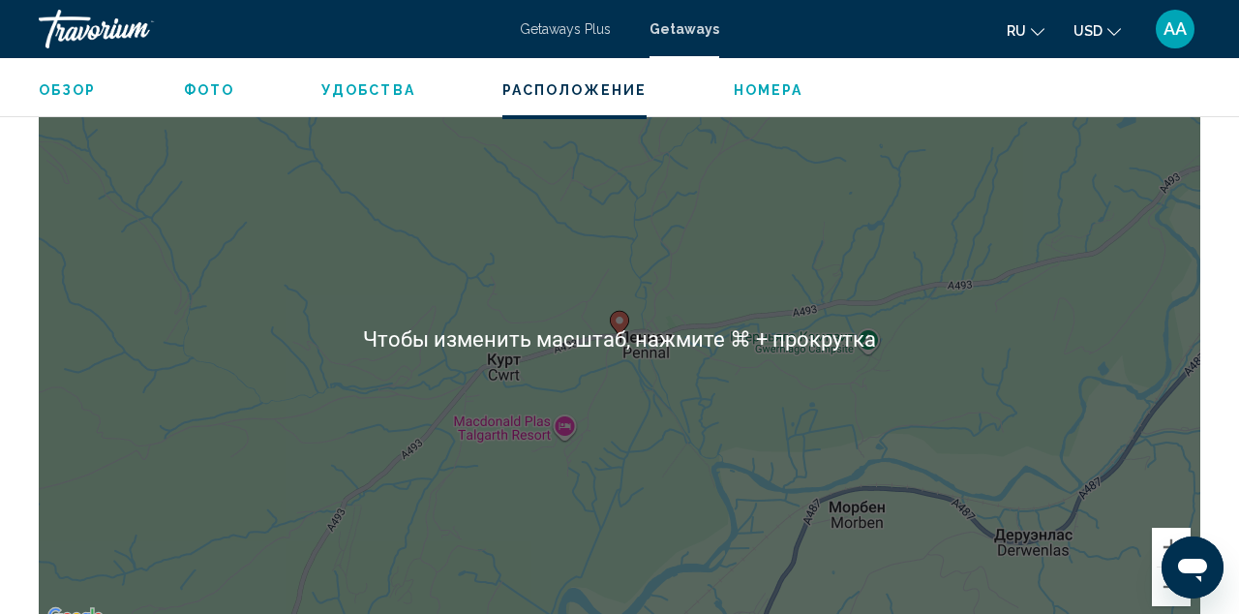
scroll to position [3034, 0]
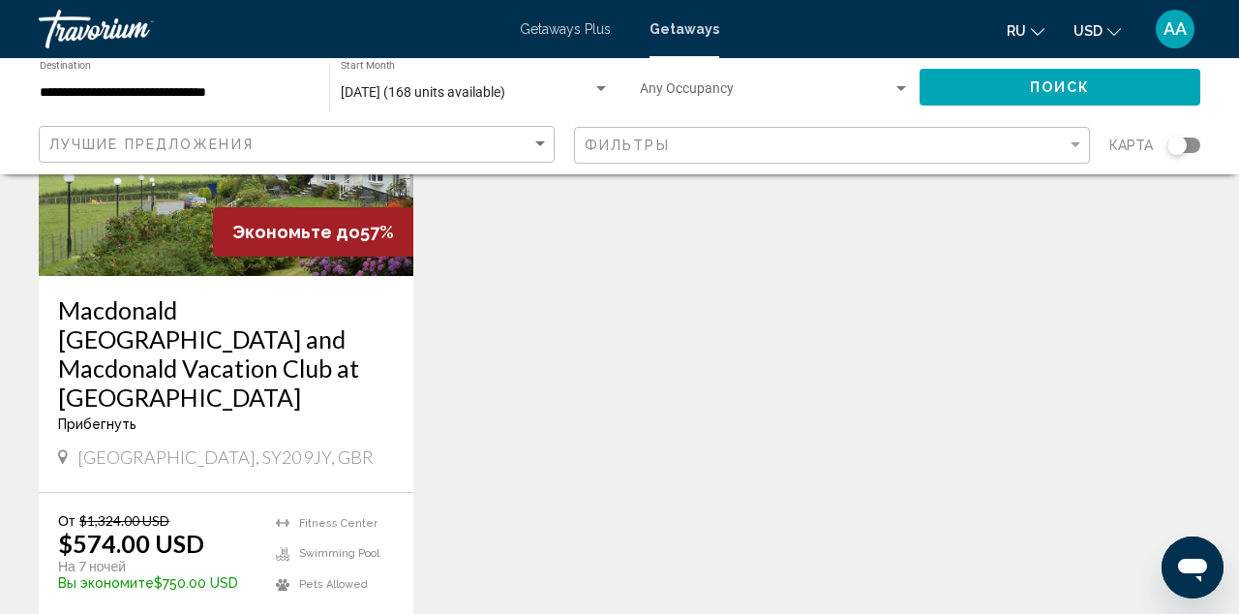
scroll to position [1032, 0]
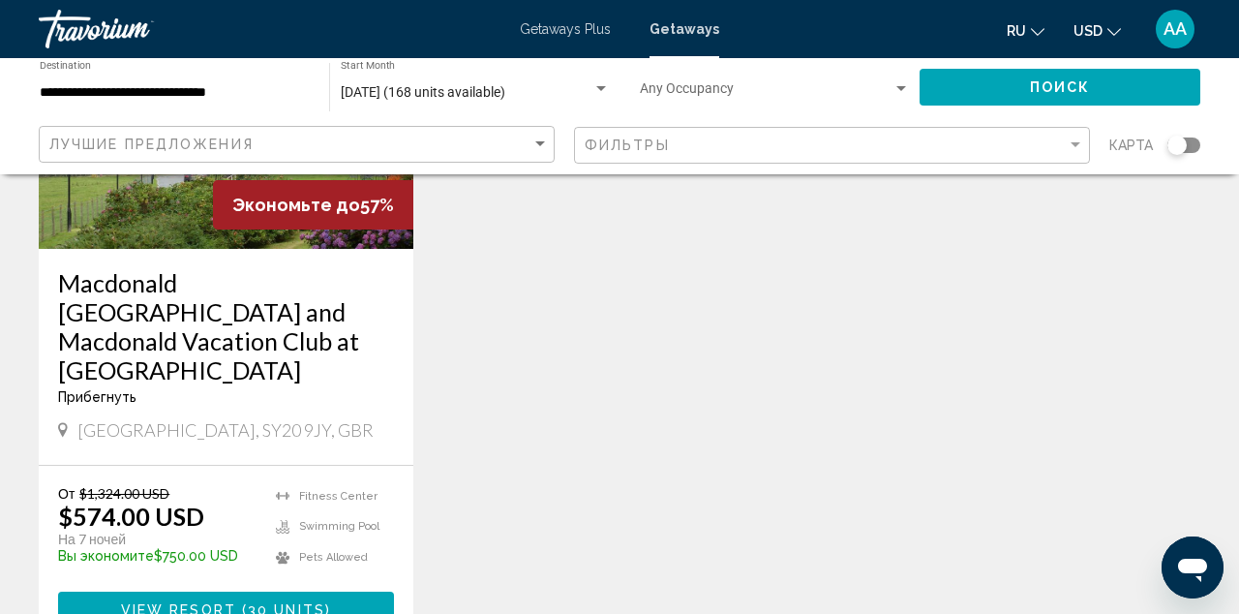
click at [194, 83] on div "**********" at bounding box center [175, 87] width 270 height 53
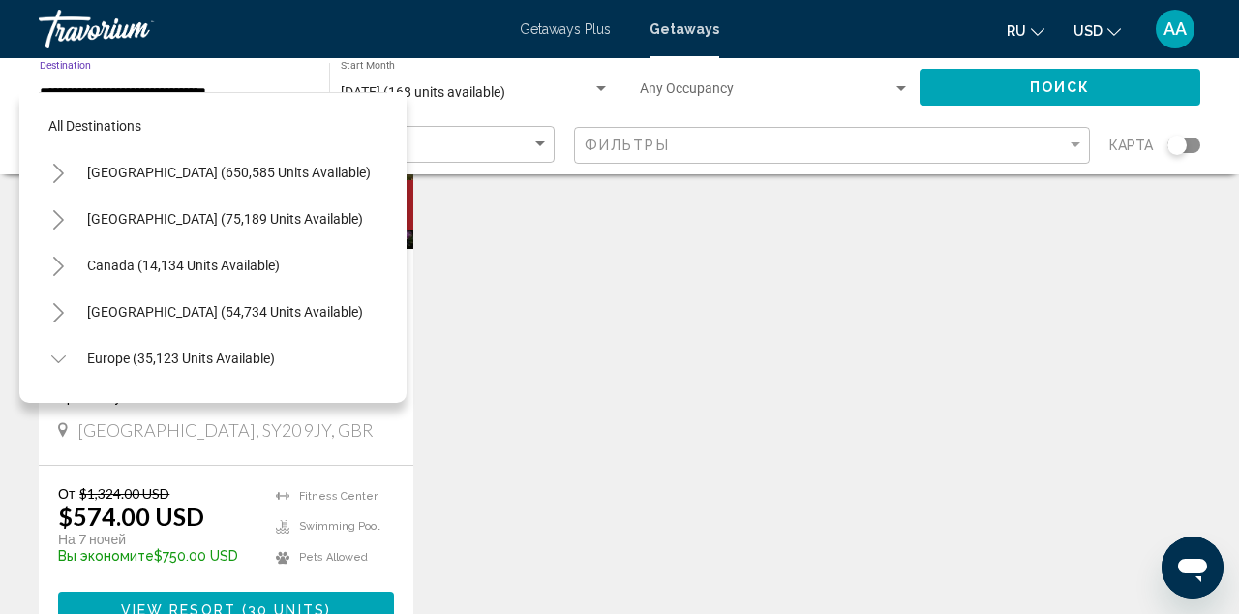
scroll to position [1231, 0]
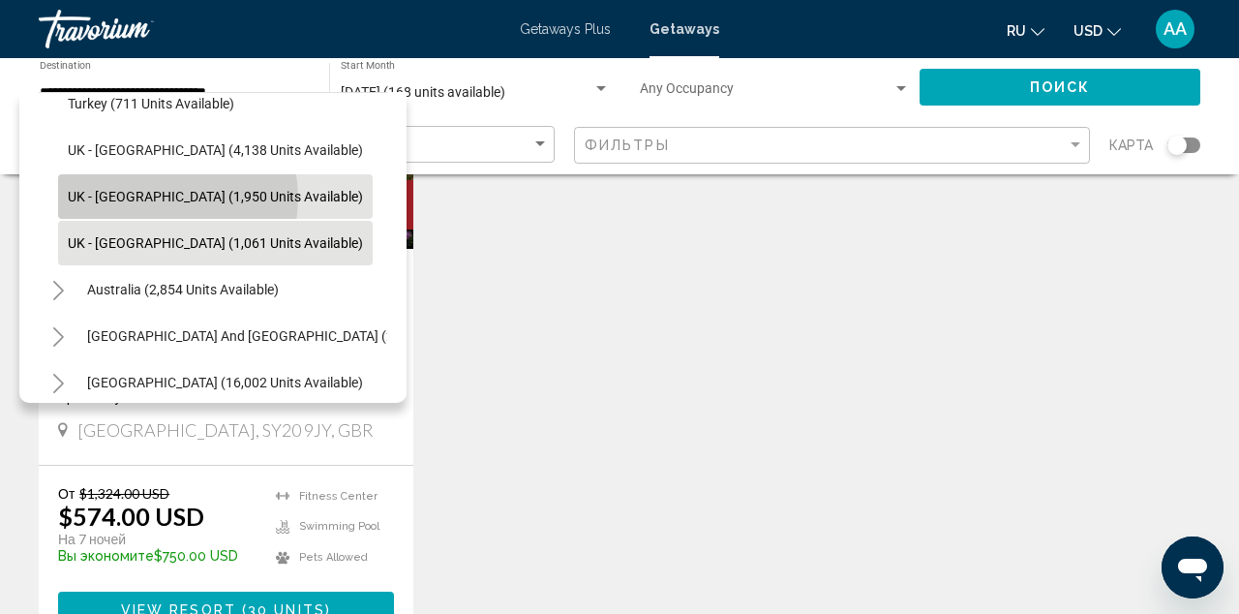
click at [154, 198] on span "UK - [GEOGRAPHIC_DATA] (1,950 units available)" at bounding box center [215, 196] width 295 height 15
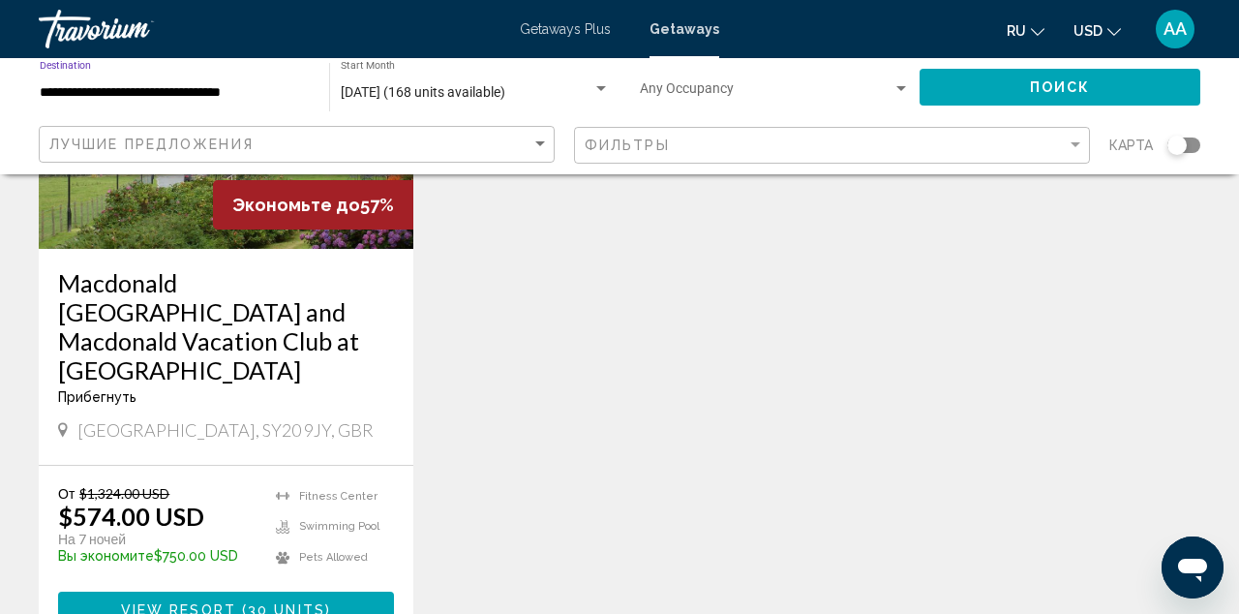
click at [991, 81] on button "Поиск" at bounding box center [1060, 87] width 281 height 36
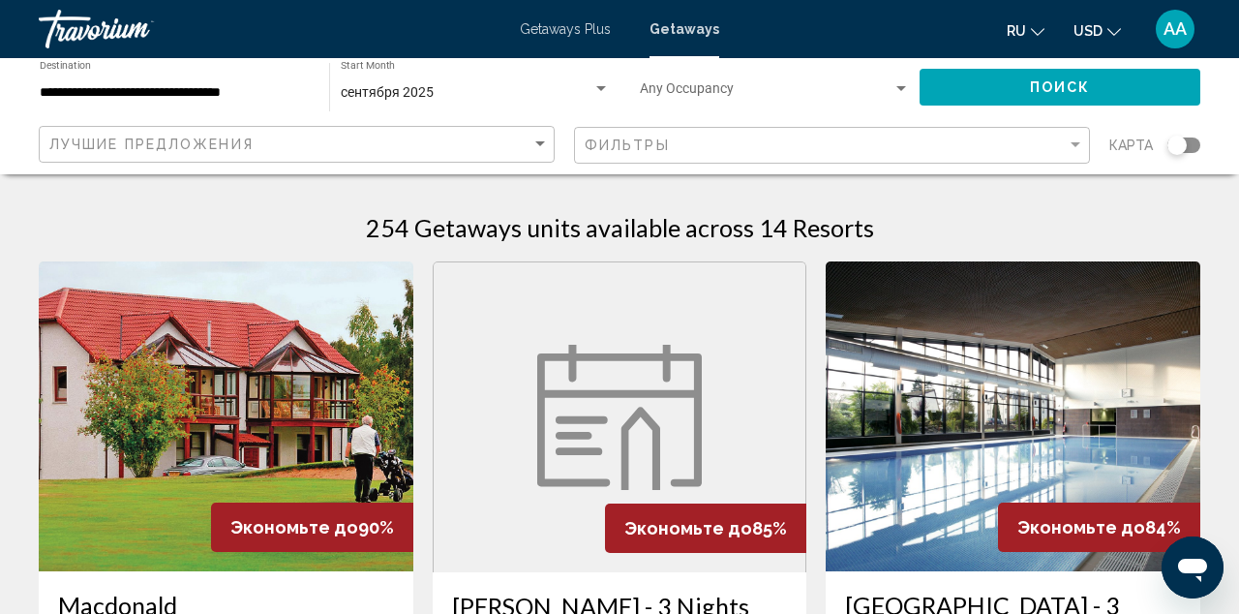
click at [179, 92] on input "**********" at bounding box center [175, 92] width 270 height 15
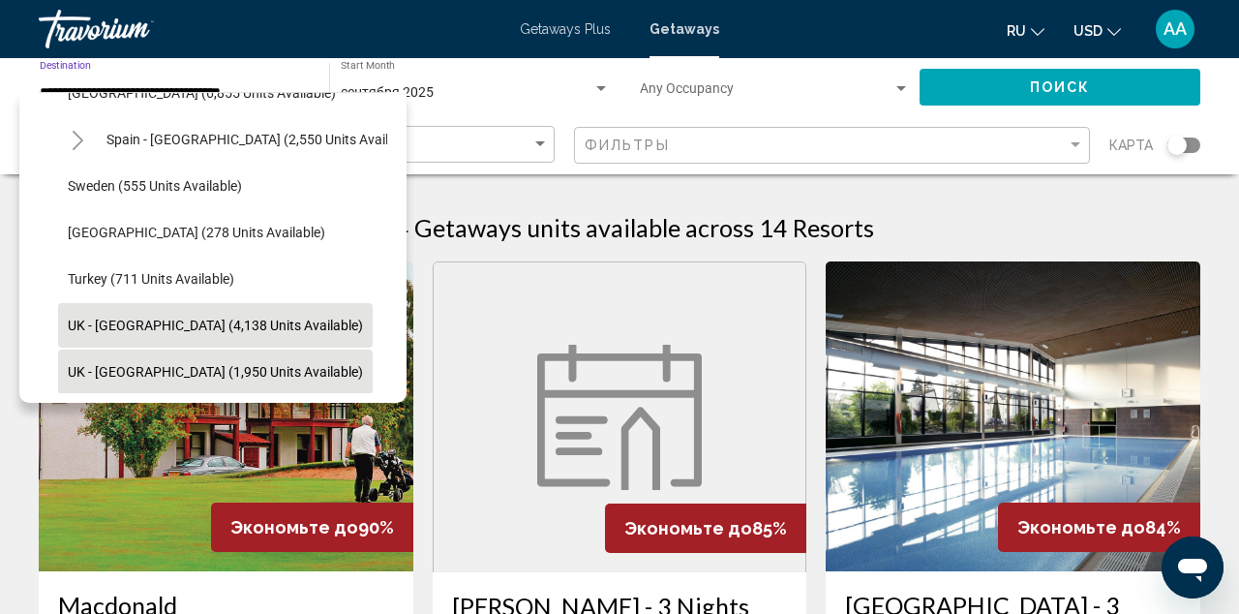
scroll to position [1065, 0]
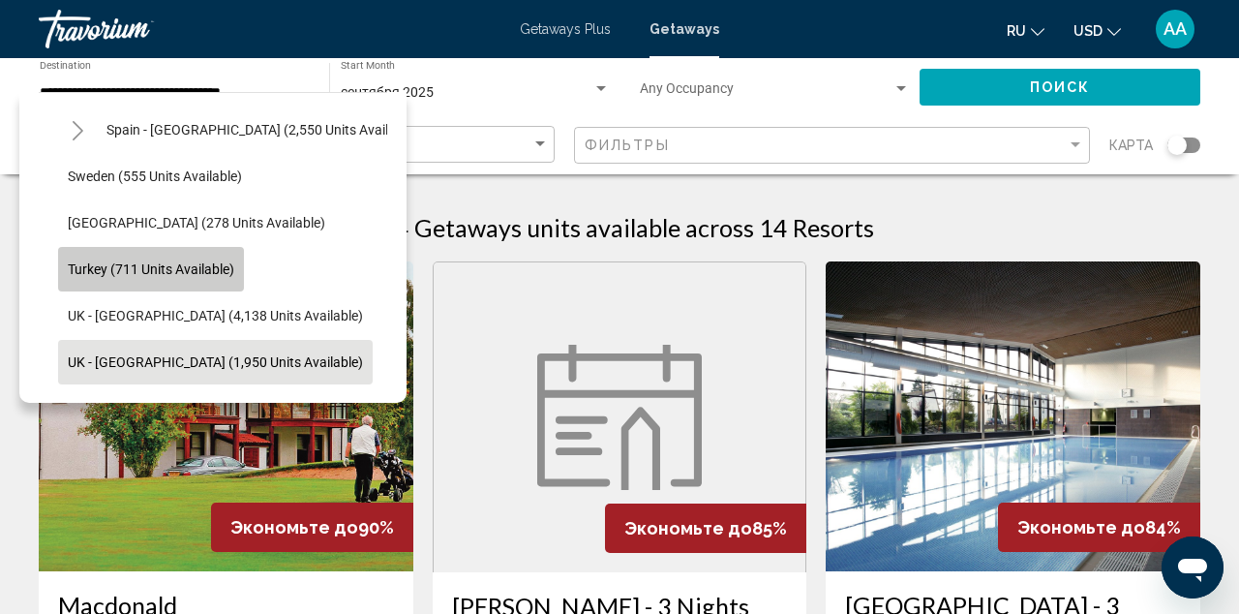
click at [94, 263] on span "Turkey (711 units available)" at bounding box center [151, 268] width 167 height 15
type input "**********"
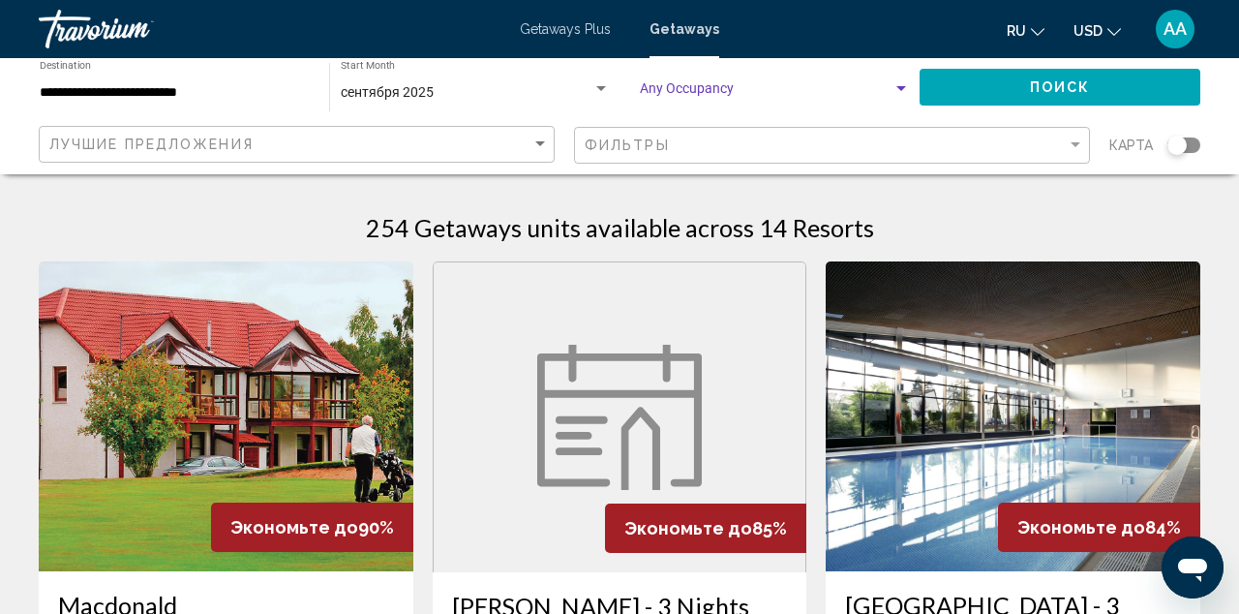
click at [800, 98] on span "Search widget" at bounding box center [766, 92] width 253 height 15
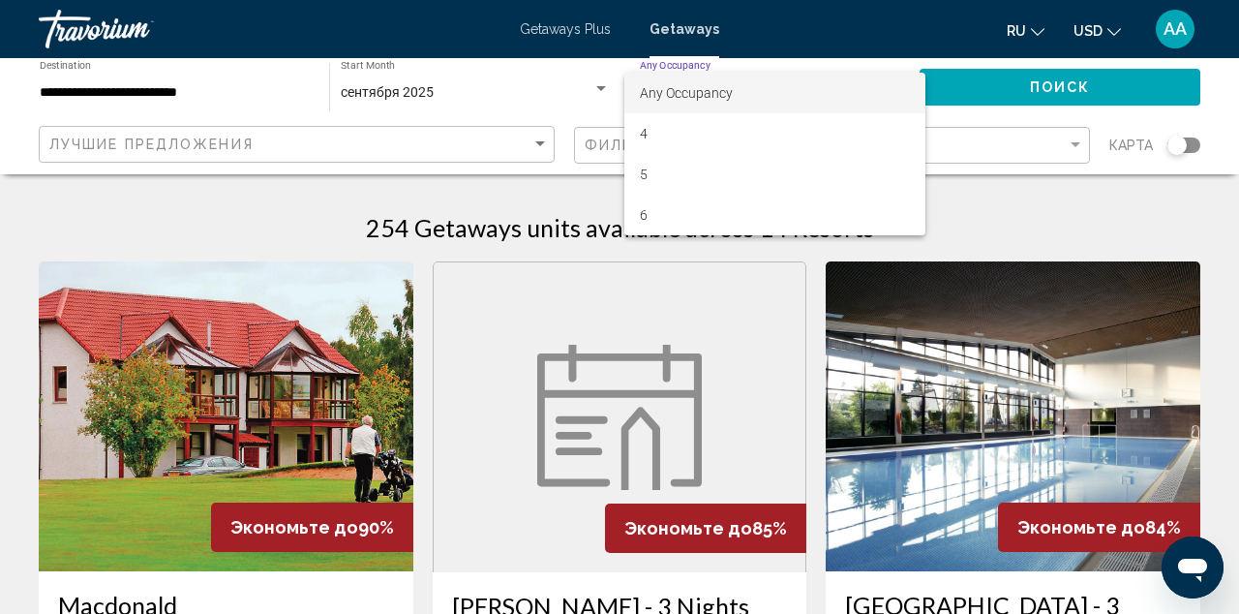
click at [1004, 91] on div at bounding box center [619, 307] width 1239 height 614
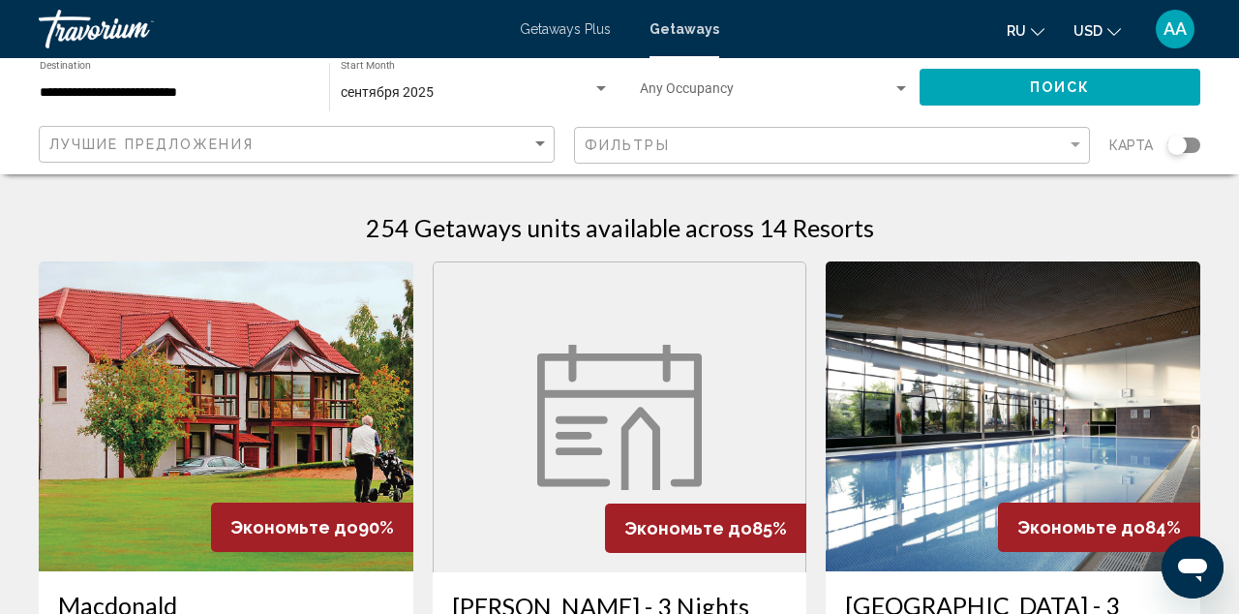
click at [1004, 92] on button "Поиск" at bounding box center [1060, 87] width 281 height 36
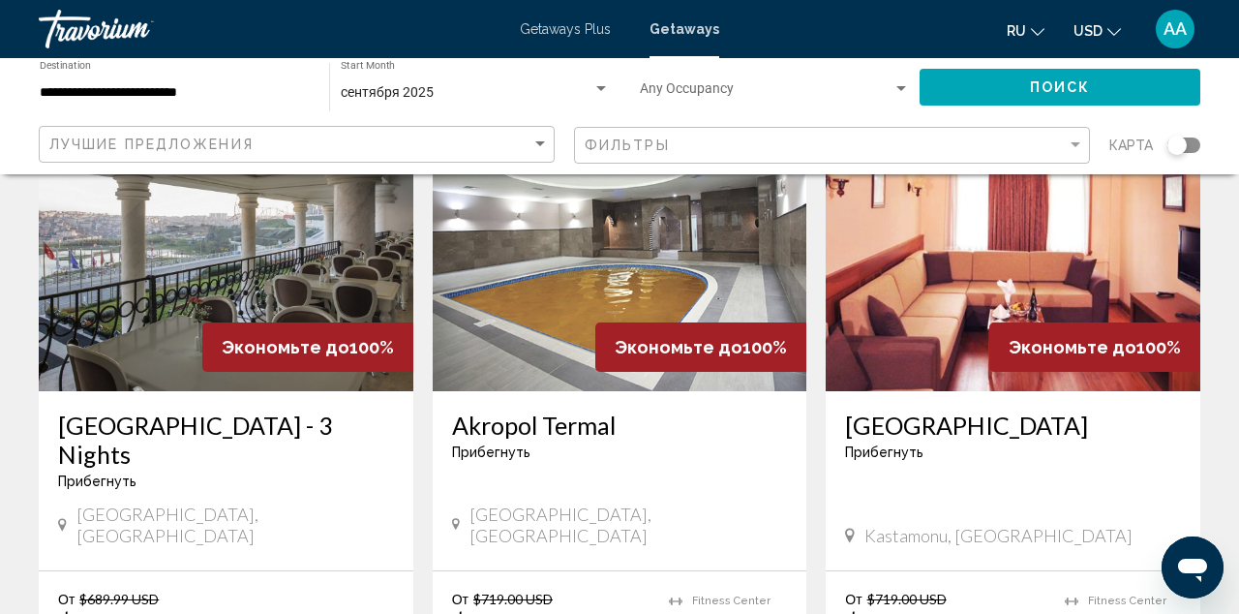
scroll to position [204, 0]
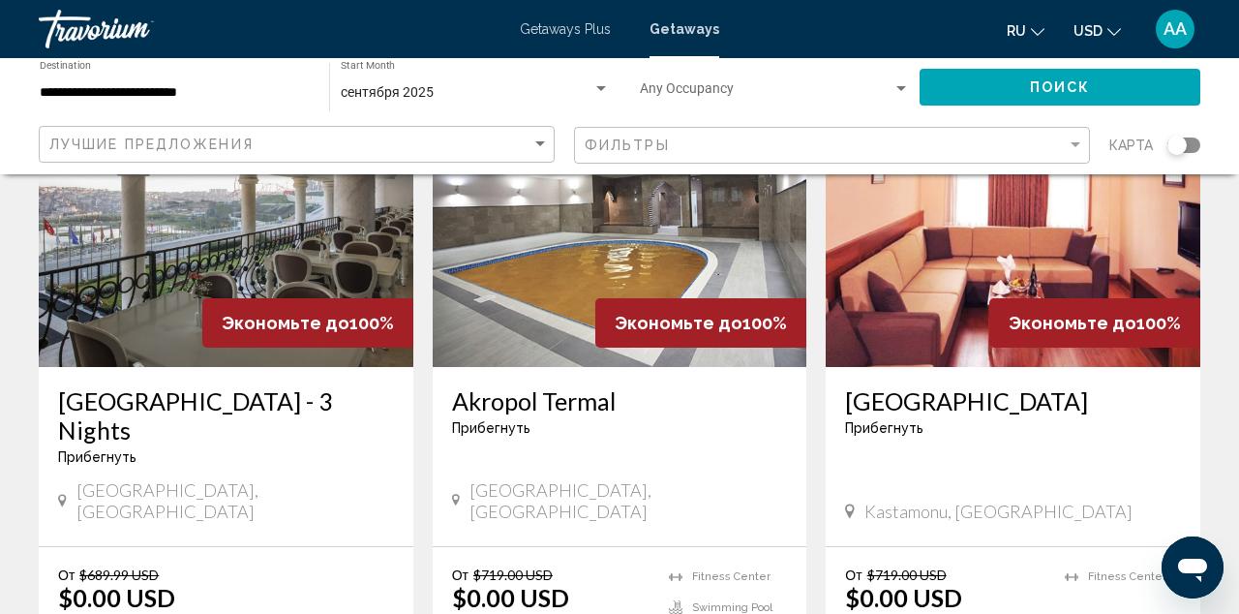
click at [290, 235] on img "Main content" at bounding box center [226, 212] width 375 height 310
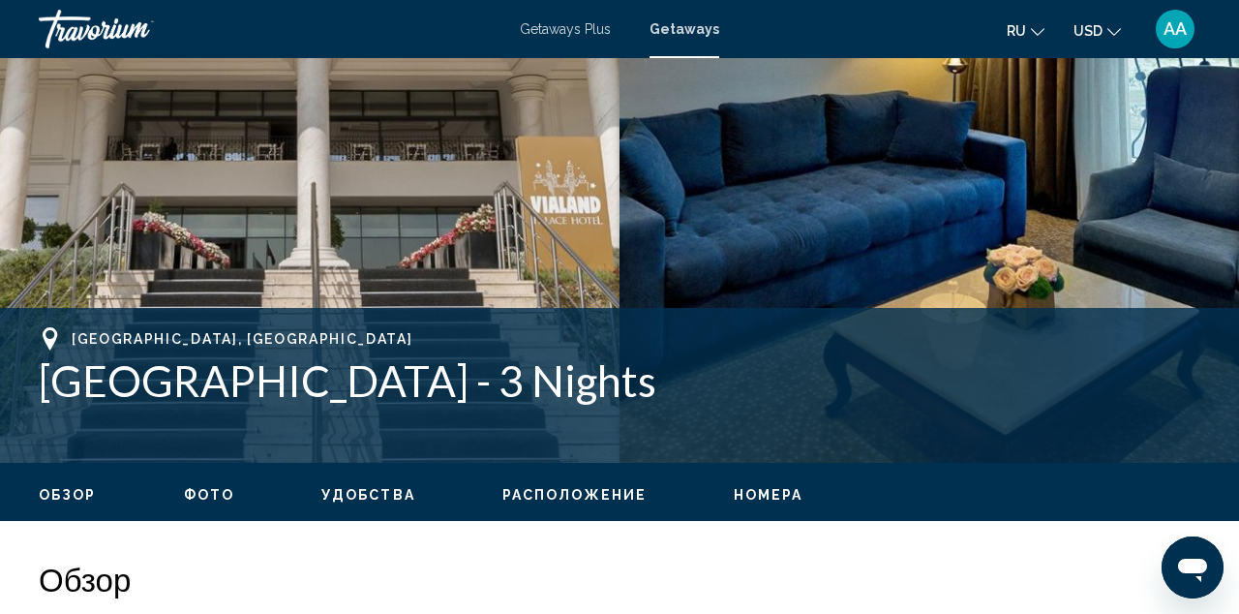
click at [226, 488] on span "Фото" at bounding box center [209, 494] width 50 height 15
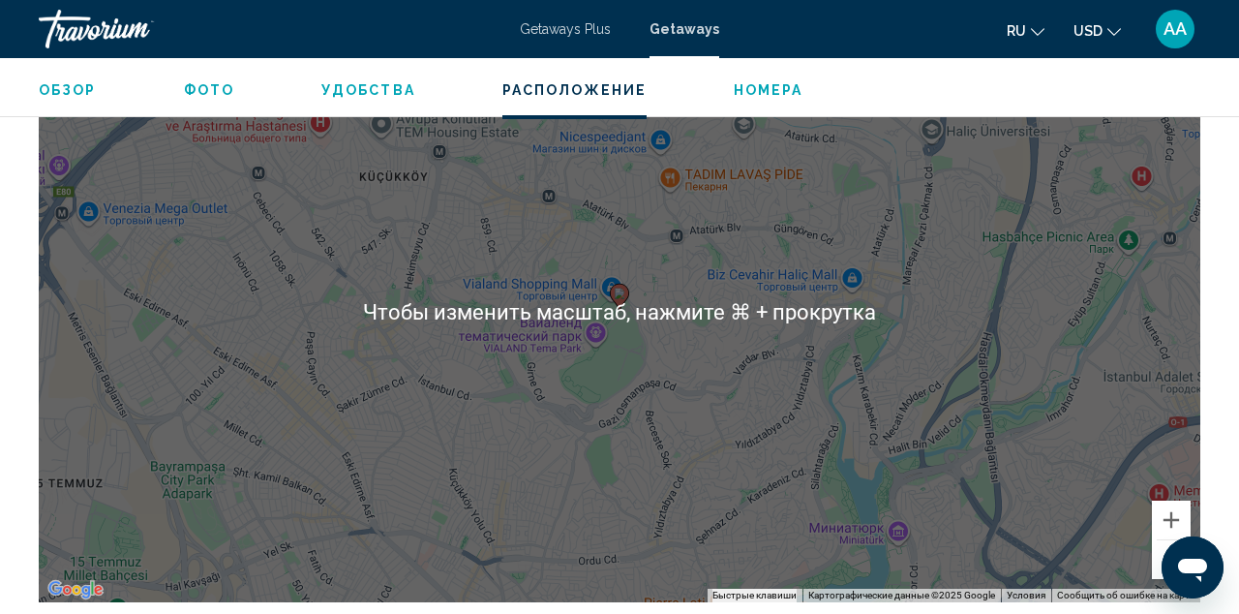
scroll to position [2522, 0]
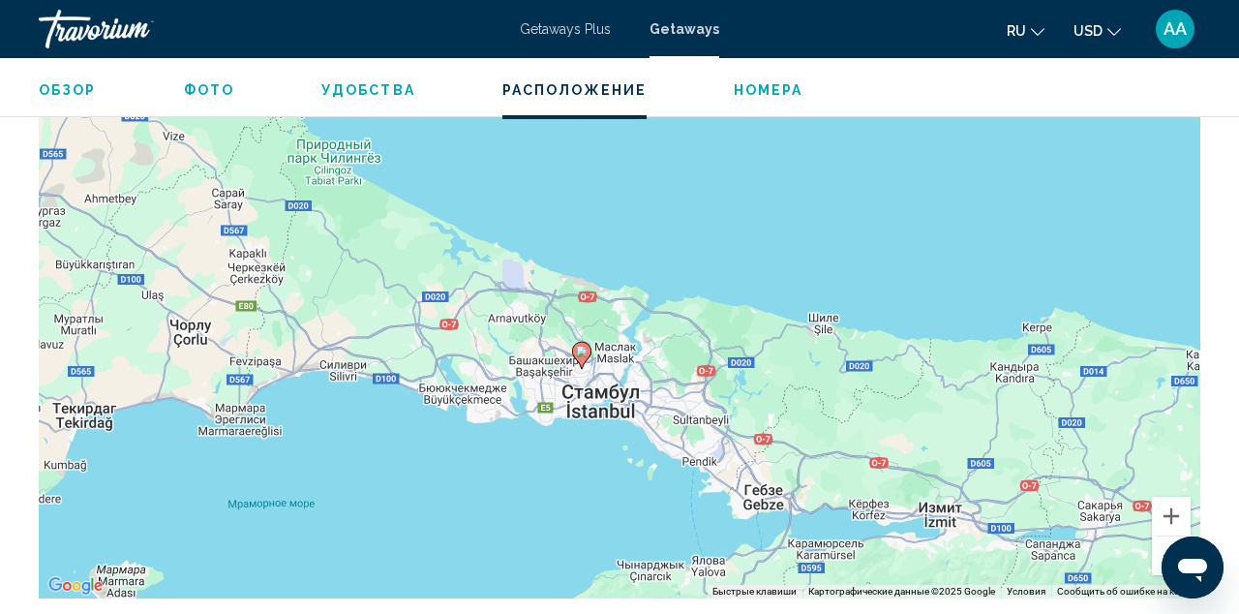
click at [544, 348] on div "Чтобы активировать перетаскивание с помощью клавиатуры, нажмите Alt + Ввод. Пос…" at bounding box center [620, 307] width 1162 height 581
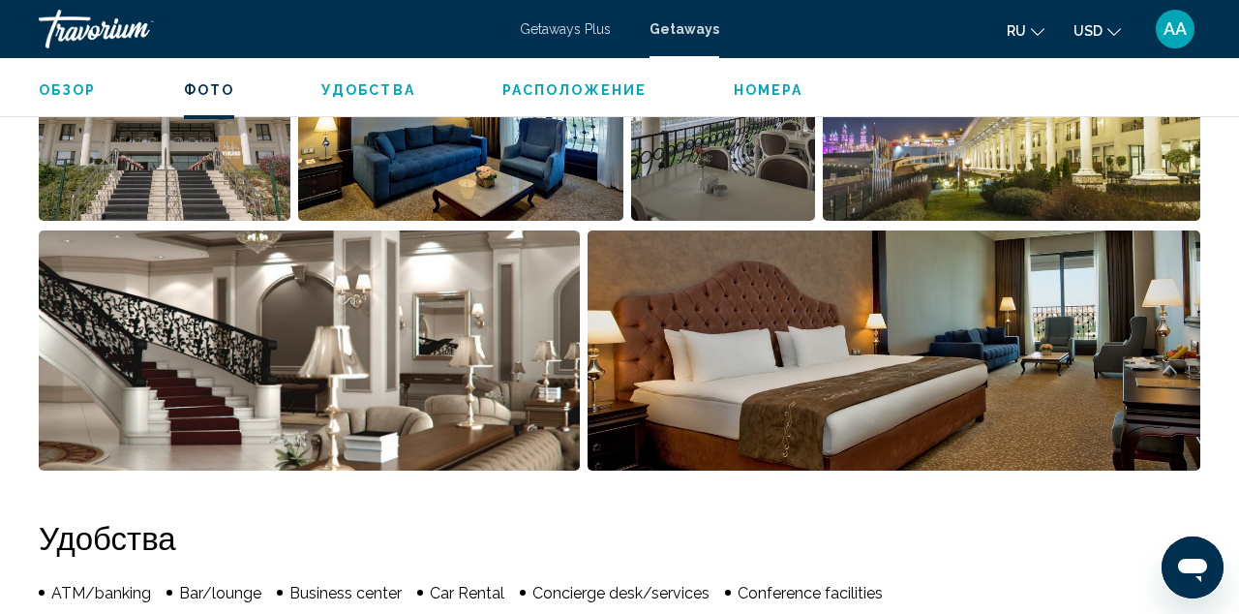
scroll to position [1430, 0]
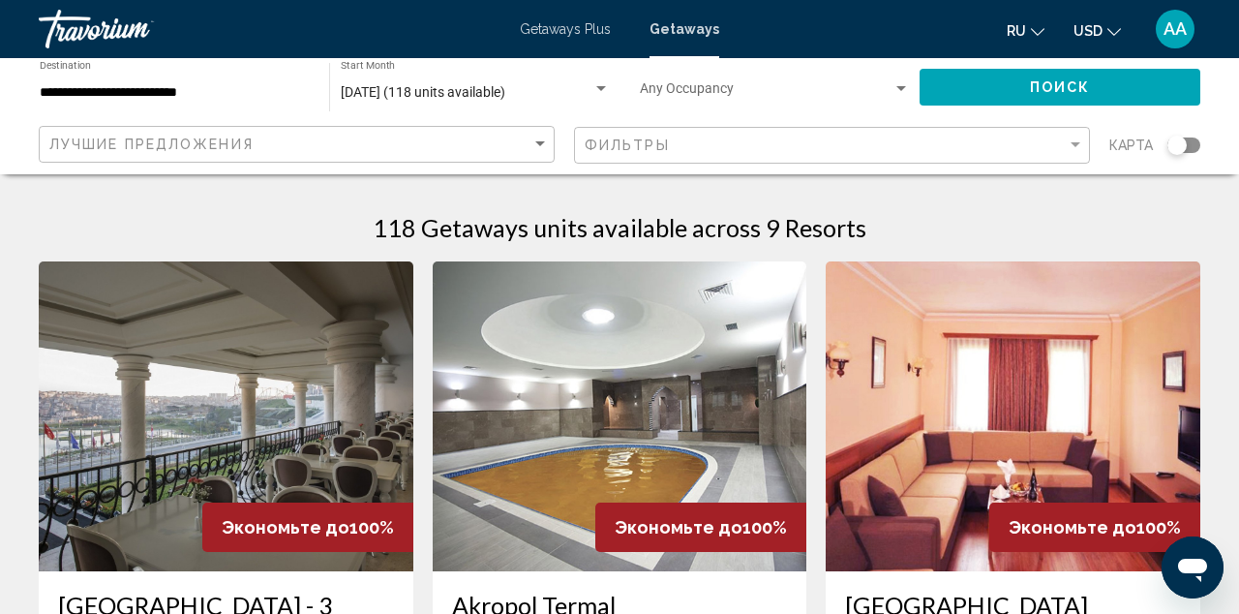
click at [500, 85] on div "[DATE] (118 units available)" at bounding box center [475, 92] width 269 height 15
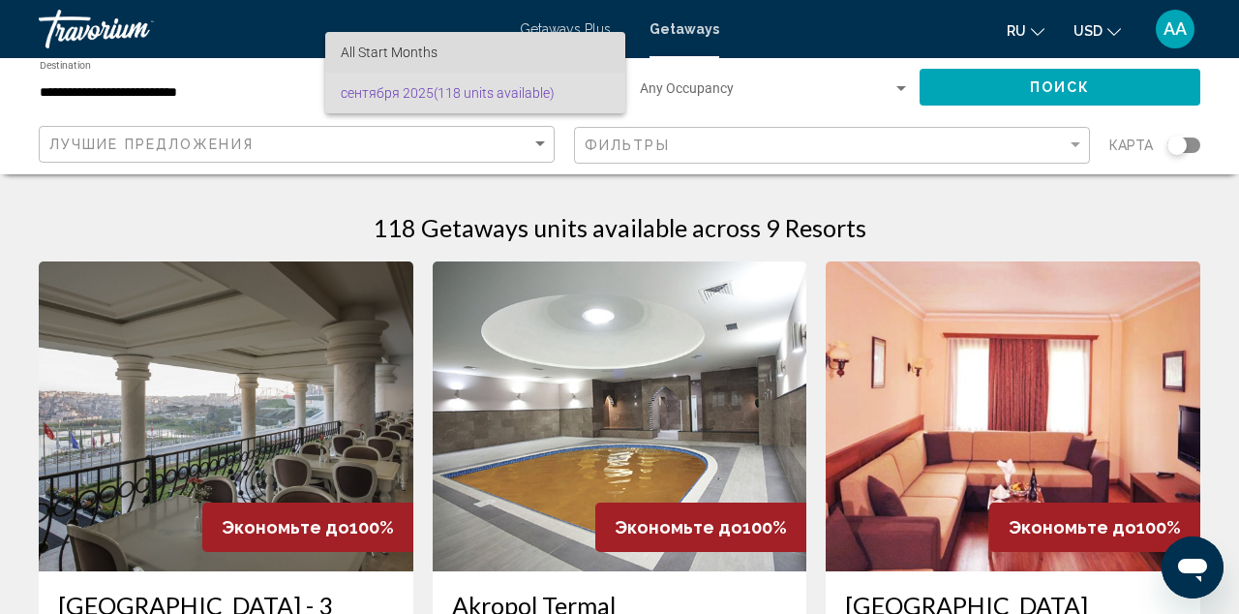
click at [510, 47] on span "All Start Months" at bounding box center [475, 52] width 269 height 41
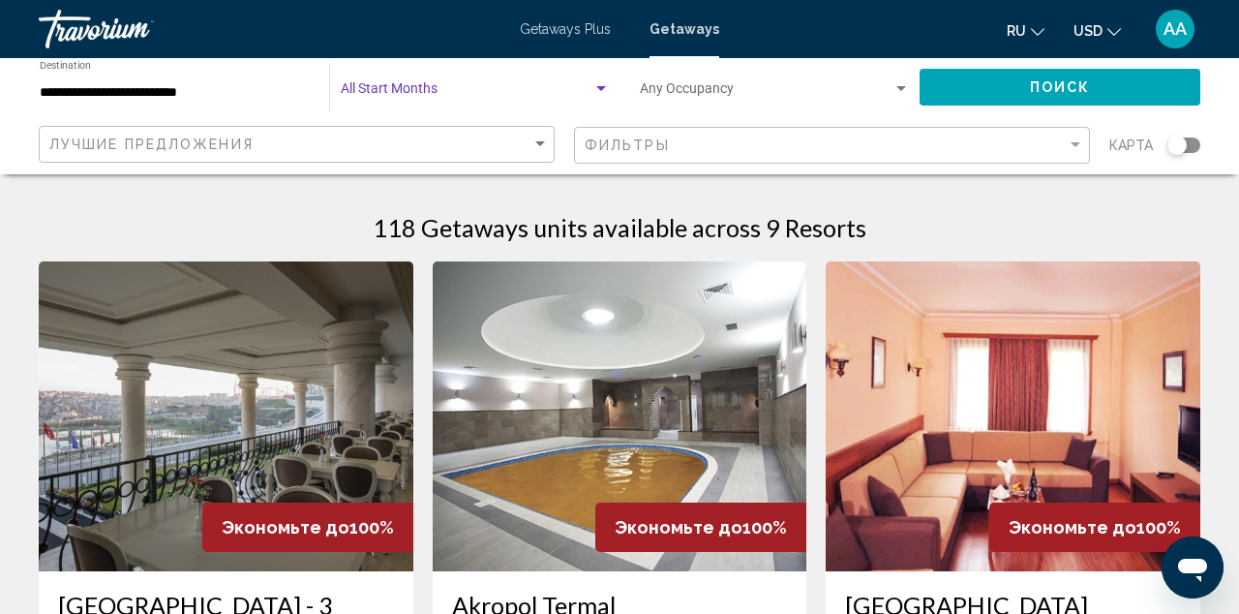
click at [1082, 86] on span "Поиск" at bounding box center [1060, 87] width 61 height 15
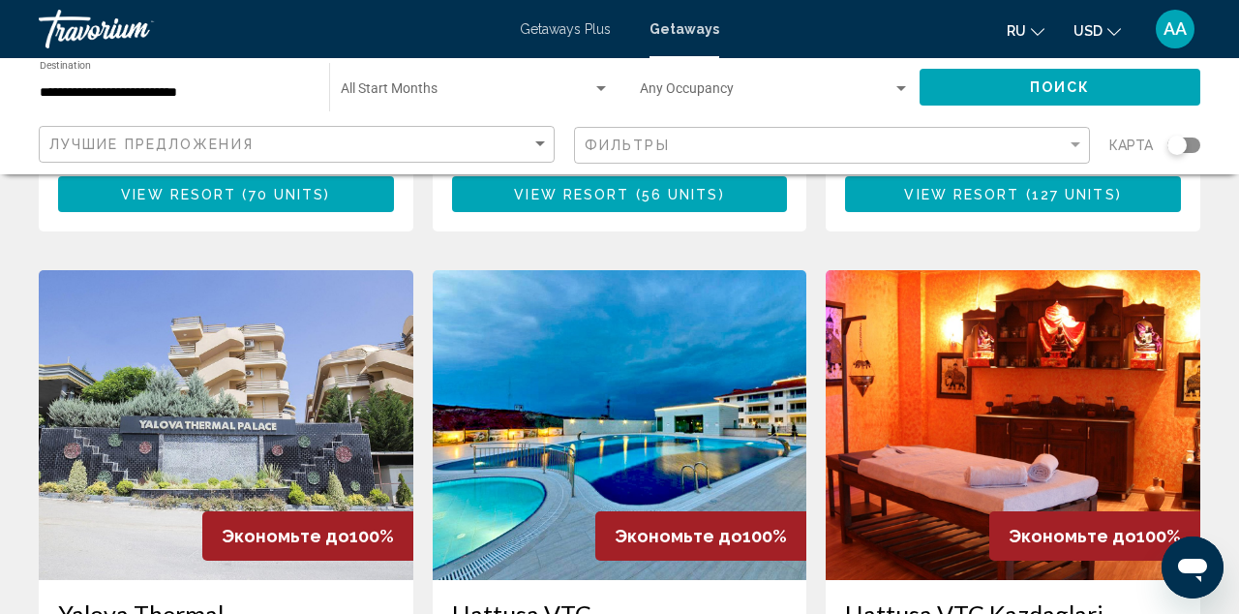
scroll to position [553, 0]
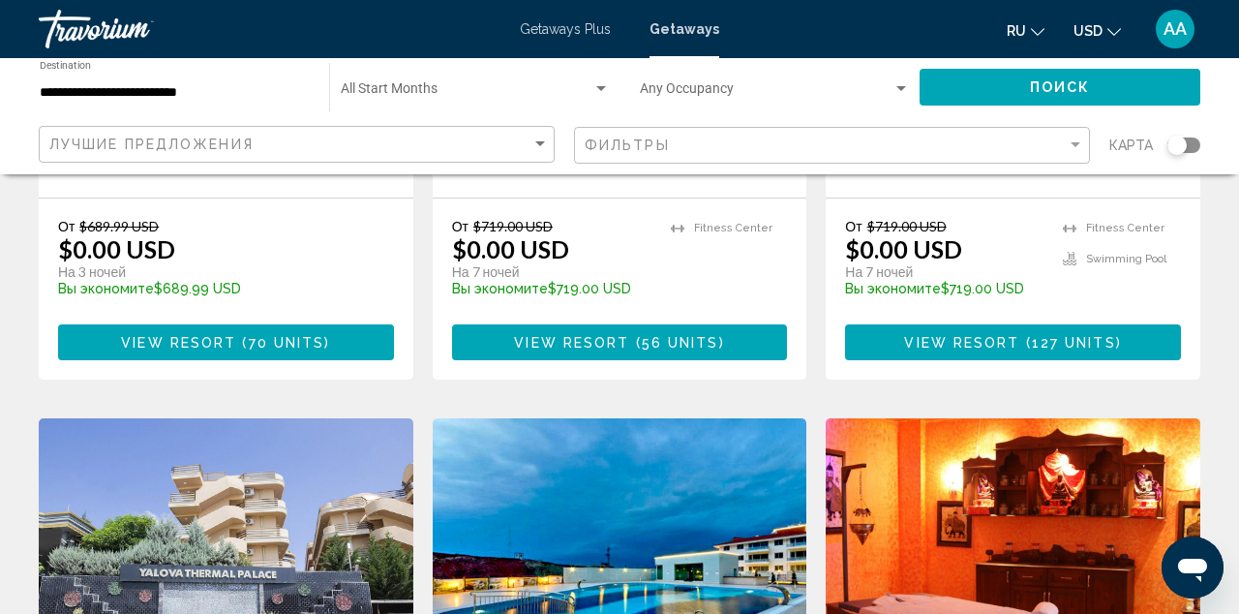
click at [567, 26] on span "Getaways Plus" at bounding box center [565, 28] width 91 height 15
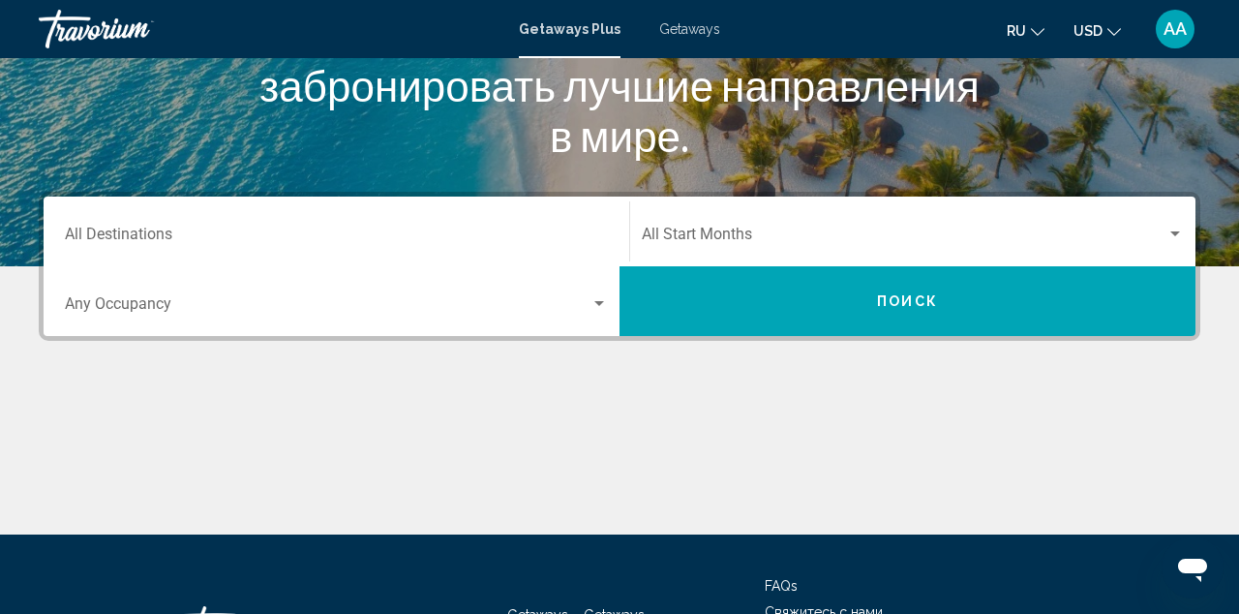
click at [446, 235] on input "Destination All Destinations" at bounding box center [336, 237] width 543 height 17
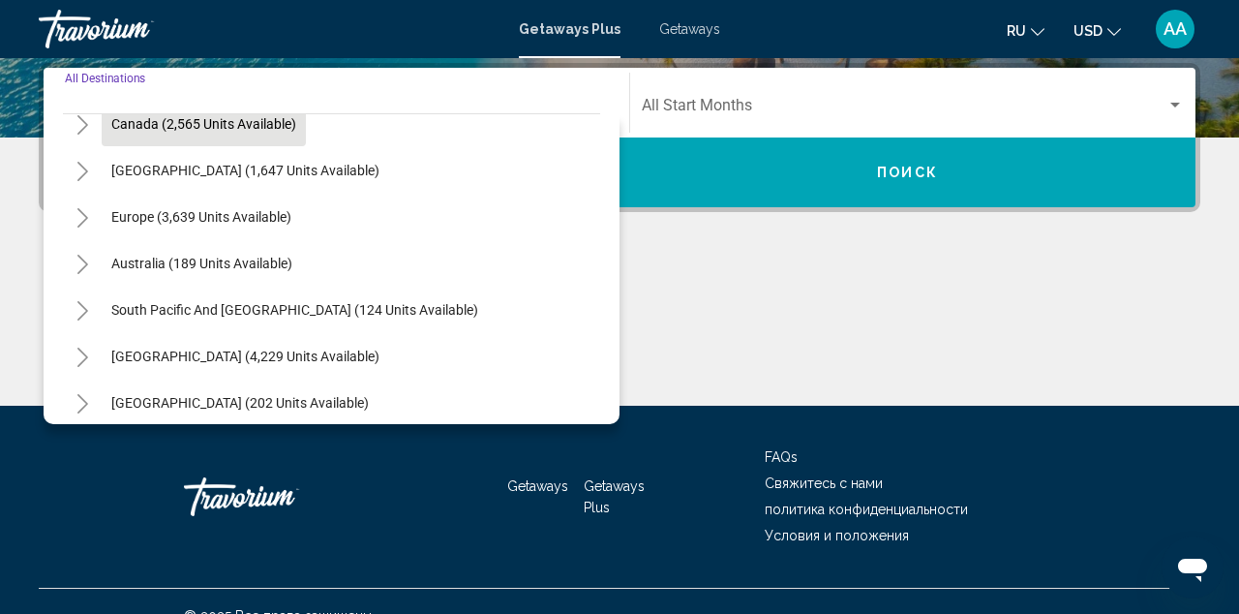
scroll to position [169, 0]
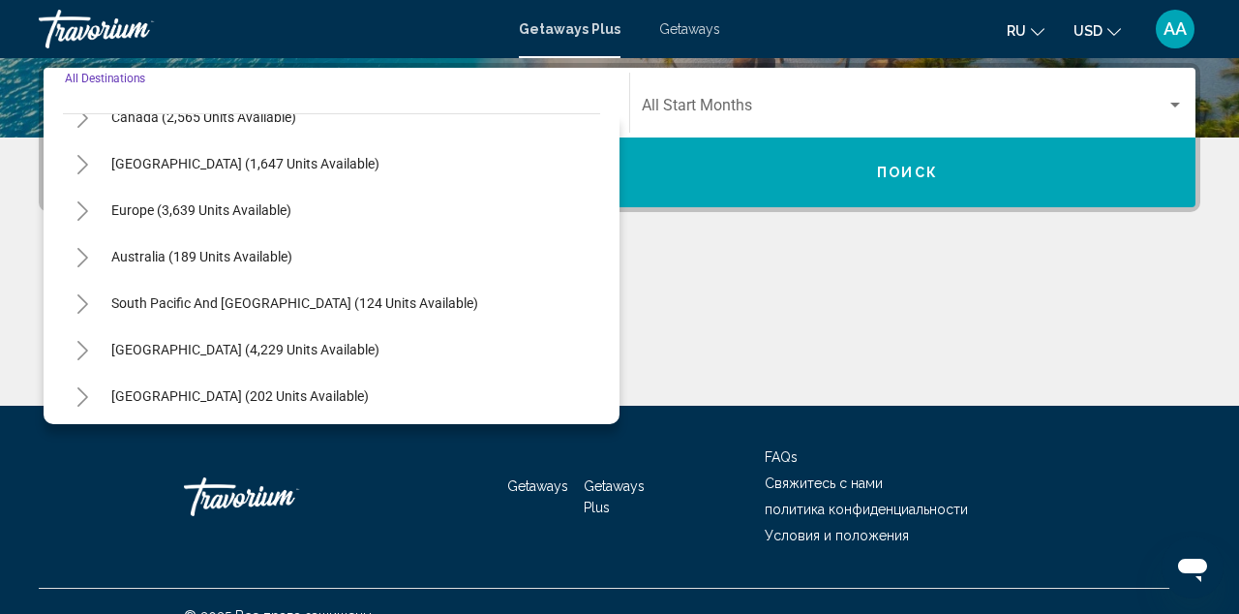
click at [87, 201] on icon "Toggle Europe (3,639 units available)" at bounding box center [83, 210] width 15 height 19
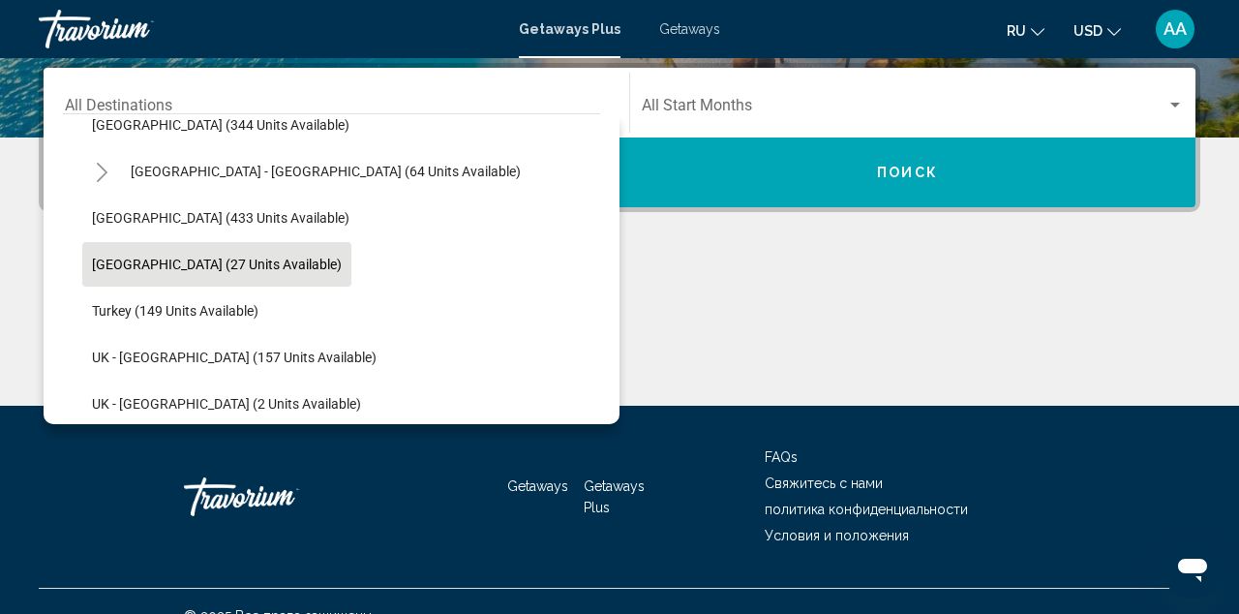
scroll to position [869, 0]
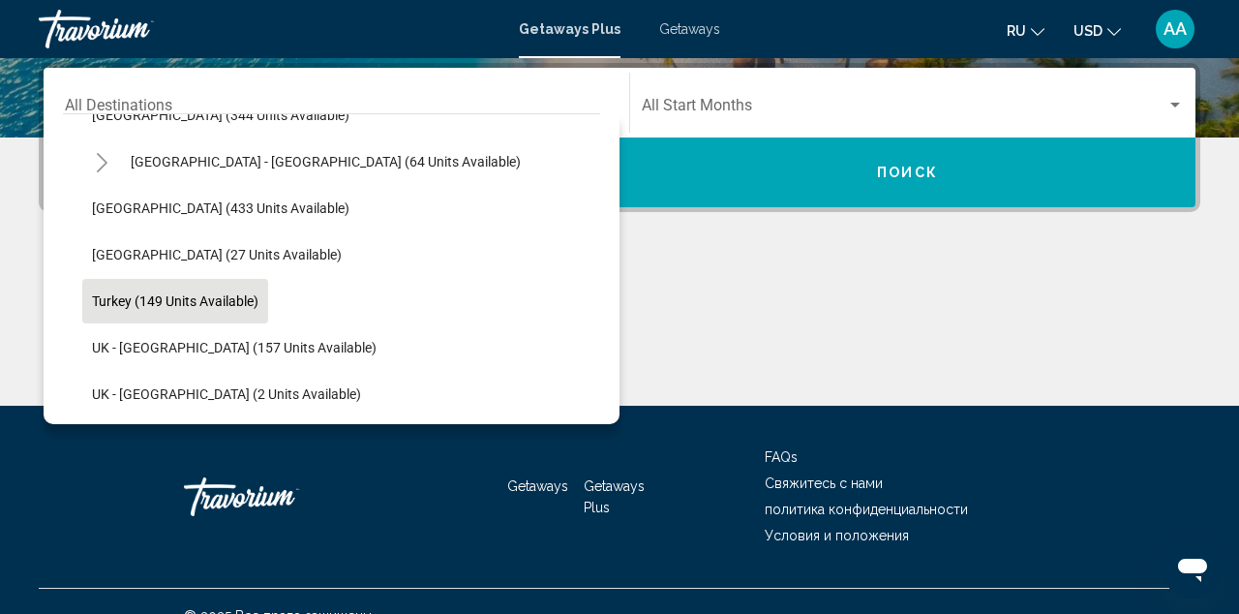
click at [153, 290] on button "Turkey (149 units available)" at bounding box center [175, 301] width 186 height 45
type input "**********"
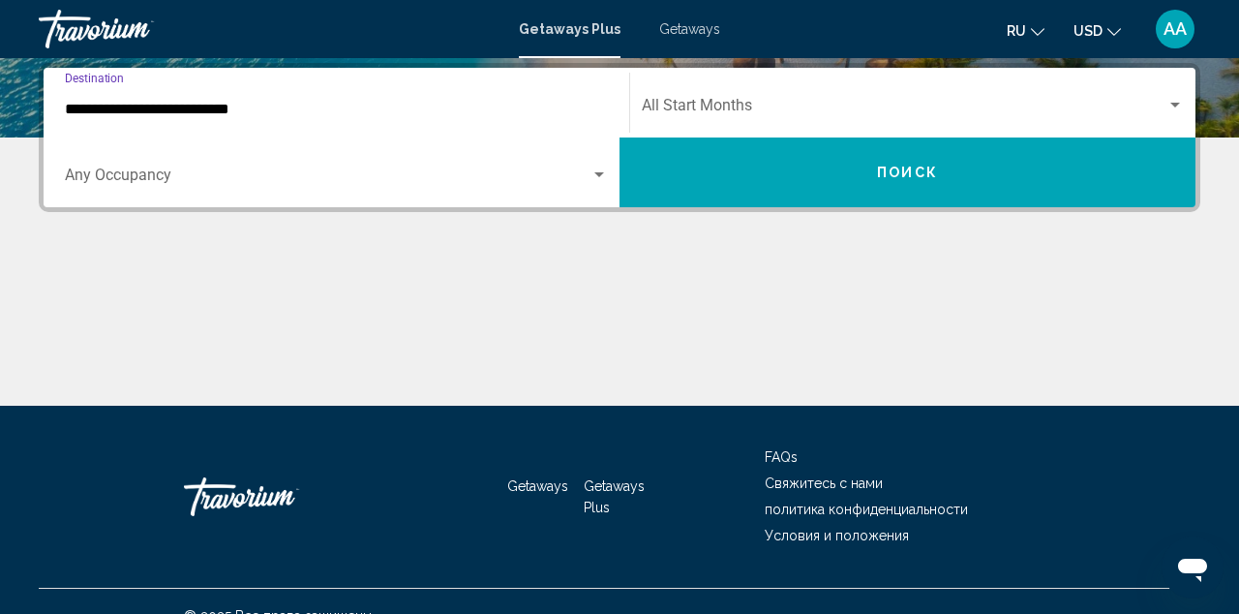
click at [692, 106] on span "Search widget" at bounding box center [904, 109] width 525 height 17
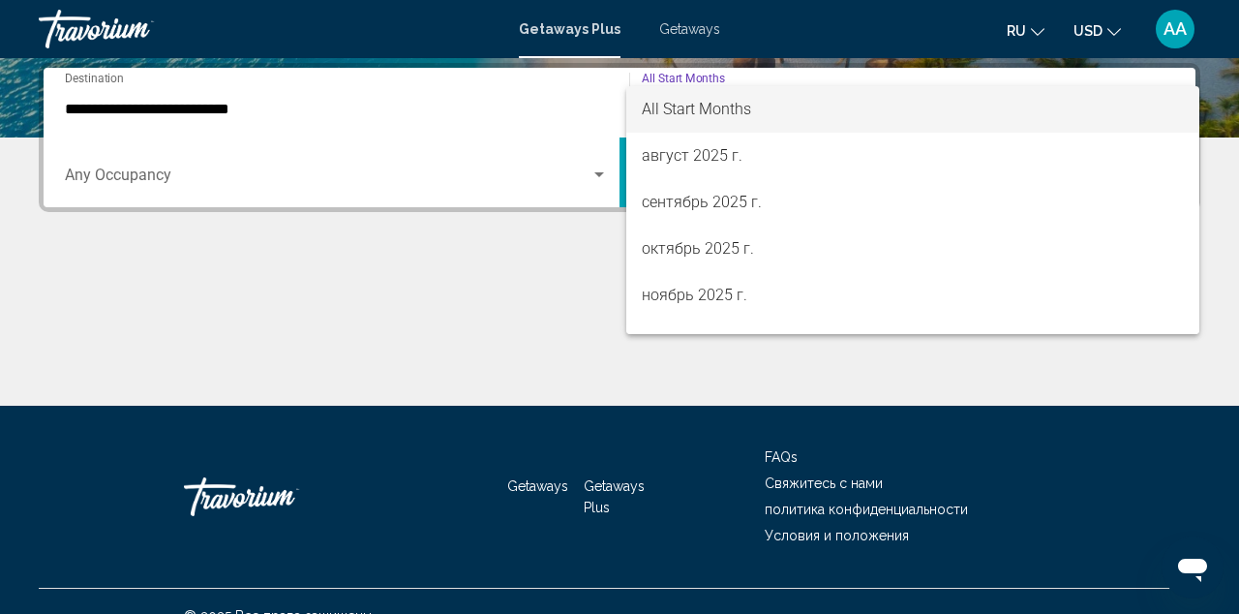
click at [703, 122] on span "All Start Months" at bounding box center [913, 109] width 542 height 46
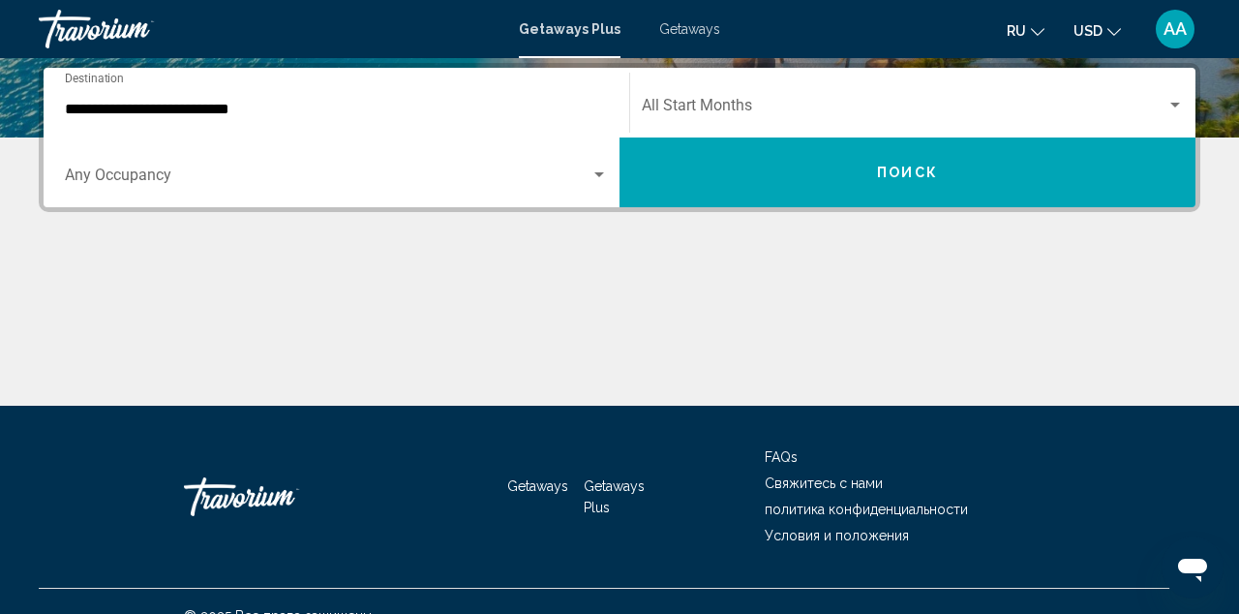
click at [496, 159] on div "Occupancy Any Occupancy" at bounding box center [336, 172] width 543 height 61
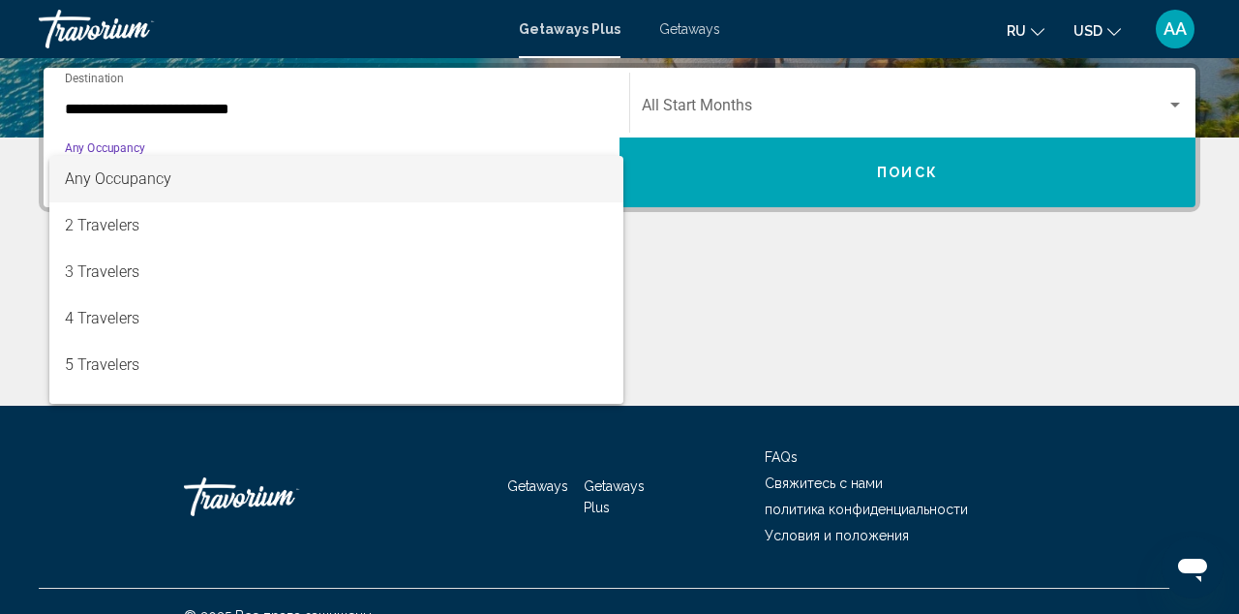
click at [739, 193] on div at bounding box center [619, 307] width 1239 height 614
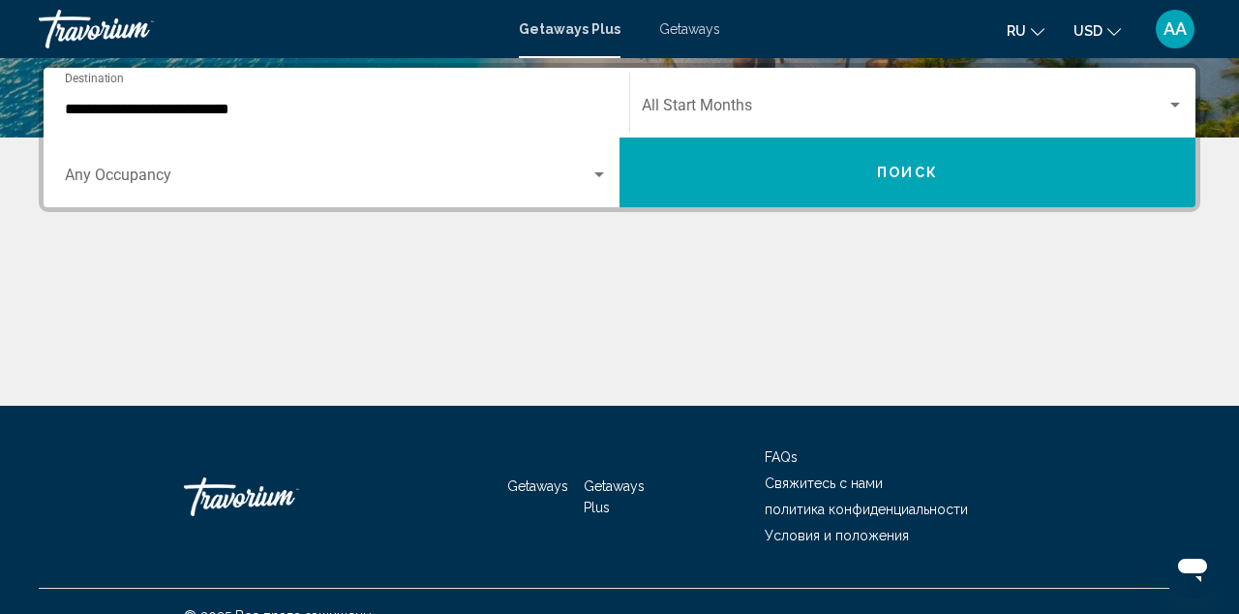
click at [739, 193] on button "Поиск" at bounding box center [908, 172] width 576 height 70
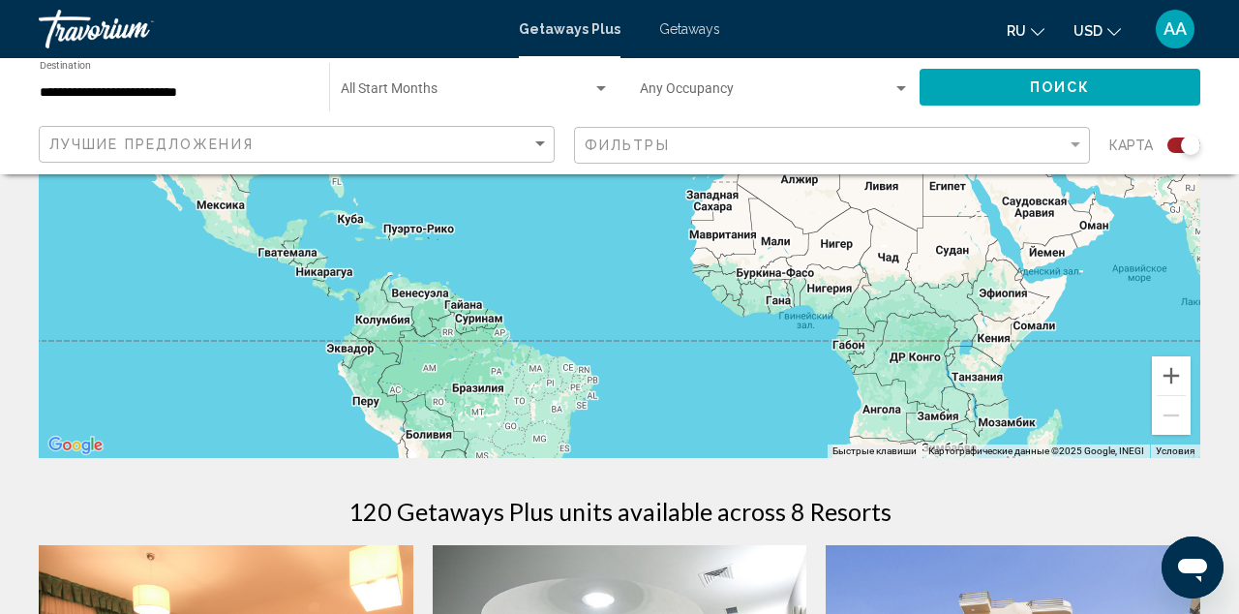
scroll to position [285, 0]
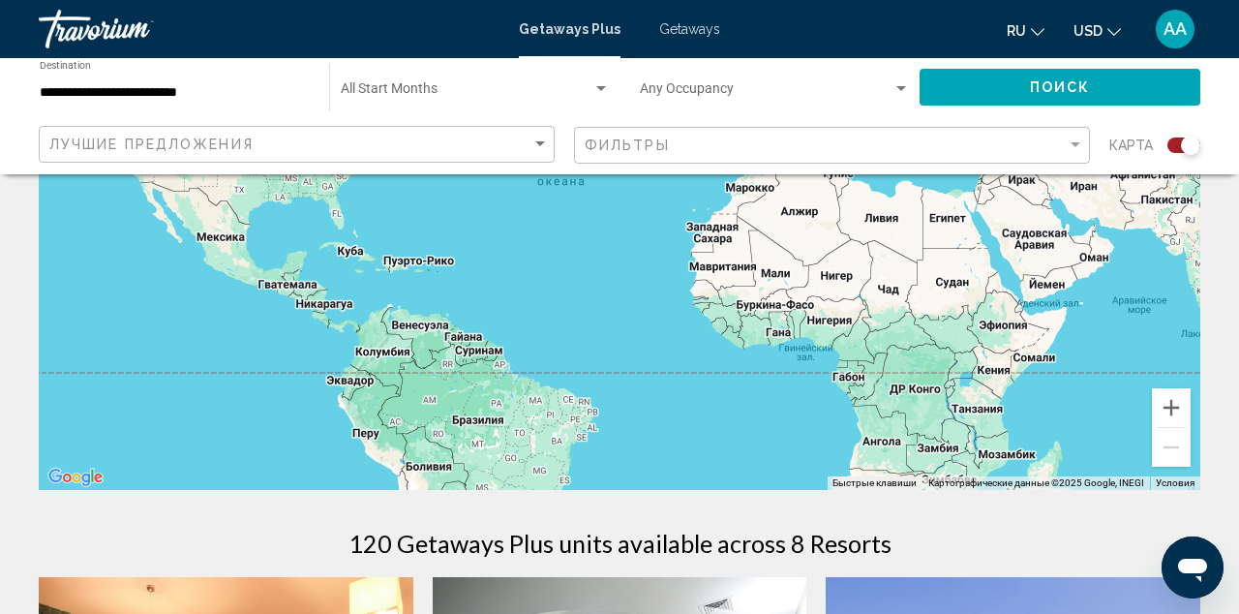
click at [688, 34] on span "Getaways" at bounding box center [689, 28] width 61 height 15
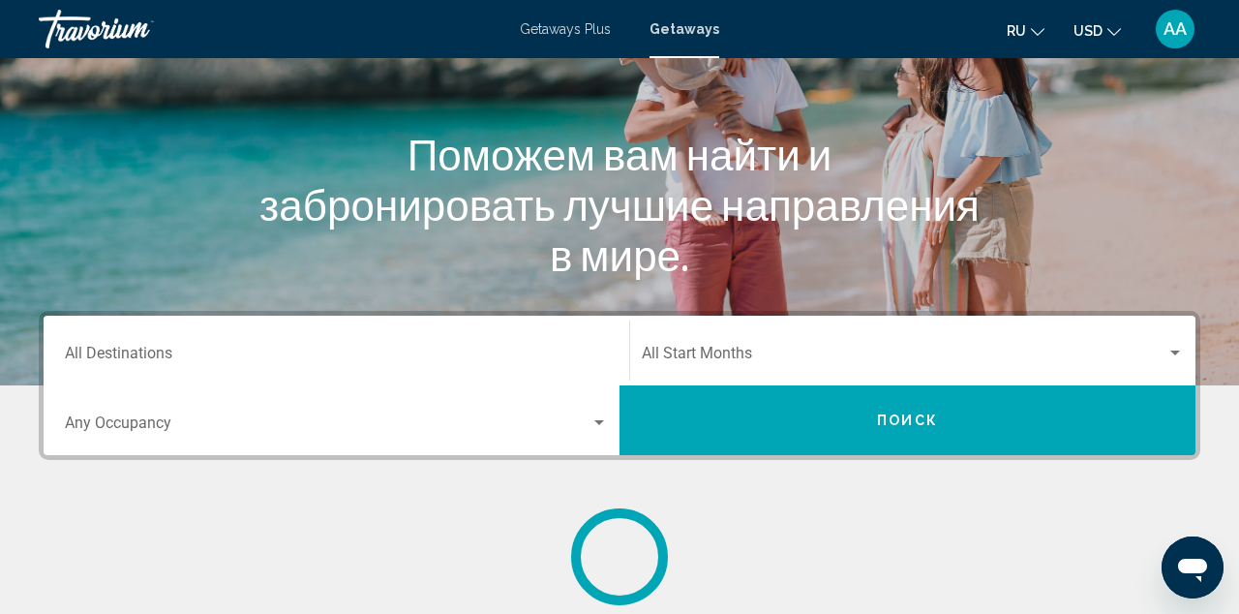
scroll to position [202, 0]
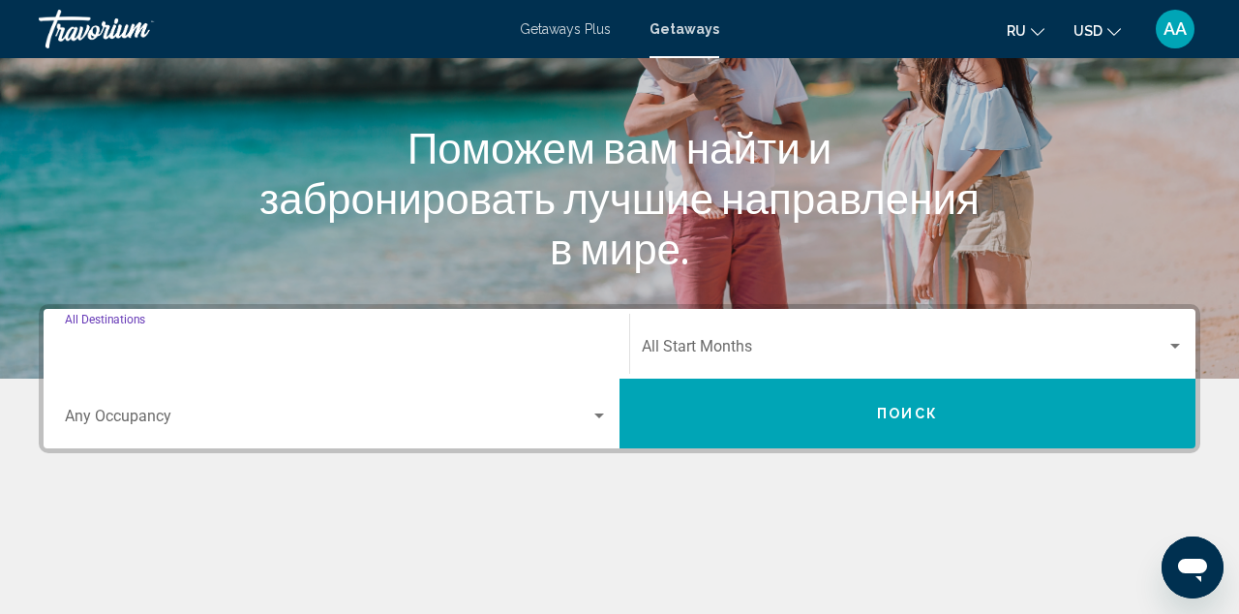
click at [326, 342] on input "Destination All Destinations" at bounding box center [336, 350] width 543 height 17
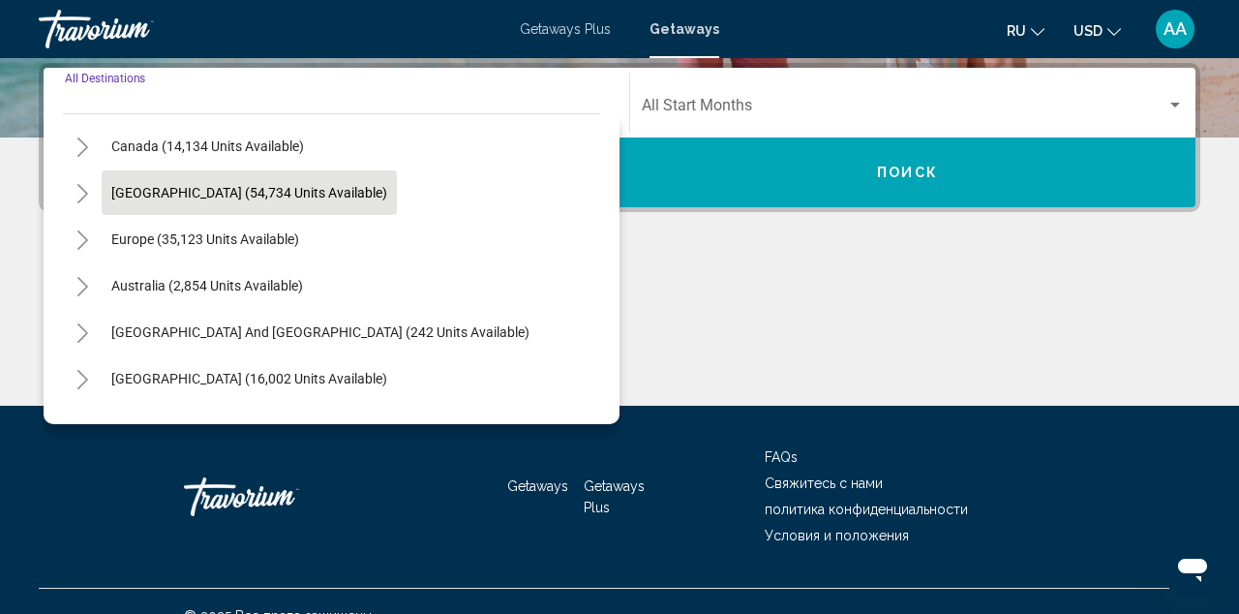
scroll to position [131, 0]
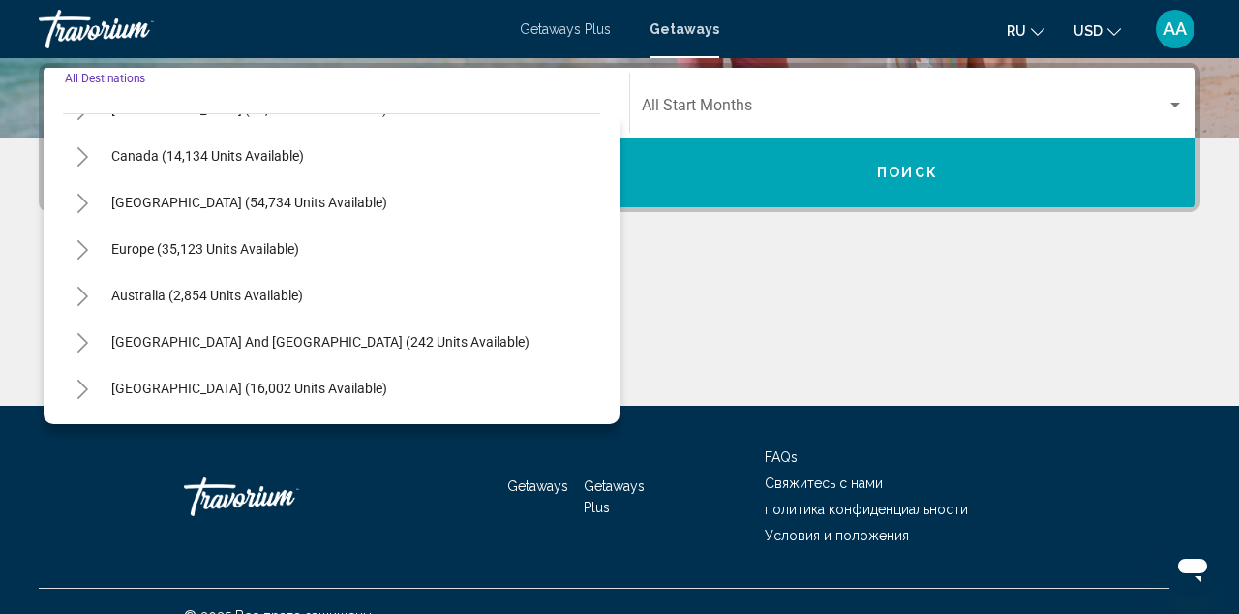
click at [78, 257] on icon "Toggle Europe (35,123 units available)" at bounding box center [83, 249] width 15 height 19
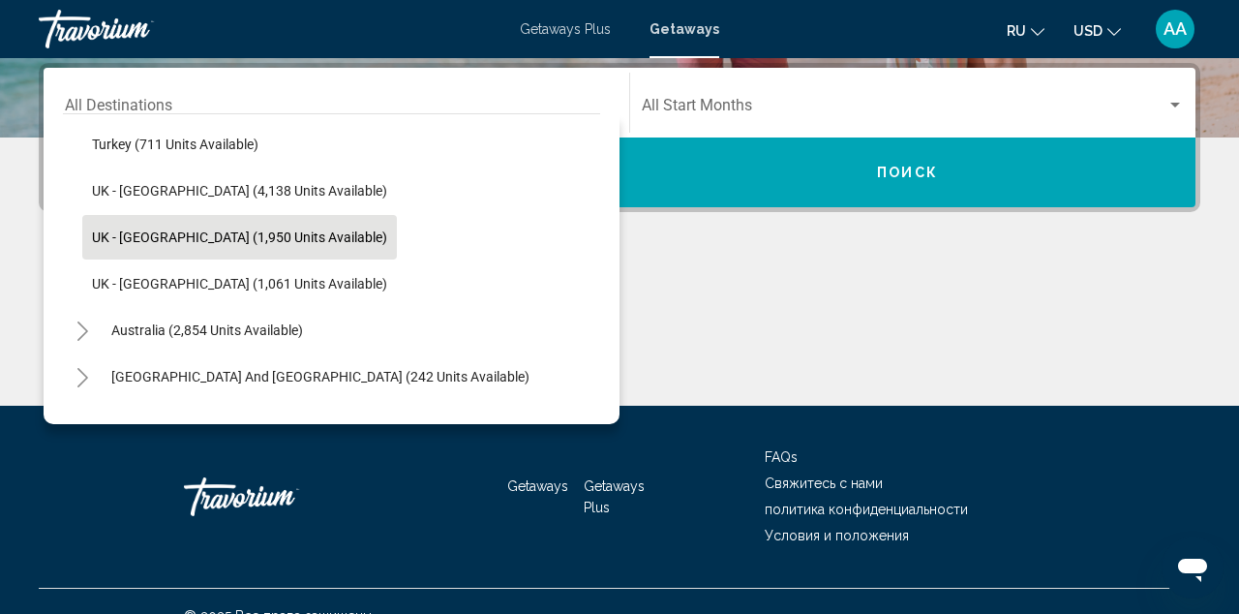
scroll to position [1144, 0]
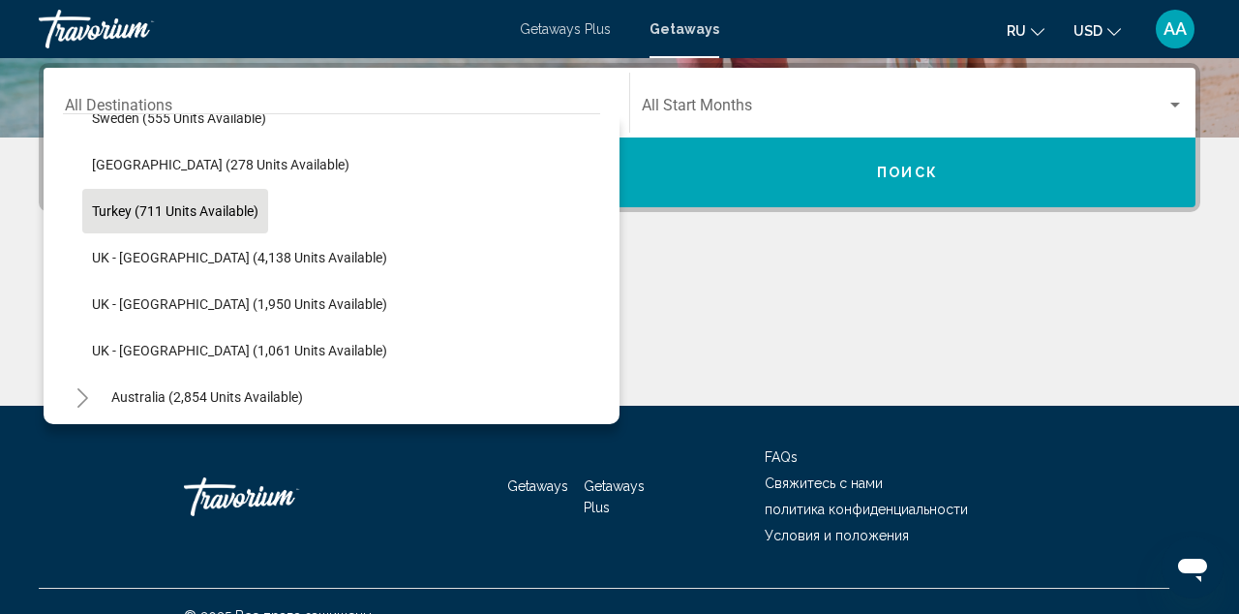
click at [192, 207] on span "Turkey (711 units available)" at bounding box center [175, 210] width 167 height 15
type input "**********"
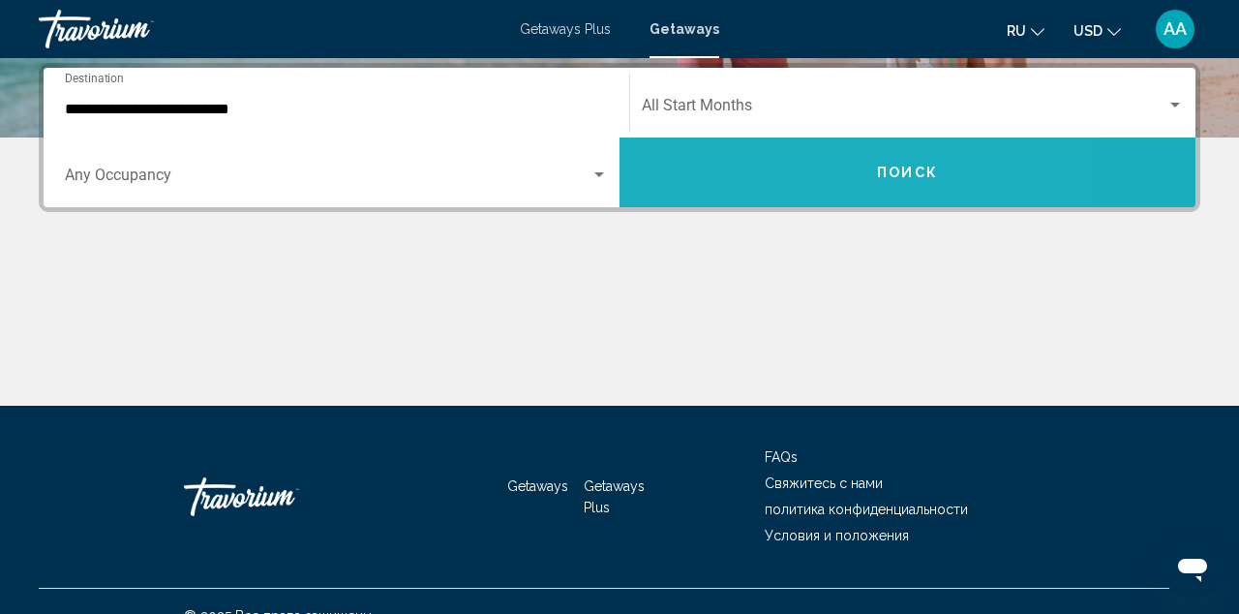
click at [778, 159] on button "Поиск" at bounding box center [908, 172] width 576 height 70
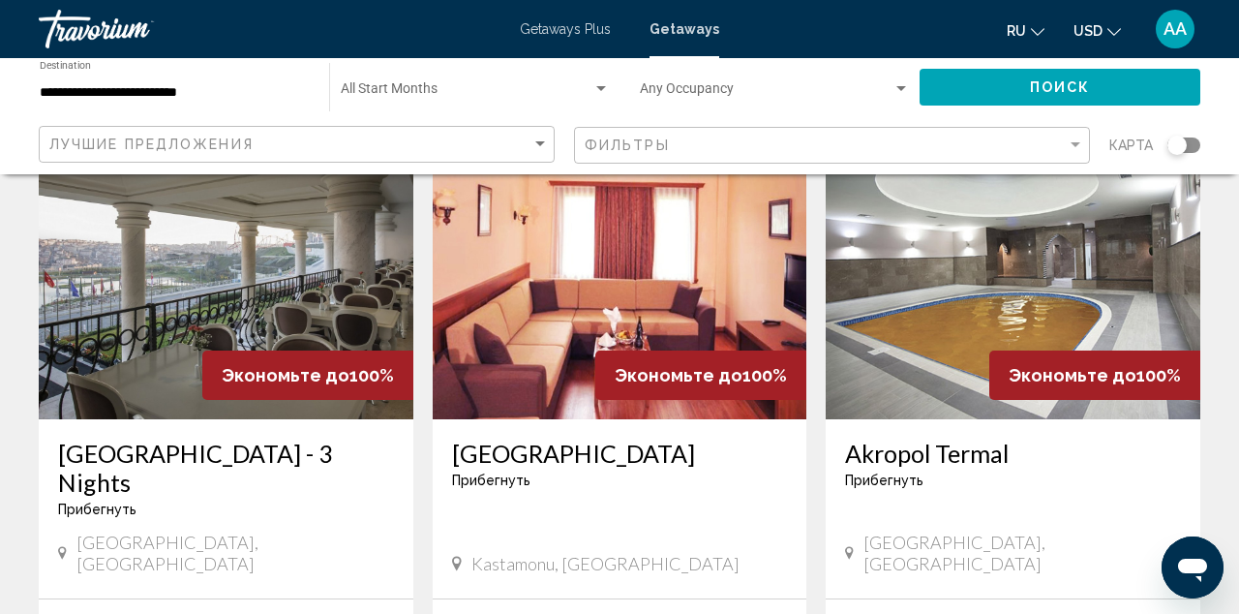
scroll to position [181, 0]
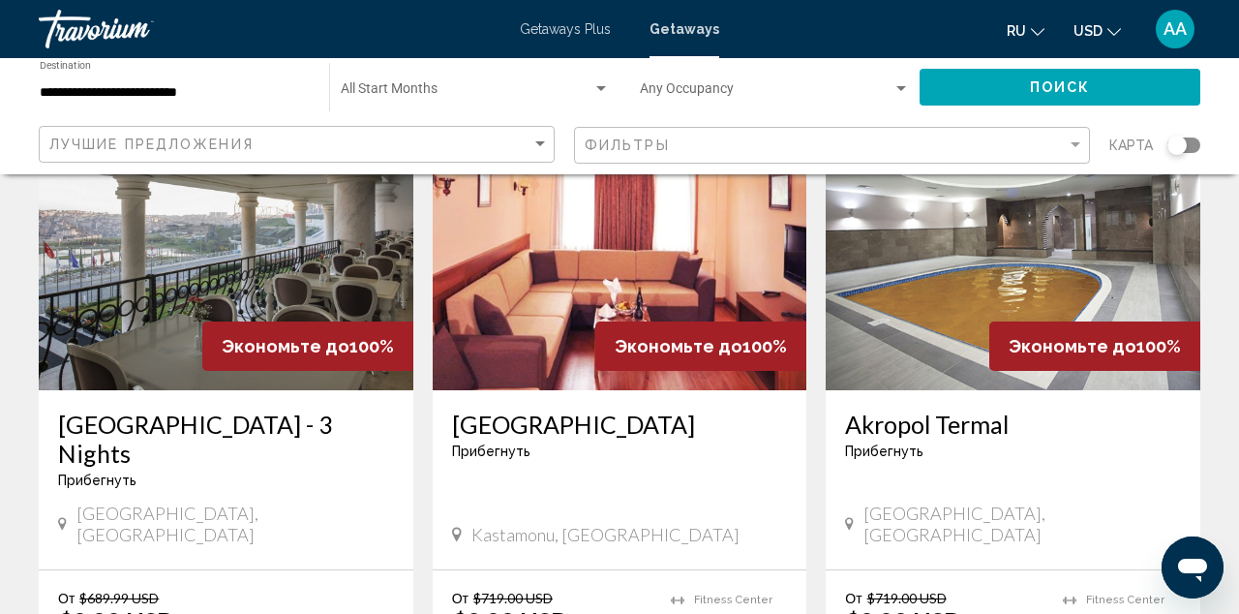
click at [195, 283] on img "Main content" at bounding box center [226, 235] width 375 height 310
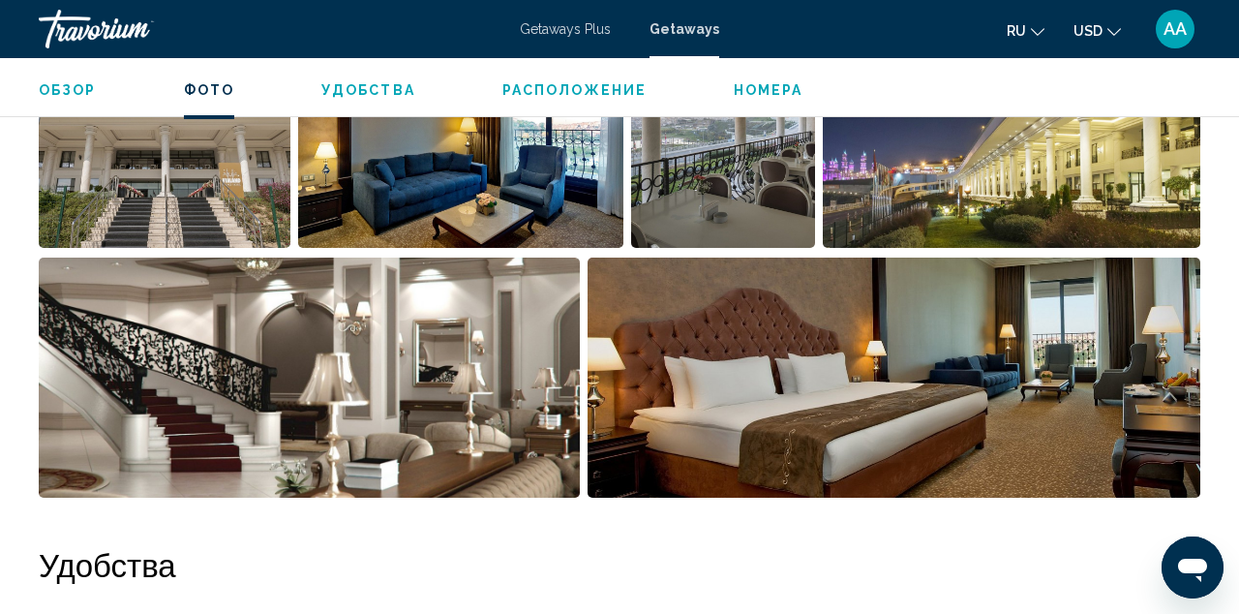
scroll to position [1398, 0]
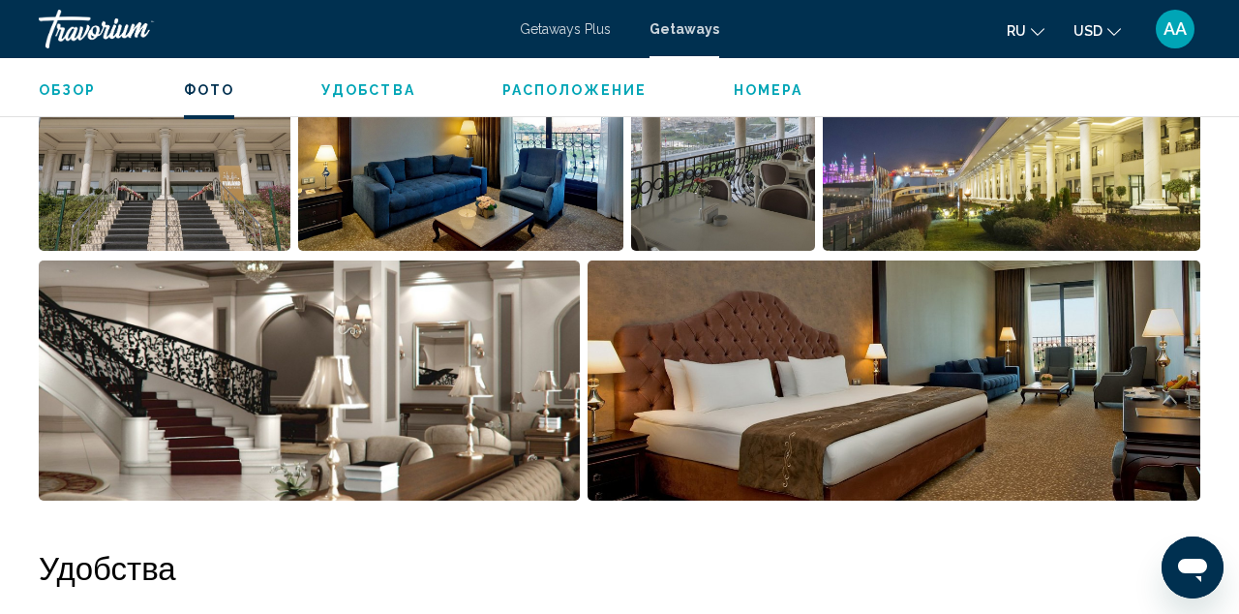
click at [251, 163] on img "Open full-screen image slider" at bounding box center [165, 131] width 252 height 240
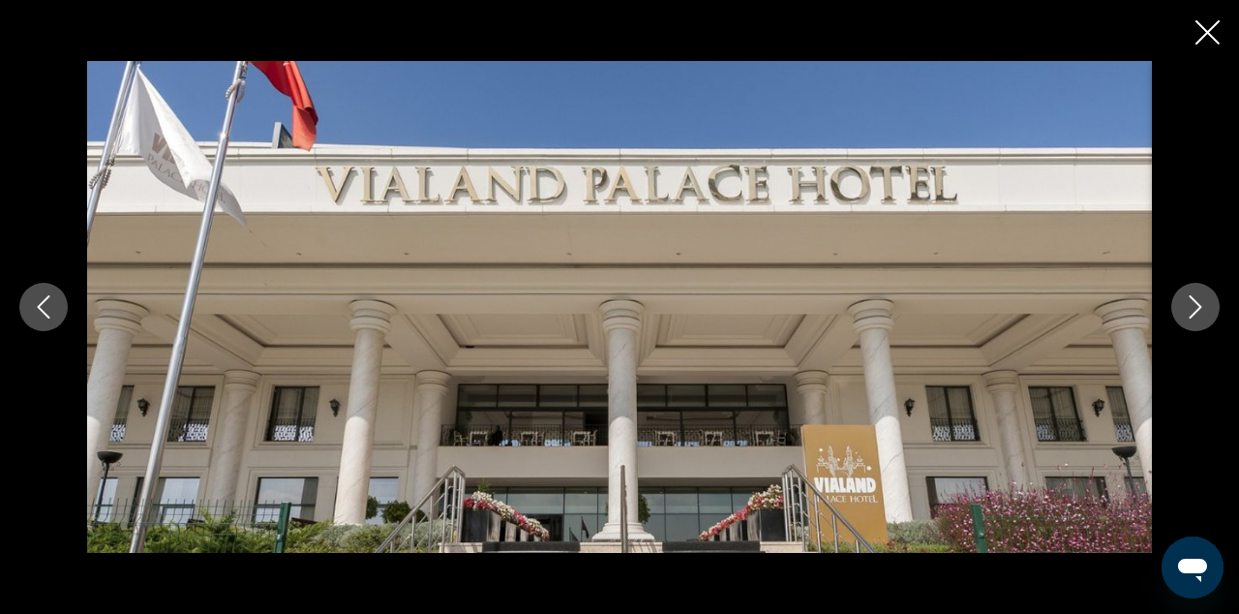
click at [1210, 305] on button "Next image" at bounding box center [1196, 307] width 48 height 48
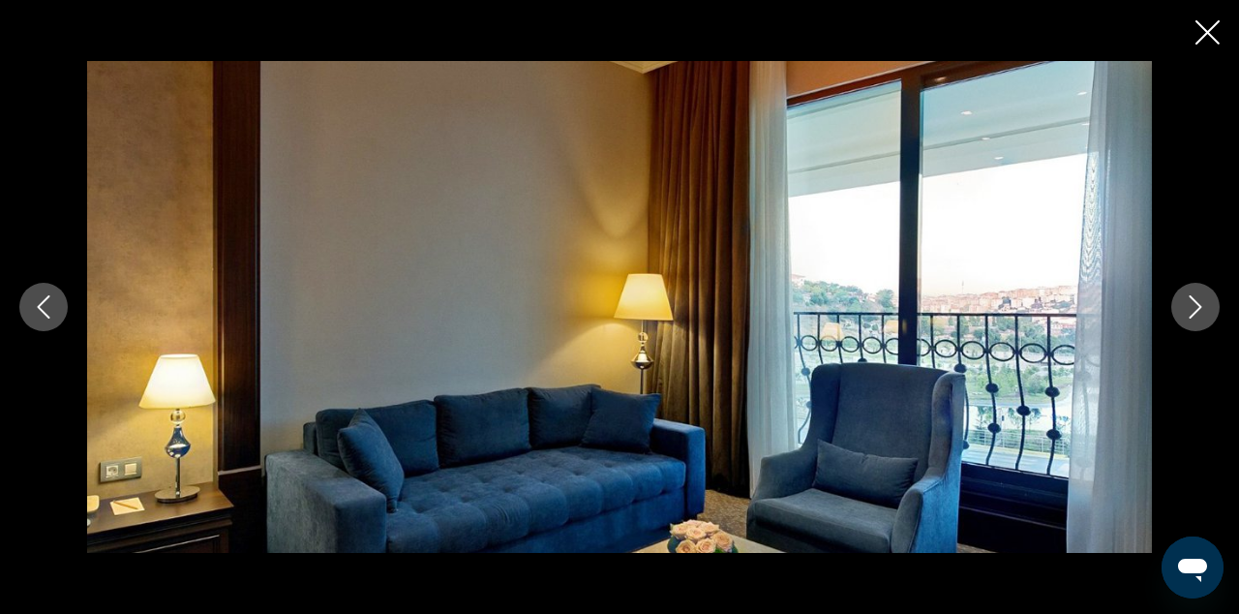
click at [1210, 309] on button "Next image" at bounding box center [1196, 307] width 48 height 48
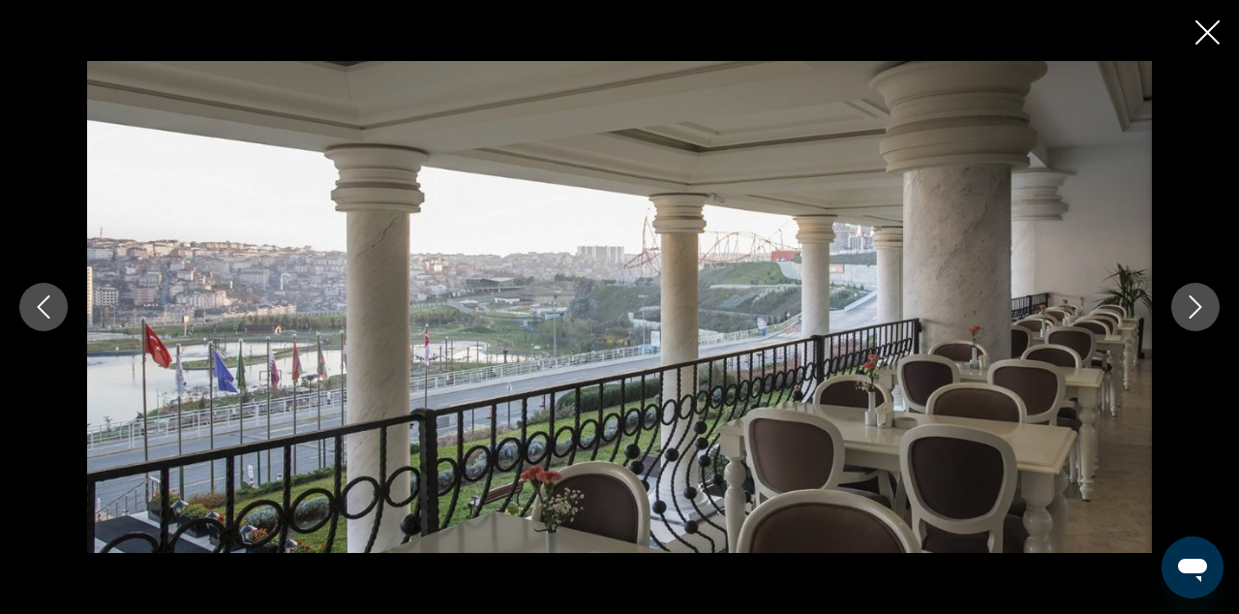
click at [1210, 309] on button "Next image" at bounding box center [1196, 307] width 48 height 48
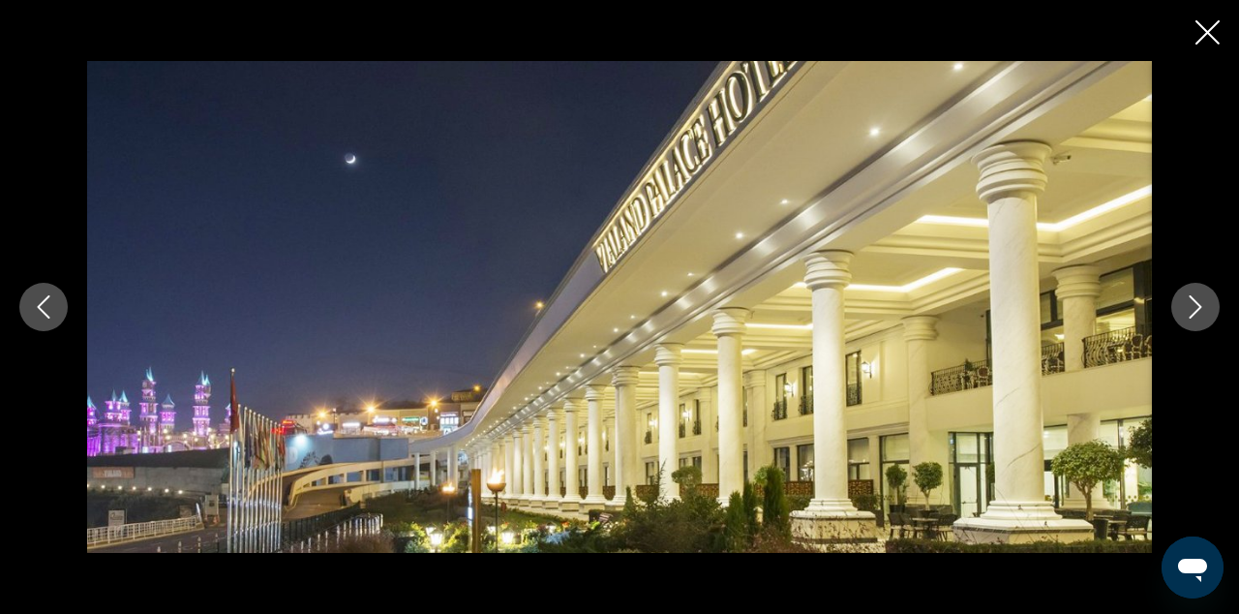
click at [1211, 311] on button "Next image" at bounding box center [1196, 307] width 48 height 48
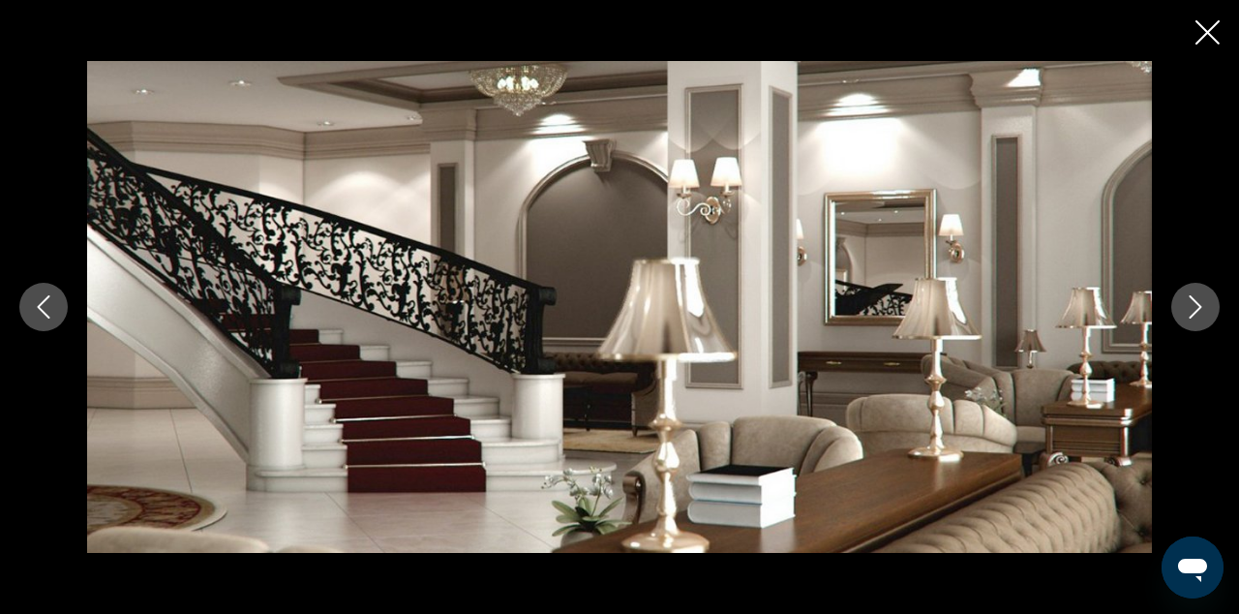
click at [1210, 312] on button "Next image" at bounding box center [1196, 307] width 48 height 48
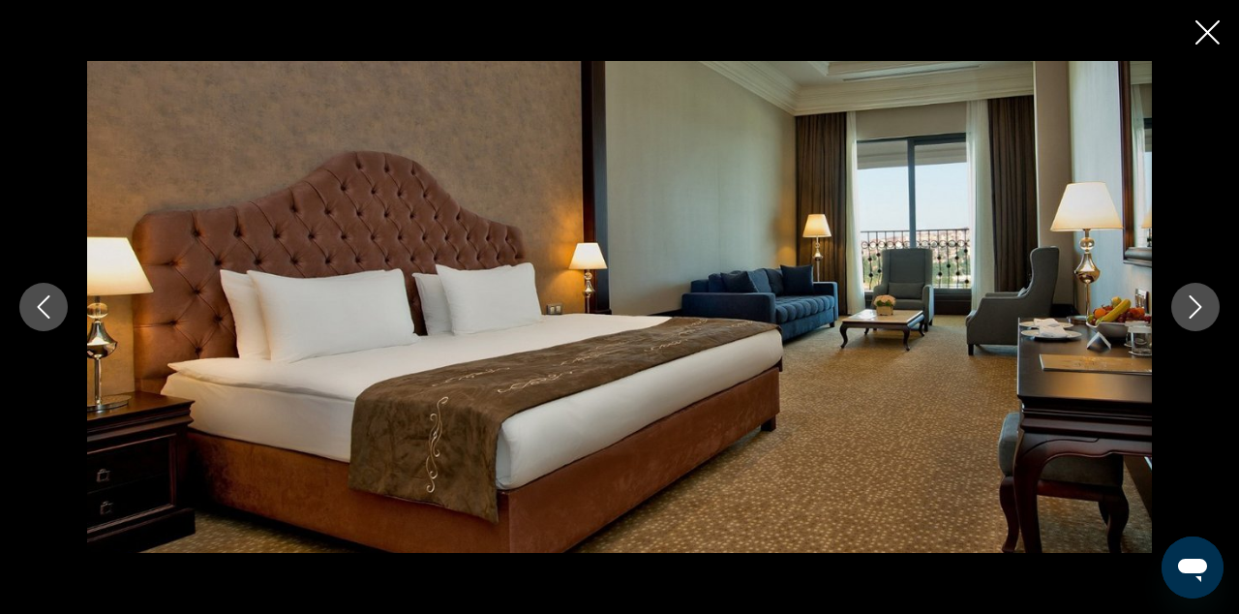
click at [1210, 313] on button "Next image" at bounding box center [1196, 307] width 48 height 48
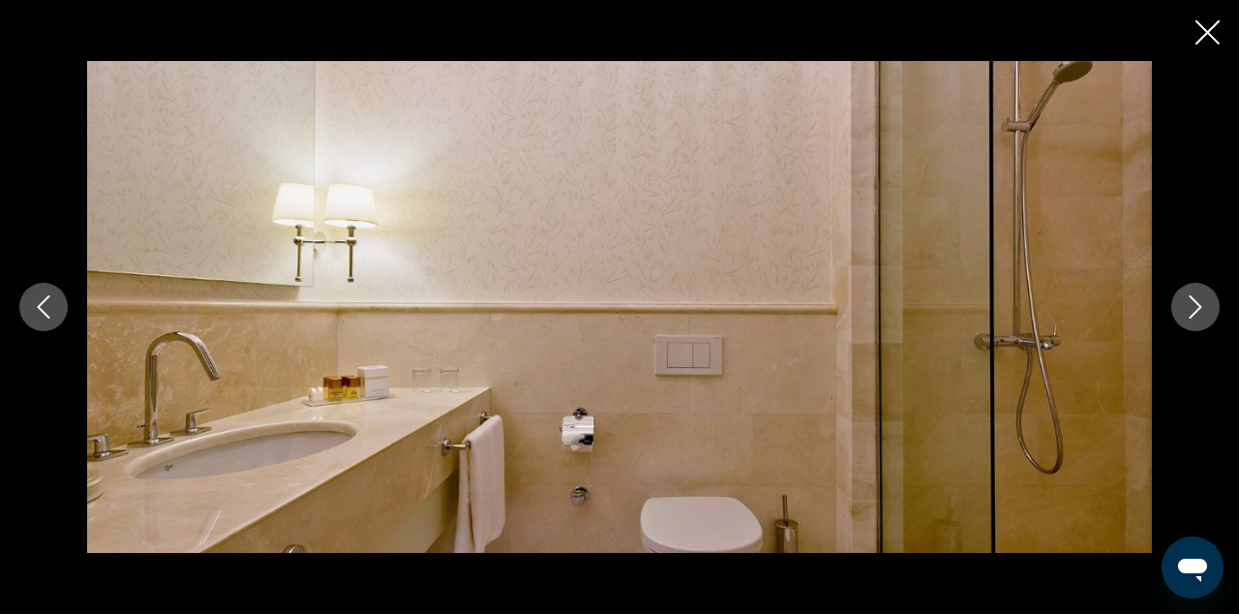
click at [1210, 314] on button "Next image" at bounding box center [1196, 307] width 48 height 48
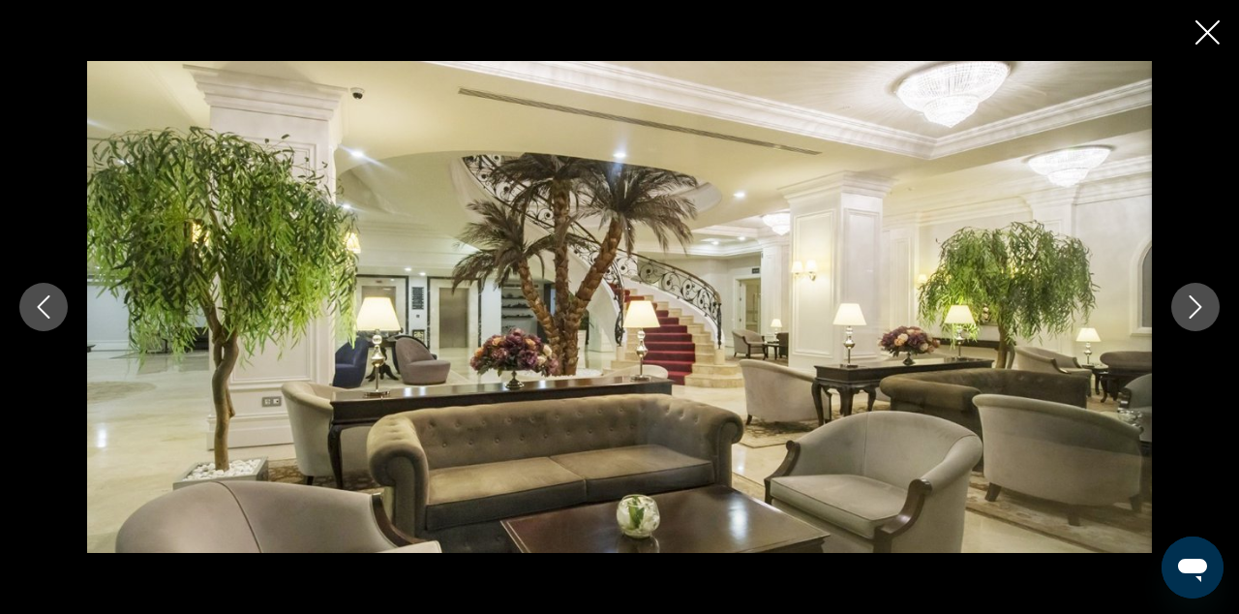
click at [1210, 315] on button "Next image" at bounding box center [1196, 307] width 48 height 48
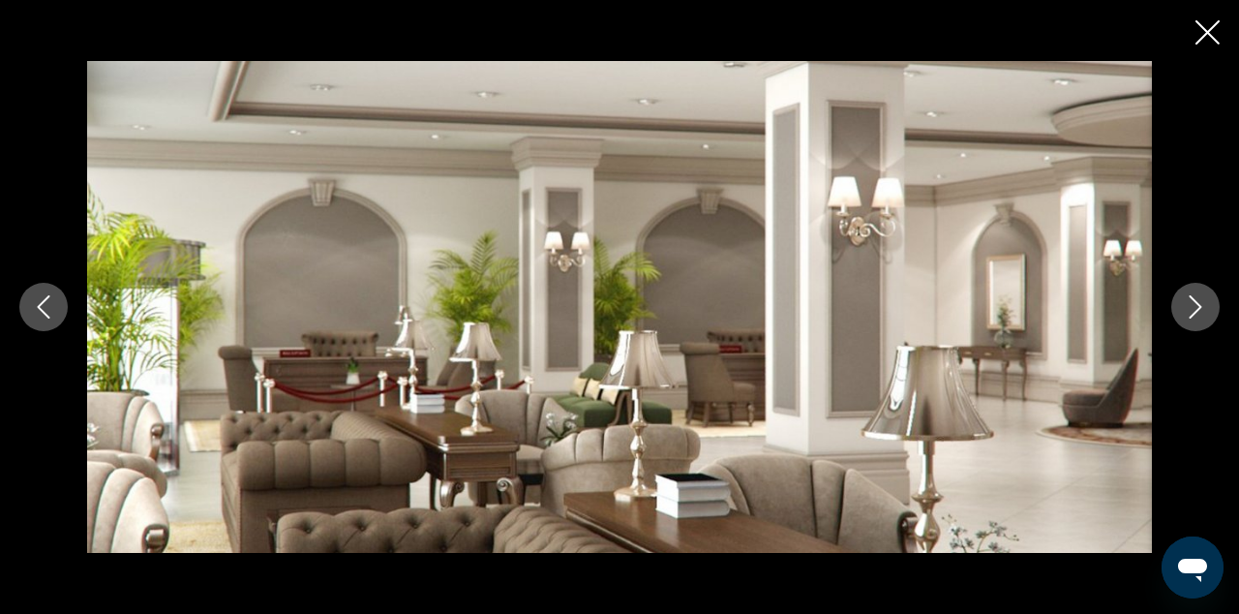
click at [1210, 317] on button "Next image" at bounding box center [1196, 307] width 48 height 48
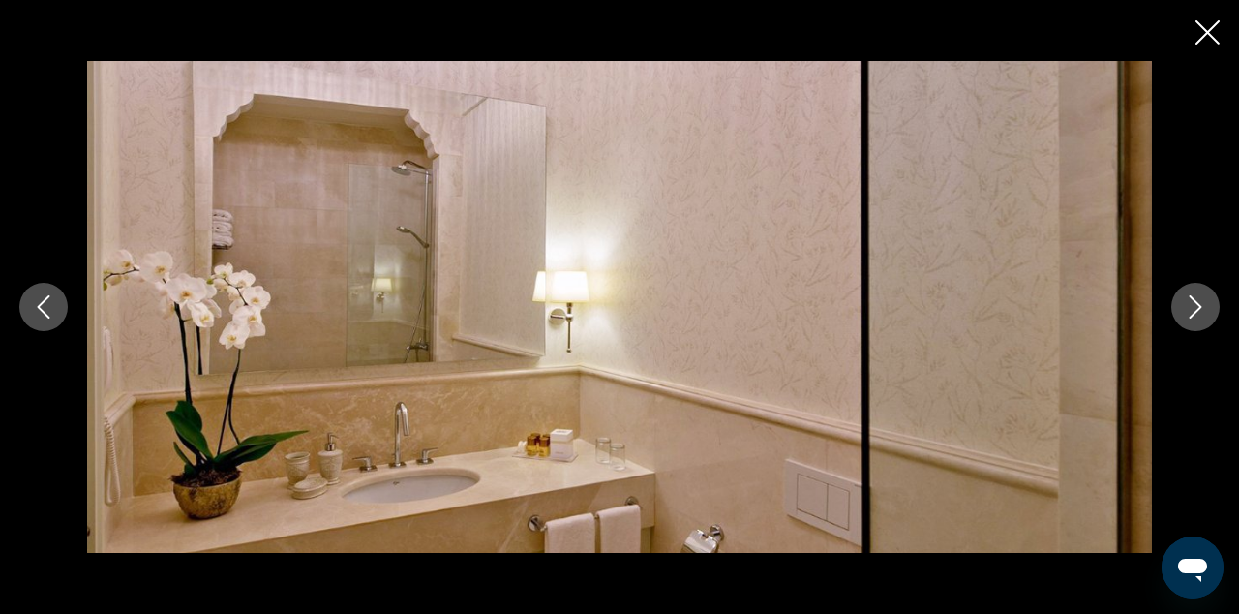
click at [1210, 319] on button "Next image" at bounding box center [1196, 307] width 48 height 48
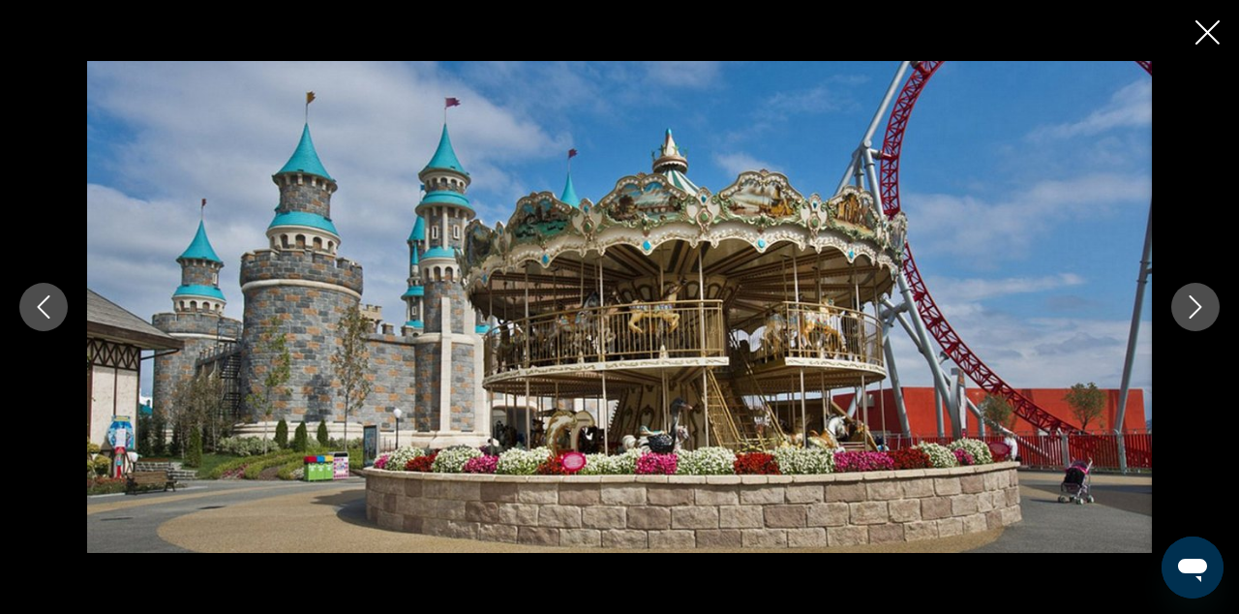
click at [1210, 320] on button "Next image" at bounding box center [1196, 307] width 48 height 48
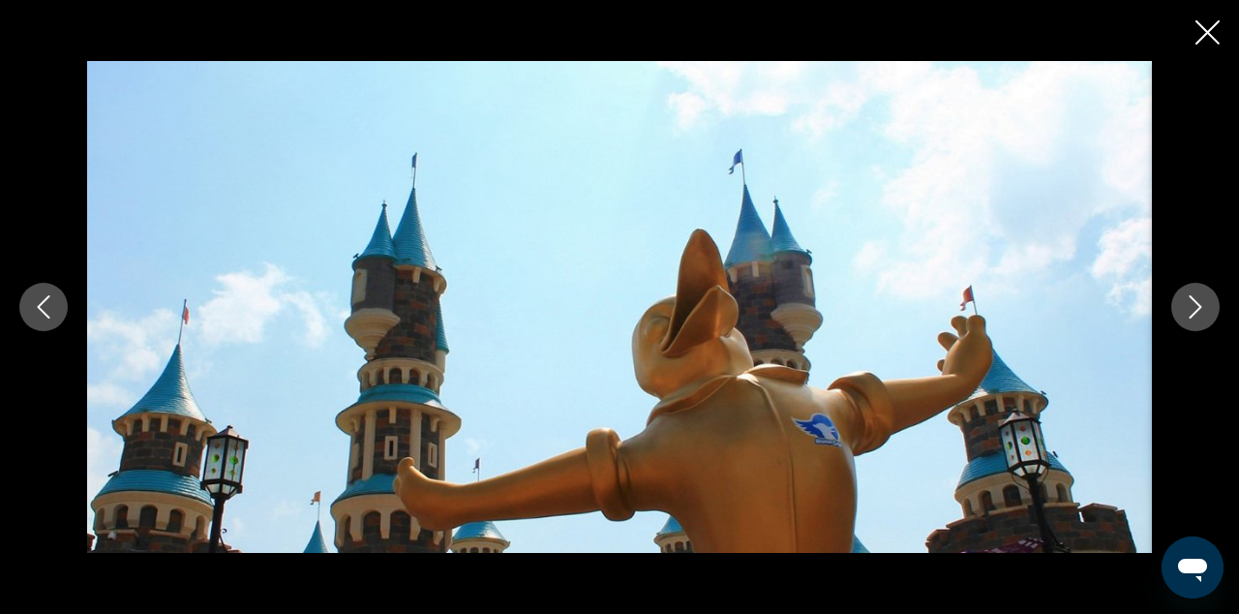
click at [1210, 321] on button "Next image" at bounding box center [1196, 307] width 48 height 48
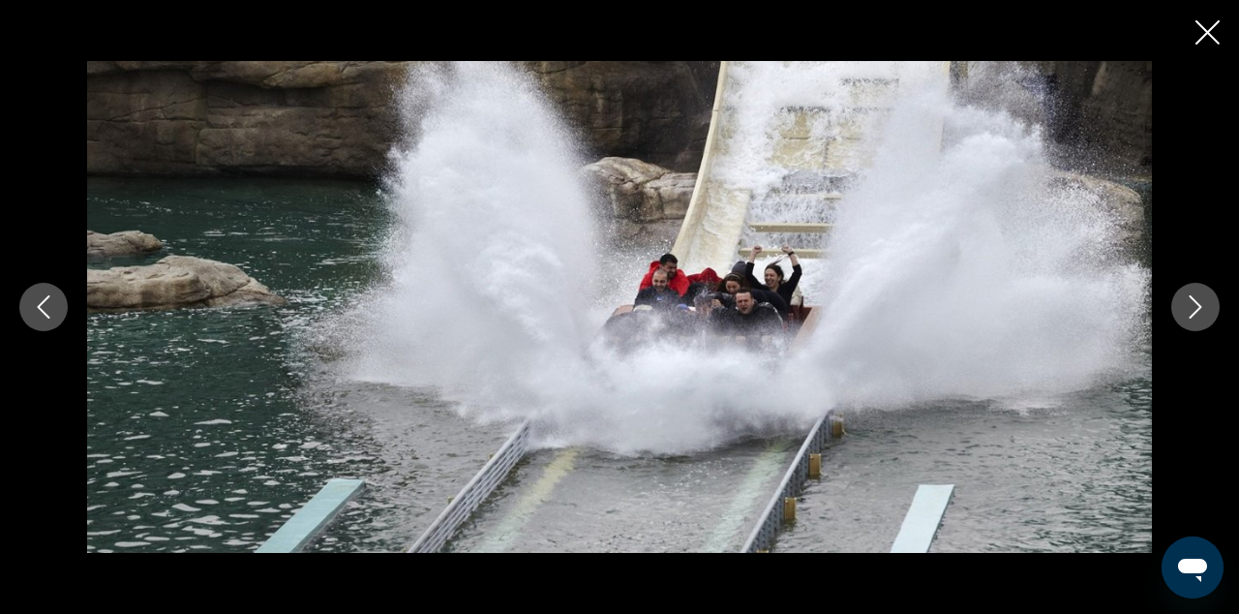
click at [1210, 322] on button "Next image" at bounding box center [1196, 307] width 48 height 48
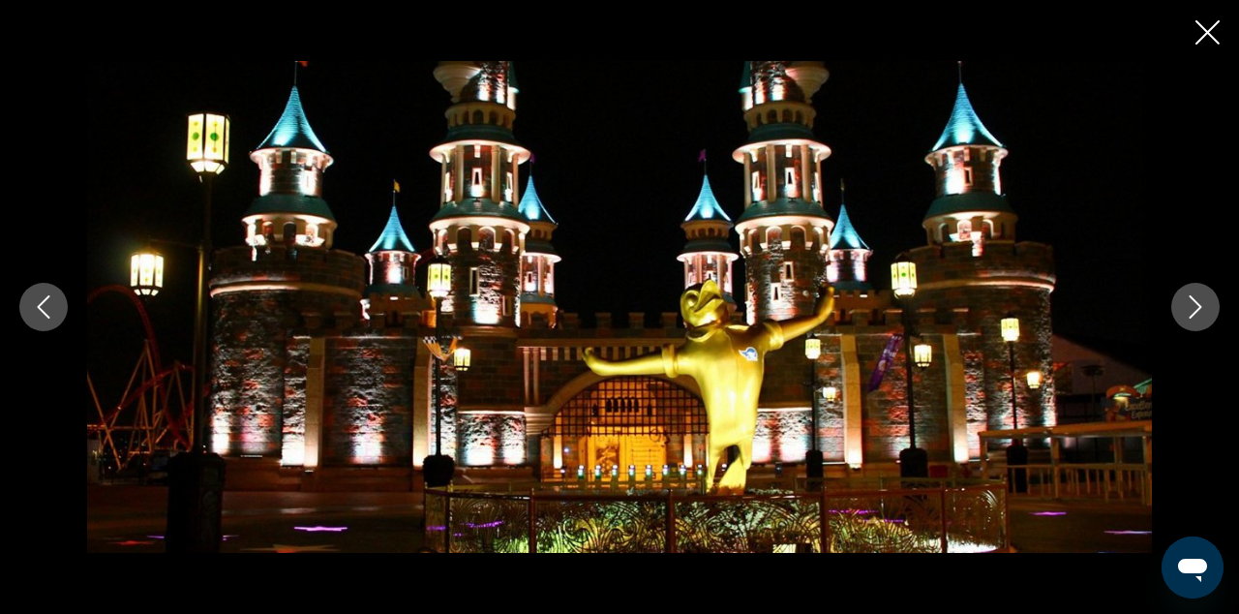
click at [1210, 324] on button "Next image" at bounding box center [1196, 307] width 48 height 48
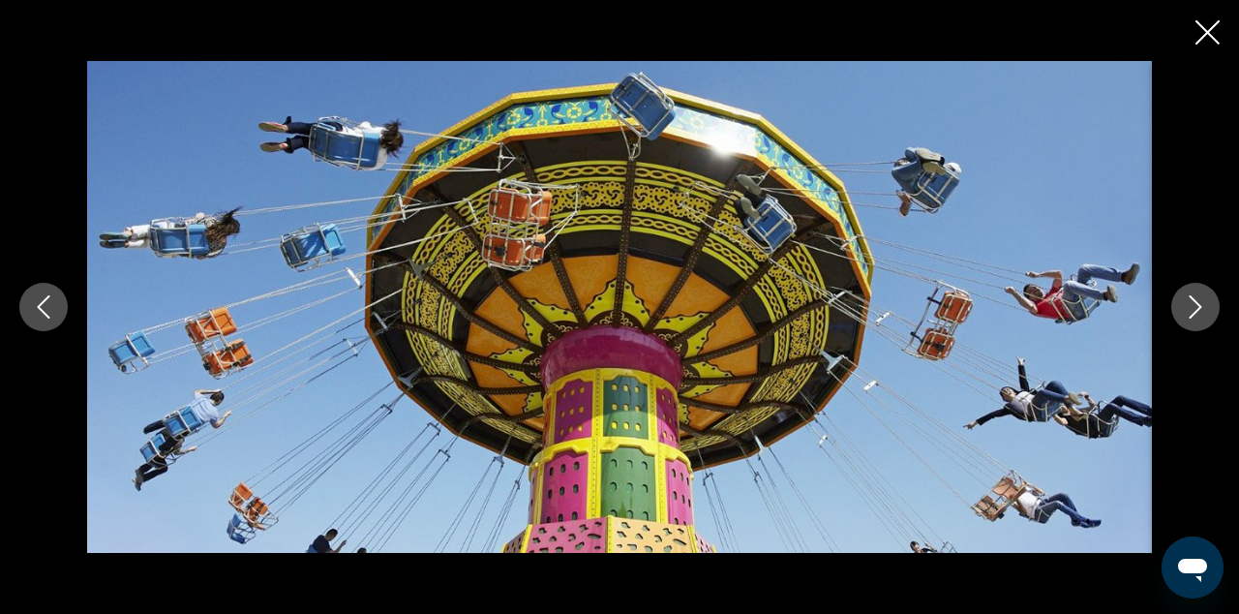
click at [1210, 326] on button "Next image" at bounding box center [1196, 307] width 48 height 48
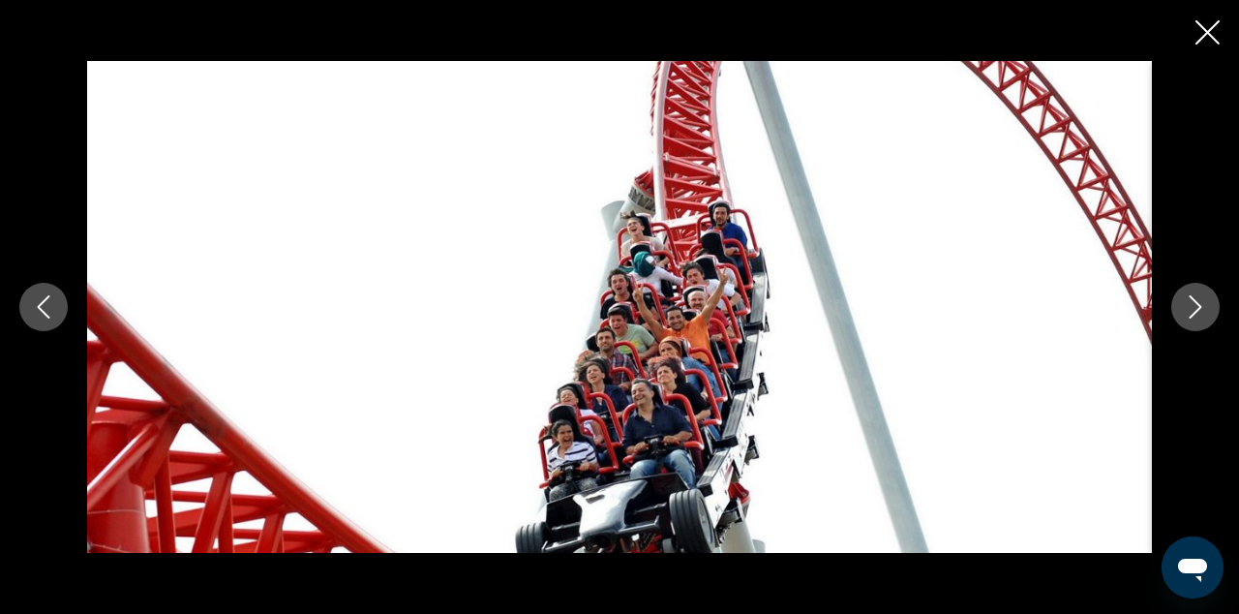
click at [1210, 327] on div "Main content" at bounding box center [619, 306] width 1239 height 491
click at [1200, 313] on icon "Next image" at bounding box center [1195, 306] width 23 height 23
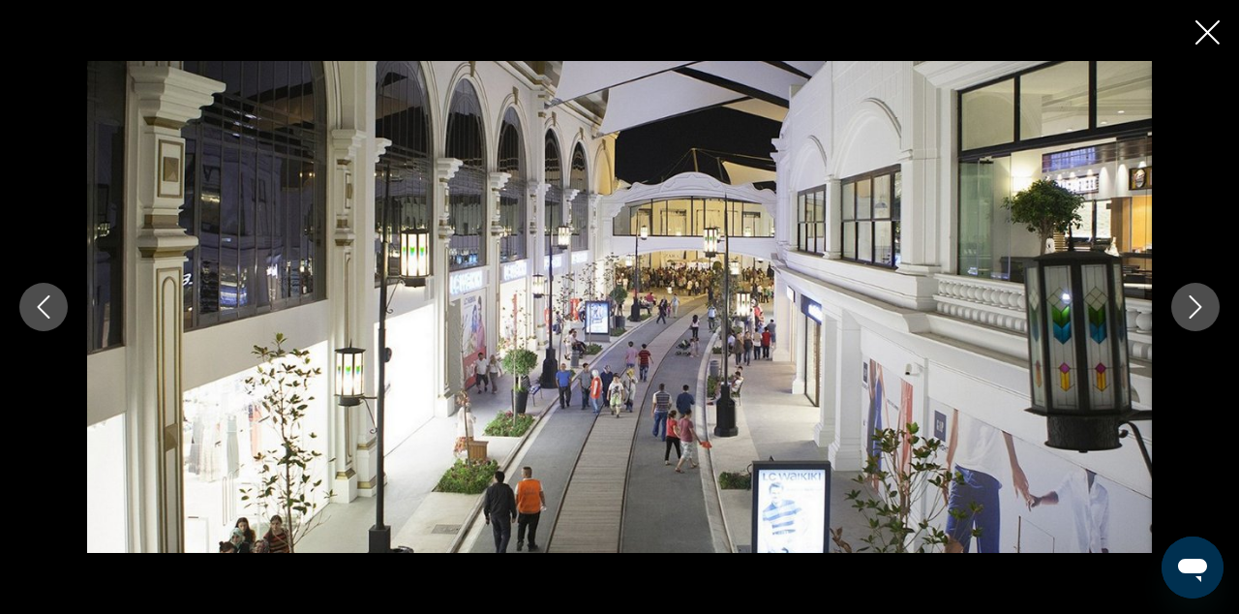
click at [1200, 313] on icon "Next image" at bounding box center [1195, 306] width 23 height 23
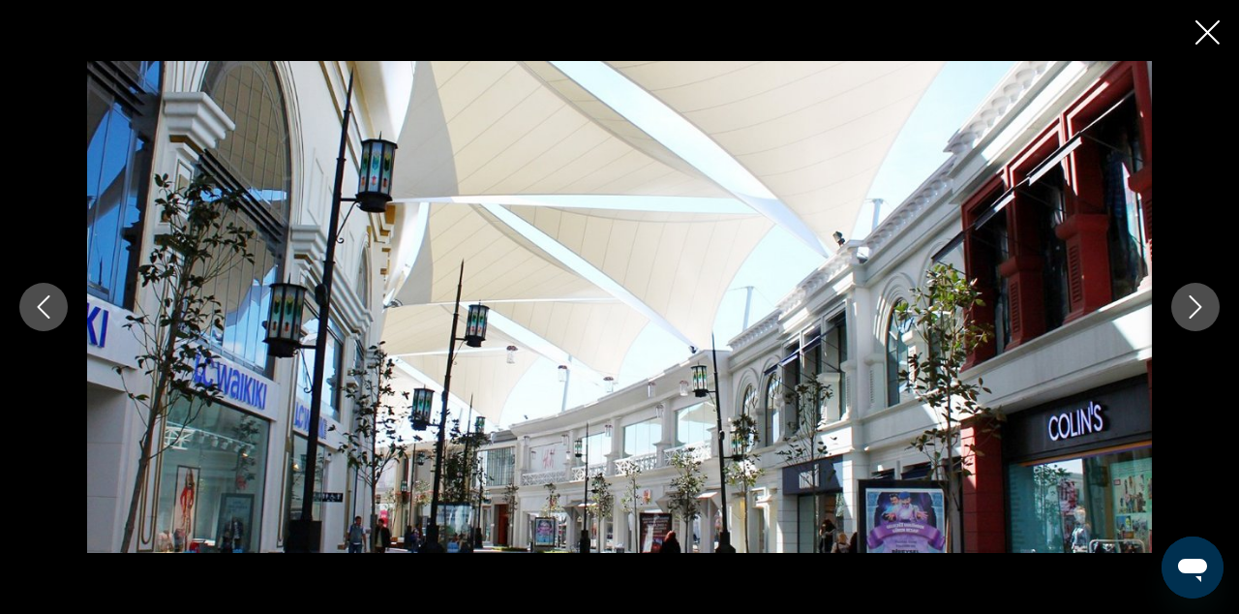
click at [1200, 314] on icon "Next image" at bounding box center [1195, 306] width 23 height 23
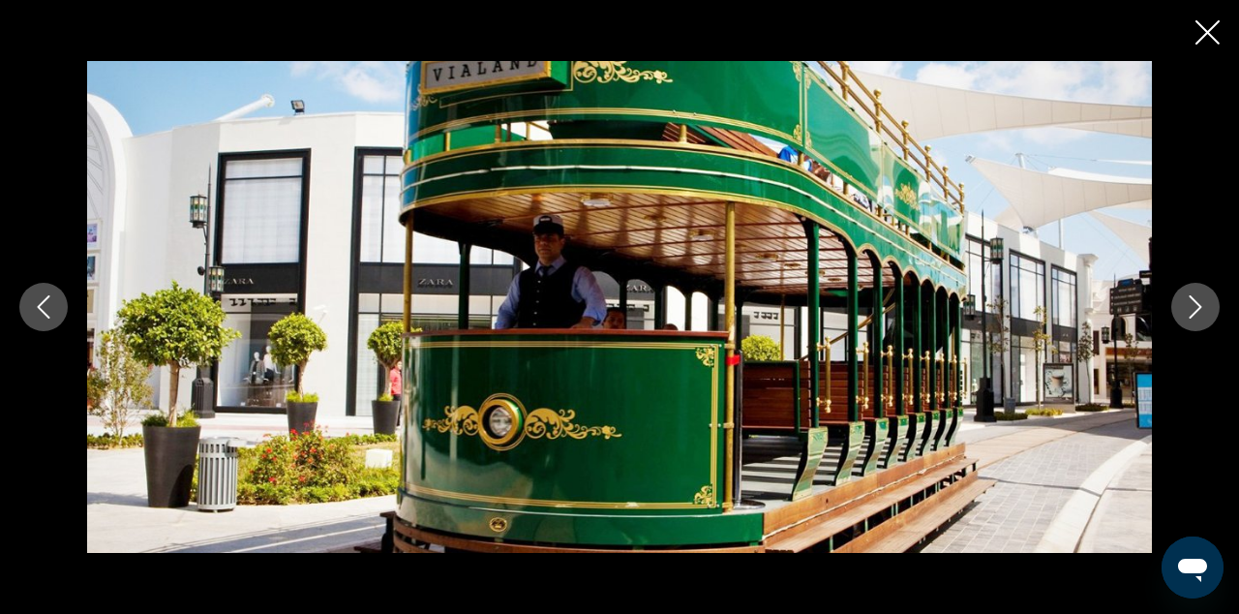
click at [1200, 314] on icon "Next image" at bounding box center [1195, 306] width 23 height 23
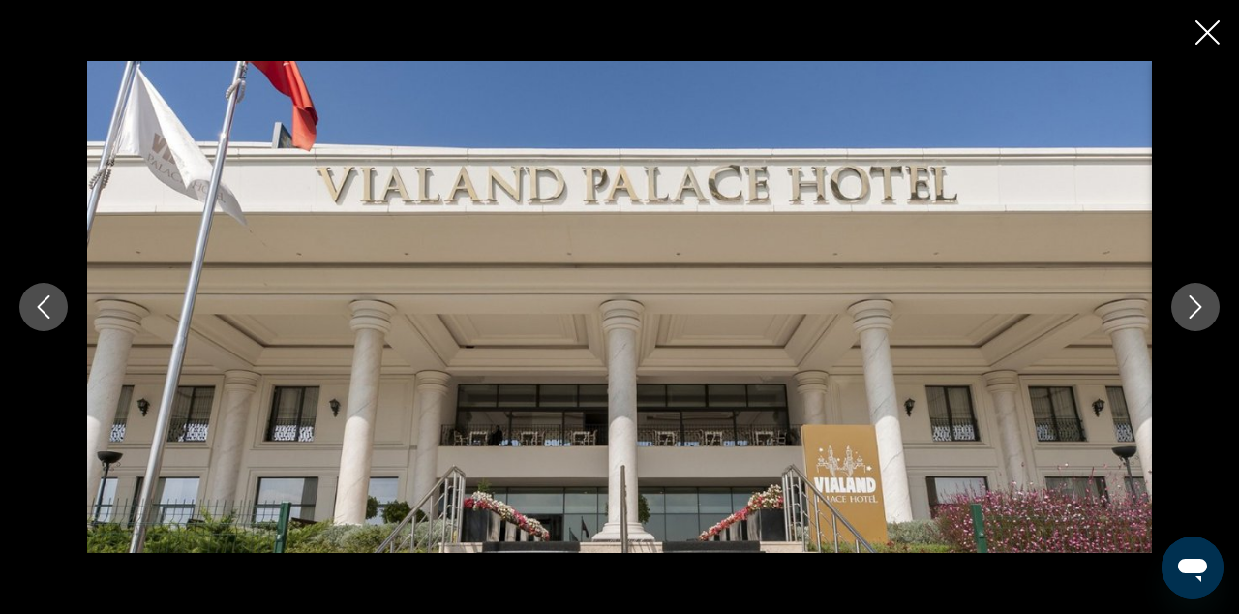
click at [1206, 35] on icon "Close slideshow" at bounding box center [1208, 32] width 24 height 24
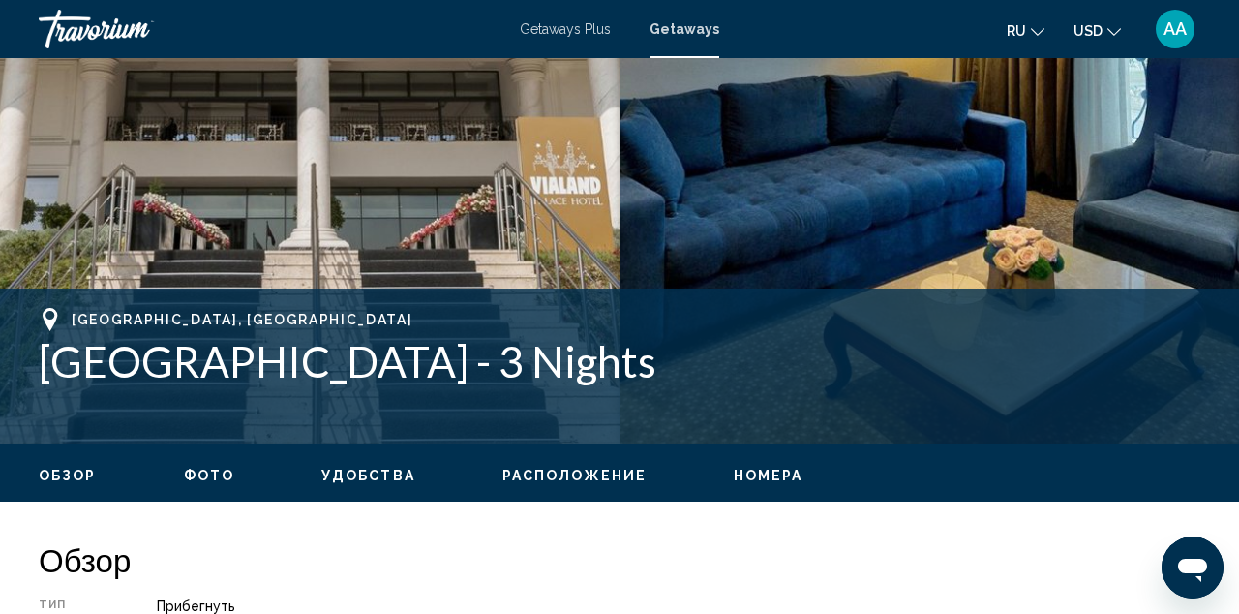
scroll to position [534, 0]
click at [390, 345] on h1 "[GEOGRAPHIC_DATA] - 3 Nights" at bounding box center [620, 361] width 1162 height 50
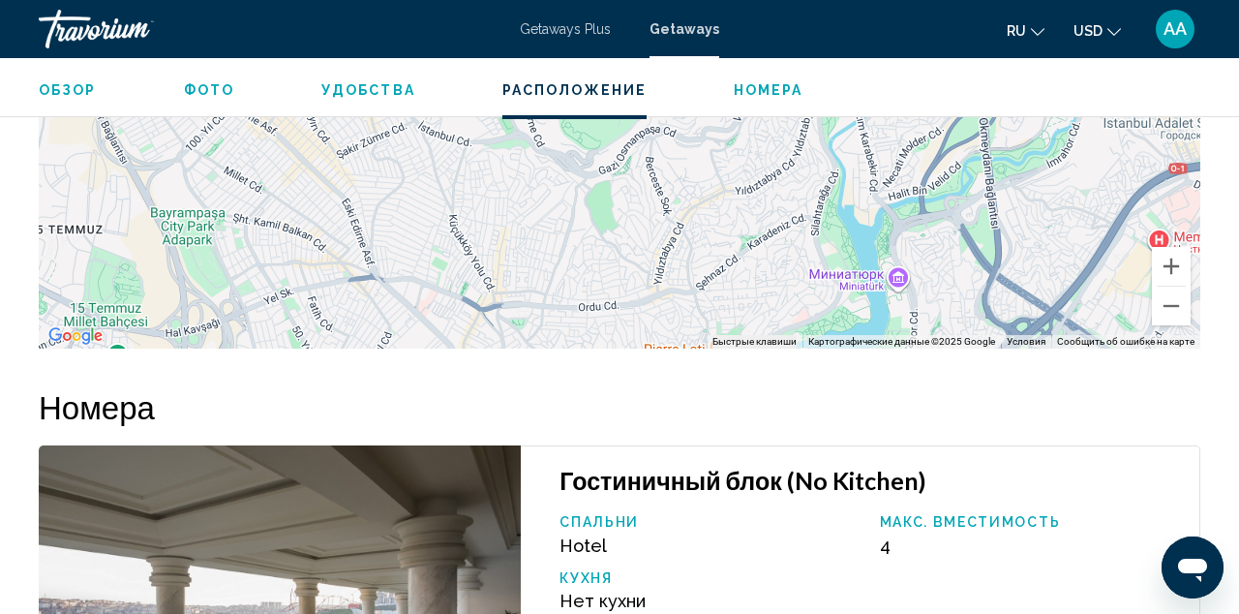
scroll to position [2768, 0]
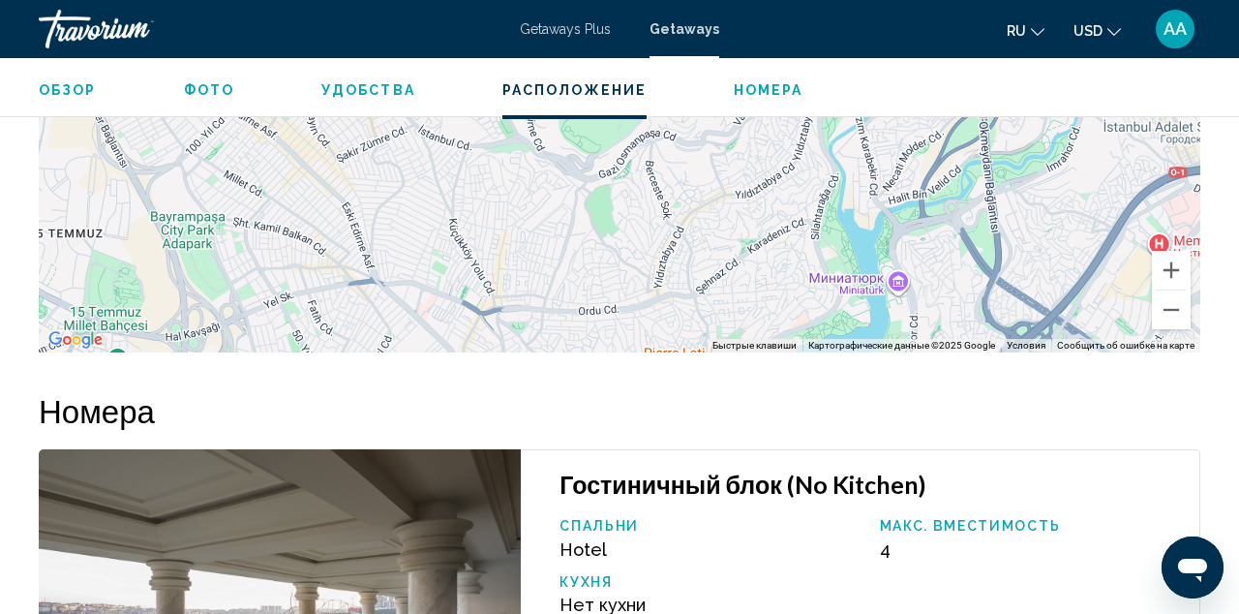
click at [1164, 25] on span "AA" at bounding box center [1175, 28] width 23 height 19
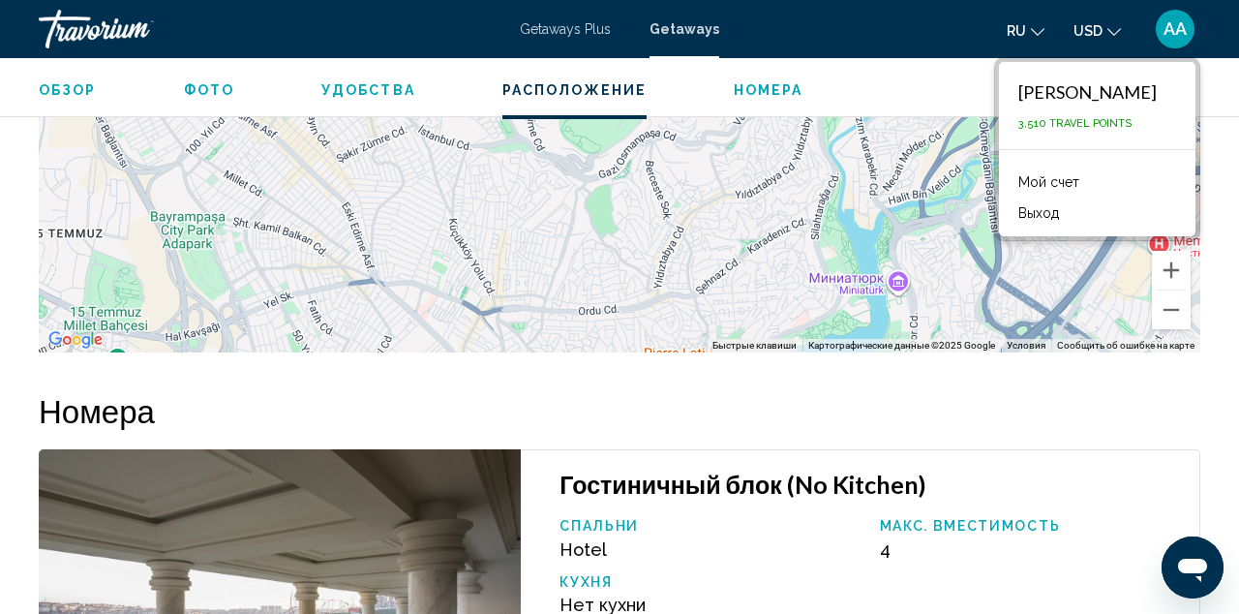
click at [1167, 28] on span "AA" at bounding box center [1175, 28] width 23 height 19
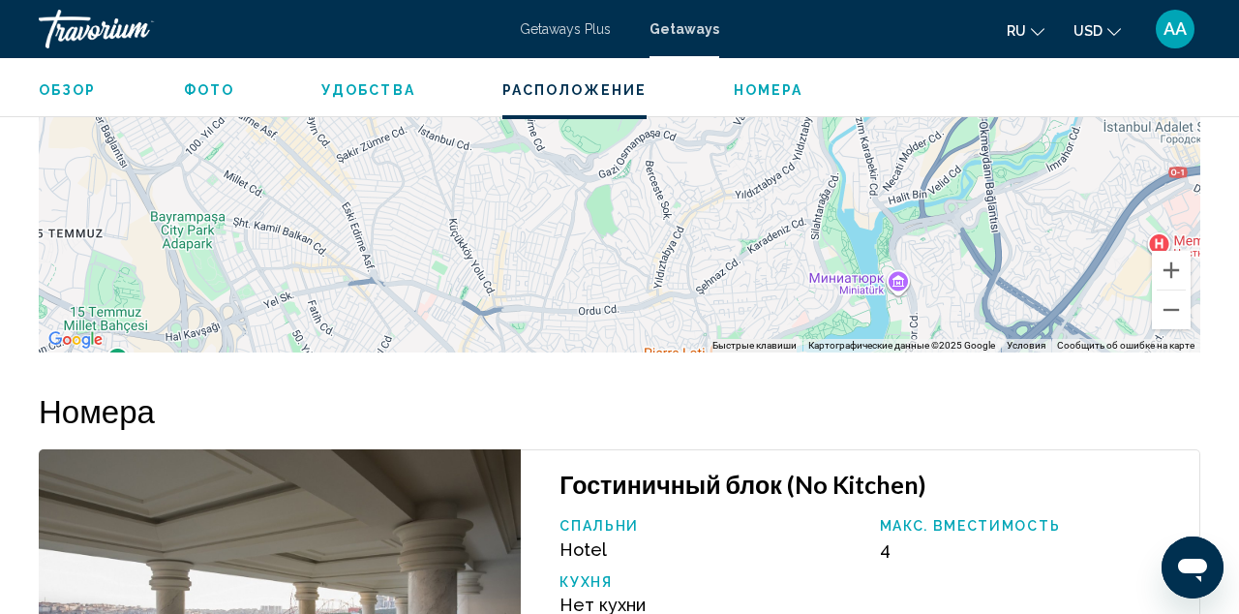
click at [73, 18] on div "Travorium" at bounding box center [136, 29] width 194 height 39
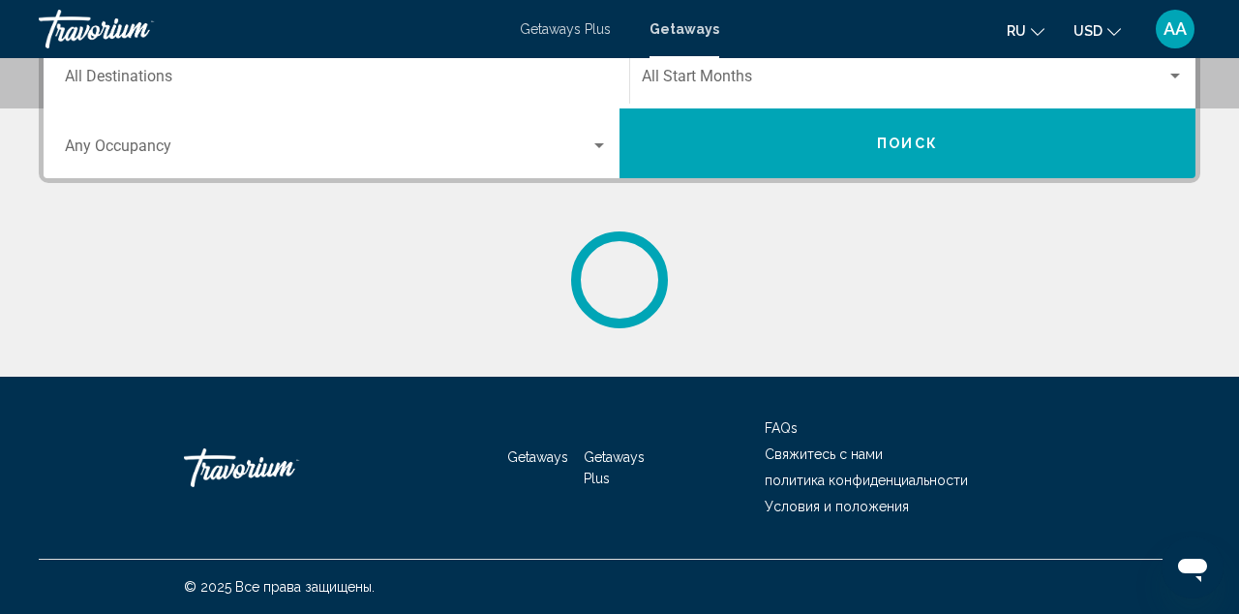
scroll to position [473, 0]
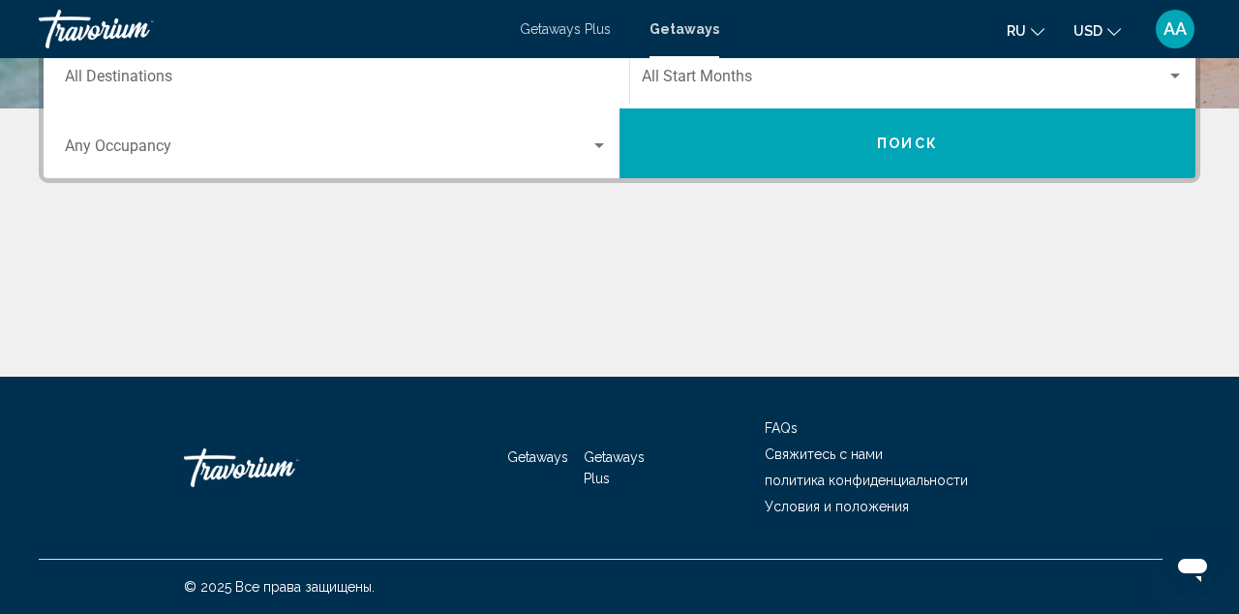
click at [859, 456] on span "Свяжитесь с нами" at bounding box center [824, 453] width 118 height 15
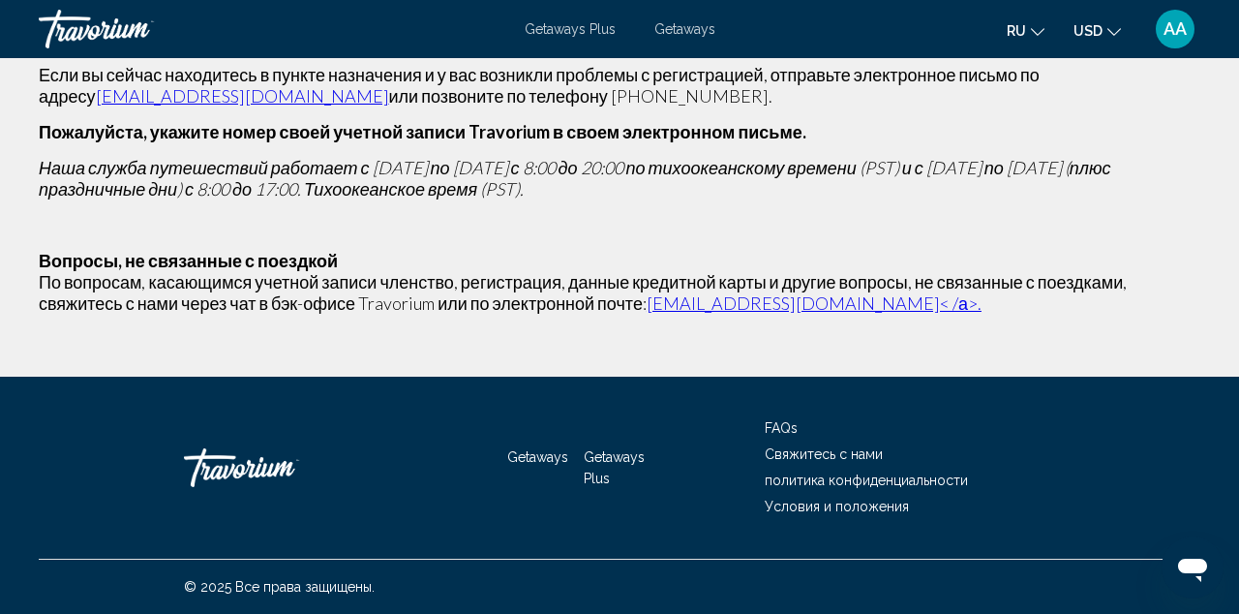
scroll to position [300, 0]
click at [779, 427] on span "FAQs" at bounding box center [781, 427] width 33 height 15
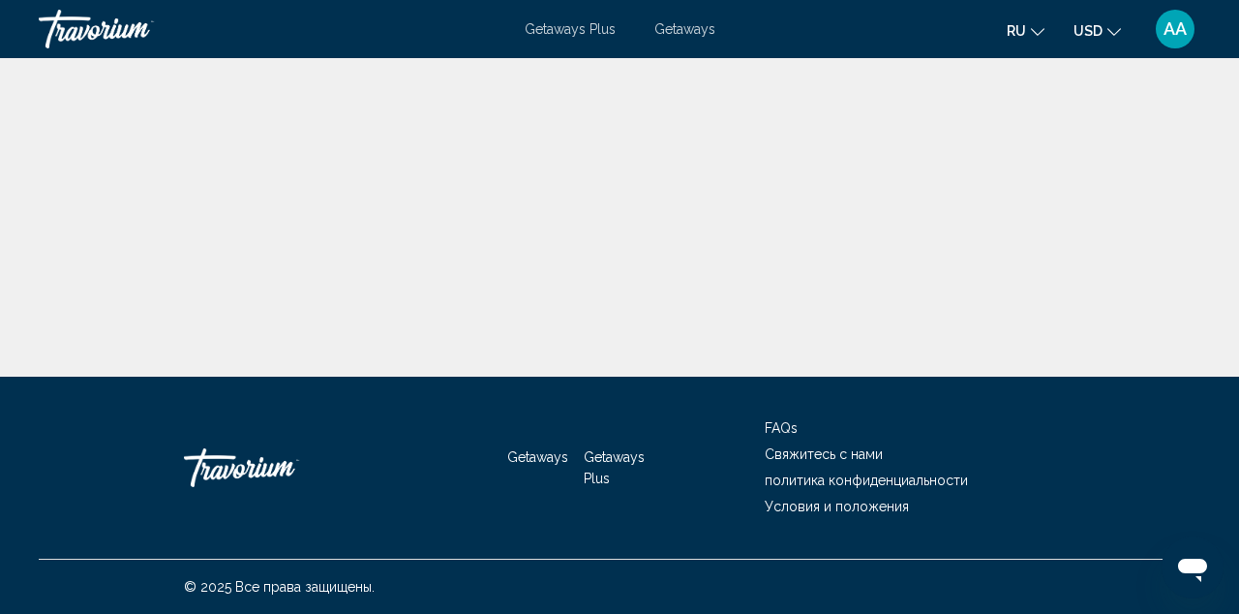
click at [781, 427] on span "FAQs" at bounding box center [781, 427] width 33 height 15
click at [780, 426] on span "FAQs" at bounding box center [781, 427] width 33 height 15
click at [799, 451] on span "Свяжитесь с нами" at bounding box center [824, 453] width 118 height 15
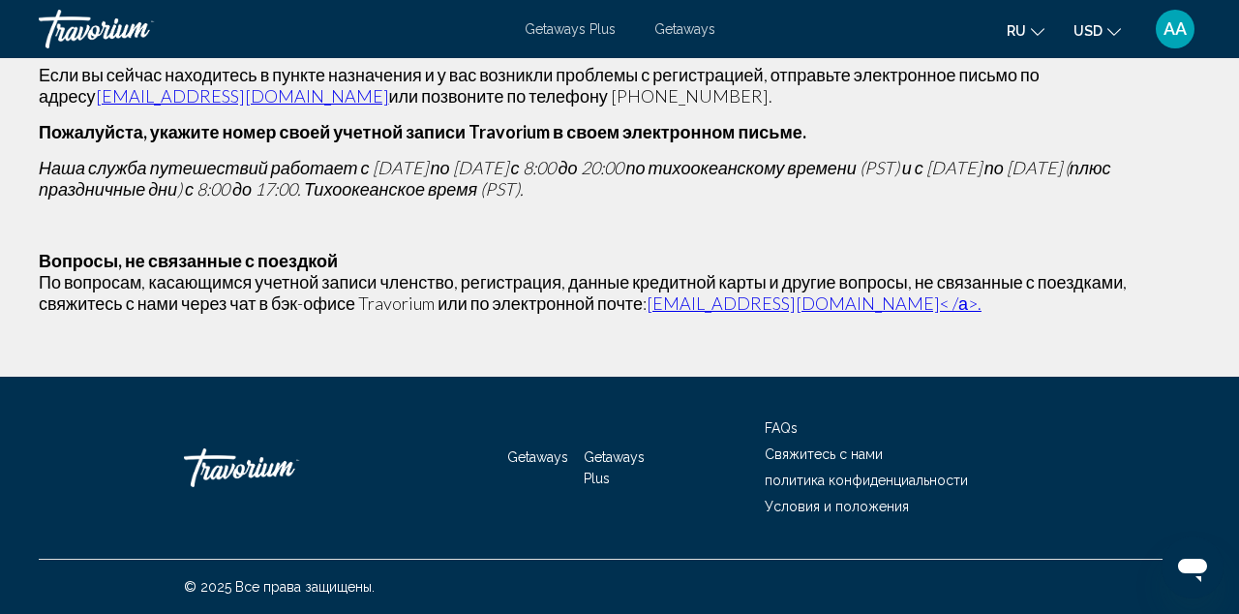
scroll to position [300, 0]
click at [784, 425] on span "FAQs" at bounding box center [781, 427] width 33 height 15
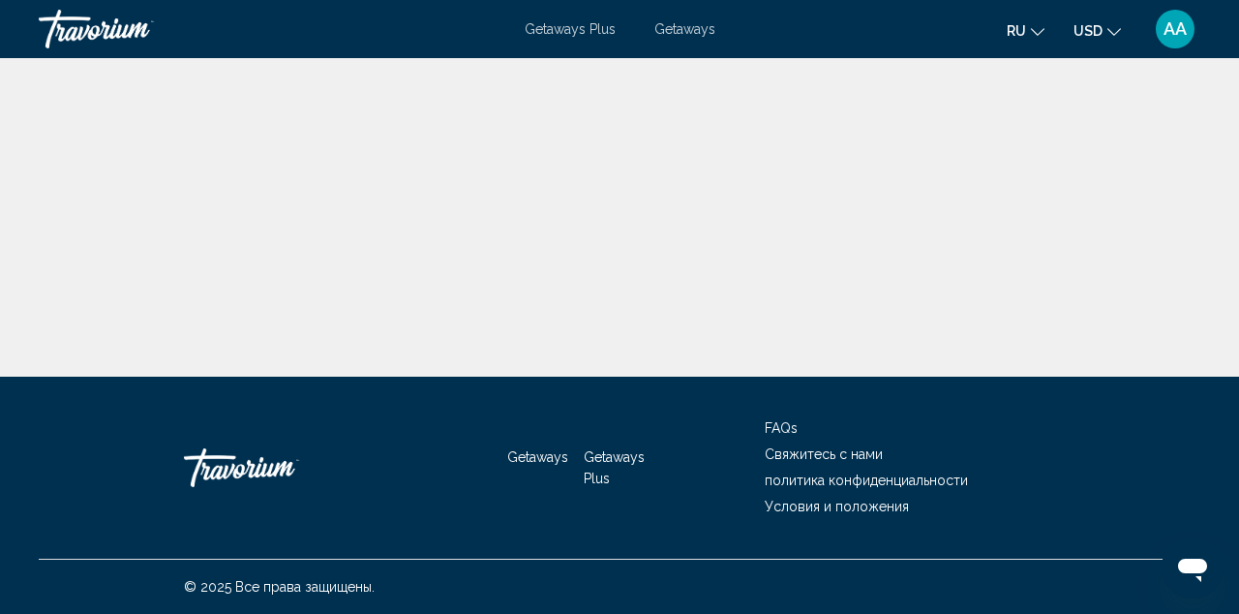
click at [794, 451] on span "Свяжитесь с нами" at bounding box center [824, 453] width 118 height 15
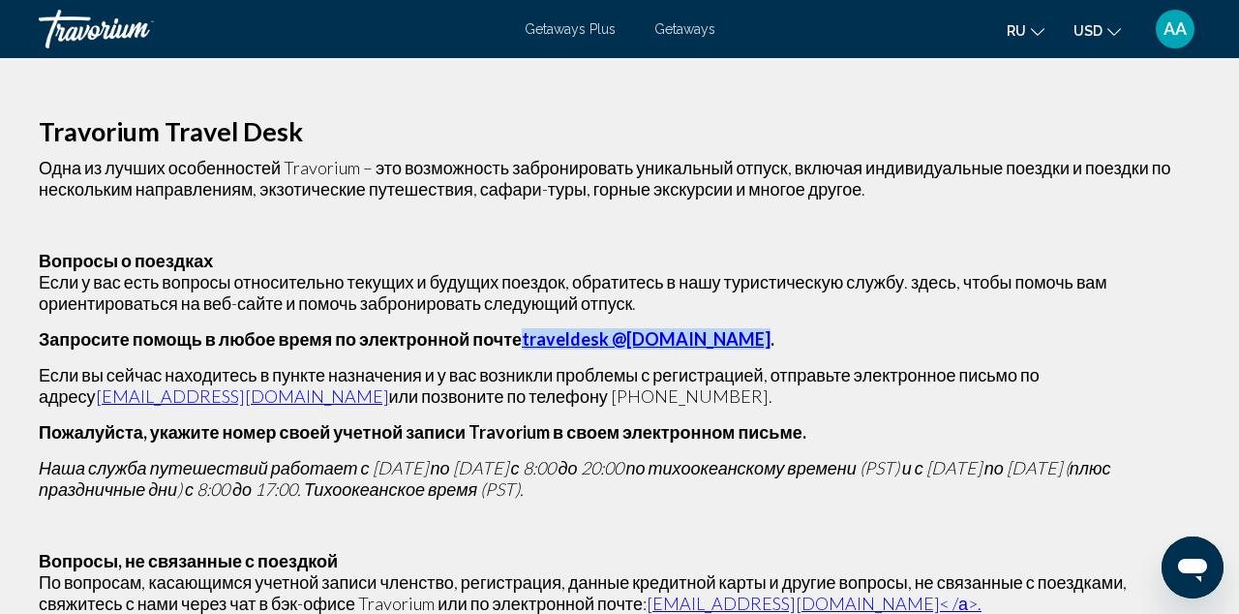
drag, startPoint x: 747, startPoint y: 338, endPoint x: 532, endPoint y: 337, distance: 215.9
click at [532, 337] on strong "Запросите помощь в любое время по электронной почте traveldesk @[DOMAIN_NAME] ." at bounding box center [407, 338] width 736 height 21
copy link "traveldesk @[DOMAIN_NAME]"
click at [1166, 46] on div "AA" at bounding box center [1175, 29] width 39 height 39
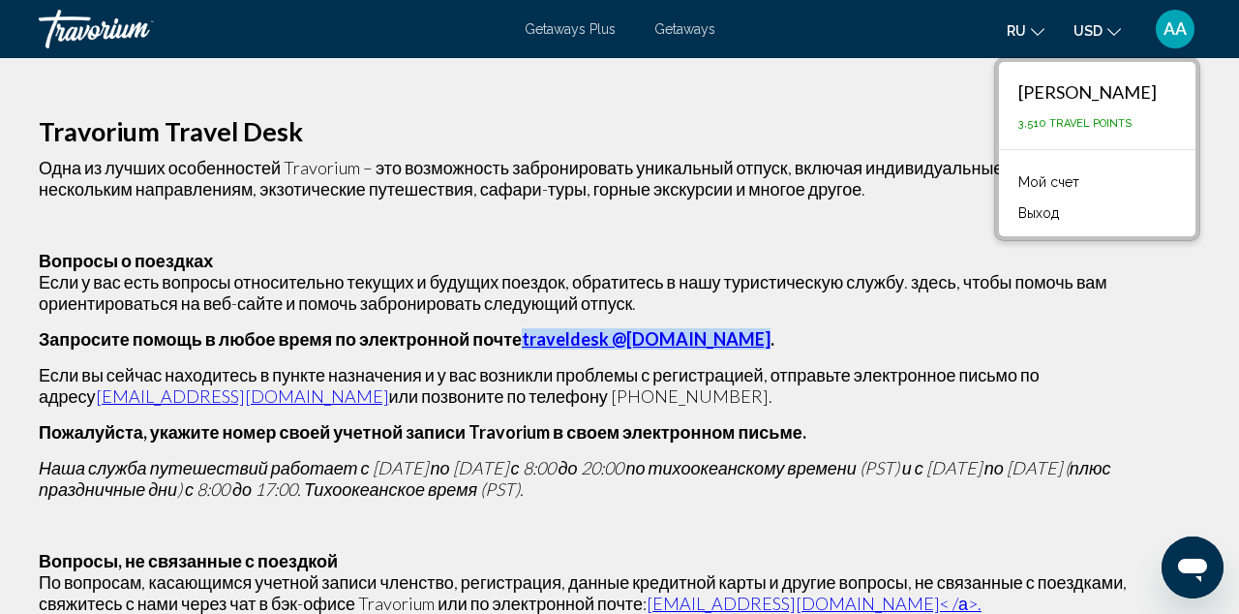
click at [598, 32] on span "Getaways Plus" at bounding box center [570, 28] width 91 height 15
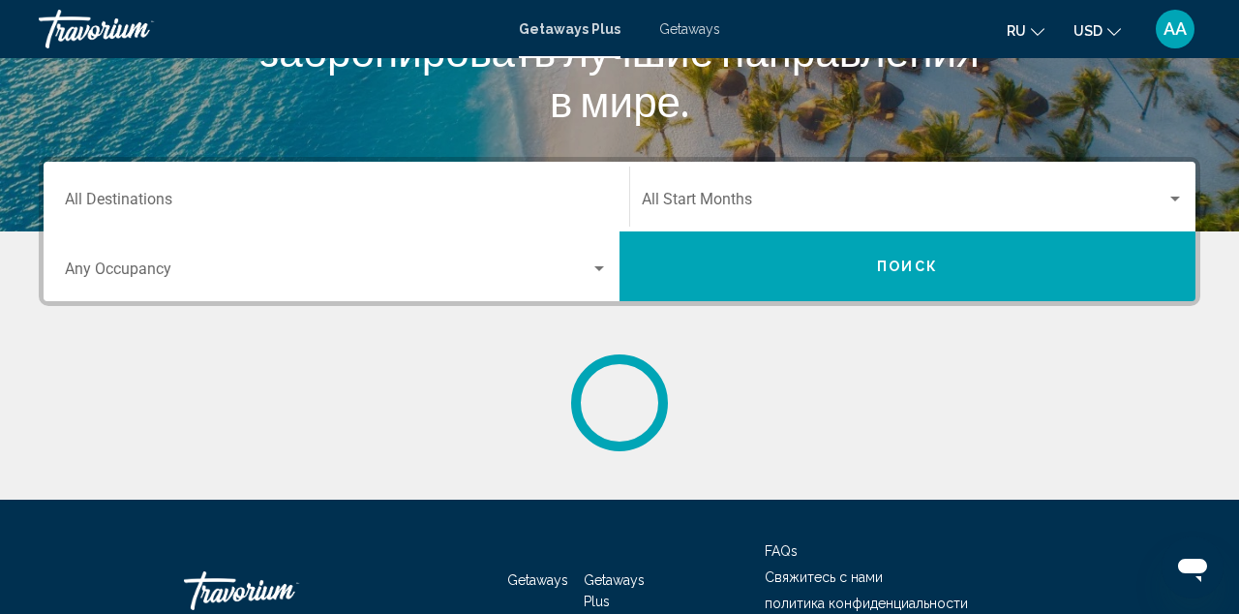
click at [429, 200] on input "Destination All Destinations" at bounding box center [336, 203] width 543 height 17
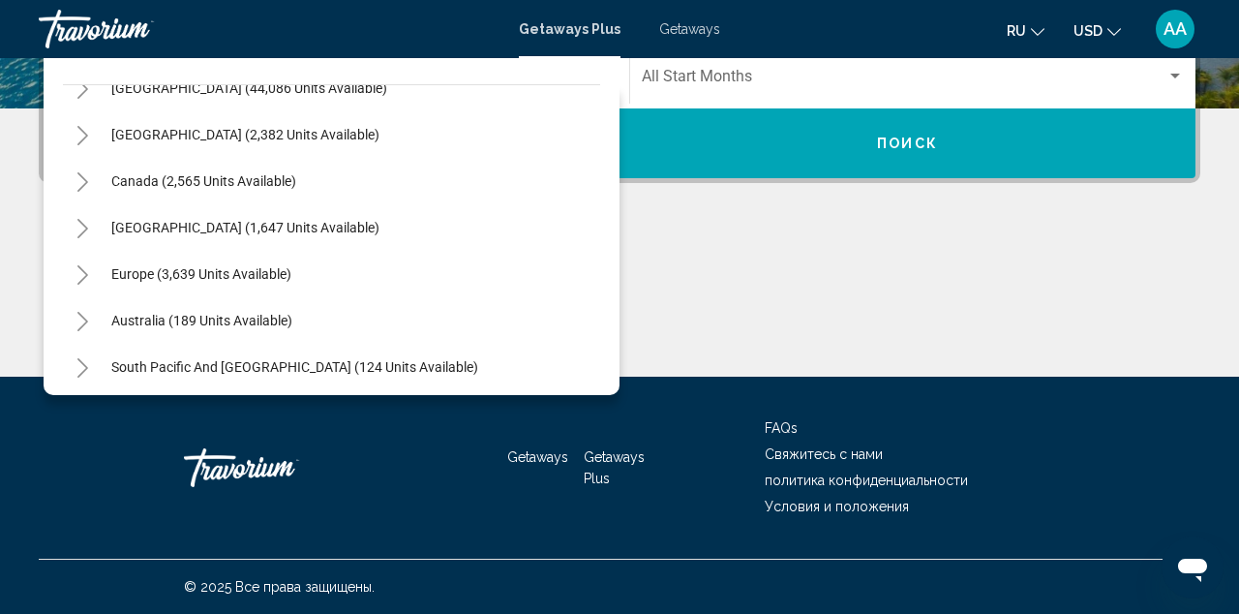
scroll to position [71, 0]
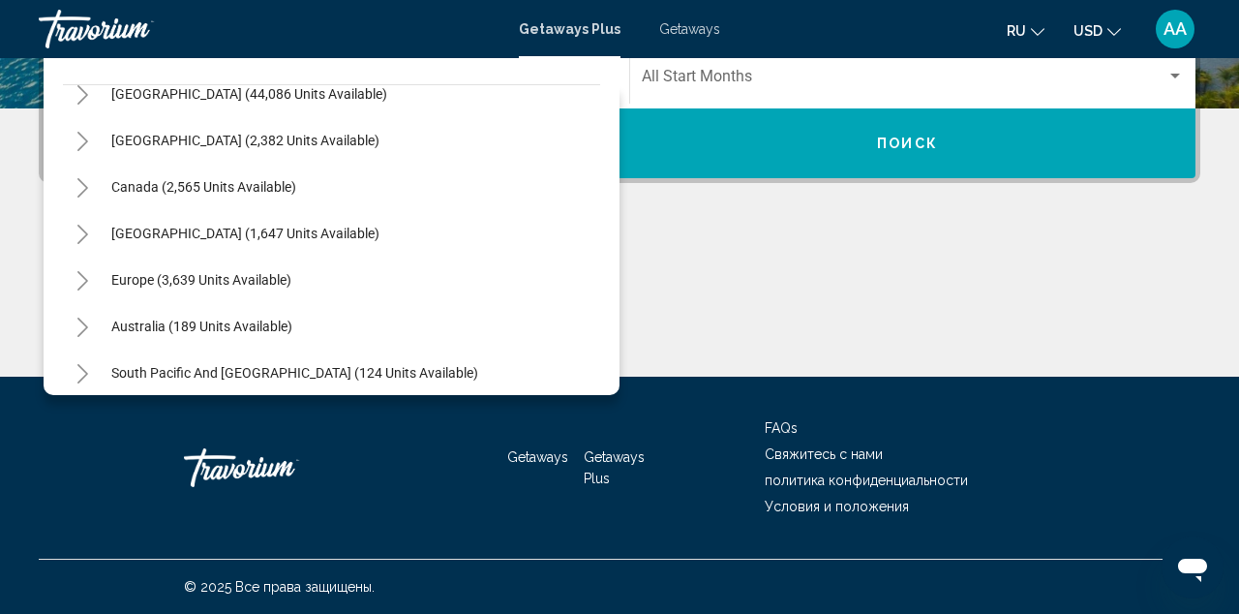
click at [84, 282] on icon "Toggle Europe (3,639 units available)" at bounding box center [83, 280] width 15 height 19
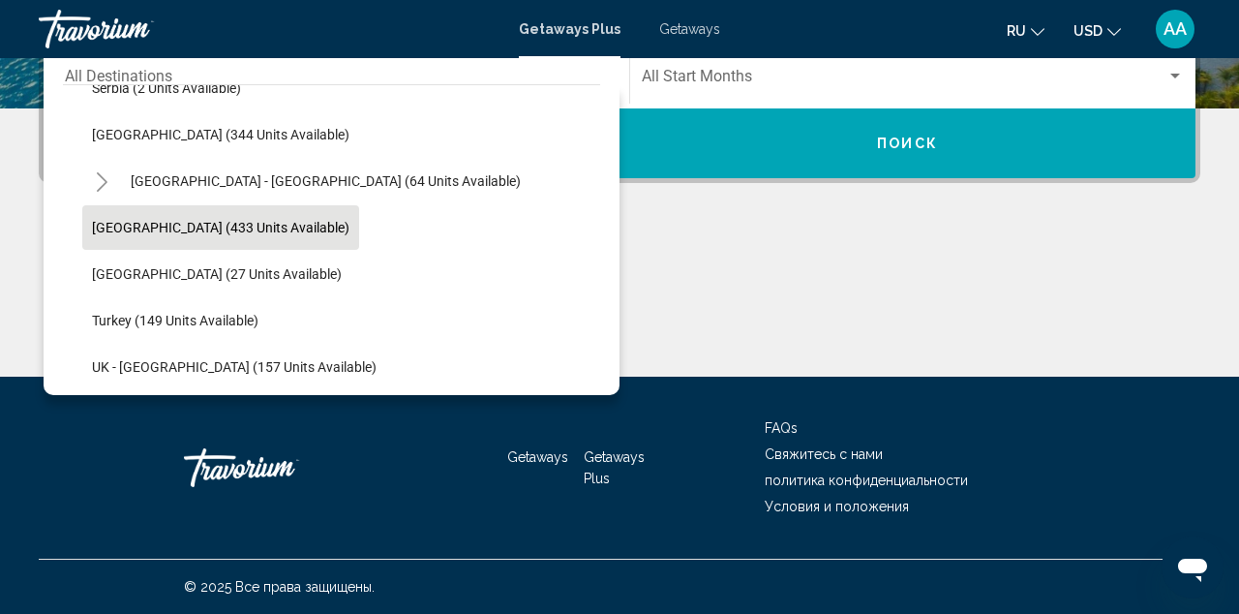
scroll to position [897, 0]
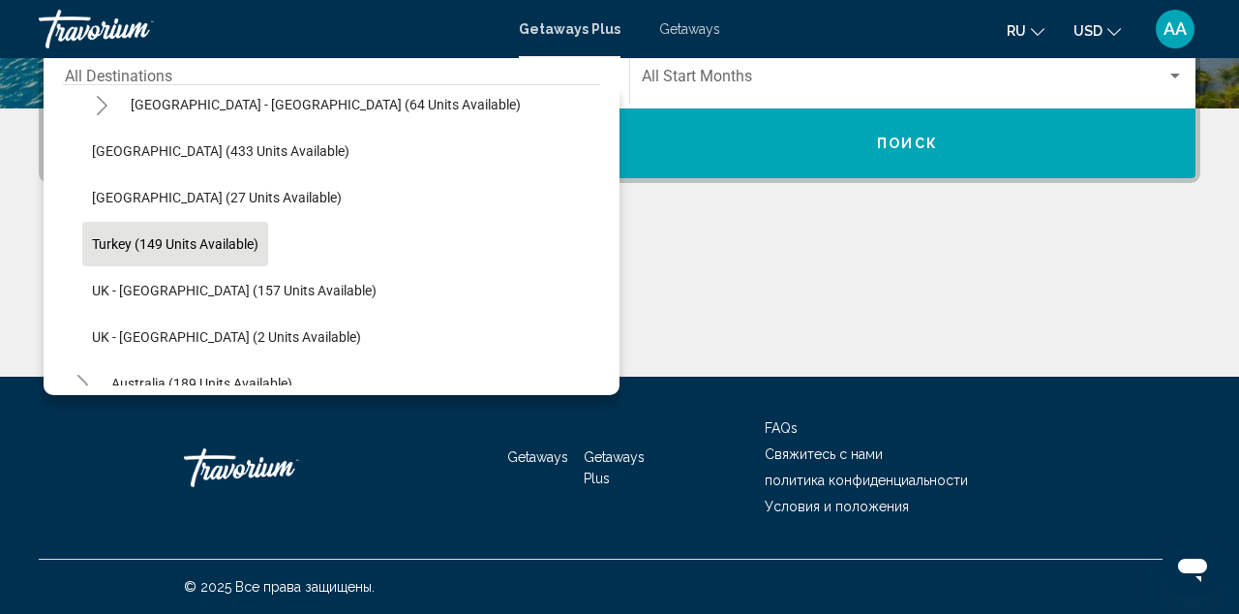
click at [182, 231] on button "Turkey (149 units available)" at bounding box center [175, 244] width 186 height 45
type input "**********"
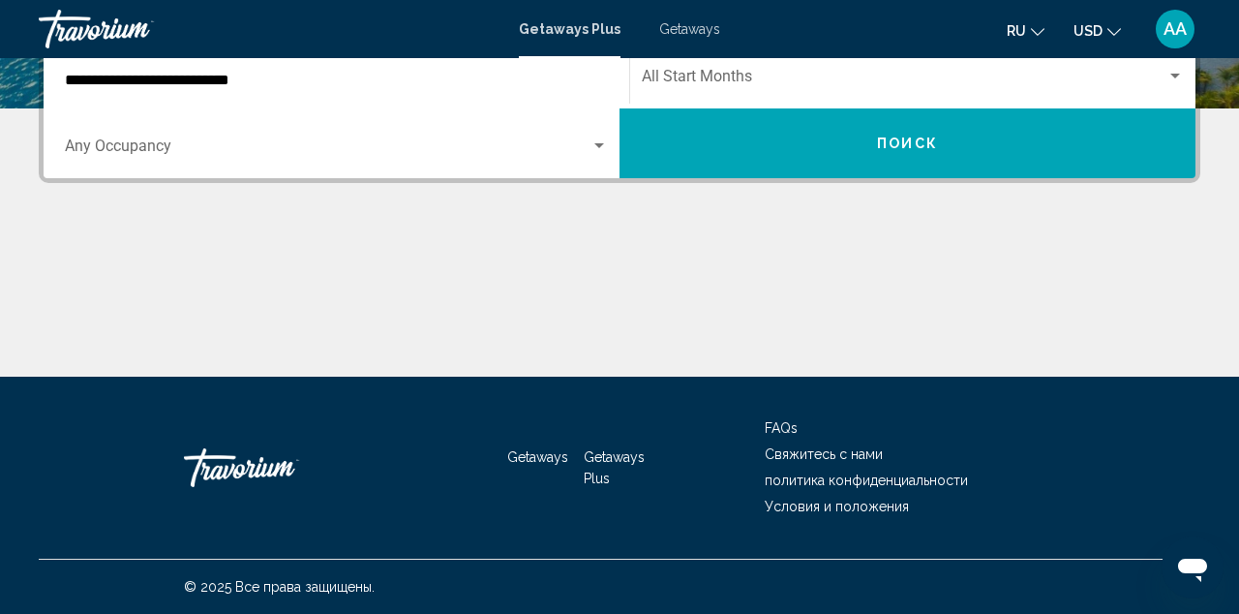
scroll to position [443, 0]
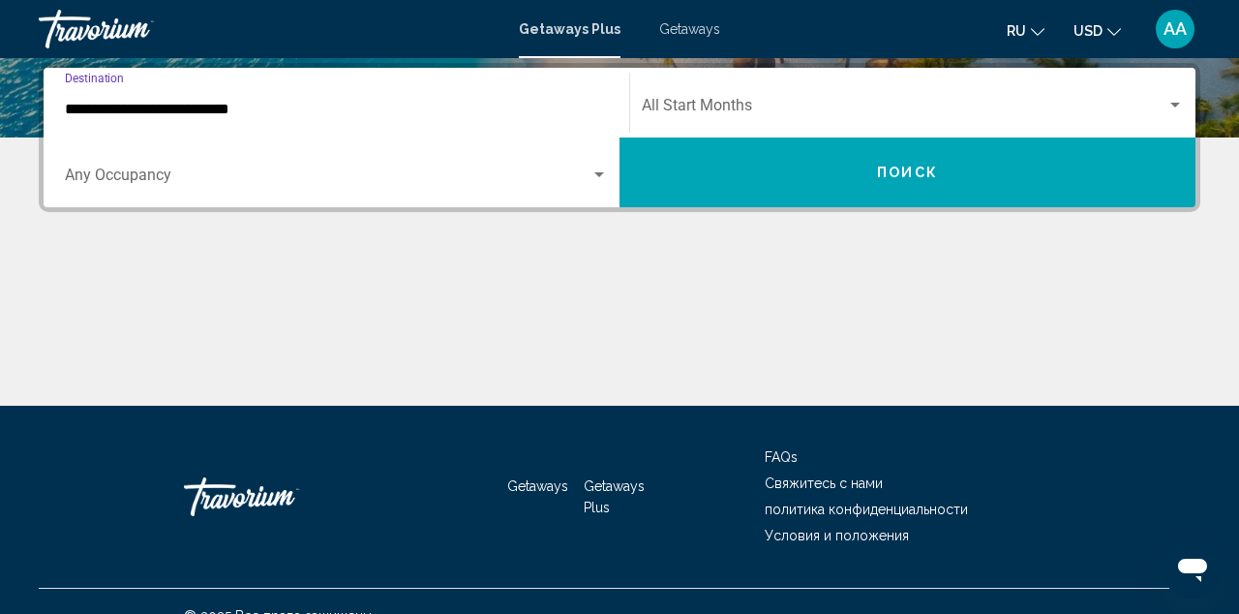
click at [847, 154] on button "Поиск" at bounding box center [908, 172] width 576 height 70
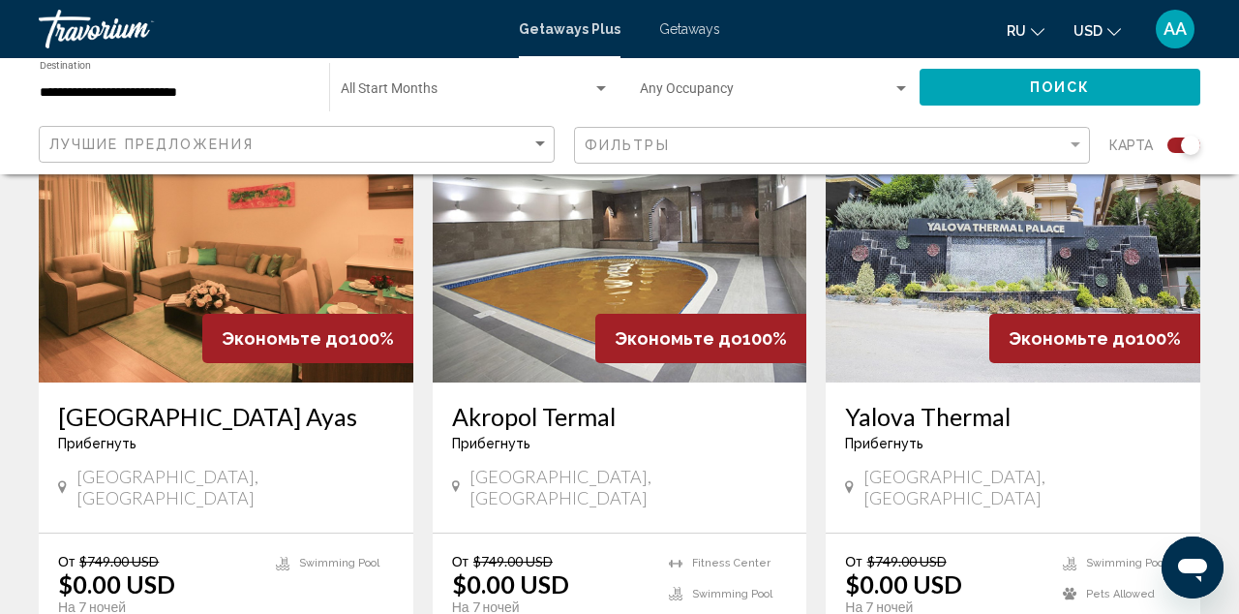
scroll to position [744, 0]
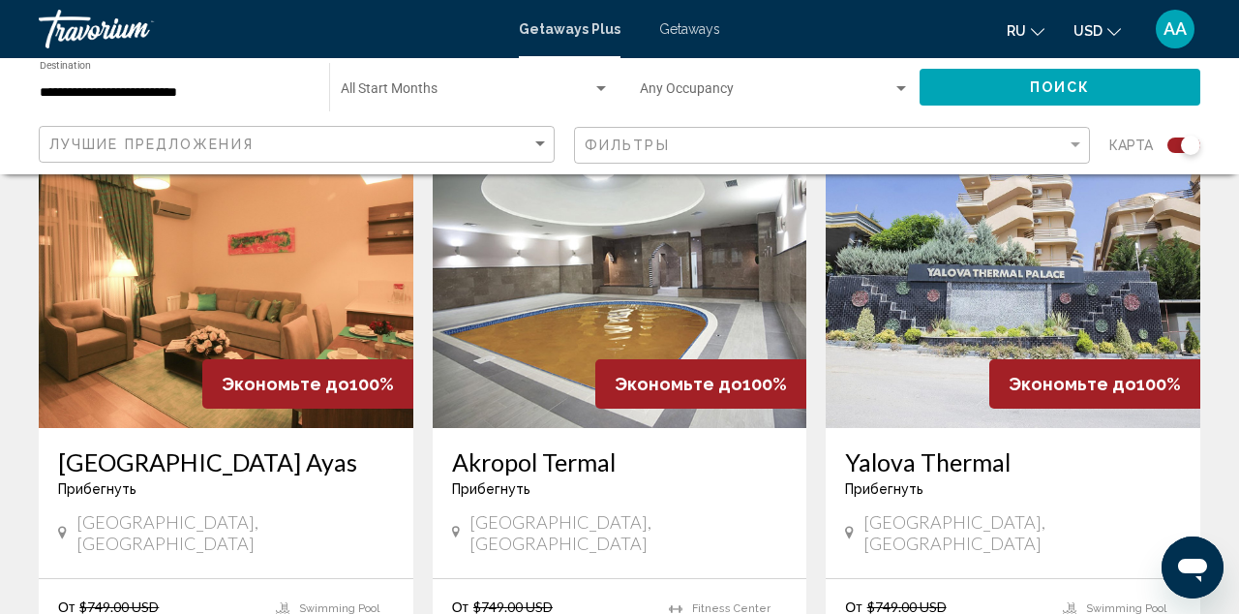
click at [323, 279] on img "Main content" at bounding box center [226, 273] width 375 height 310
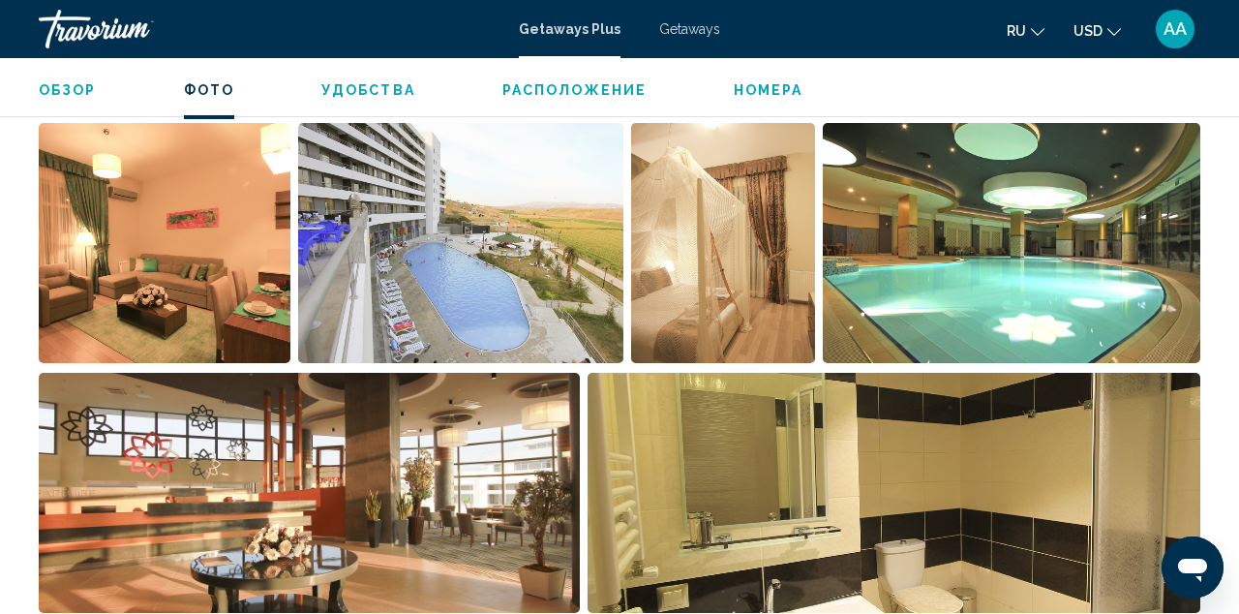
scroll to position [1286, 0]
click at [233, 228] on img "Open full-screen image slider" at bounding box center [165, 243] width 252 height 240
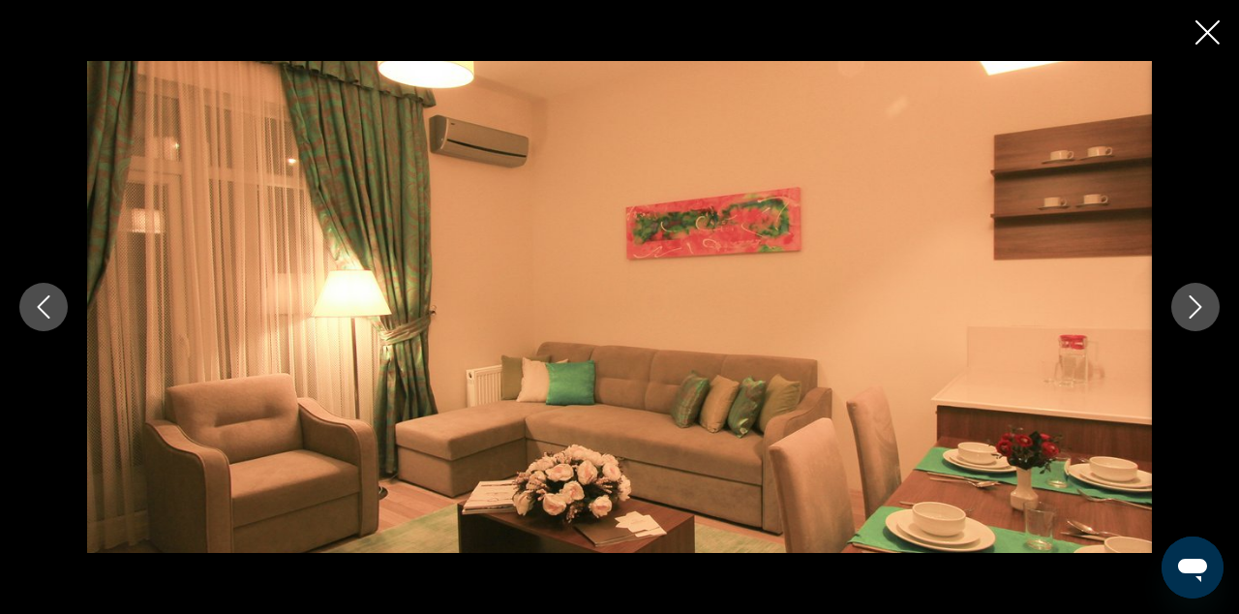
click at [1198, 304] on icon "Next image" at bounding box center [1196, 306] width 13 height 23
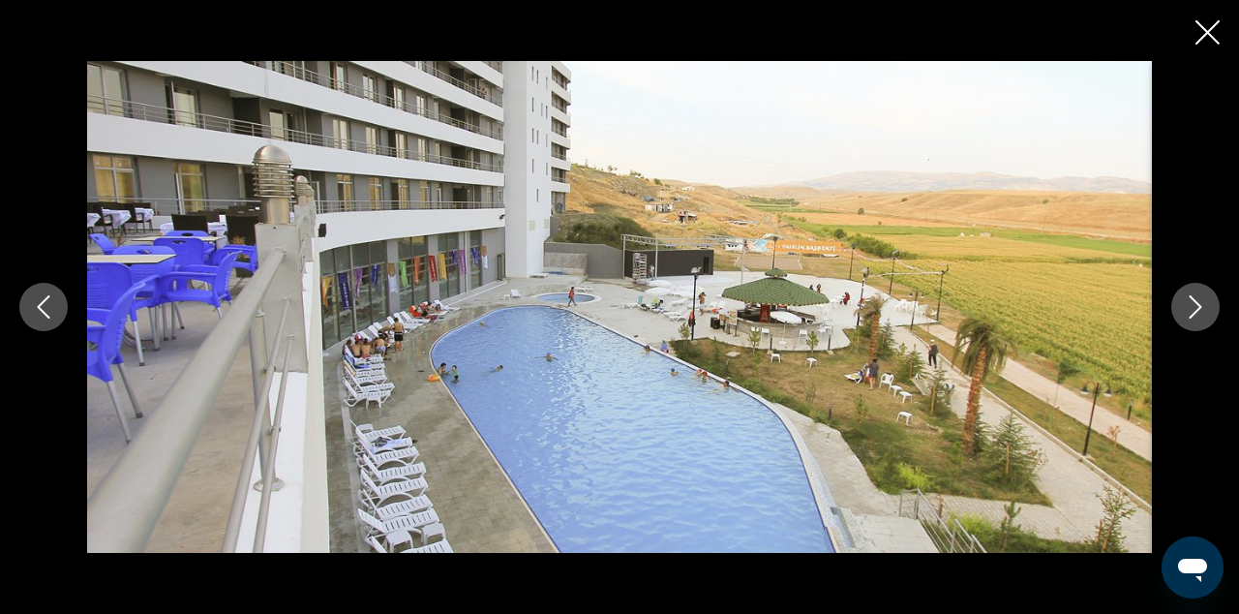
click at [1200, 304] on icon "Next image" at bounding box center [1196, 306] width 13 height 23
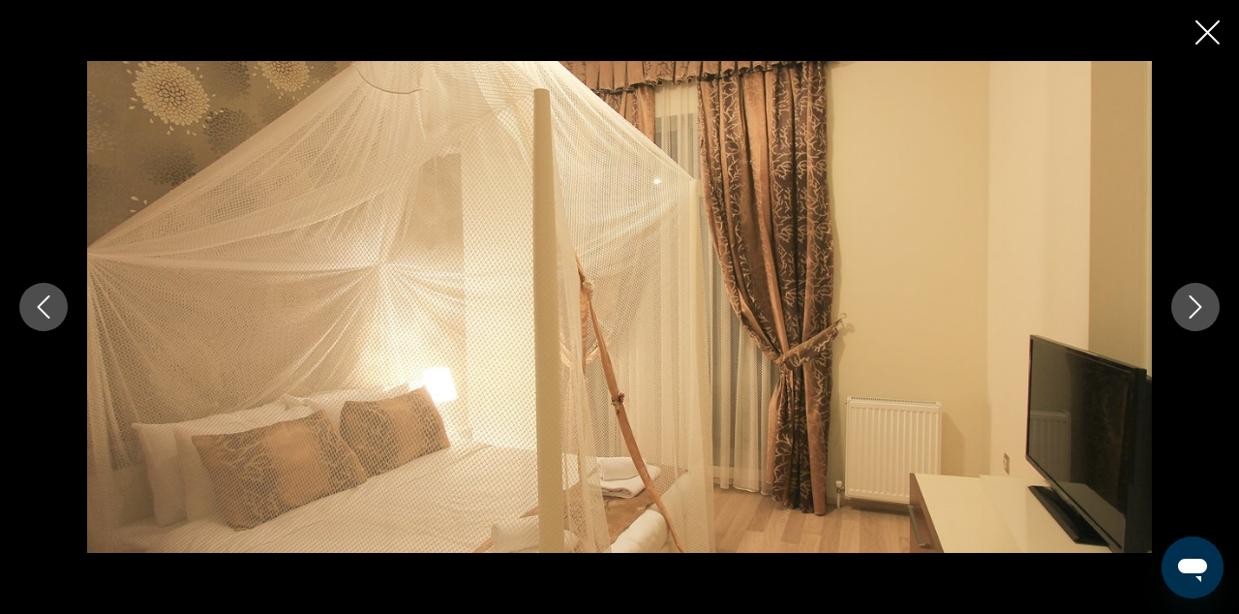
click at [1200, 305] on icon "Next image" at bounding box center [1196, 306] width 13 height 23
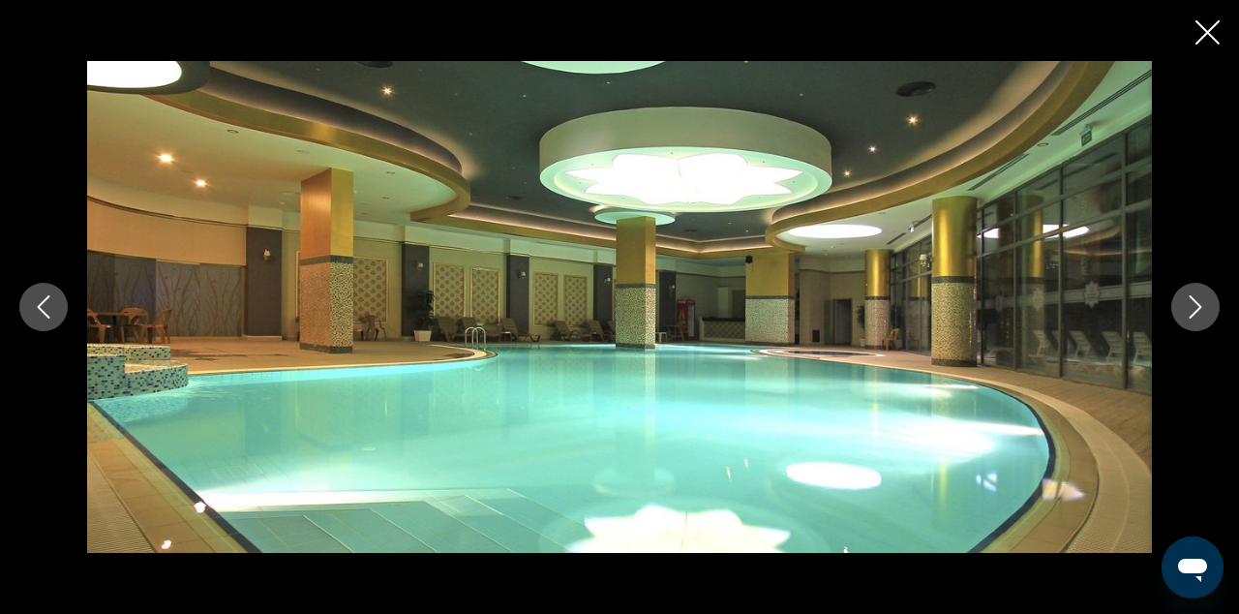
click at [1201, 306] on icon "Next image" at bounding box center [1196, 306] width 13 height 23
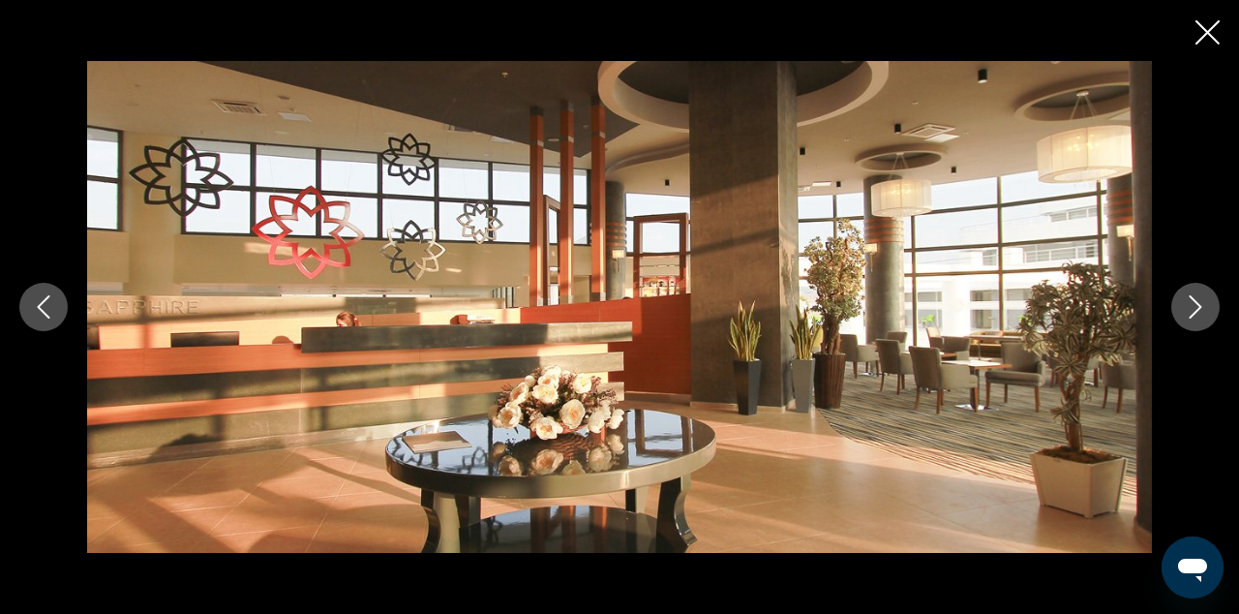
click at [1202, 307] on icon "Next image" at bounding box center [1196, 306] width 13 height 23
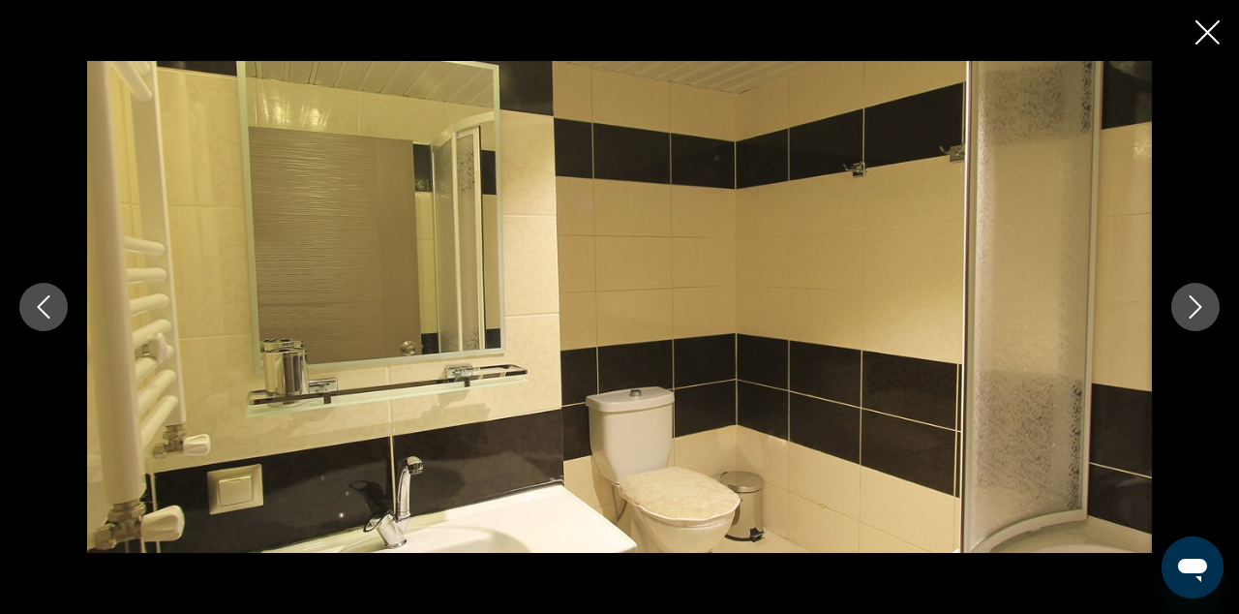
click at [1203, 308] on icon "Next image" at bounding box center [1195, 306] width 23 height 23
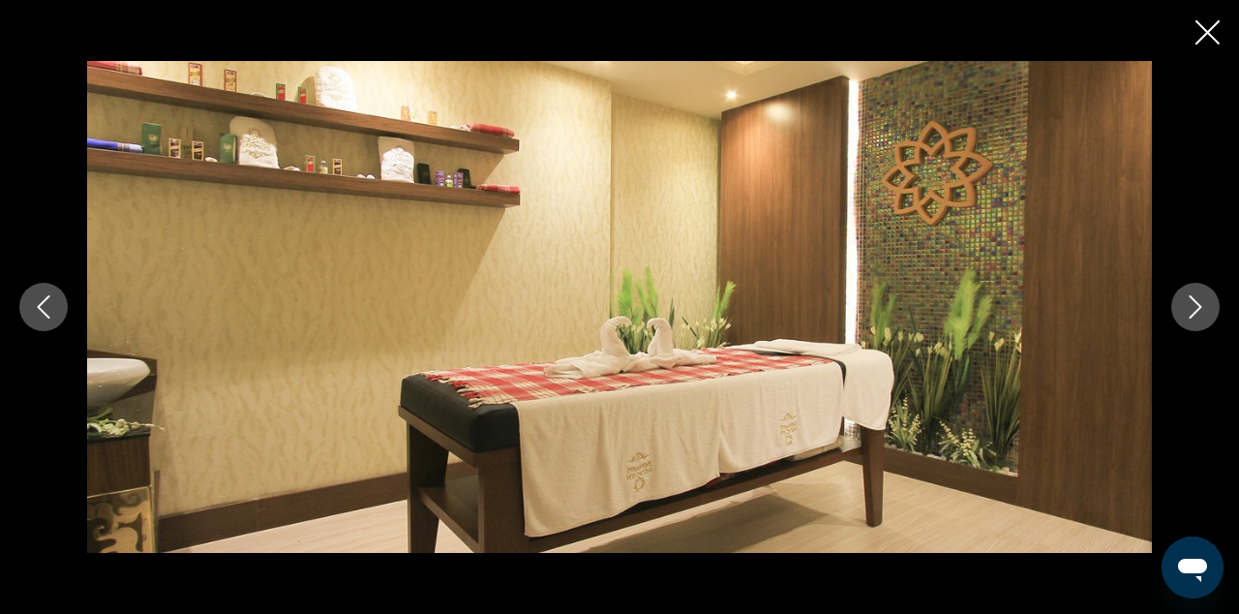
click at [1203, 308] on icon "Next image" at bounding box center [1195, 306] width 23 height 23
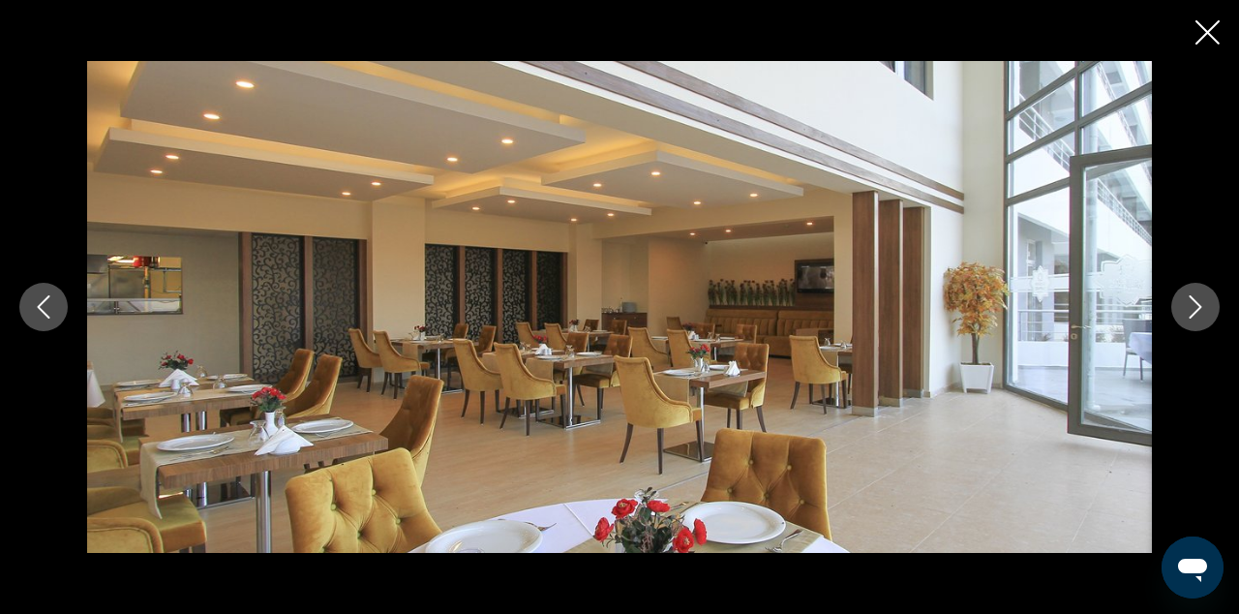
click at [1203, 308] on icon "Next image" at bounding box center [1195, 306] width 23 height 23
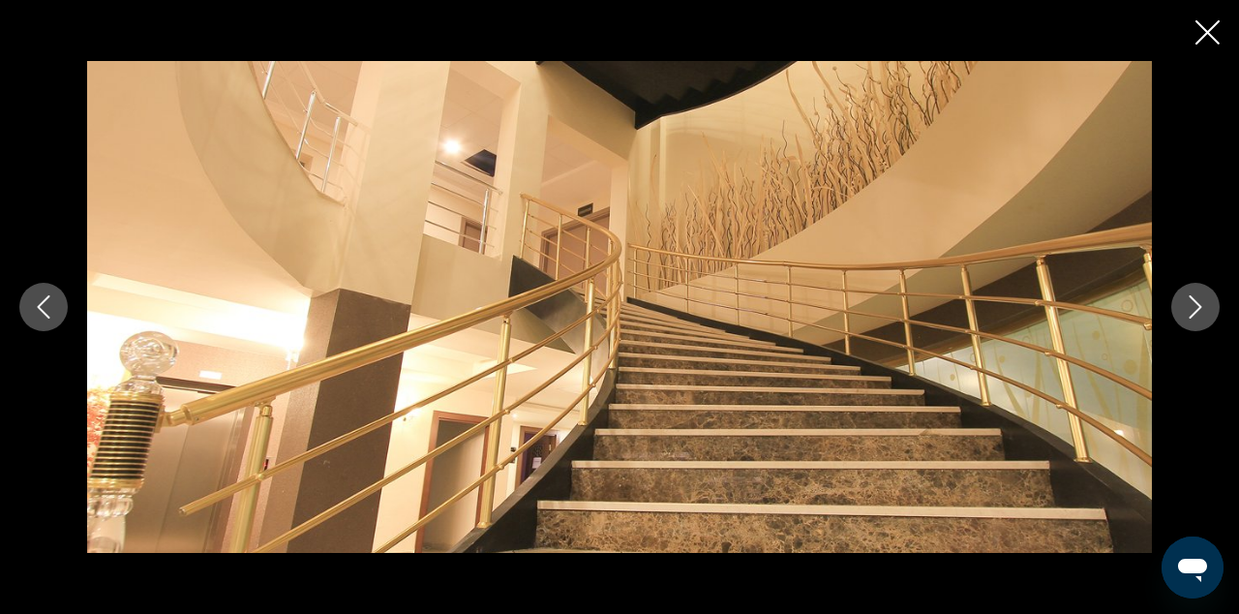
click at [1204, 309] on icon "Next image" at bounding box center [1195, 306] width 23 height 23
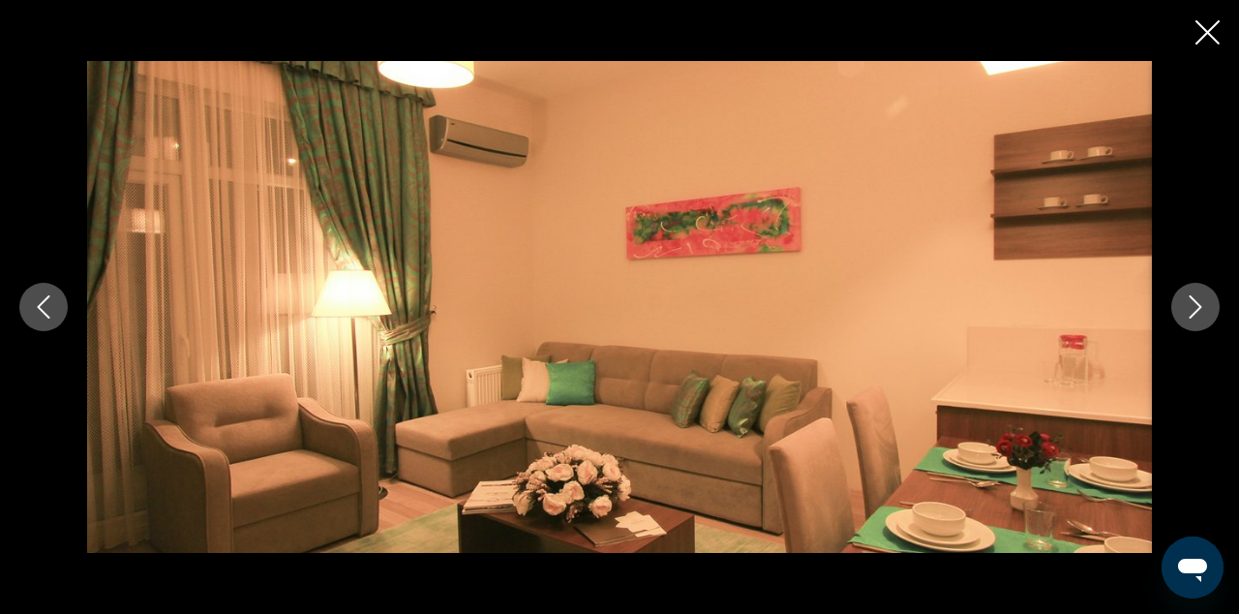
click at [1201, 42] on icon "Close slideshow" at bounding box center [1208, 32] width 24 height 24
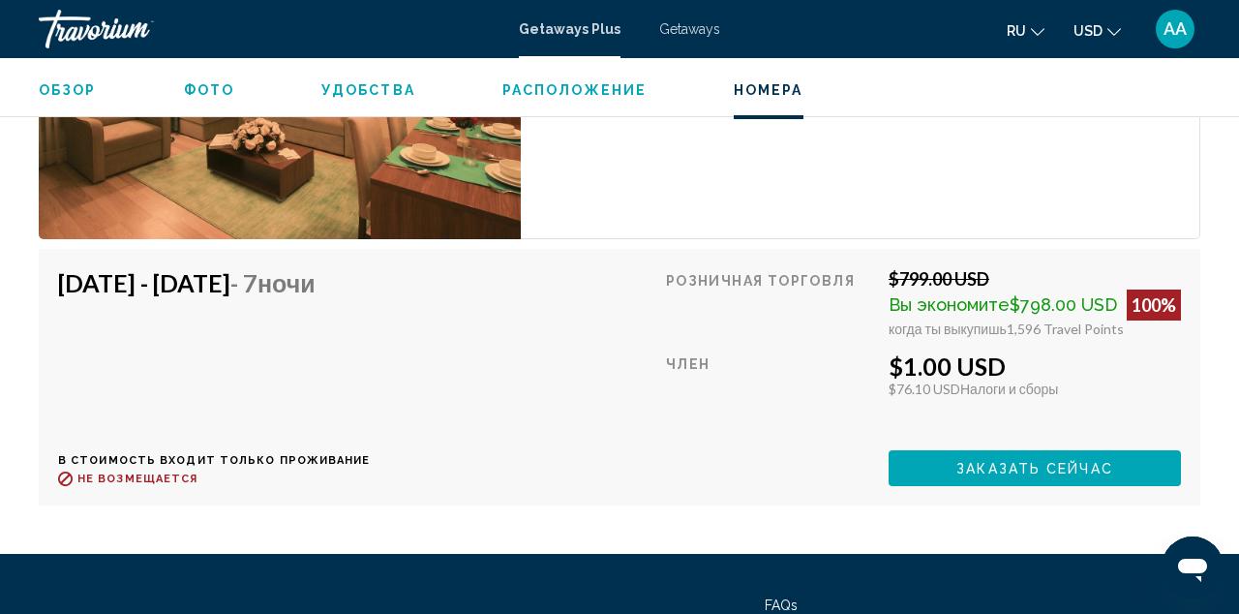
scroll to position [3629, 0]
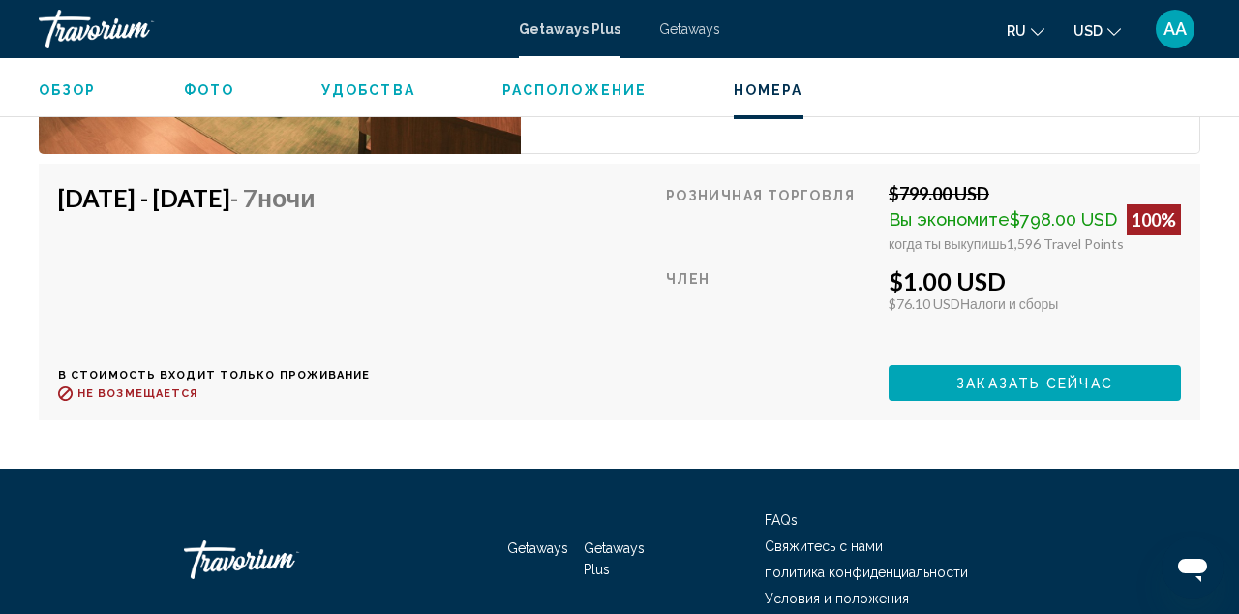
click at [601, 99] on li "Расположение" at bounding box center [575, 89] width 144 height 17
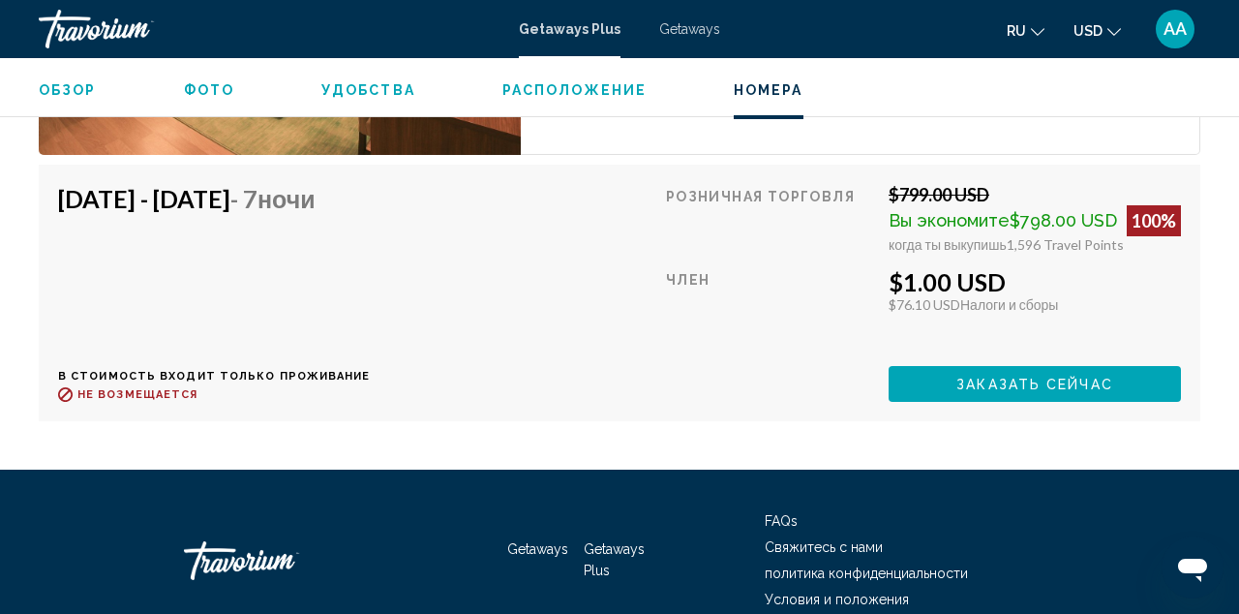
click at [595, 90] on span "Расположение" at bounding box center [575, 89] width 144 height 15
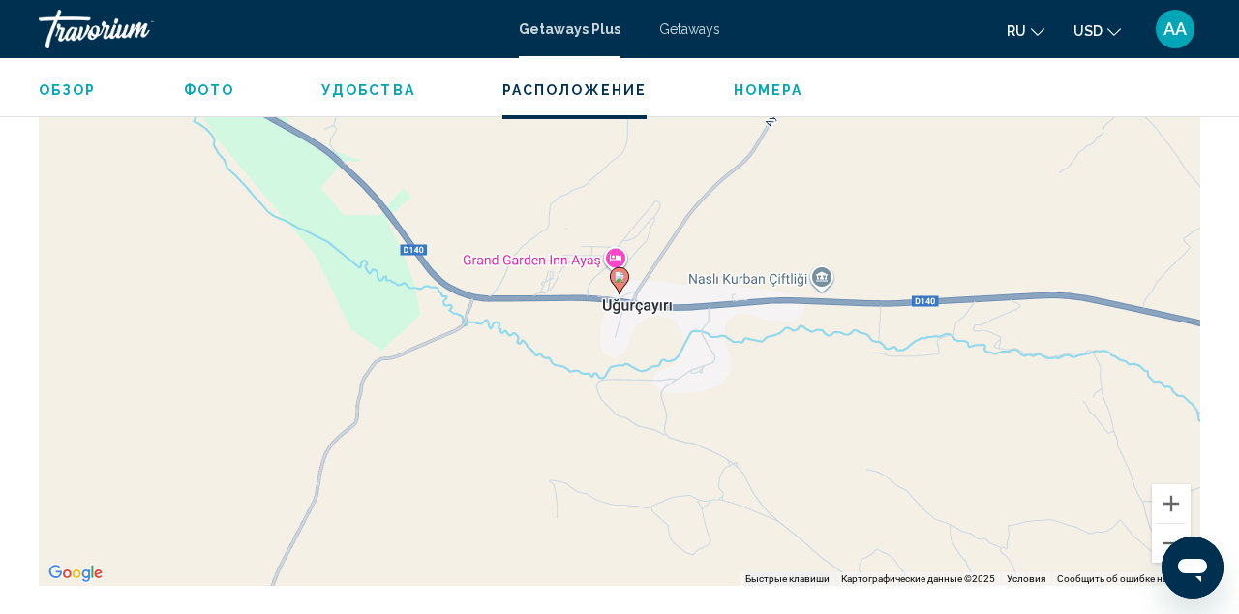
scroll to position [2609, 0]
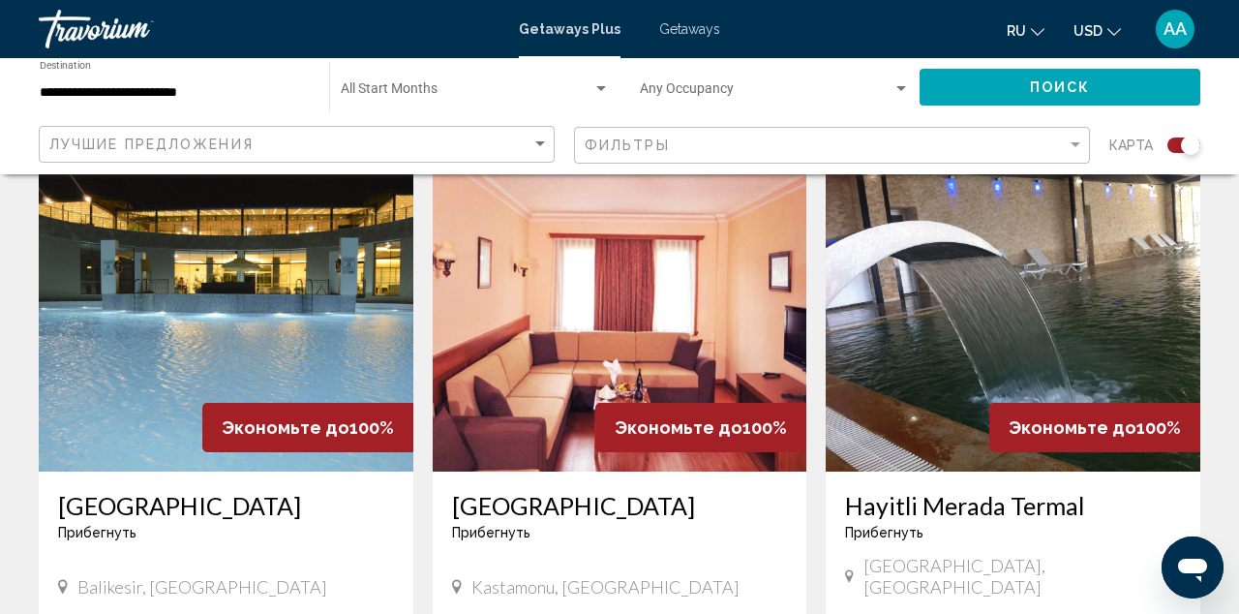
scroll to position [1313, 0]
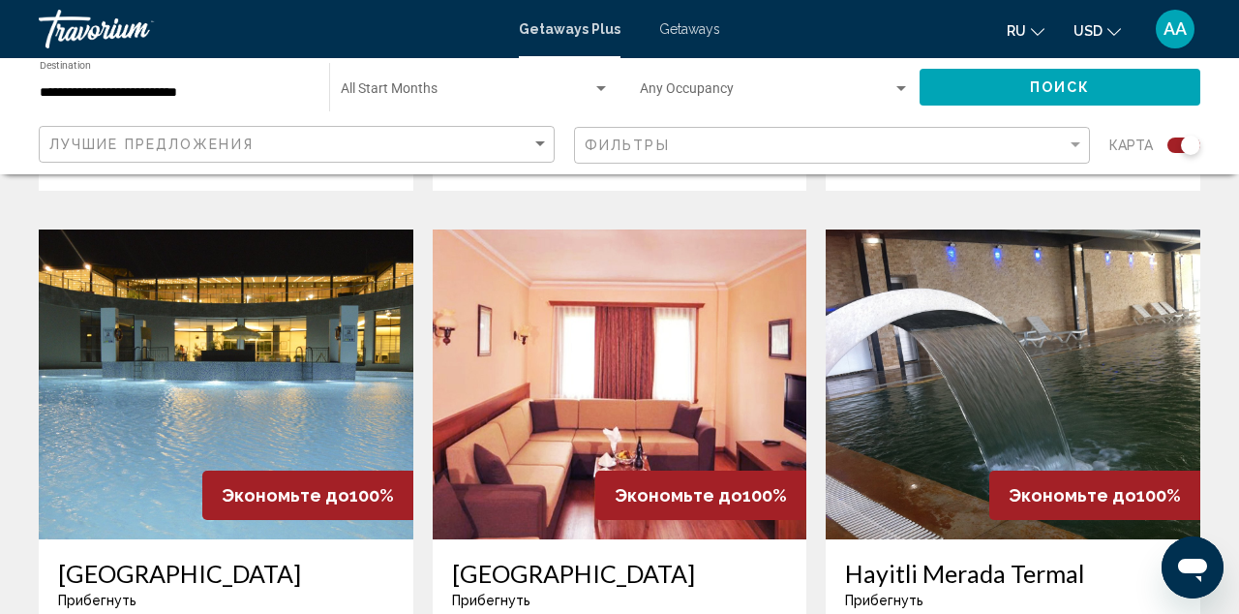
click at [944, 310] on img "Main content" at bounding box center [1013, 384] width 375 height 310
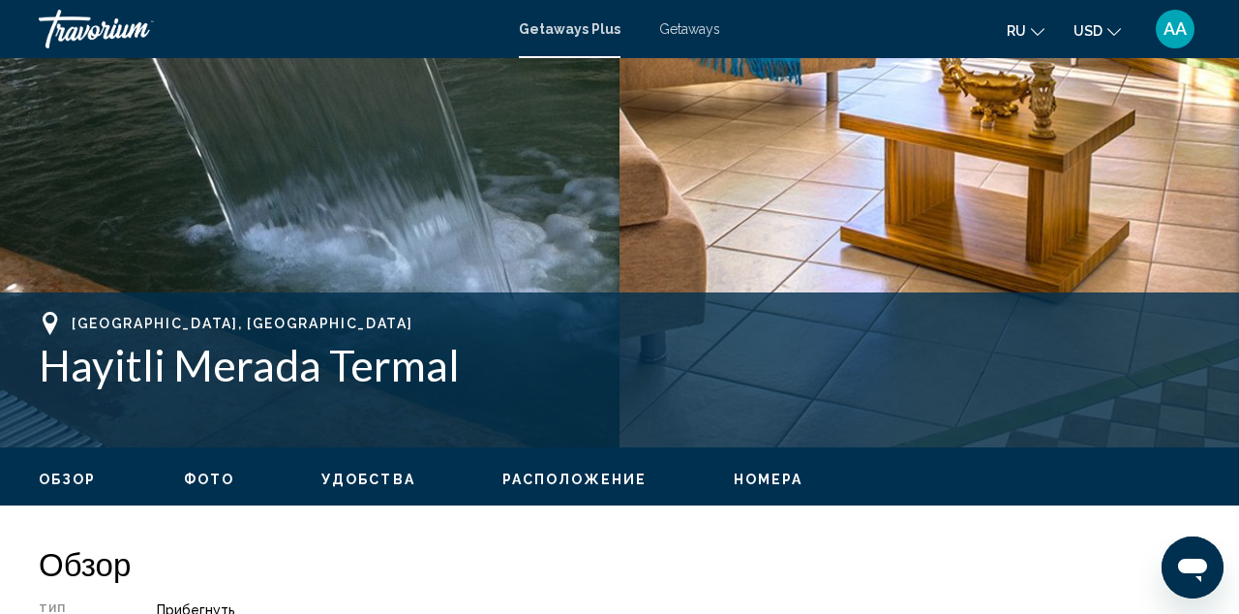
click at [213, 474] on span "Фото" at bounding box center [209, 479] width 50 height 15
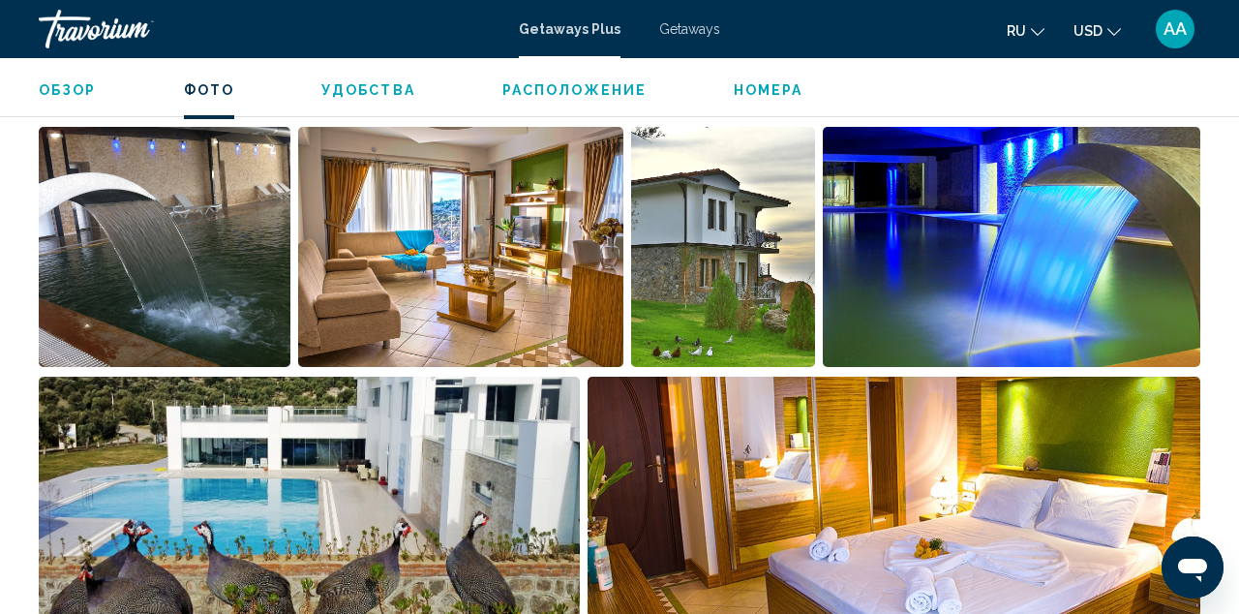
scroll to position [1263, 0]
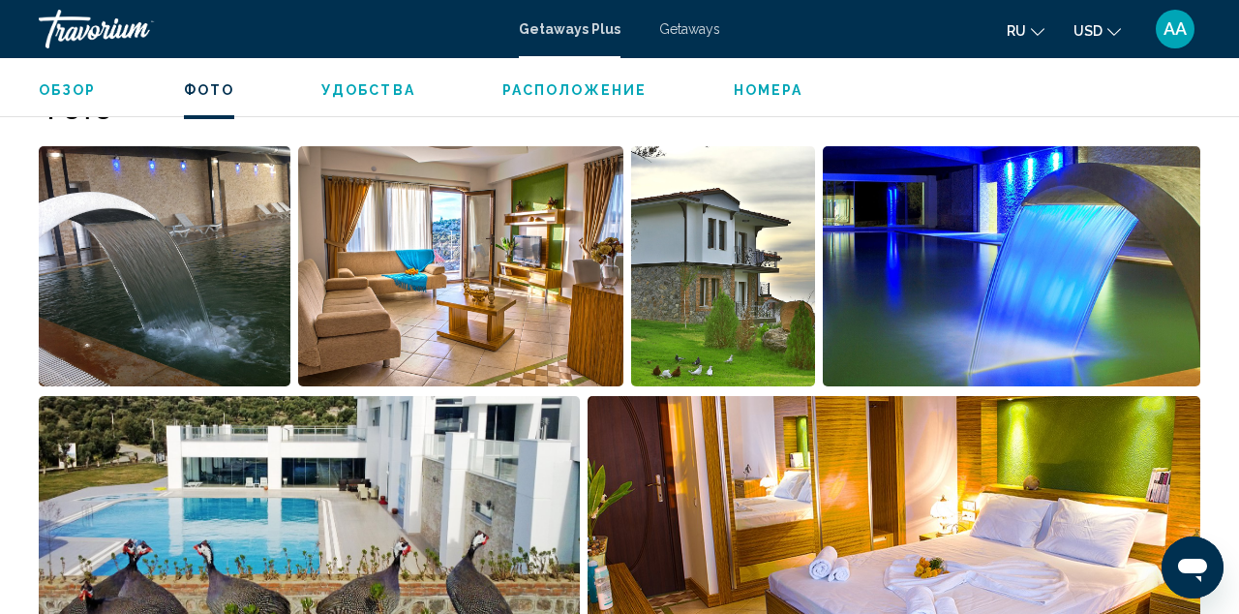
click at [142, 295] on img "Open full-screen image slider" at bounding box center [165, 266] width 252 height 240
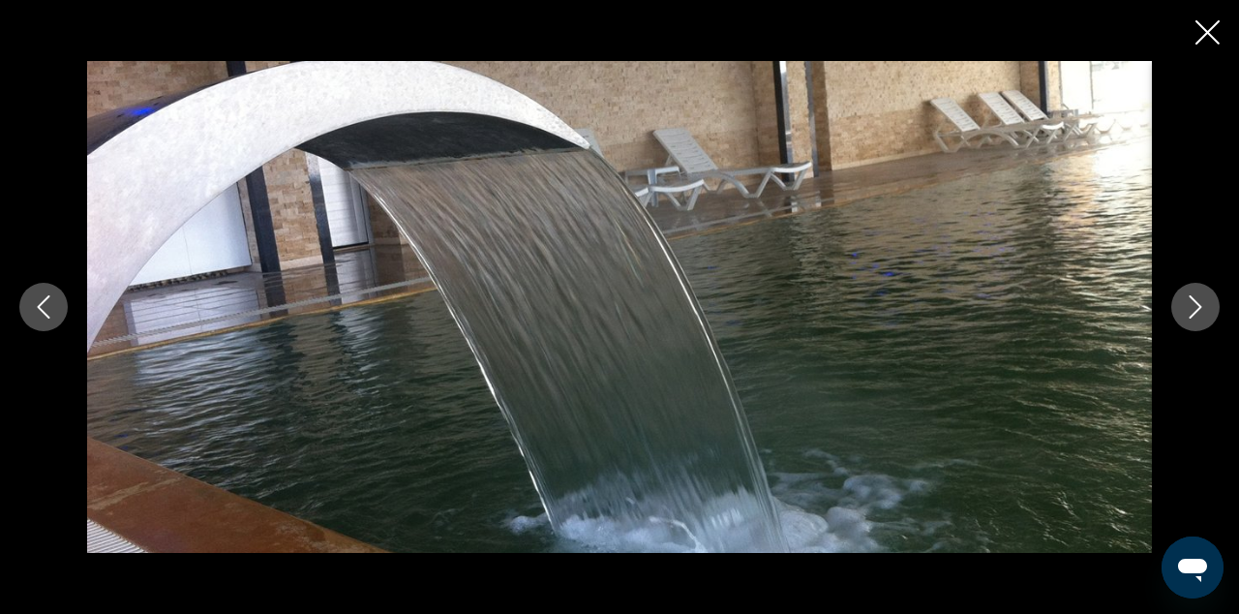
click at [1205, 300] on icon "Next image" at bounding box center [1195, 306] width 23 height 23
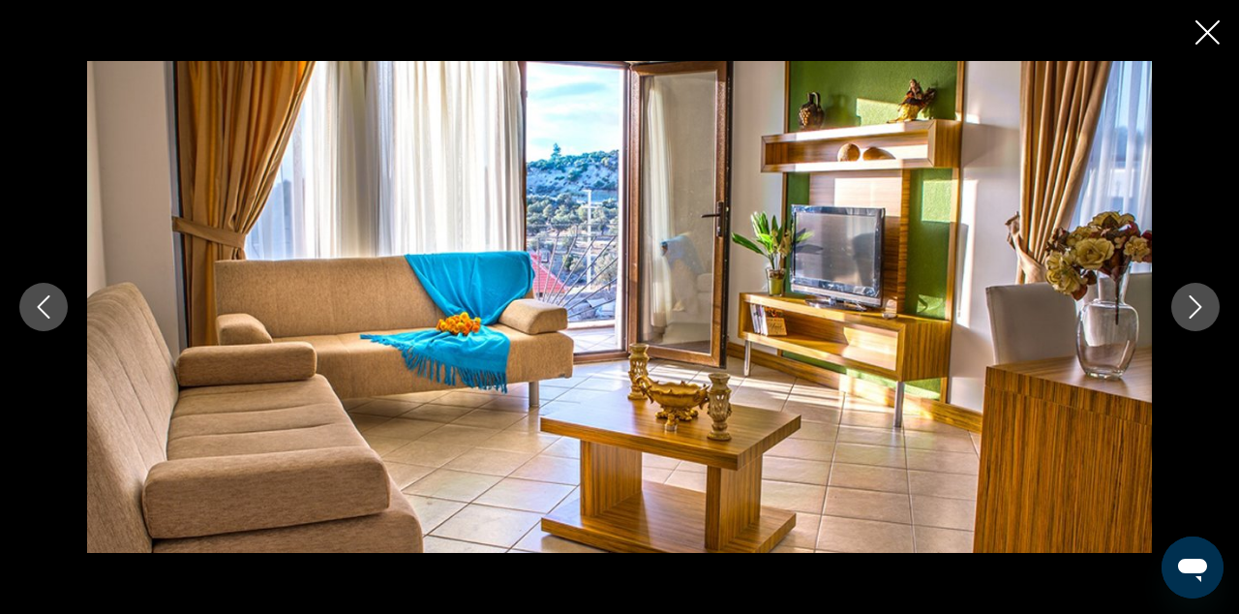
click at [1205, 300] on icon "Next image" at bounding box center [1195, 306] width 23 height 23
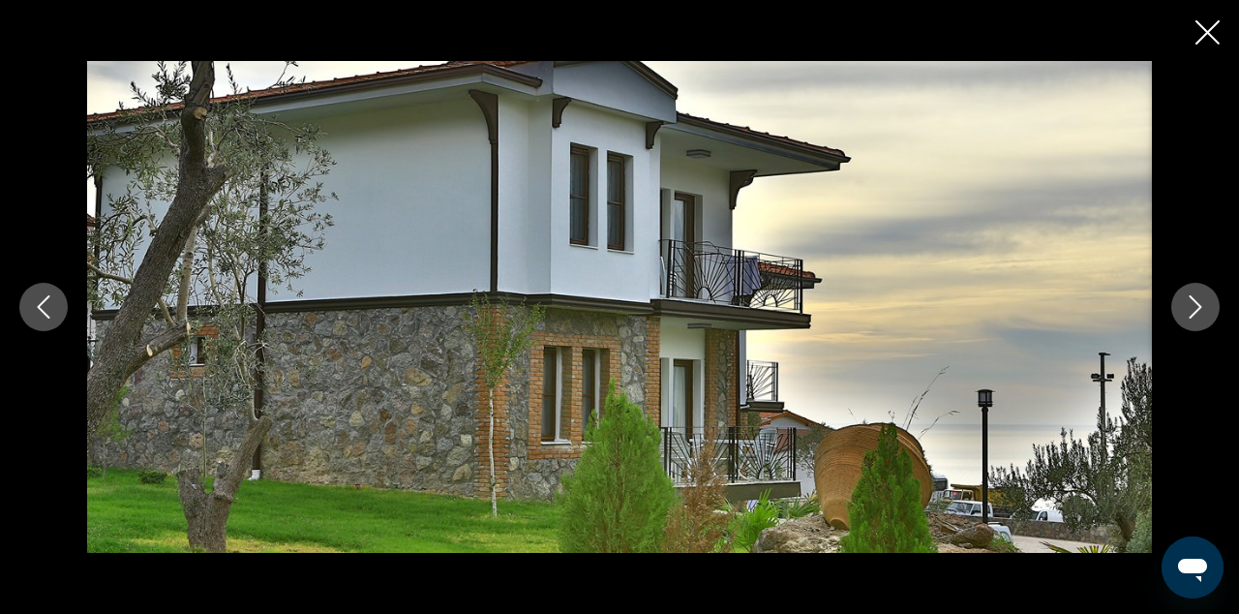
click at [1205, 302] on icon "Next image" at bounding box center [1195, 306] width 23 height 23
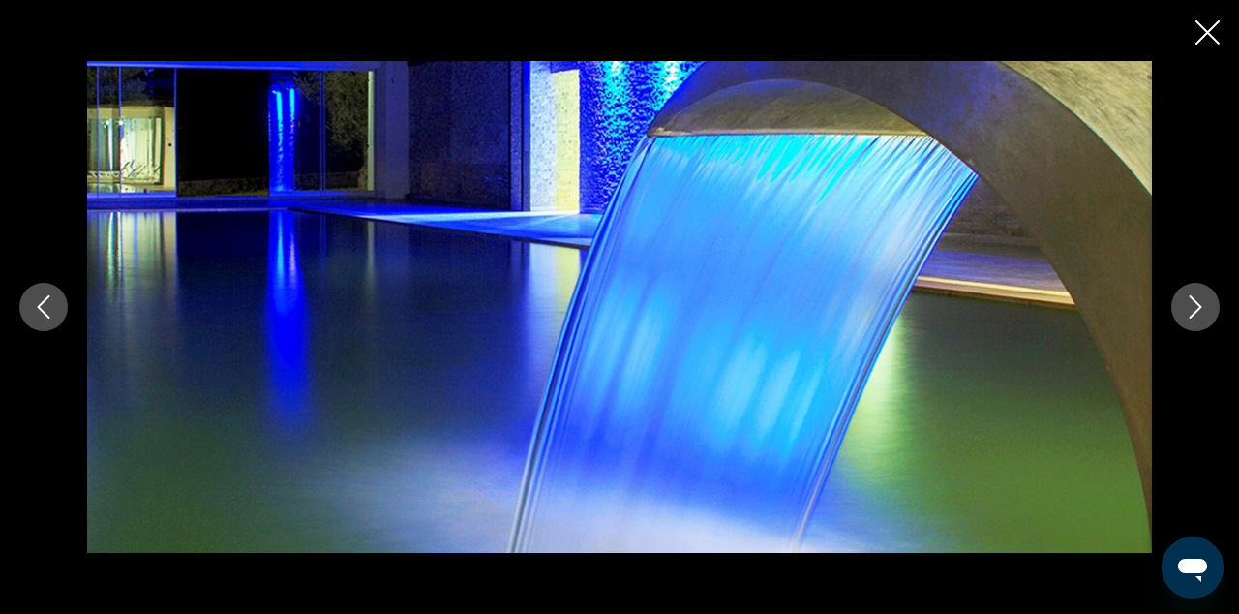
click at [1205, 302] on icon "Next image" at bounding box center [1195, 306] width 23 height 23
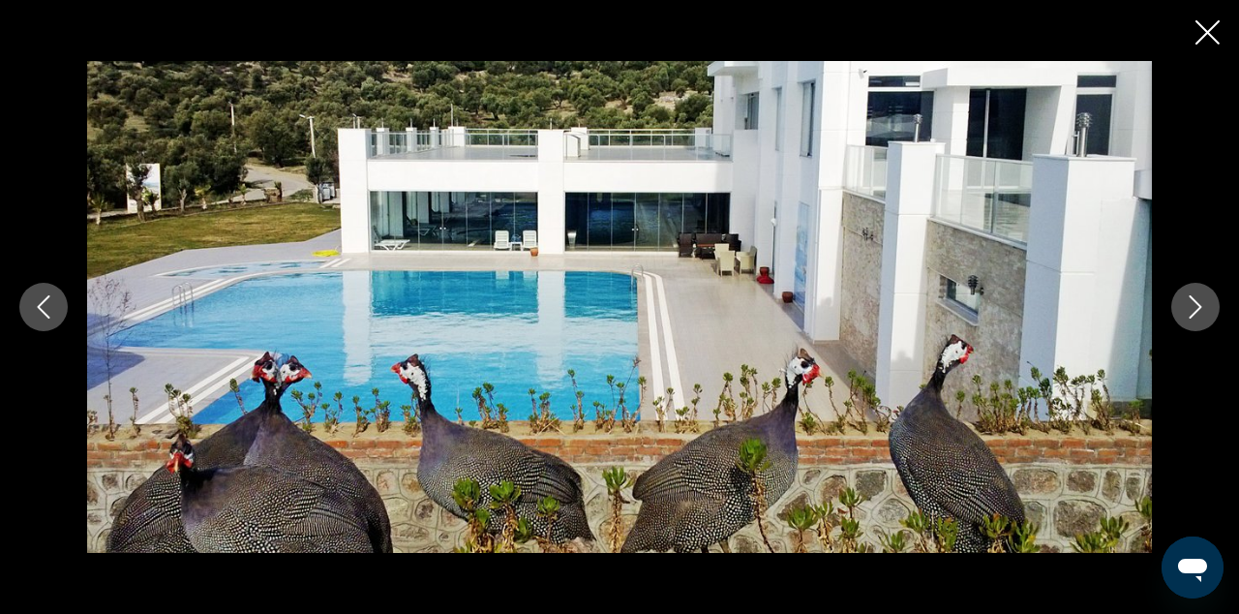
click at [1205, 303] on icon "Next image" at bounding box center [1195, 306] width 23 height 23
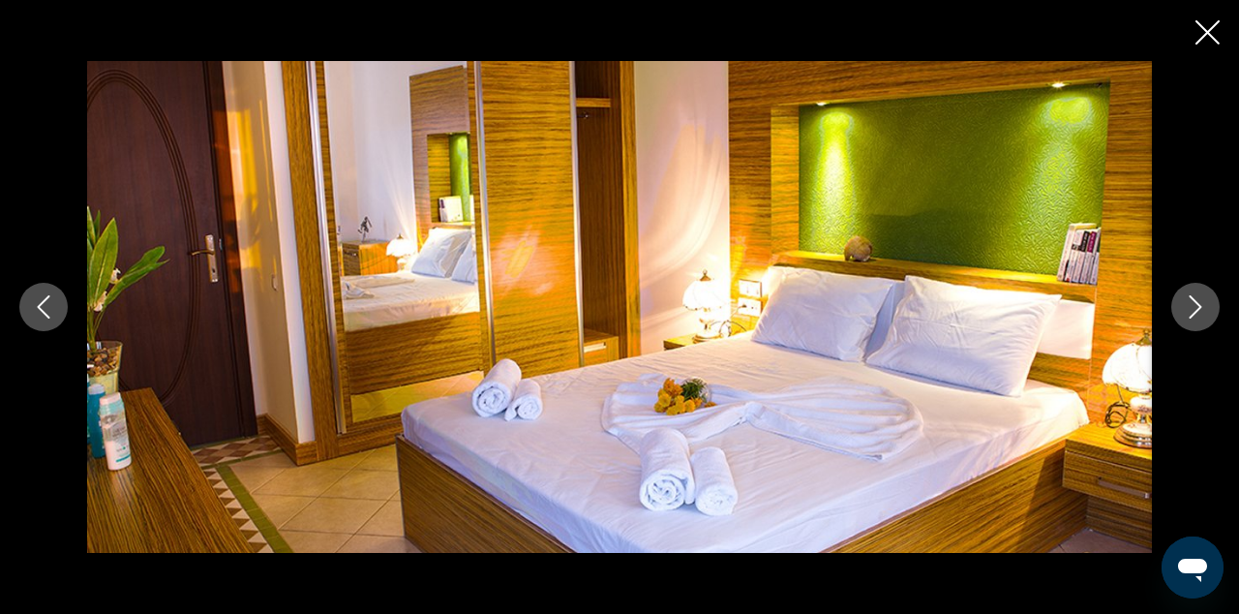
click at [1205, 305] on icon "Next image" at bounding box center [1195, 306] width 23 height 23
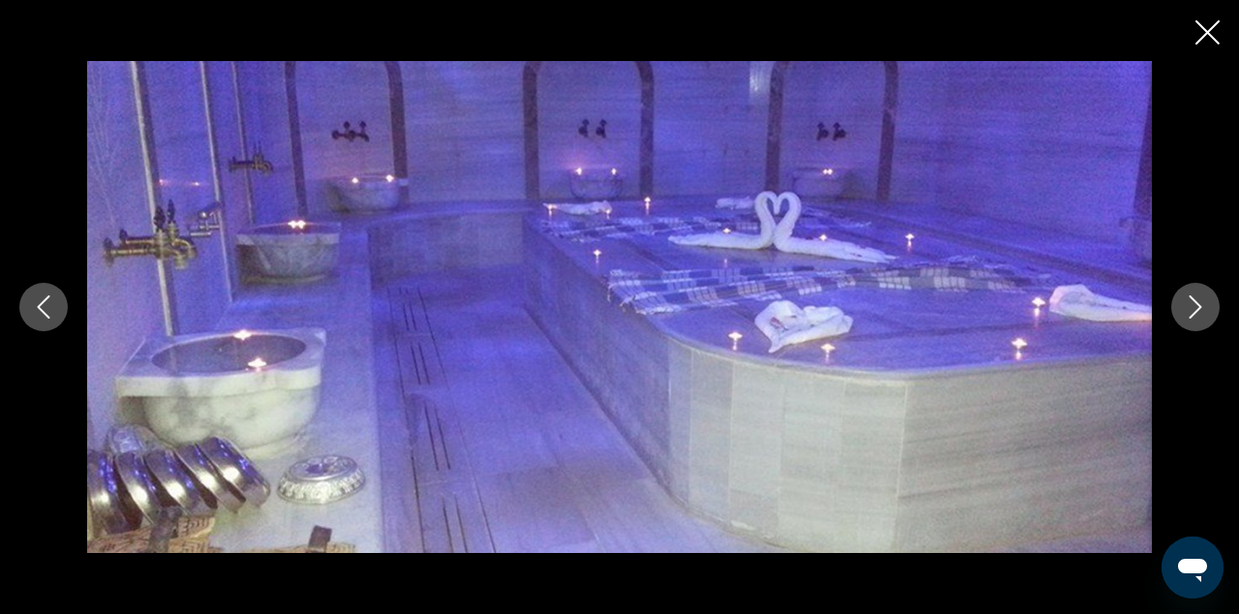
click at [1205, 308] on icon "Next image" at bounding box center [1195, 306] width 23 height 23
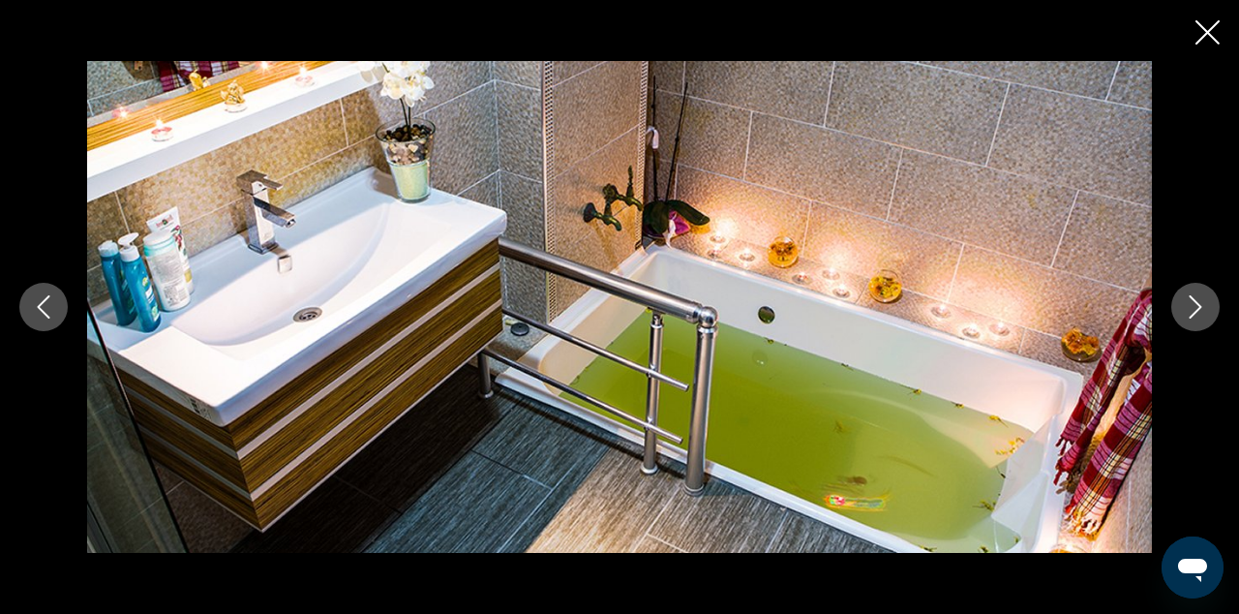
click at [1205, 310] on icon "Next image" at bounding box center [1195, 306] width 23 height 23
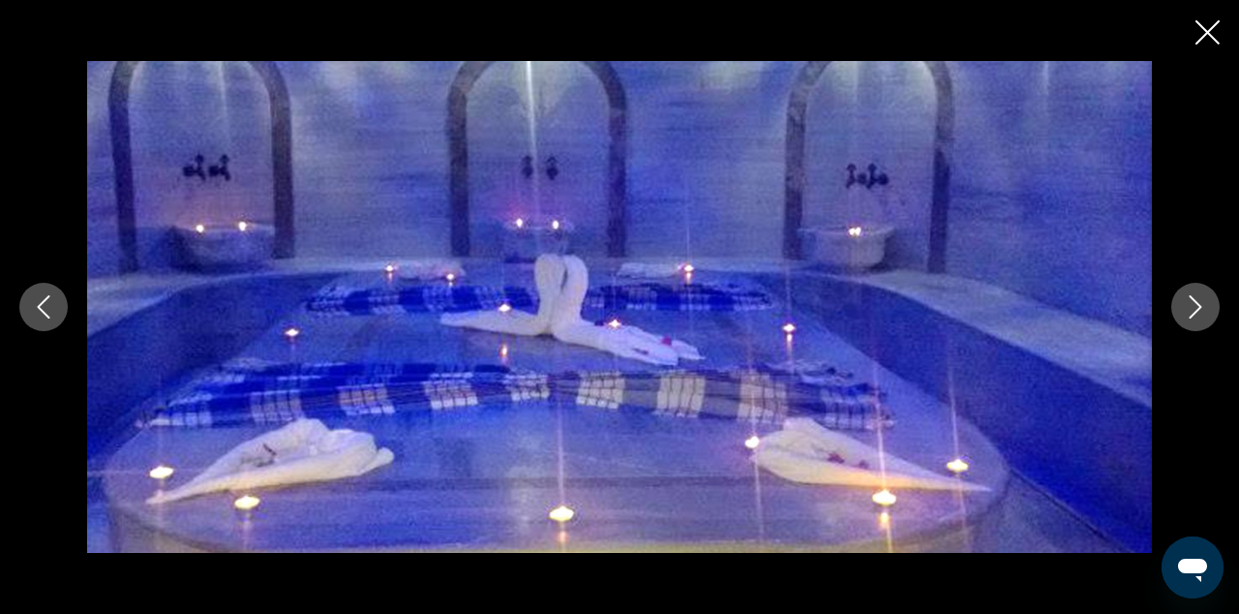
click at [1205, 311] on icon "Next image" at bounding box center [1195, 306] width 23 height 23
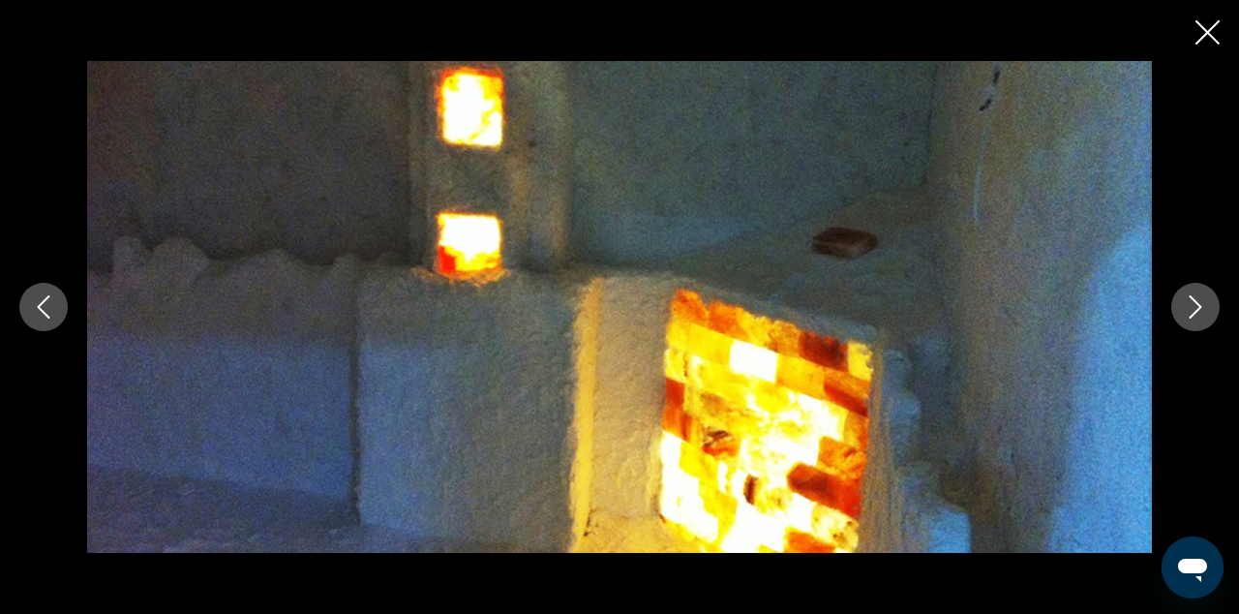
click at [1205, 312] on icon "Next image" at bounding box center [1195, 306] width 23 height 23
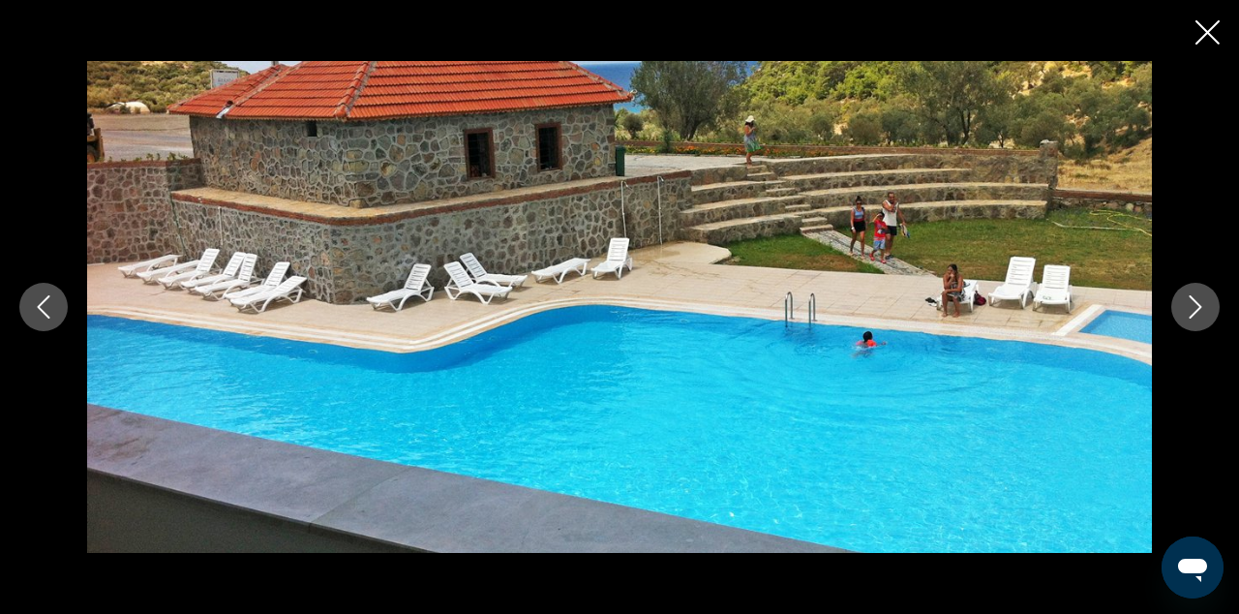
click at [1205, 314] on icon "Next image" at bounding box center [1195, 306] width 23 height 23
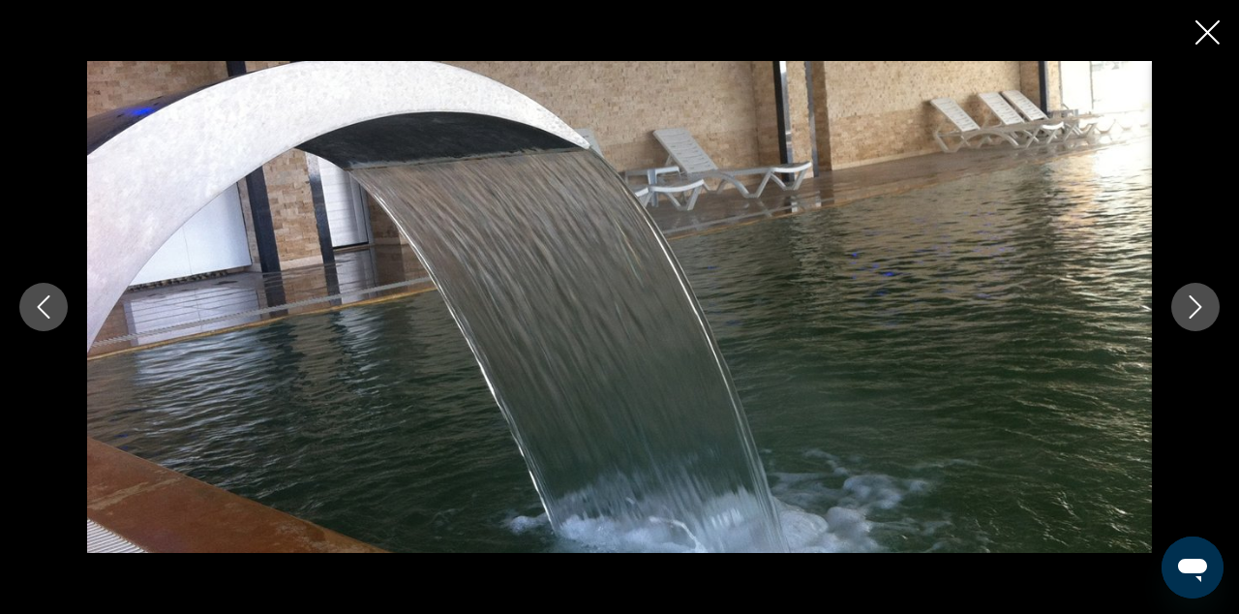
click at [1206, 47] on button "Close slideshow" at bounding box center [1208, 34] width 24 height 30
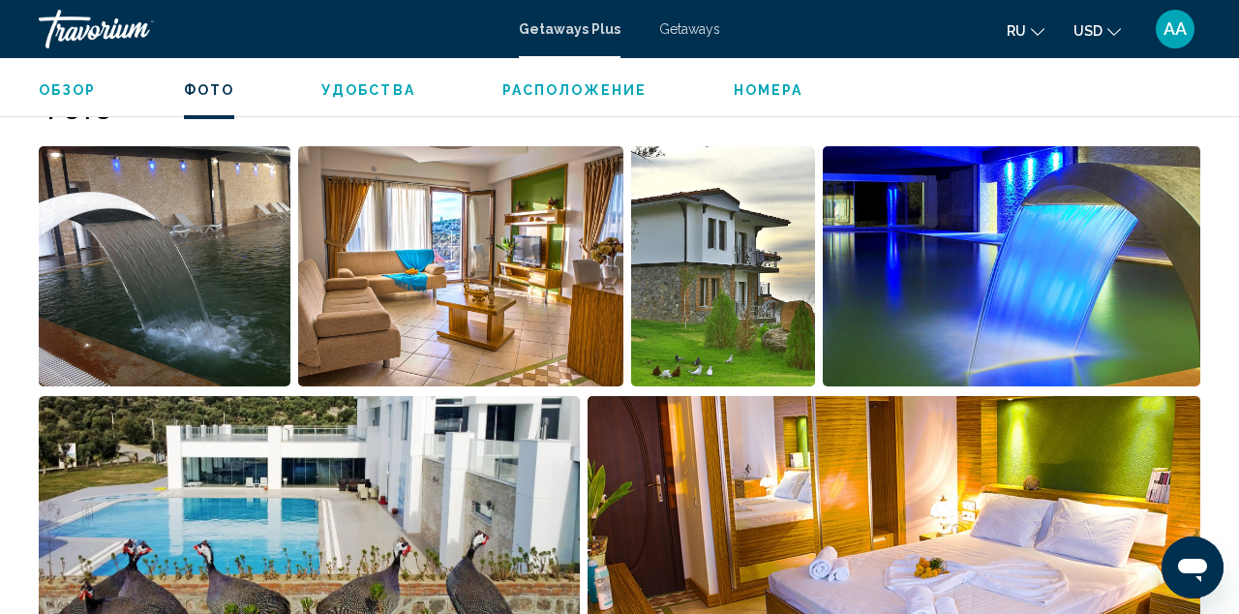
click at [589, 96] on span "Расположение" at bounding box center [575, 89] width 144 height 15
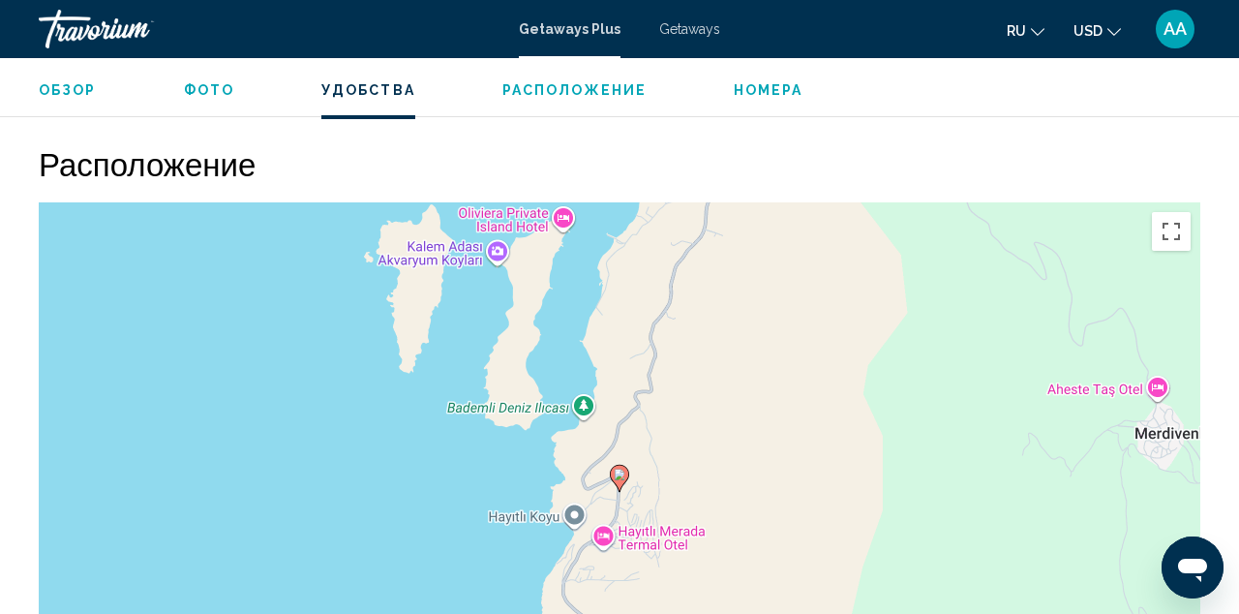
scroll to position [2952, 0]
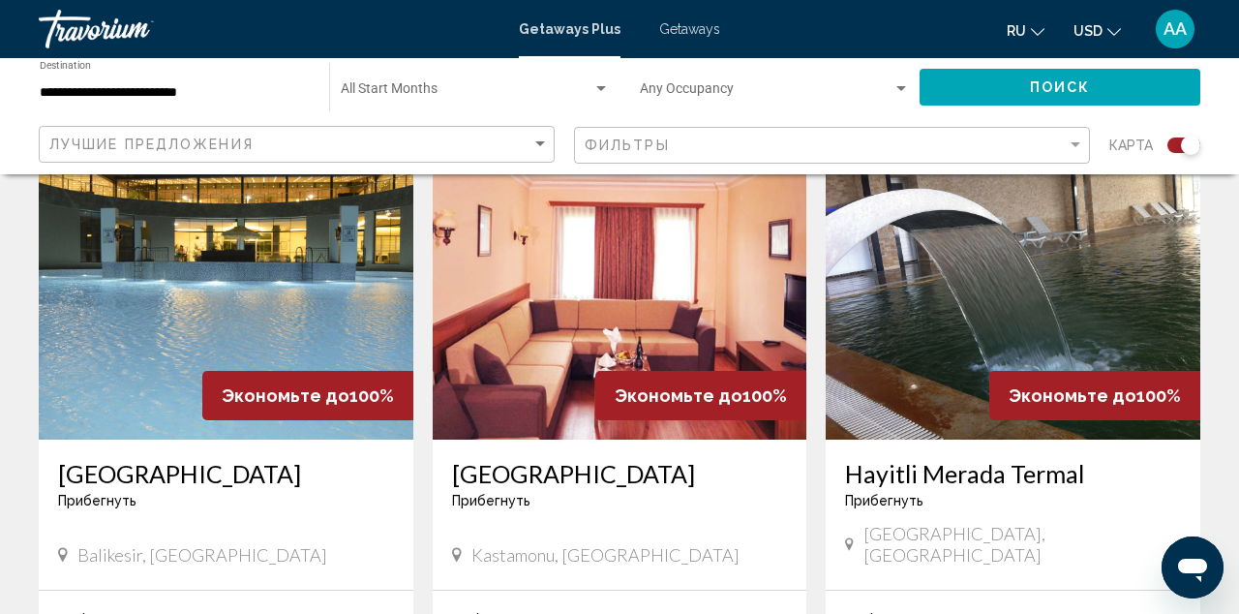
scroll to position [1417, 0]
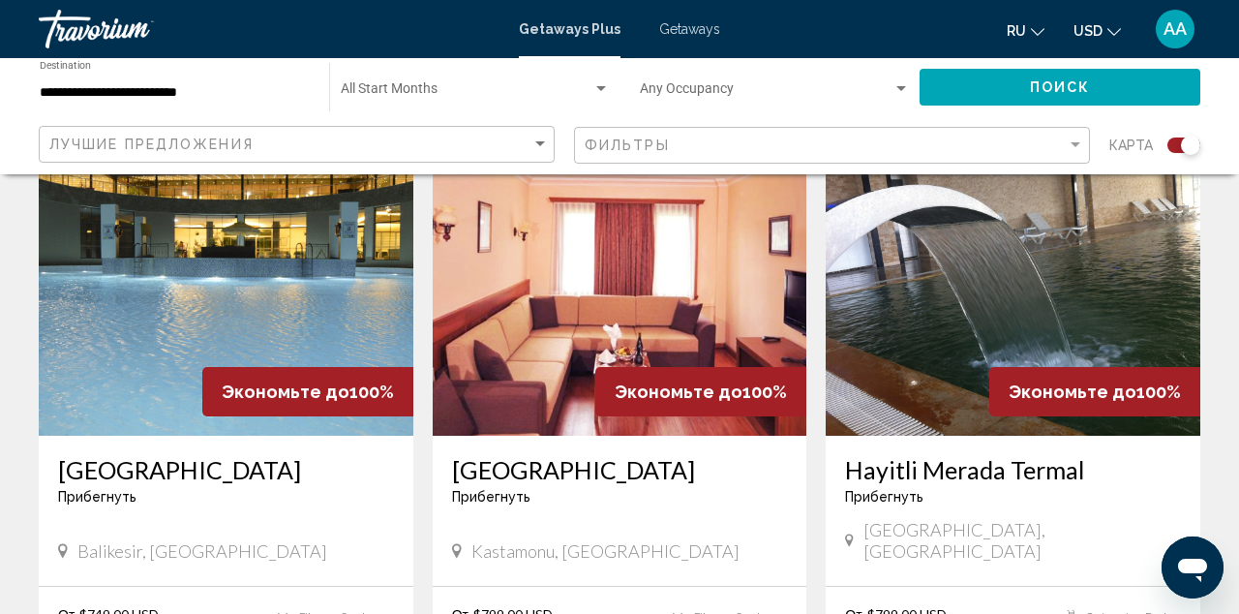
click at [984, 287] on img "Main content" at bounding box center [1013, 281] width 375 height 310
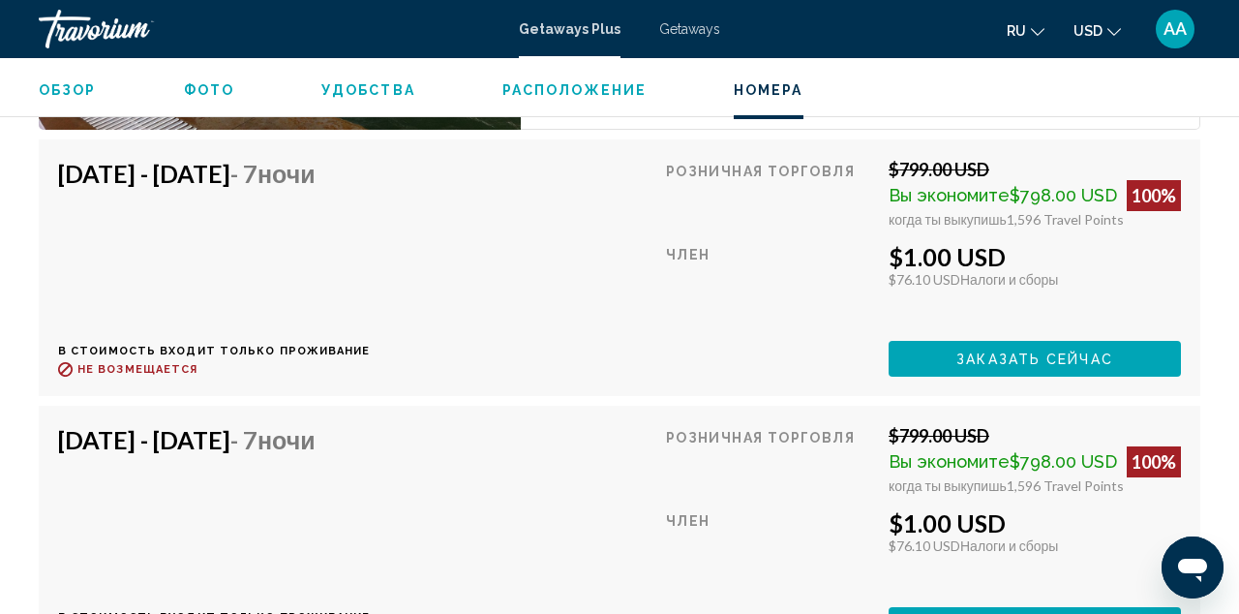
scroll to position [4044, 0]
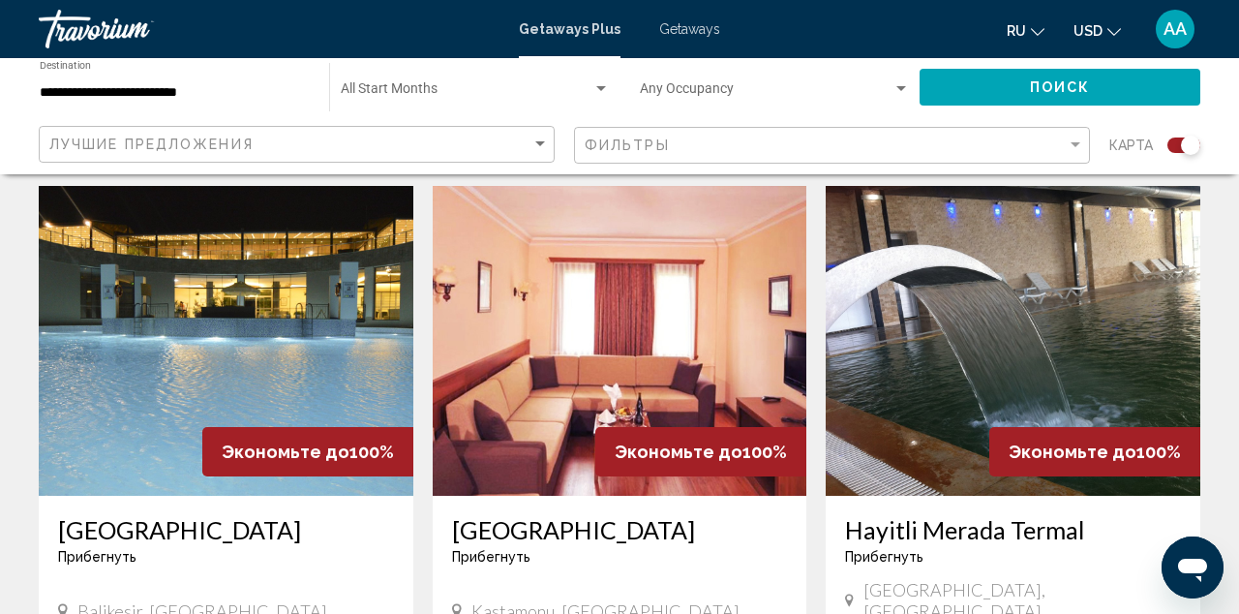
scroll to position [1359, 0]
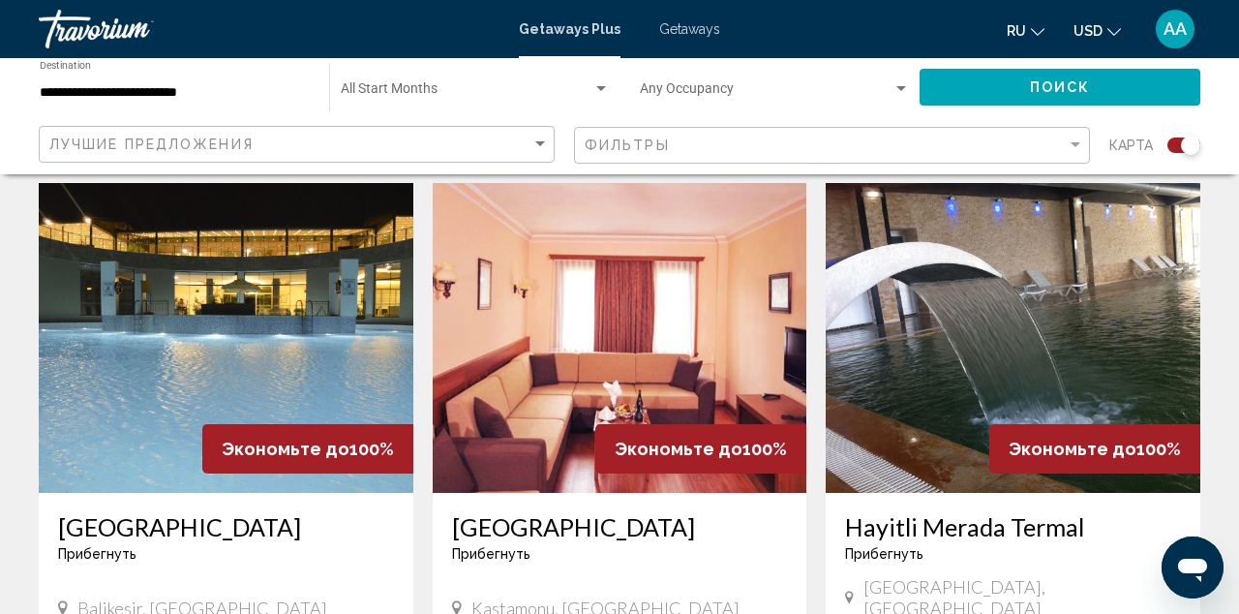
click at [963, 333] on img "Main content" at bounding box center [1013, 338] width 375 height 310
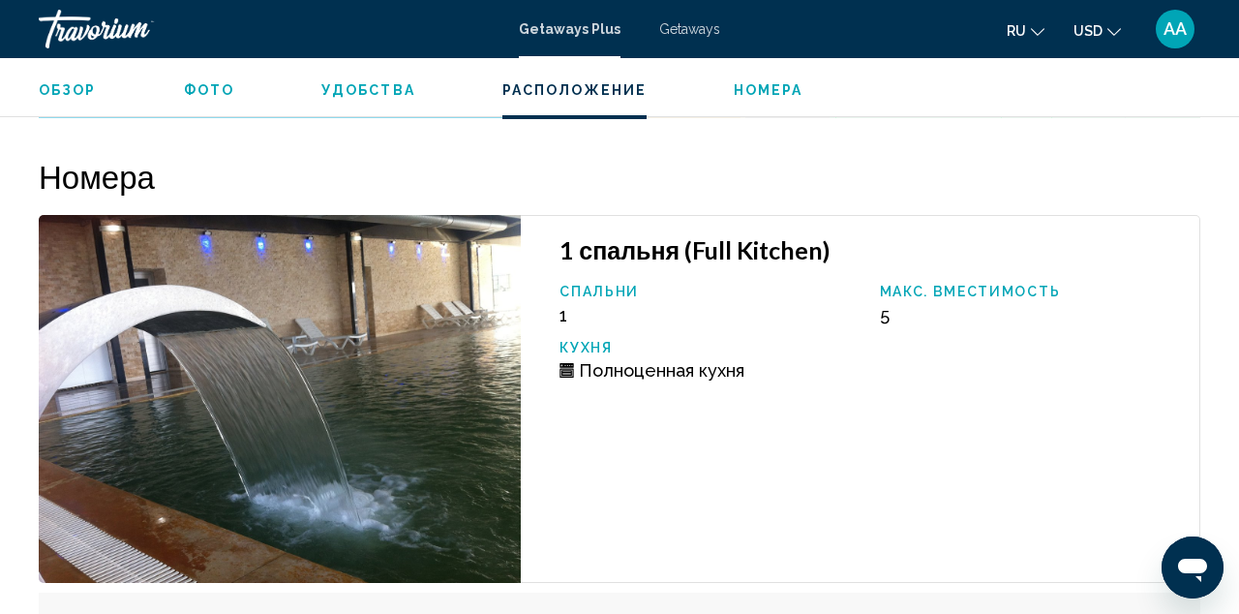
scroll to position [3579, 0]
